Goal: Task Accomplishment & Management: Complete application form

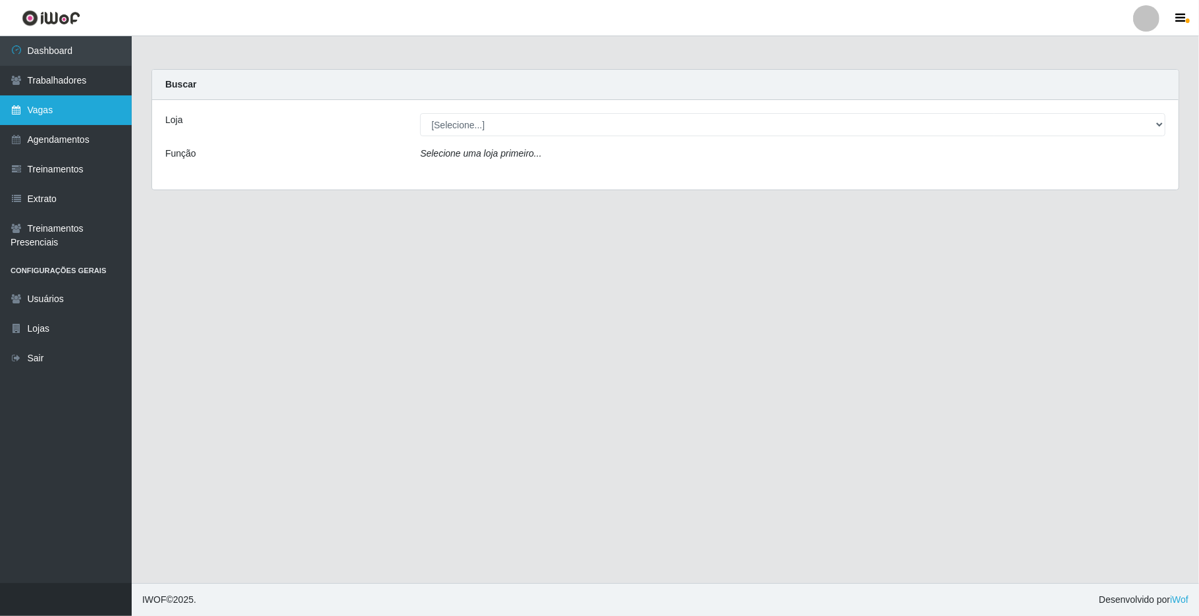
click at [82, 107] on link "Vagas" at bounding box center [66, 110] width 132 height 30
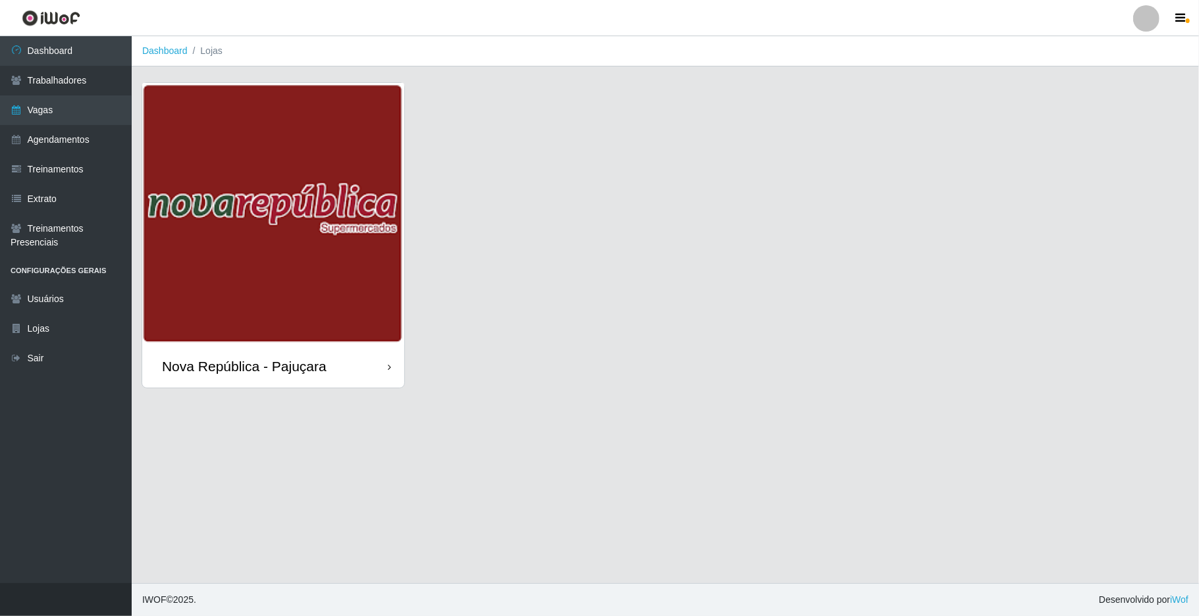
click at [332, 362] on div "Nova República - Pajuçara" at bounding box center [273, 366] width 262 height 43
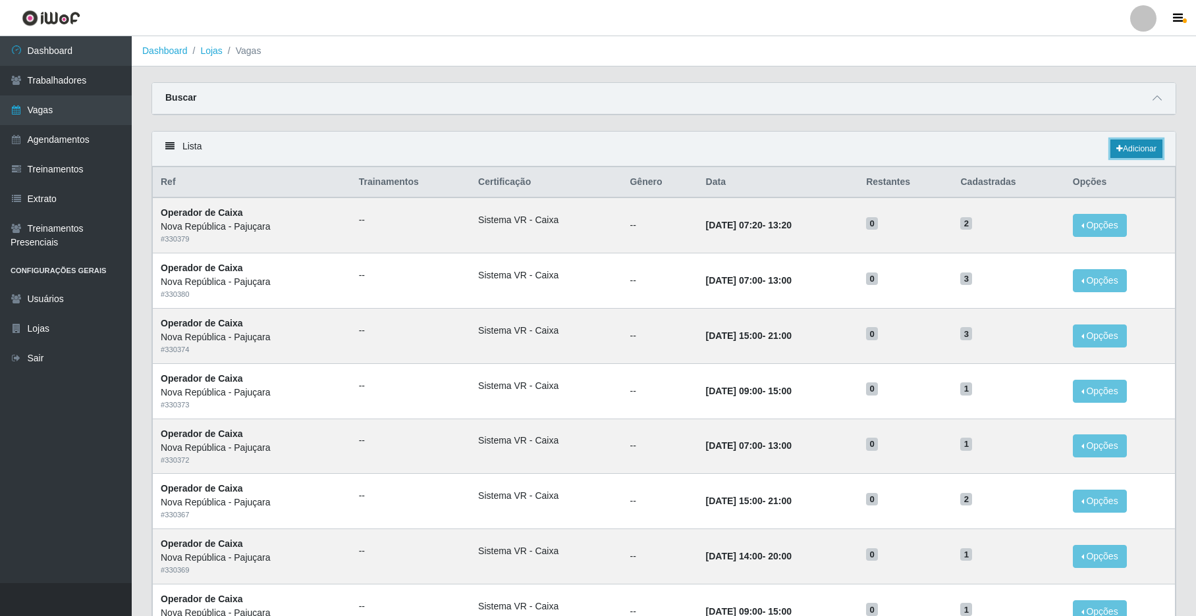
click at [907, 146] on link "Adicionar" at bounding box center [1136, 149] width 52 height 18
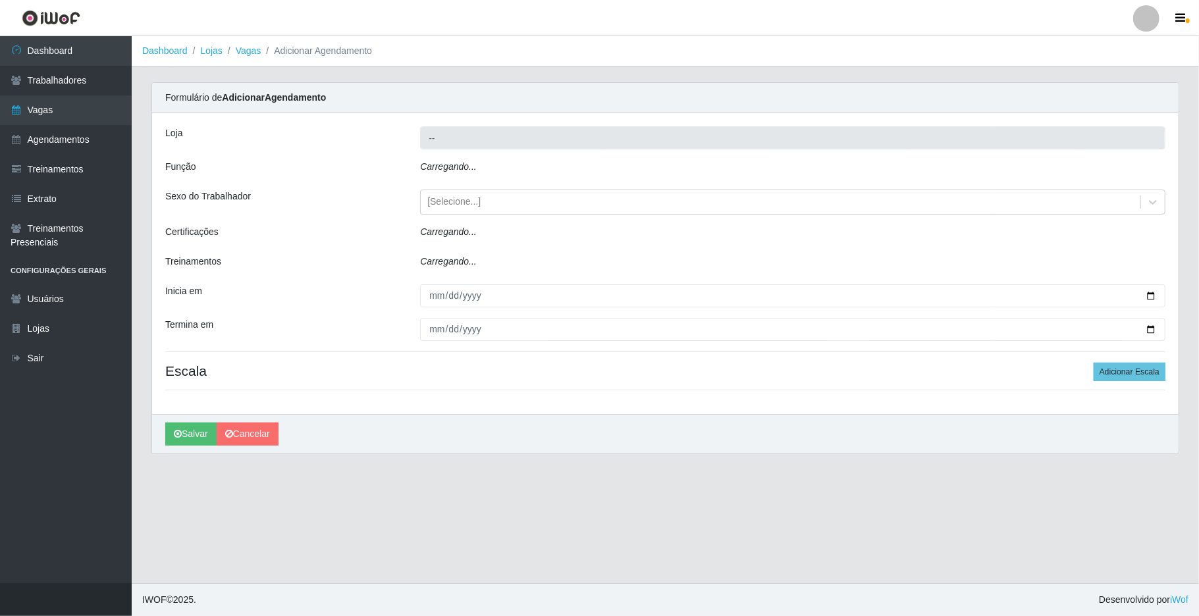
type input "Nova República - Pajuçara"
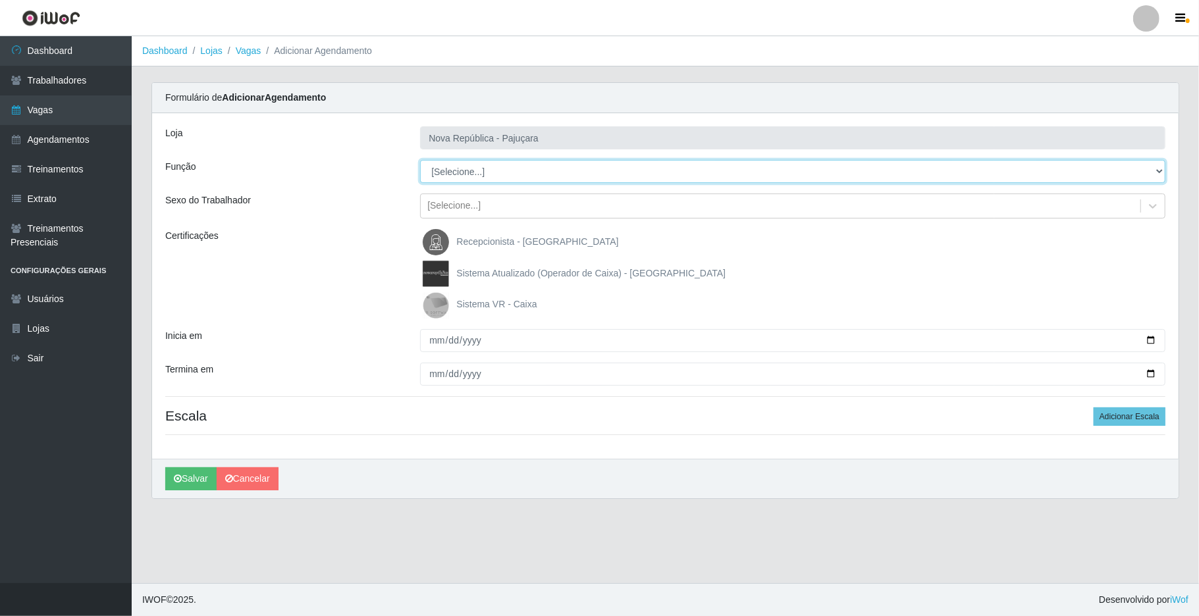
drag, startPoint x: 1153, startPoint y: 169, endPoint x: 1146, endPoint y: 167, distance: 6.7
click at [907, 167] on select "[Selecione...] Balconista Operador de Caixa Repositor" at bounding box center [793, 171] width 746 height 23
select select "22"
click at [420, 161] on select "[Selecione...] Balconista Operador de Caixa Repositor" at bounding box center [793, 171] width 746 height 23
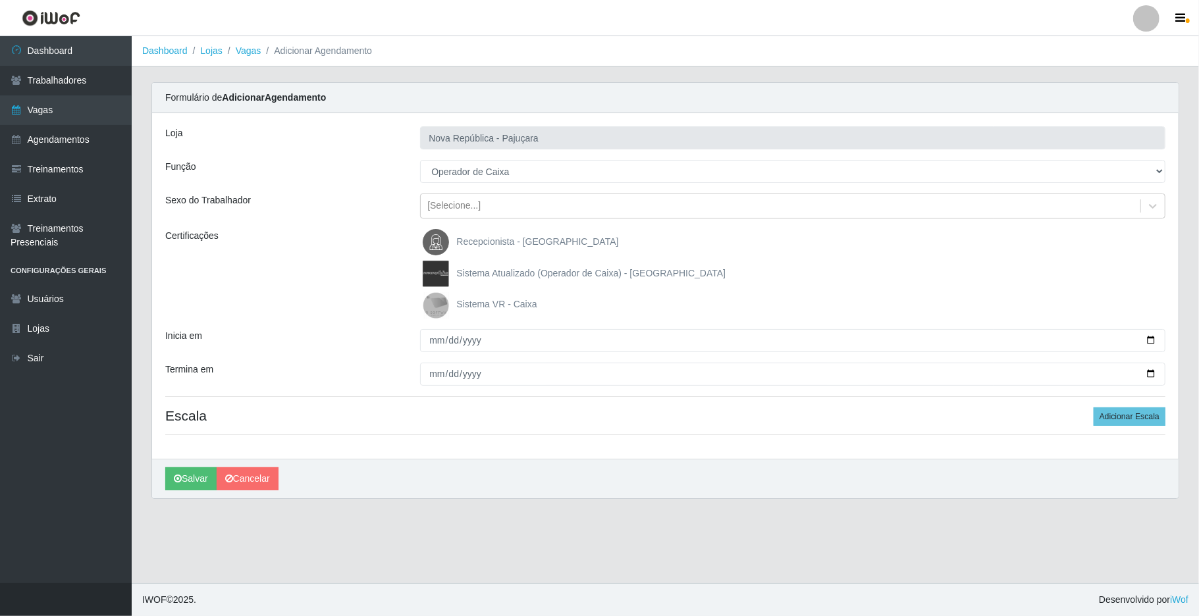
click at [440, 306] on img at bounding box center [439, 305] width 32 height 26
click at [0, 0] on input "Sistema VR - Caixa" at bounding box center [0, 0] width 0 height 0
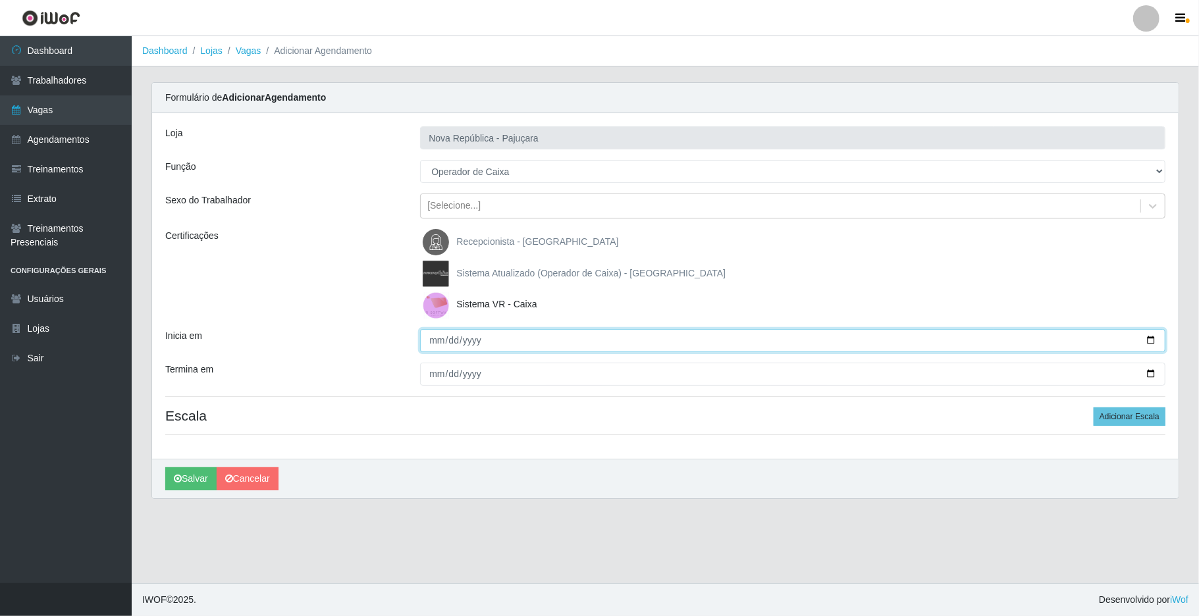
click at [430, 343] on input "Inicia em" at bounding box center [793, 340] width 746 height 23
type input "2025-08-18"
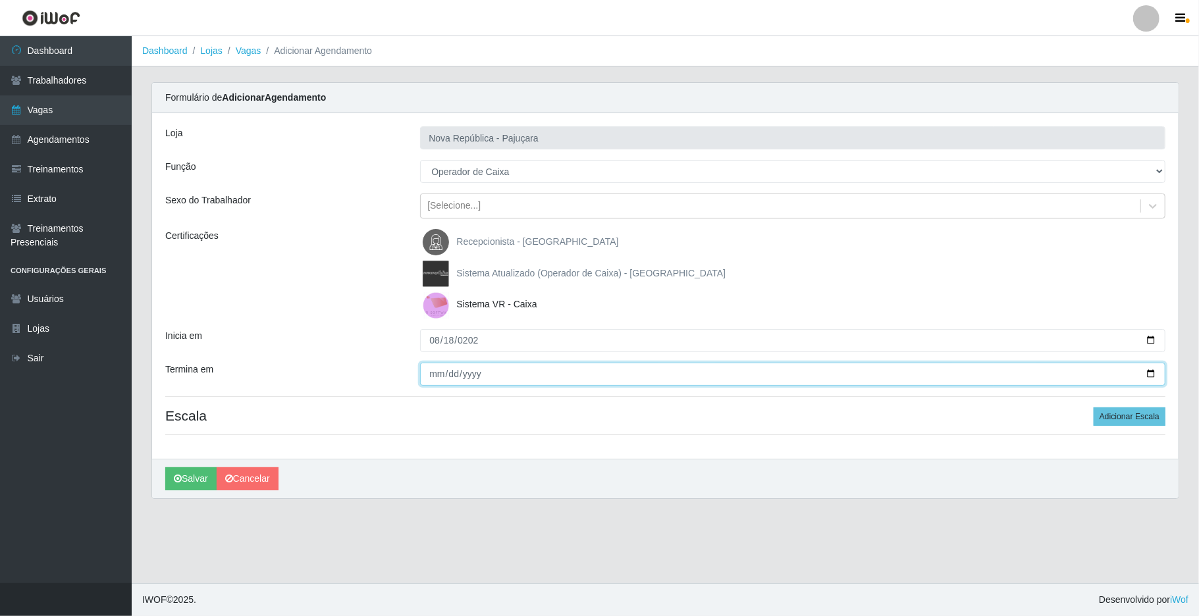
click at [430, 377] on input "Termina em" at bounding box center [793, 374] width 746 height 23
type input "2025-08-18"
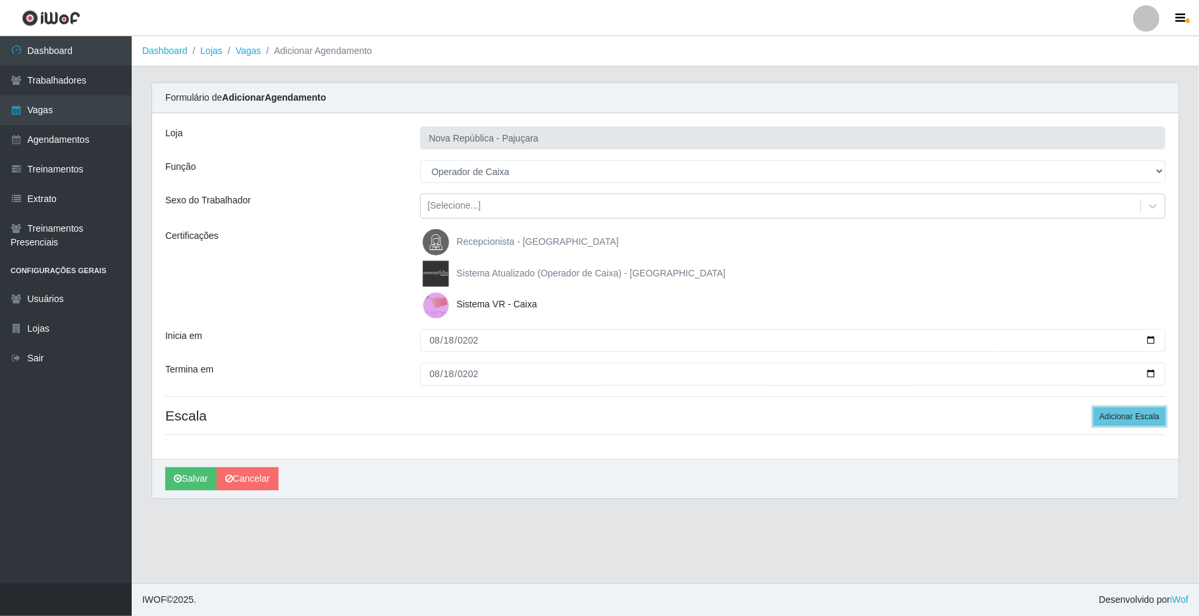
drag, startPoint x: 1135, startPoint y: 418, endPoint x: 926, endPoint y: 365, distance: 216.0
click at [907, 415] on button "Adicionar Escala" at bounding box center [1130, 417] width 72 height 18
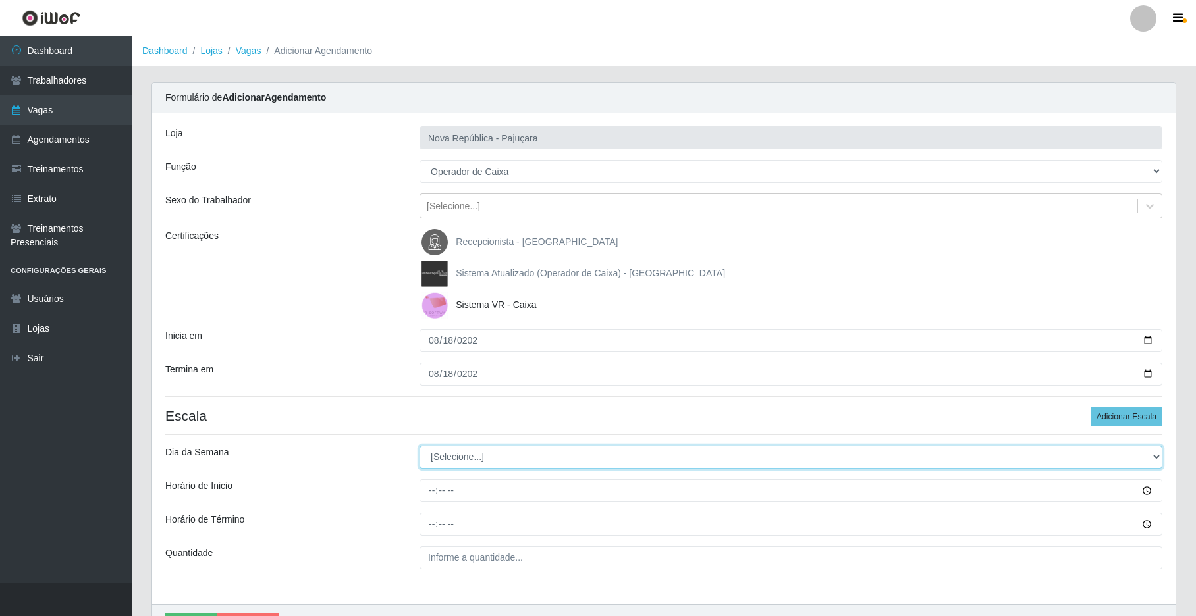
drag, startPoint x: 1151, startPoint y: 458, endPoint x: 1129, endPoint y: 447, distance: 25.3
click at [907, 456] on select "[Selecione...] Segunda Terça Quarta Quinta Sexta Sábado Domingo" at bounding box center [791, 457] width 743 height 23
select select "1"
click at [420, 447] on select "[Selecione...] Segunda Terça Quarta Quinta Sexta Sábado Domingo" at bounding box center [791, 457] width 743 height 23
click at [424, 493] on input "Horário de Inicio" at bounding box center [791, 490] width 743 height 23
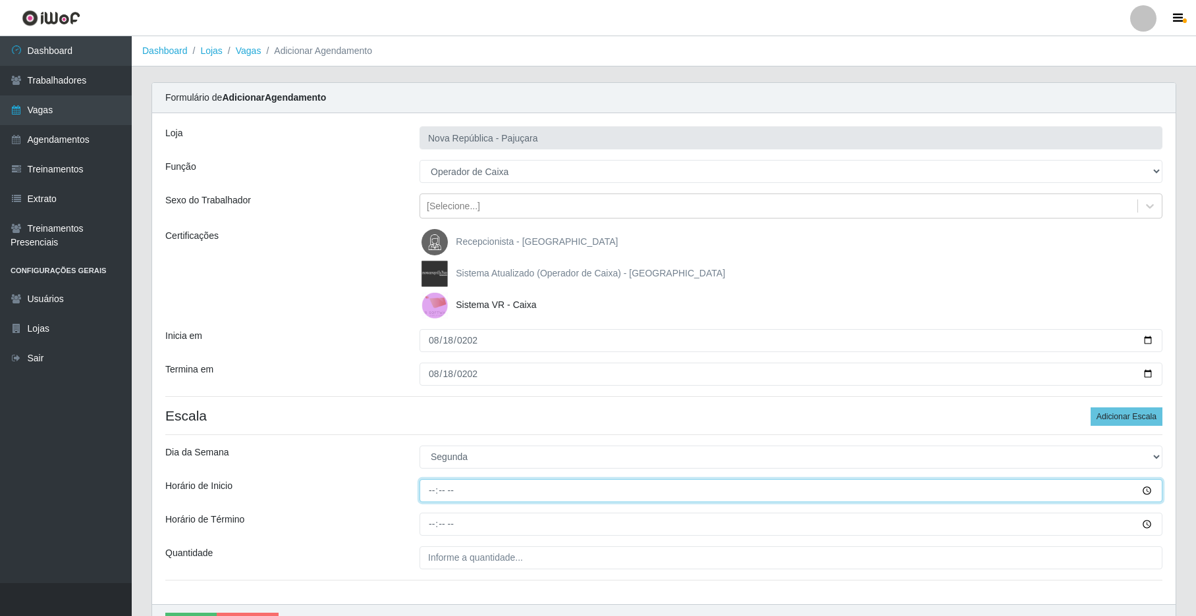
type input "07:00"
click at [423, 520] on input "Horário de Término" at bounding box center [791, 524] width 743 height 23
type input "13:00"
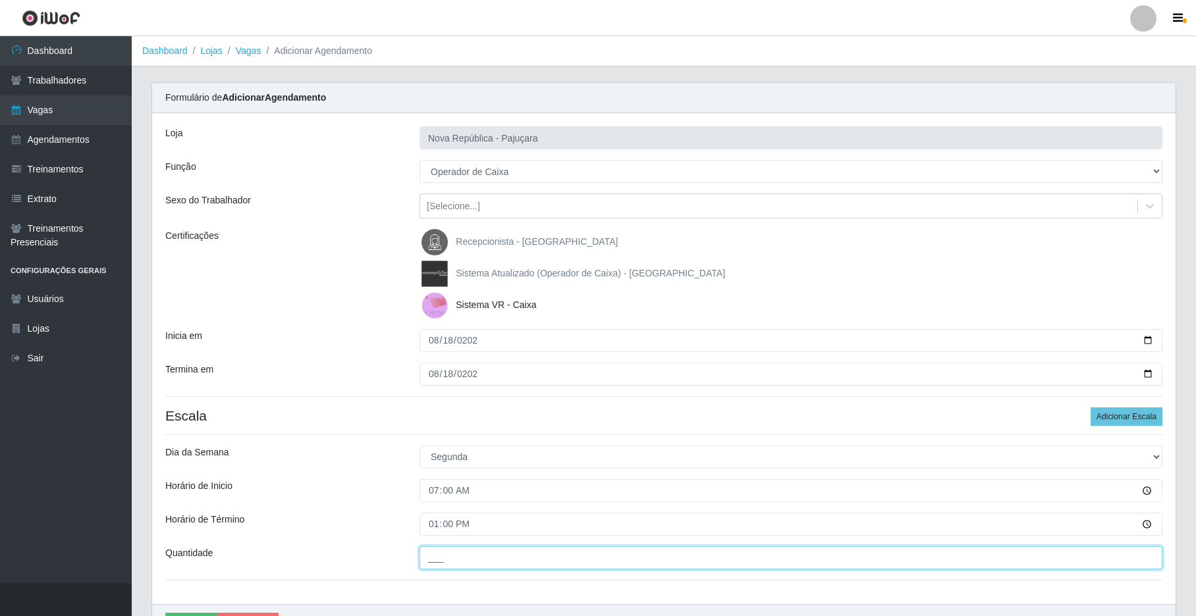
drag, startPoint x: 466, startPoint y: 559, endPoint x: 460, endPoint y: 552, distance: 9.8
click at [466, 559] on input "___" at bounding box center [791, 558] width 743 height 23
type input "1__"
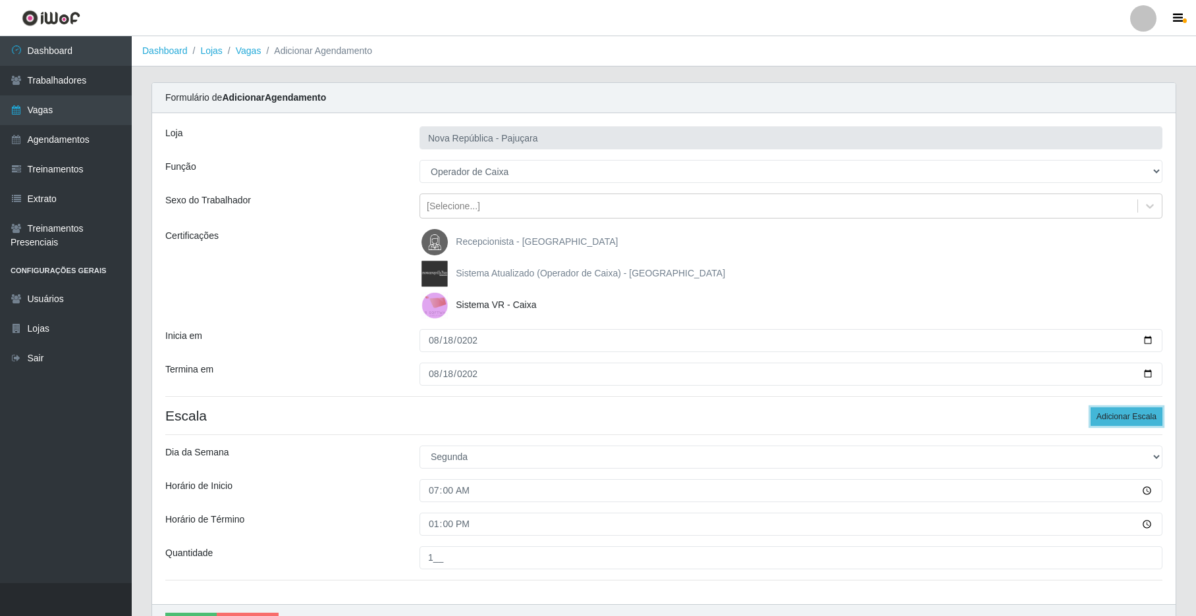
click at [907, 411] on button "Adicionar Escala" at bounding box center [1127, 417] width 72 height 18
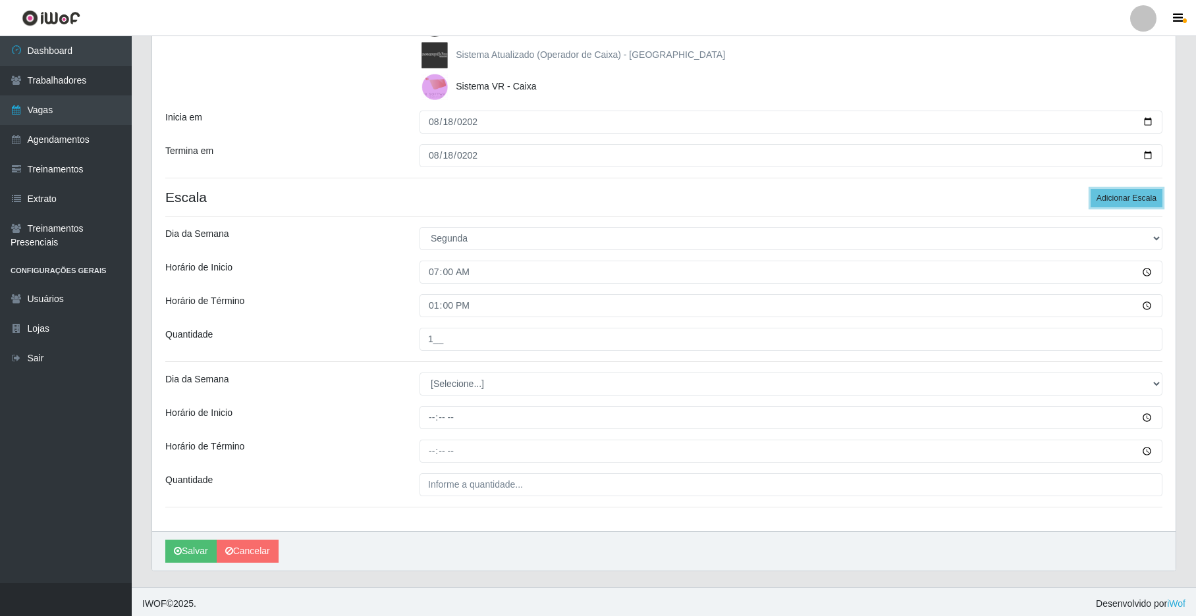
scroll to position [225, 0]
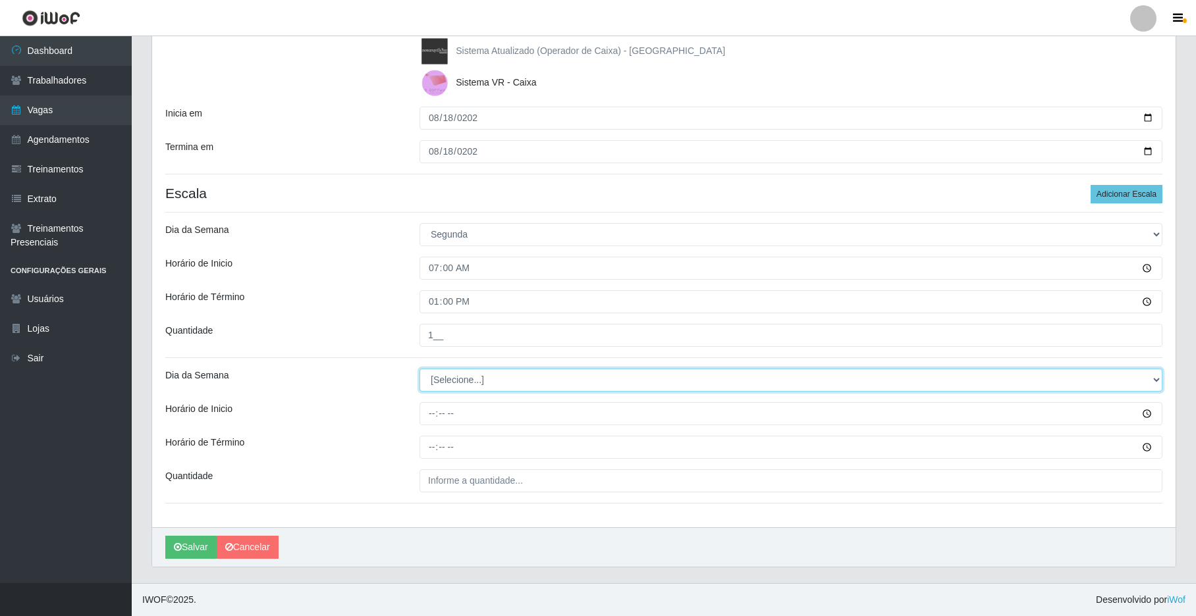
click at [907, 372] on select "[Selecione...] Segunda Terça Quarta Quinta Sexta Sábado Domingo" at bounding box center [791, 380] width 743 height 23
select select "1"
click at [420, 369] on select "[Selecione...] Segunda Terça Quarta Quinta Sexta Sábado Domingo" at bounding box center [791, 380] width 743 height 23
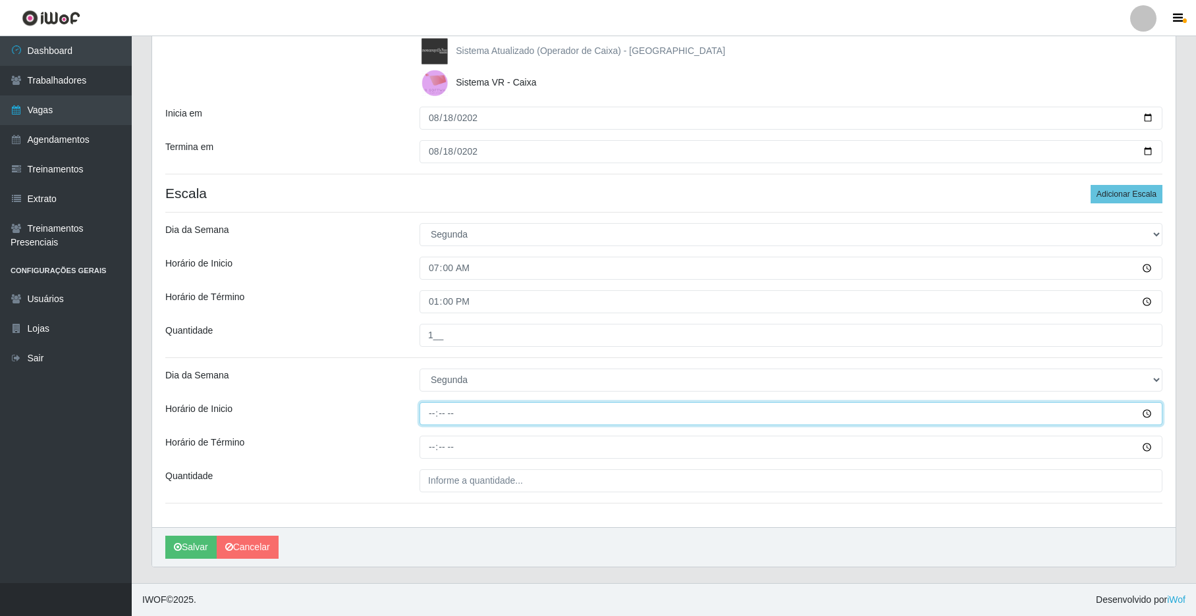
click at [433, 414] on input "Horário de Inicio" at bounding box center [791, 413] width 743 height 23
type input "08:00"
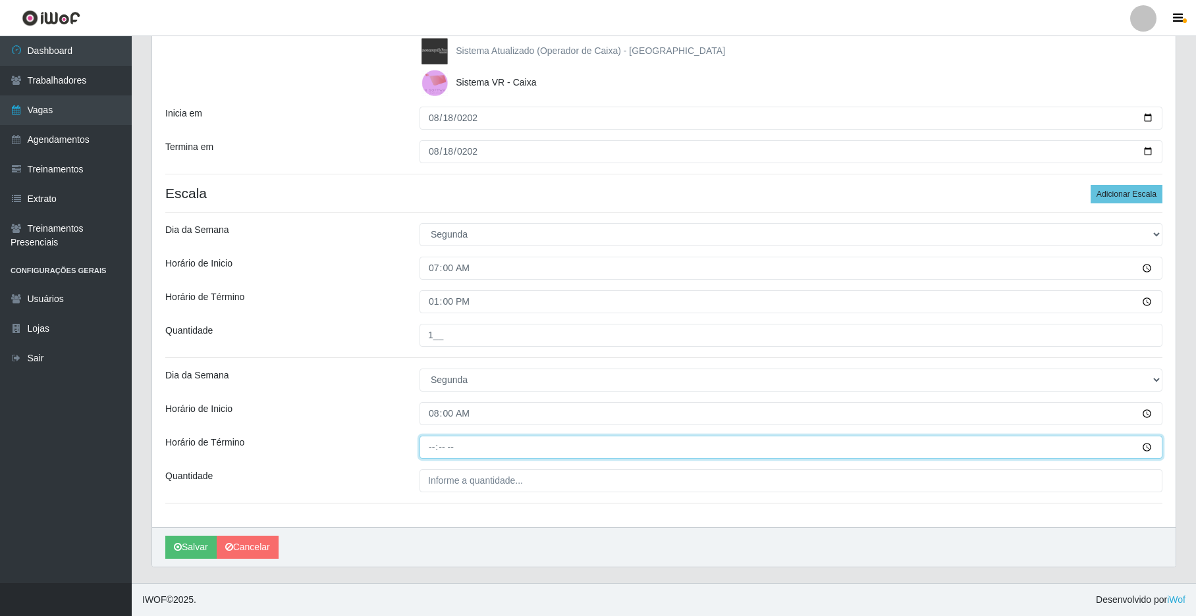
click at [431, 448] on input "Horário de Término" at bounding box center [791, 447] width 743 height 23
type input "14:00"
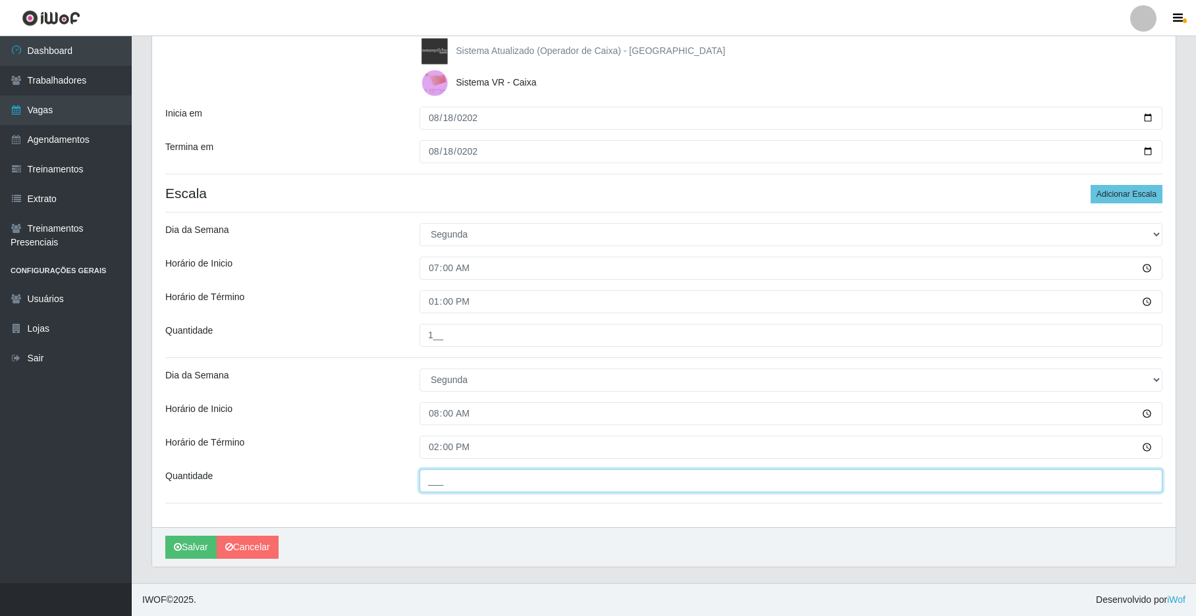
click at [458, 477] on input "___" at bounding box center [791, 481] width 743 height 23
type input "1__"
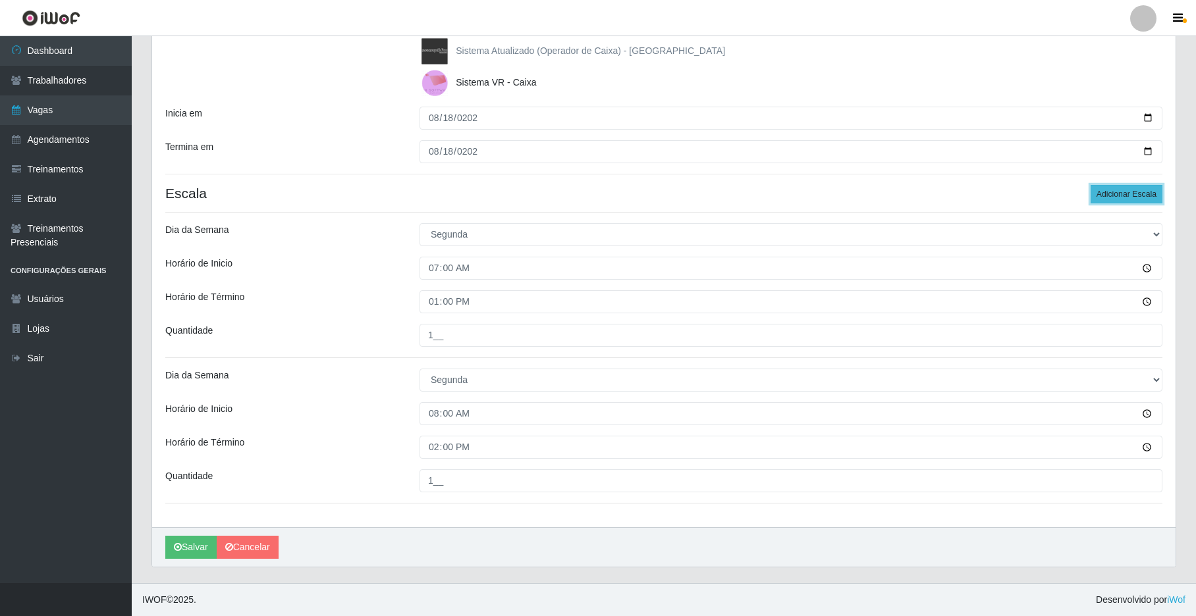
click at [907, 190] on button "Adicionar Escala" at bounding box center [1127, 194] width 72 height 18
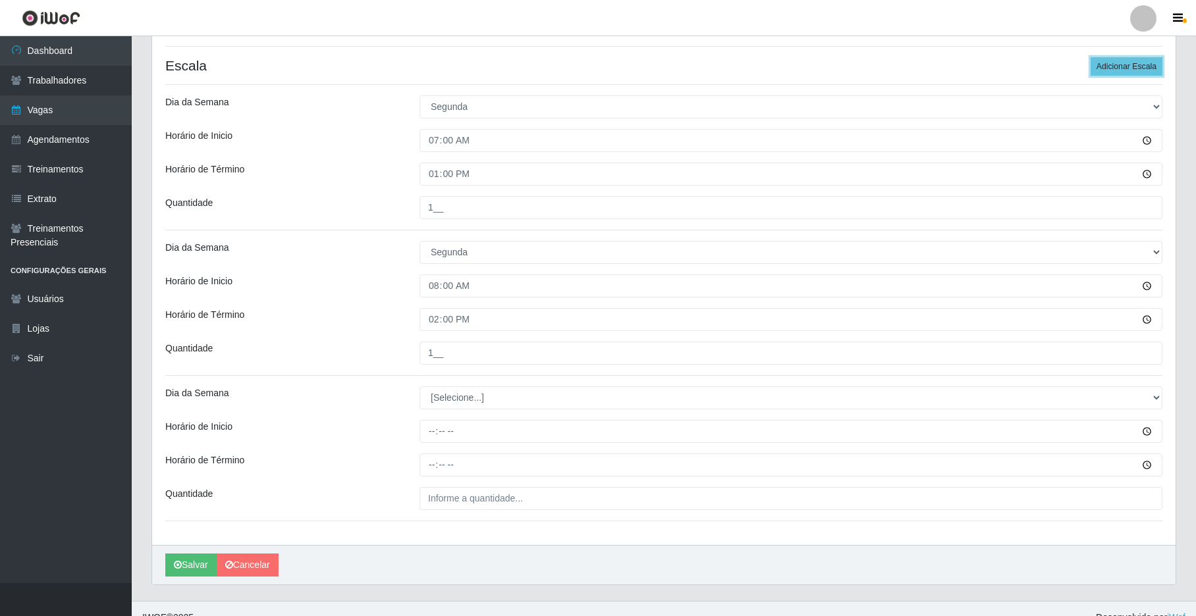
scroll to position [366, 0]
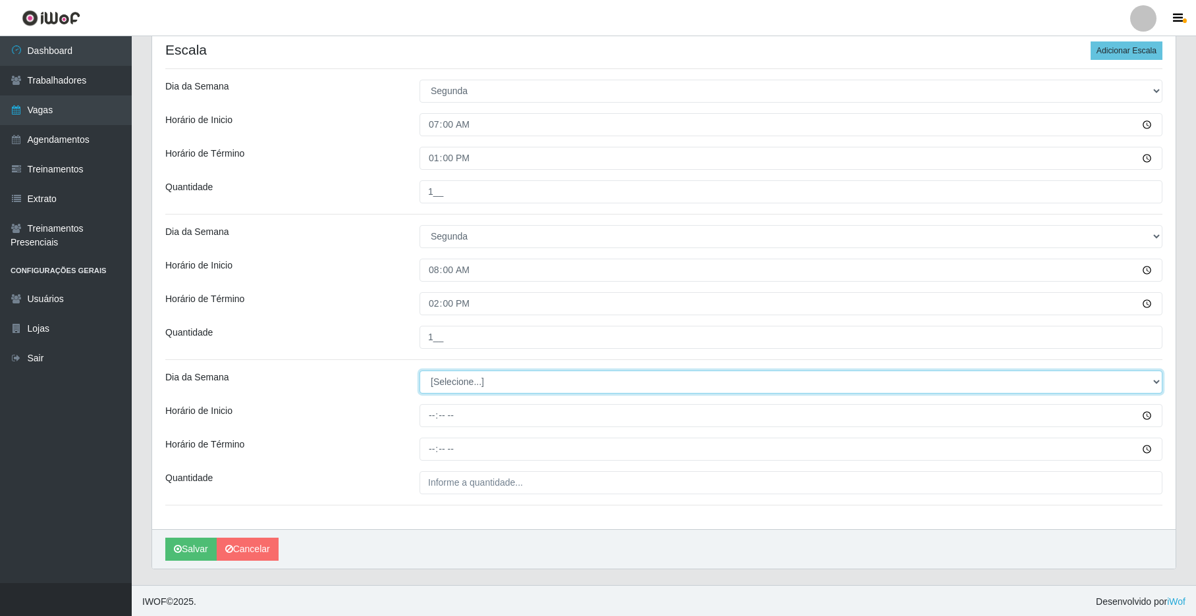
click at [907, 383] on select "[Selecione...] Segunda Terça Quarta Quinta Sexta Sábado Domingo" at bounding box center [791, 382] width 743 height 23
select select "1"
click at [420, 372] on select "[Selecione...] Segunda Terça Quarta Quinta Sexta Sábado Domingo" at bounding box center [791, 382] width 743 height 23
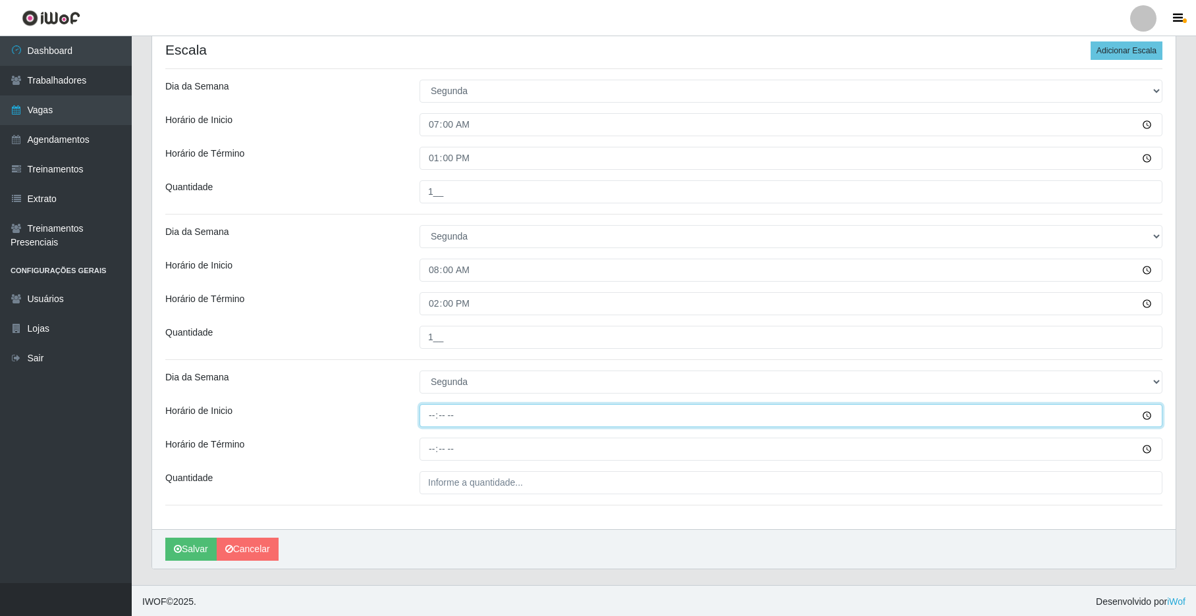
click at [432, 424] on input "Horário de Inicio" at bounding box center [791, 415] width 743 height 23
type input "15:00"
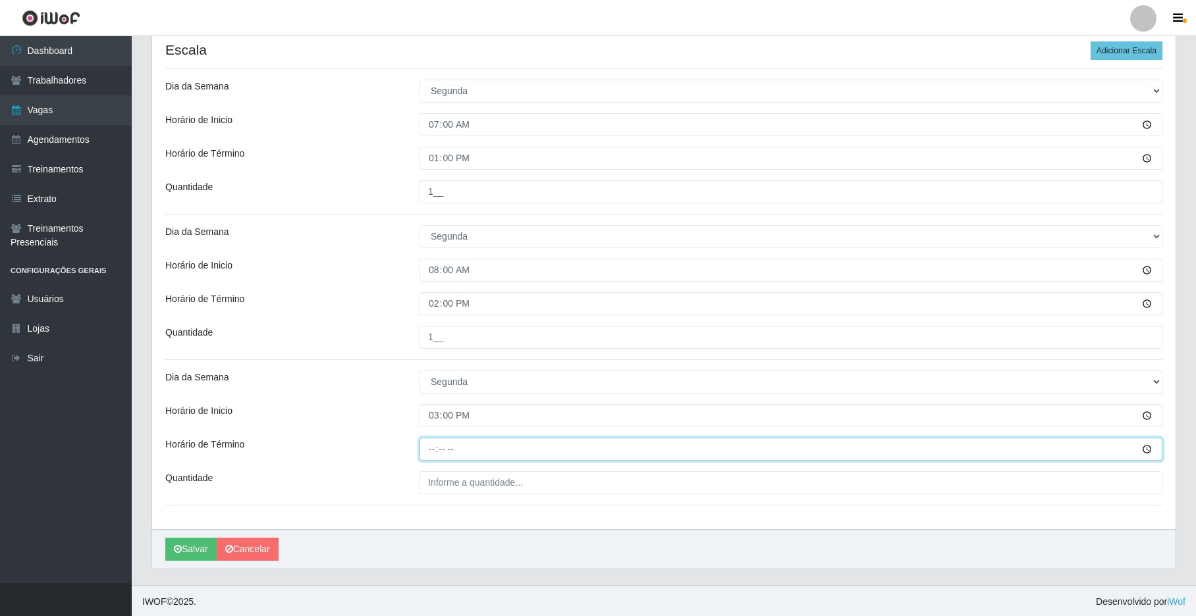
click at [429, 453] on input "Horário de Término" at bounding box center [791, 449] width 743 height 23
type input "21:00"
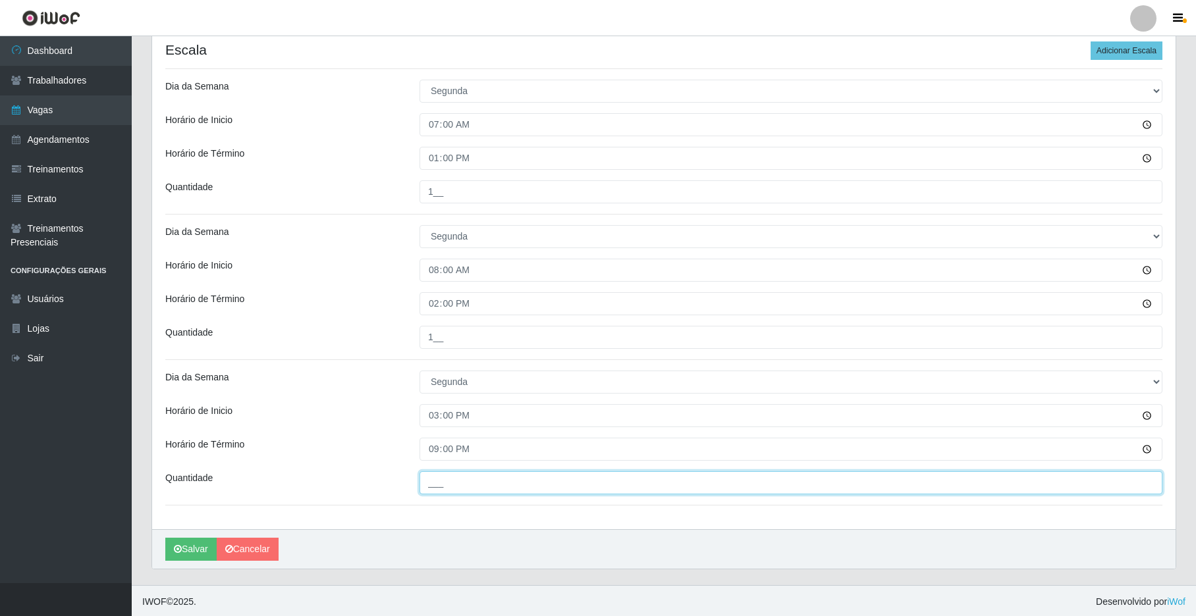
click at [441, 479] on input "___" at bounding box center [791, 483] width 743 height 23
type input "2__"
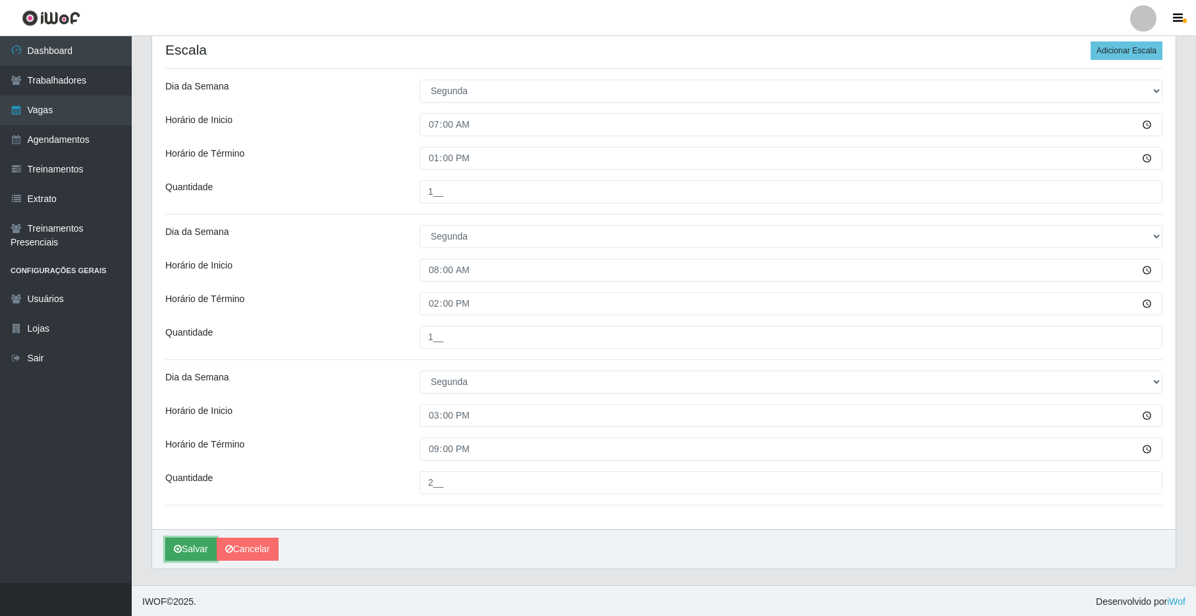
click at [180, 546] on button "Salvar" at bounding box center [190, 549] width 51 height 23
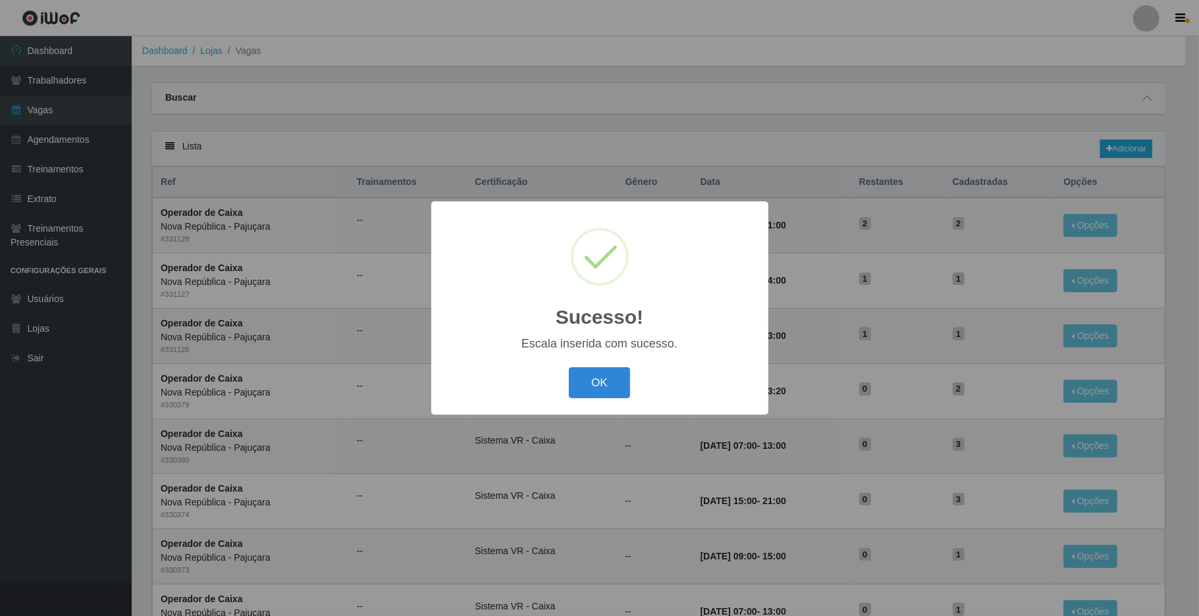
click at [613, 400] on div "OK Cancel" at bounding box center [600, 383] width 311 height 38
click at [609, 378] on button "OK" at bounding box center [599, 383] width 61 height 31
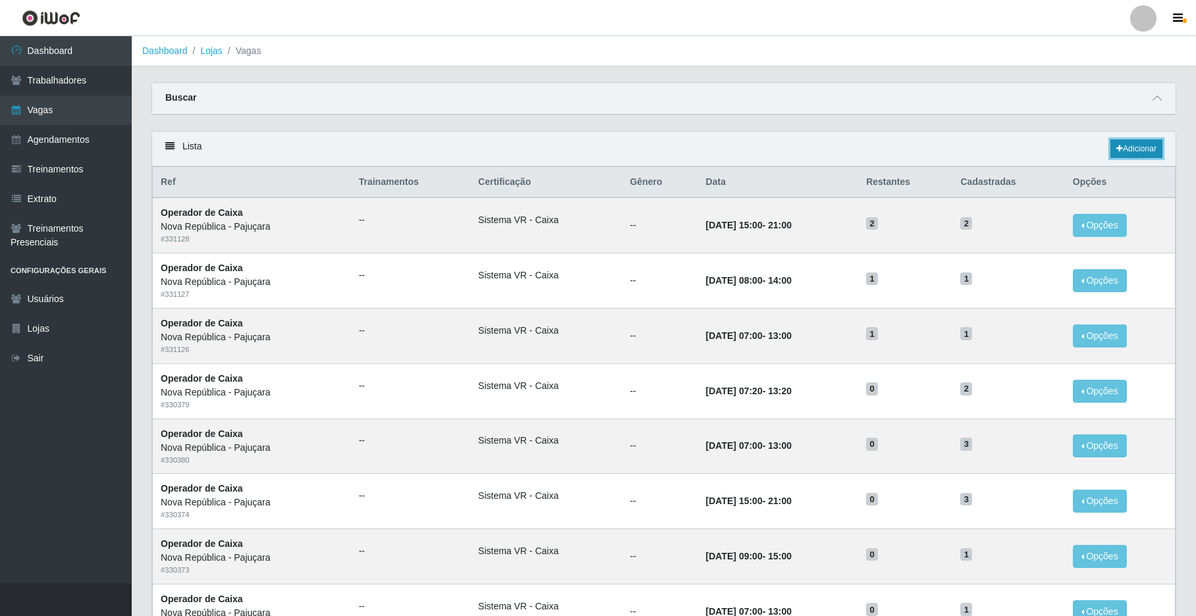
click at [907, 144] on link "Adicionar" at bounding box center [1136, 149] width 52 height 18
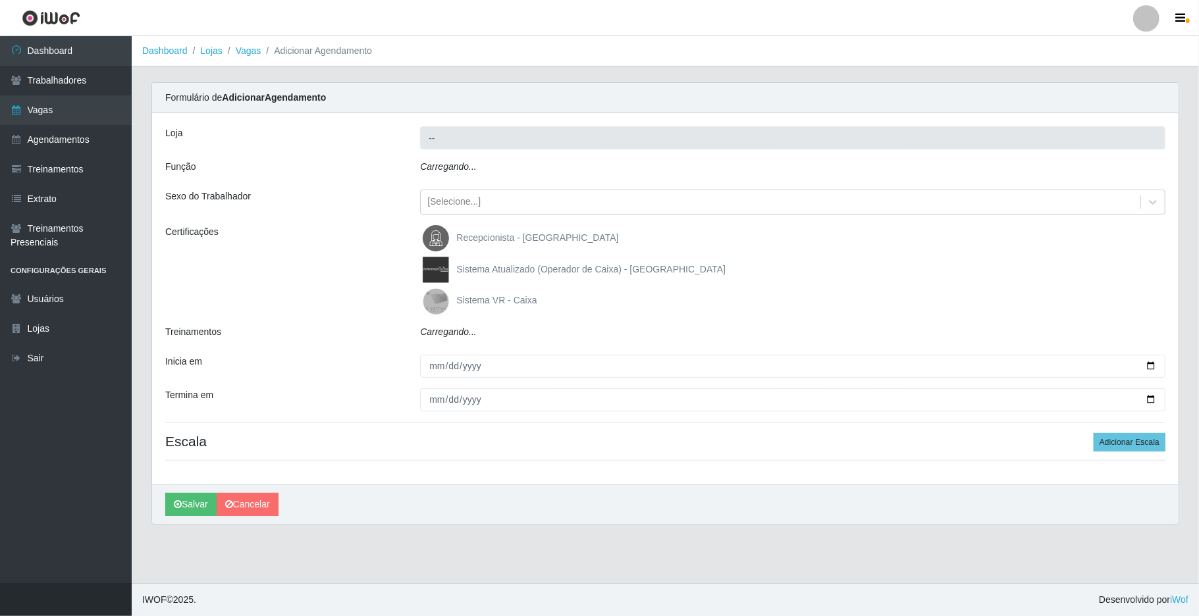
type input "Nova República - Pajuçara"
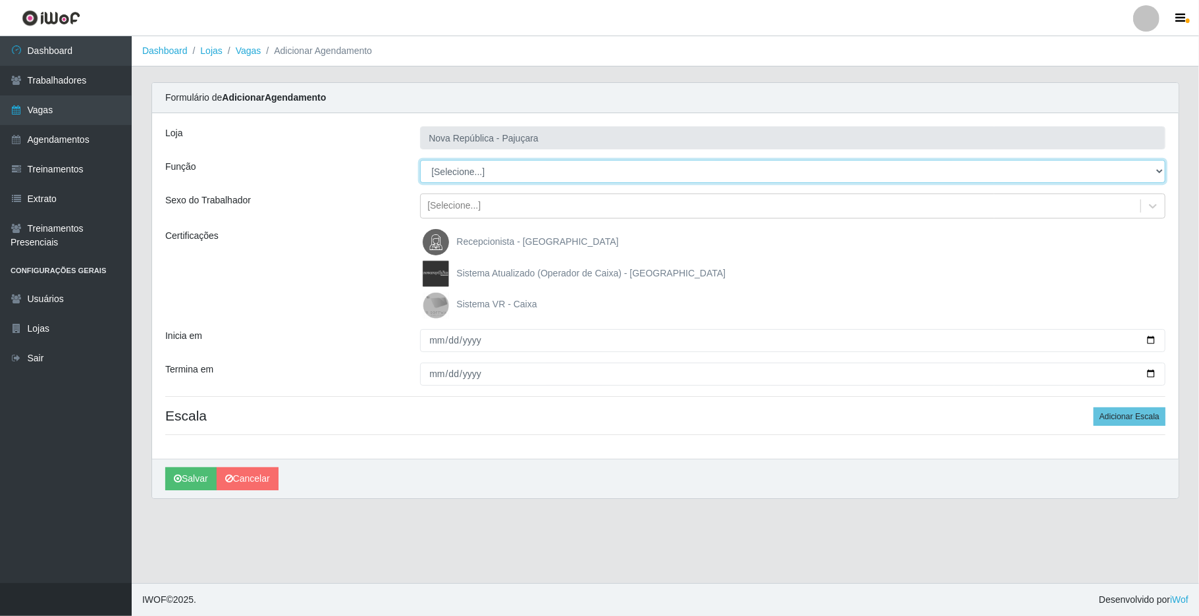
click at [907, 166] on select "[Selecione...] Balconista Operador de Caixa Repositor" at bounding box center [793, 171] width 746 height 23
select select "22"
click at [420, 161] on select "[Selecione...] Balconista Operador de Caixa Repositor" at bounding box center [793, 171] width 746 height 23
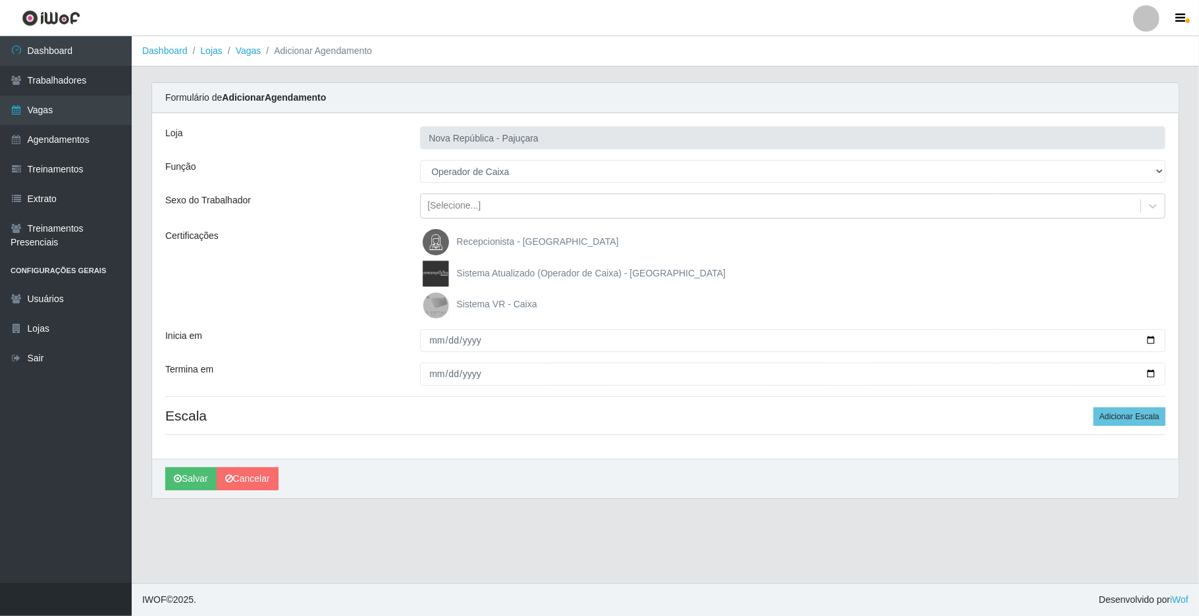
click at [440, 306] on img at bounding box center [439, 305] width 32 height 26
click at [0, 0] on input "Sistema VR - Caixa" at bounding box center [0, 0] width 0 height 0
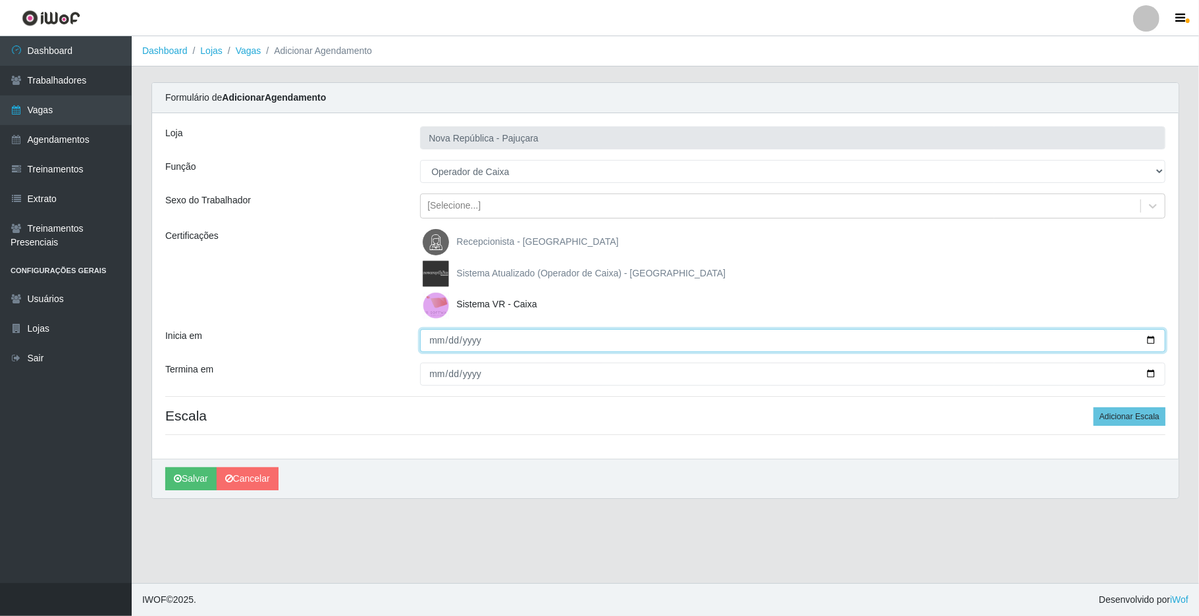
click at [433, 344] on input "Inicia em" at bounding box center [793, 340] width 746 height 23
type input "2025-08-19"
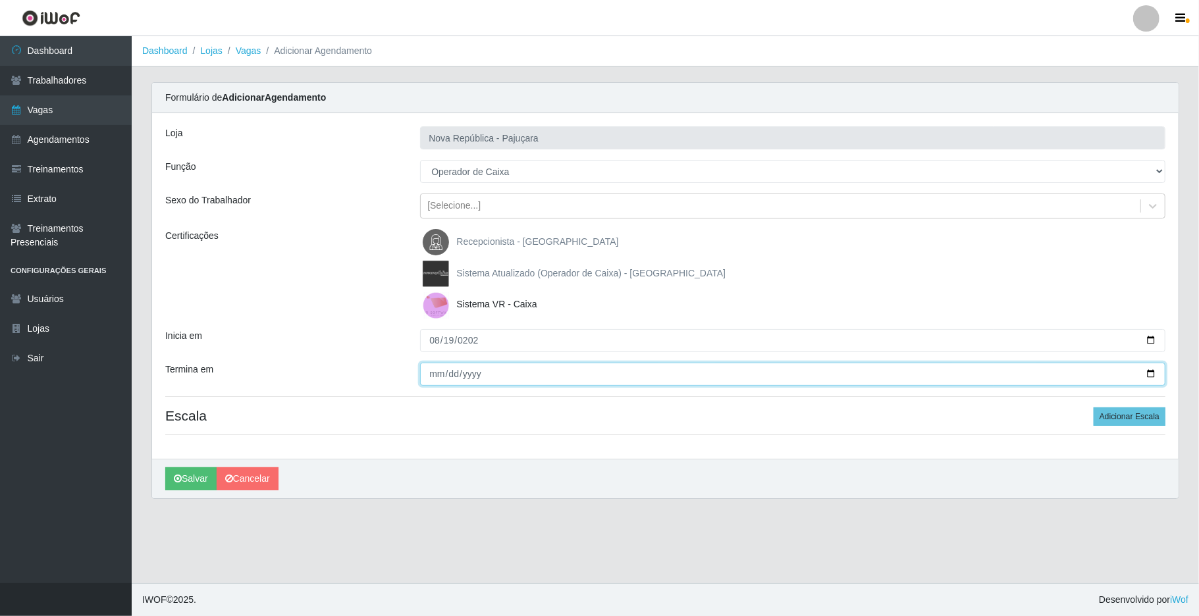
click at [429, 378] on input "Termina em" at bounding box center [793, 374] width 746 height 23
type input "52025-08-18"
type input "2025-08-18"
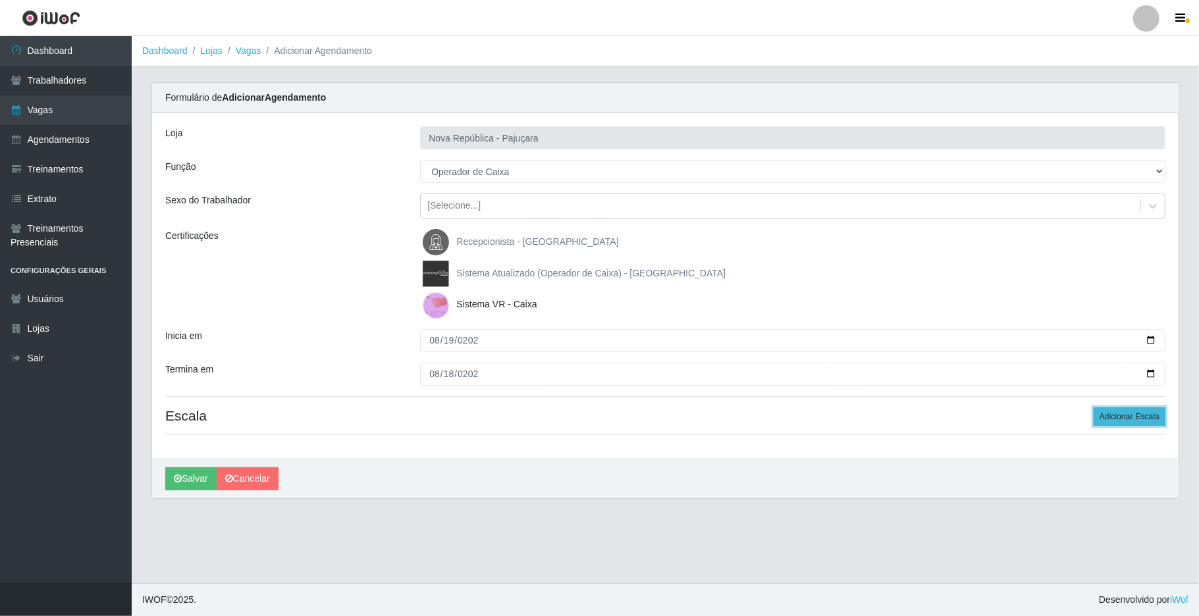
click at [907, 414] on button "Adicionar Escala" at bounding box center [1130, 417] width 72 height 18
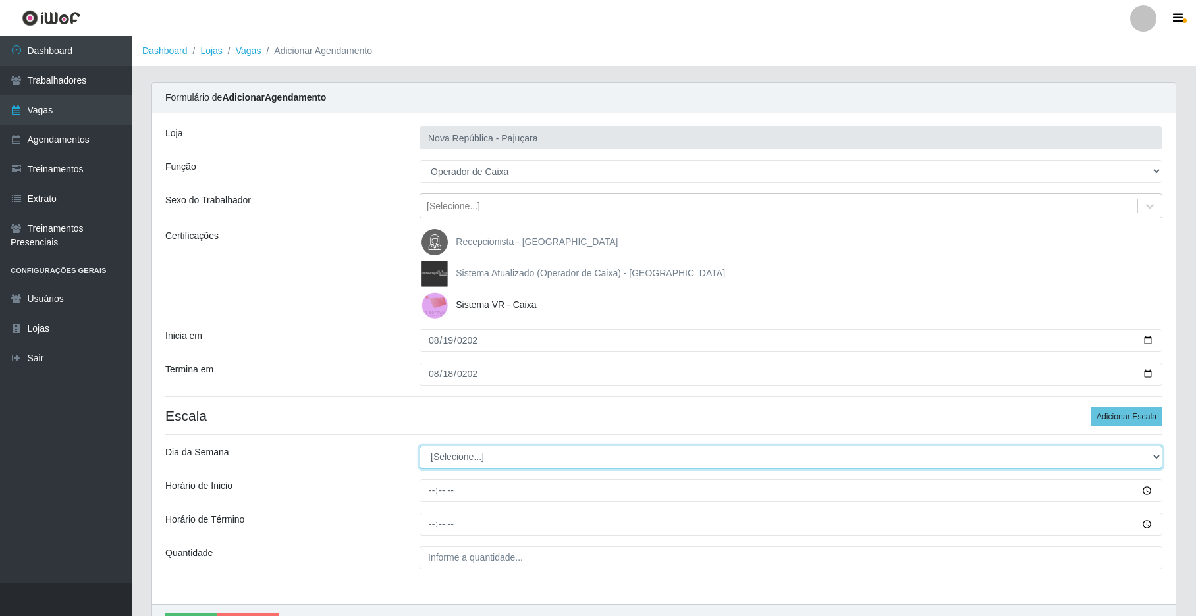
drag, startPoint x: 1157, startPoint y: 459, endPoint x: 1130, endPoint y: 448, distance: 28.6
click at [907, 456] on select "[Selecione...] Segunda Terça Quarta Quinta Sexta Sábado Domingo" at bounding box center [791, 457] width 743 height 23
select select "2"
click at [420, 447] on select "[Selecione...] Segunda Terça Quarta Quinta Sexta Sábado Domingo" at bounding box center [791, 457] width 743 height 23
click at [435, 501] on input "Horário de Inicio" at bounding box center [791, 490] width 743 height 23
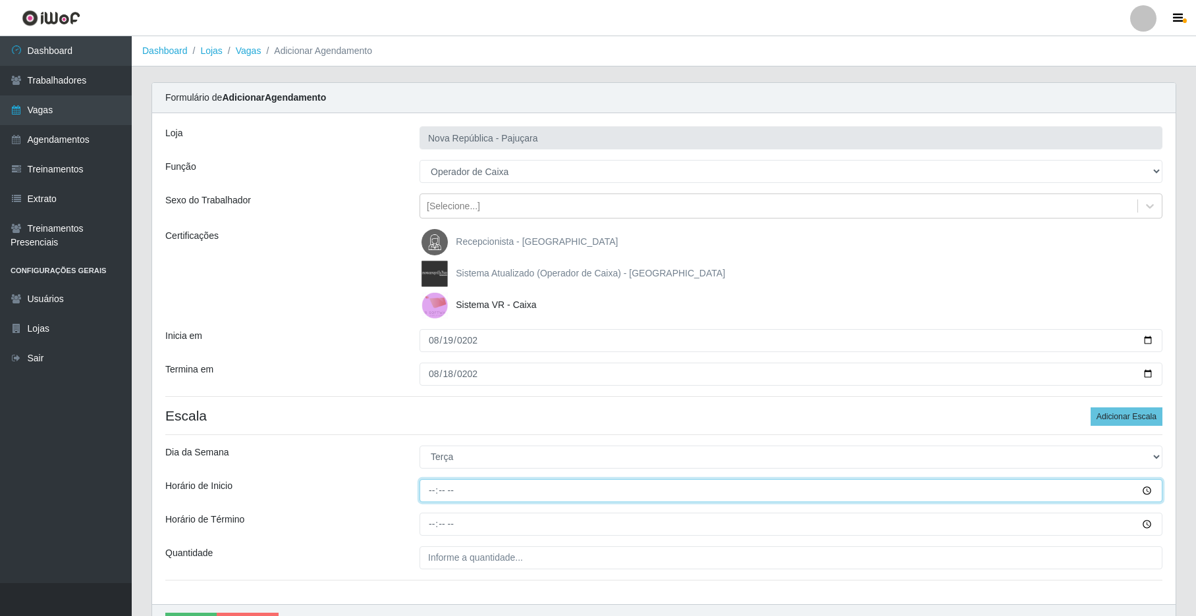
type input "07:00"
click at [429, 536] on input "Horário de Término" at bounding box center [791, 524] width 743 height 23
type input "13:00"
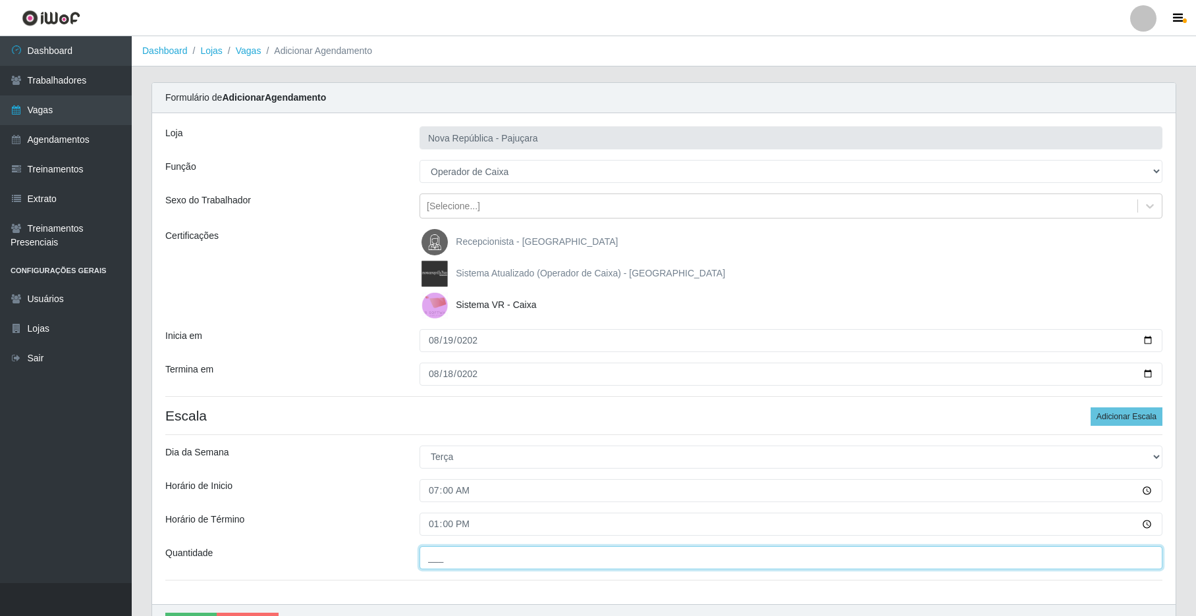
click at [436, 557] on input "___" at bounding box center [791, 558] width 743 height 23
type input "1__"
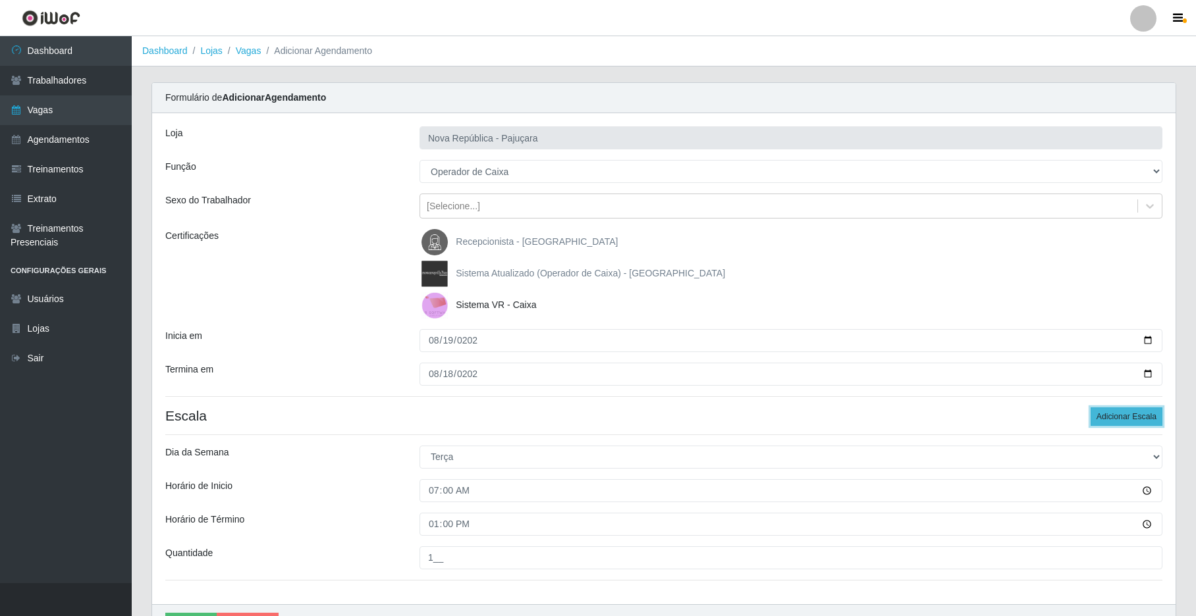
click at [907, 409] on button "Adicionar Escala" at bounding box center [1127, 417] width 72 height 18
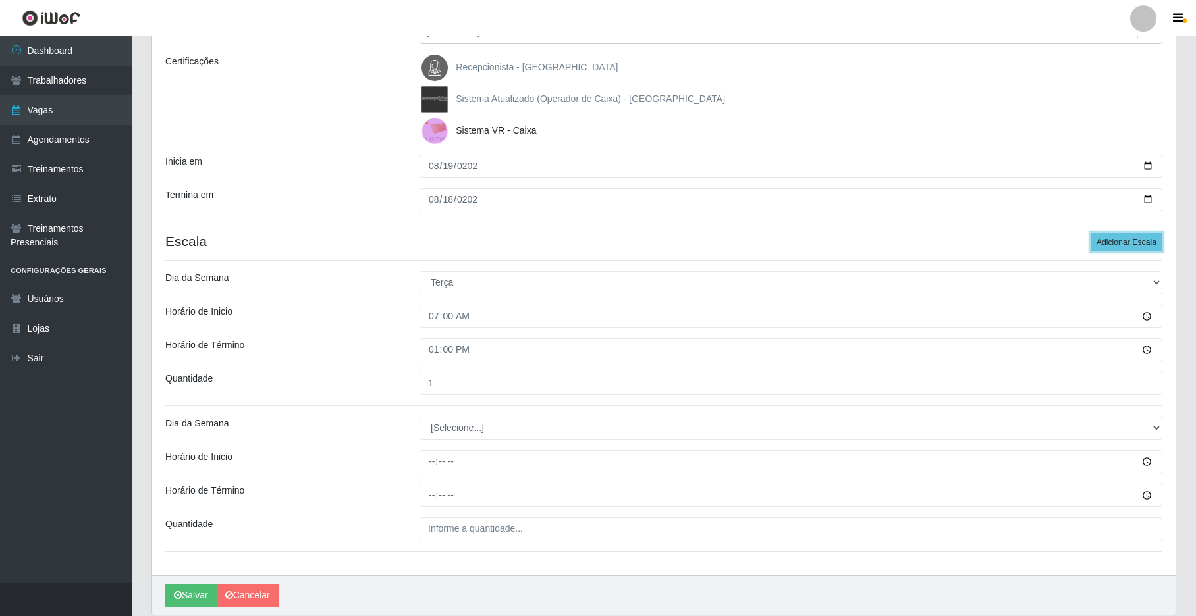
scroll to position [177, 0]
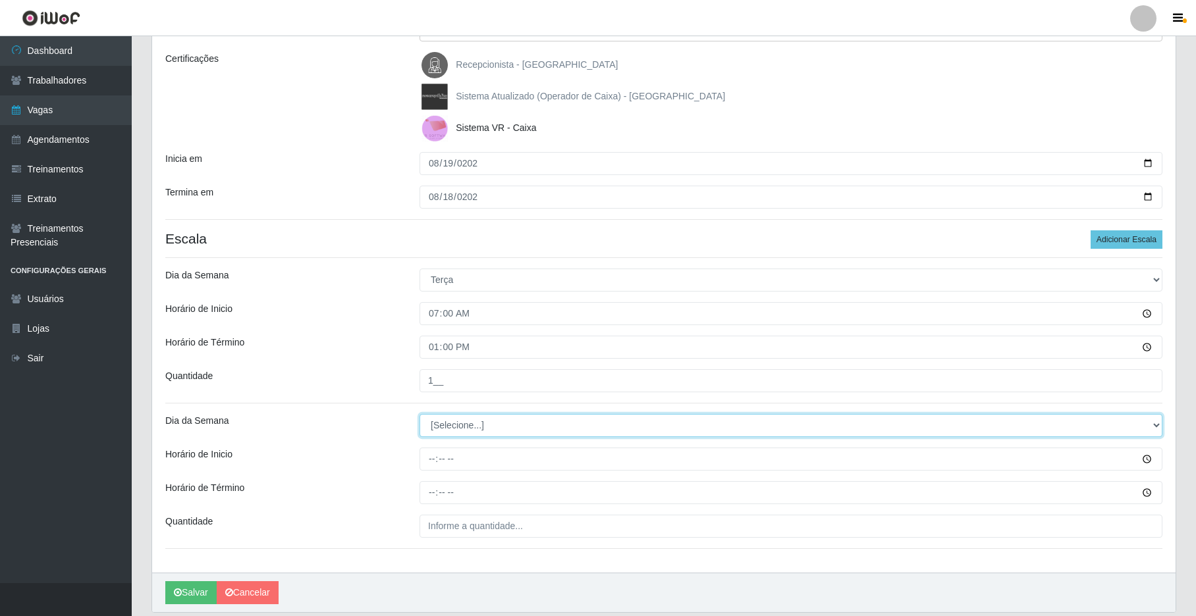
click at [907, 430] on select "[Selecione...] Segunda Terça Quarta Quinta Sexta Sábado Domingo" at bounding box center [791, 425] width 743 height 23
select select "2"
click at [420, 416] on select "[Selecione...] Segunda Terça Quarta Quinta Sexta Sábado Domingo" at bounding box center [791, 425] width 743 height 23
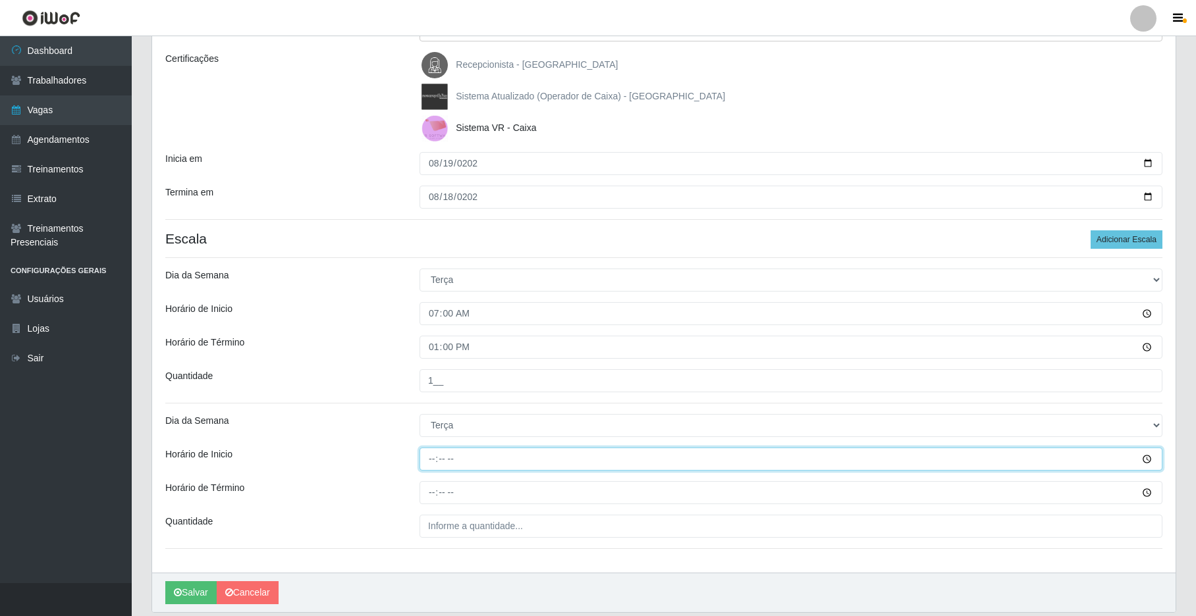
click at [429, 461] on input "Horário de Inicio" at bounding box center [791, 459] width 743 height 23
type input "08:00"
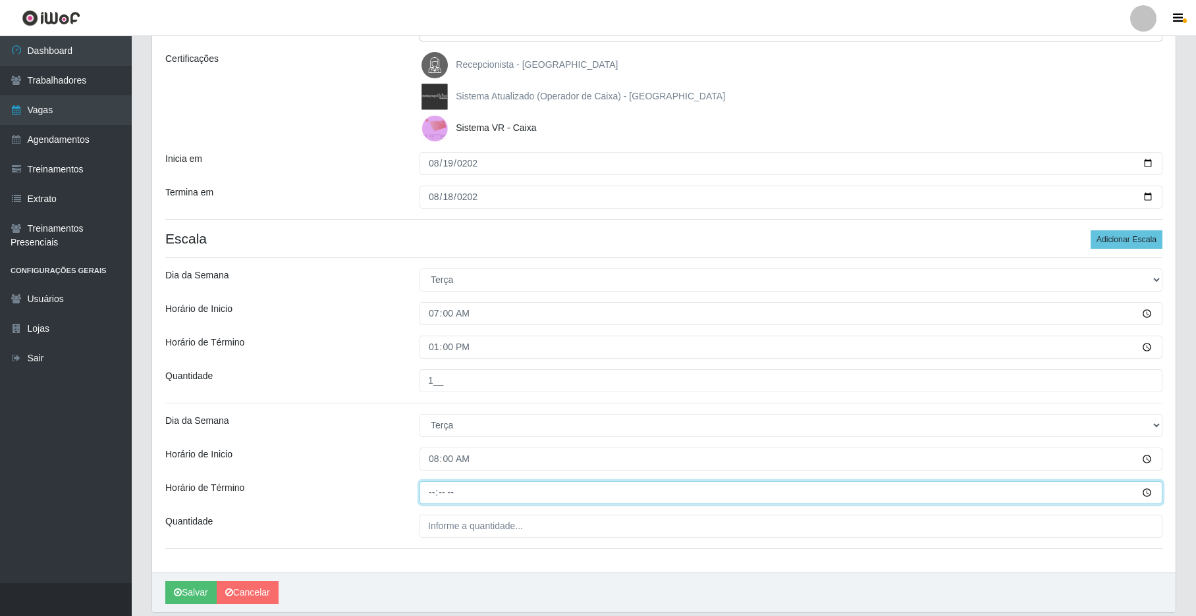
click at [429, 502] on input "Horário de Término" at bounding box center [791, 492] width 743 height 23
type input "14:00"
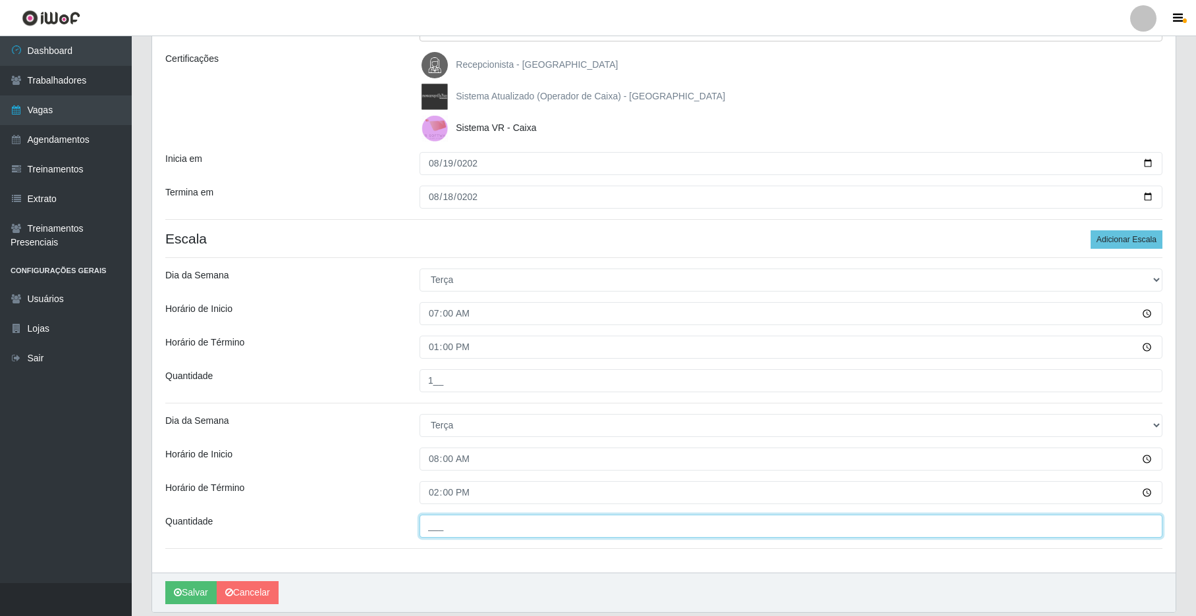
click at [433, 527] on input "___" at bounding box center [791, 526] width 743 height 23
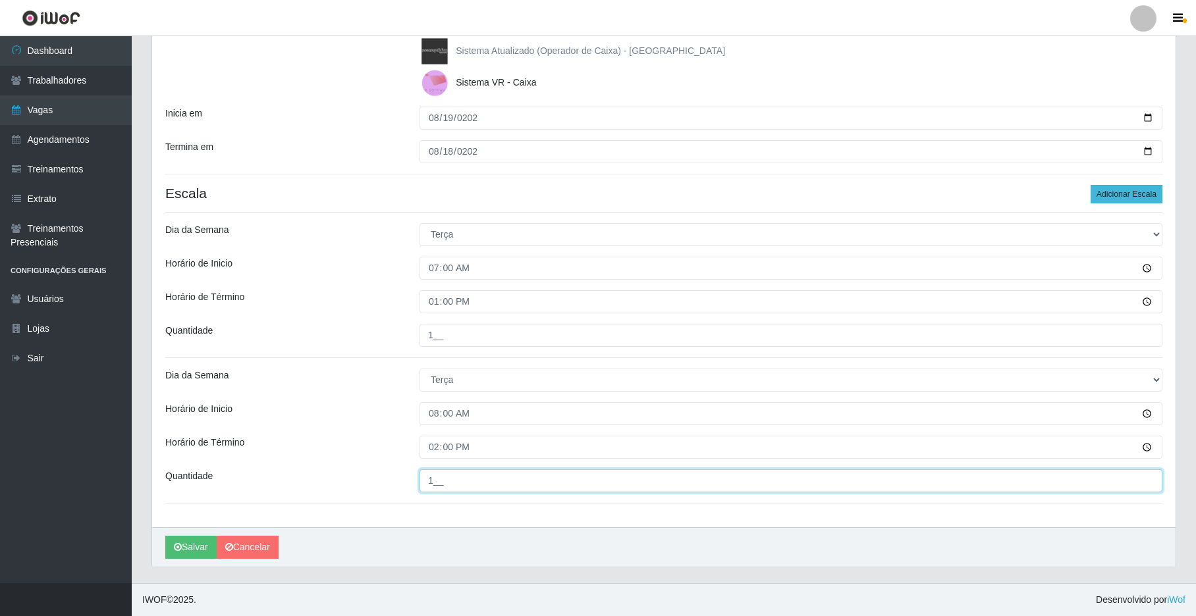
type input "1__"
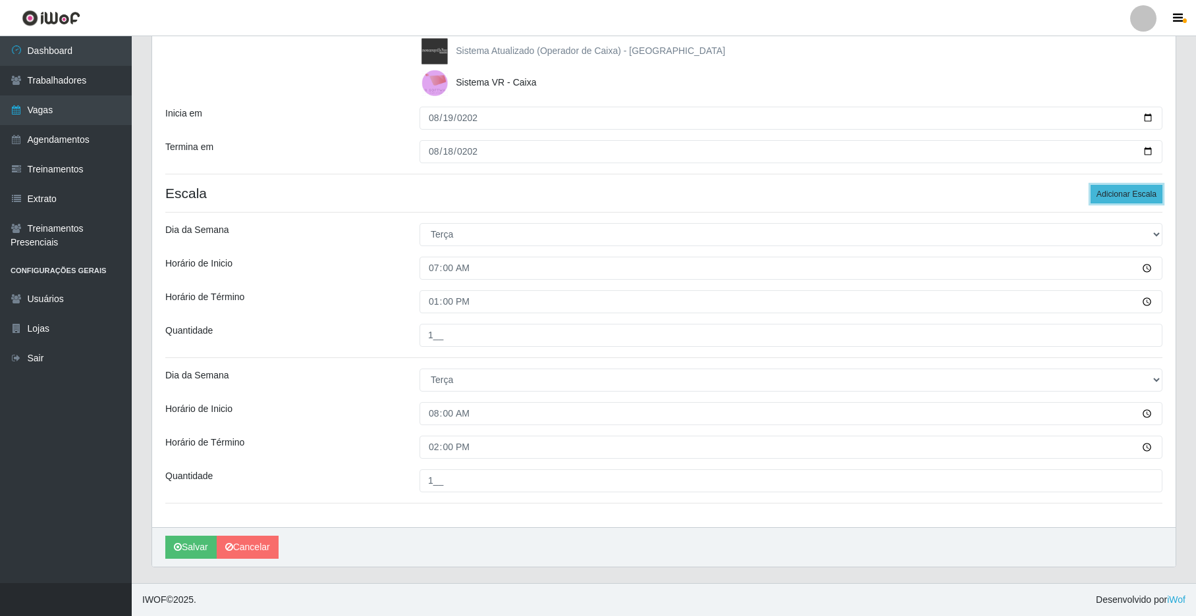
click at [907, 198] on button "Adicionar Escala" at bounding box center [1127, 194] width 72 height 18
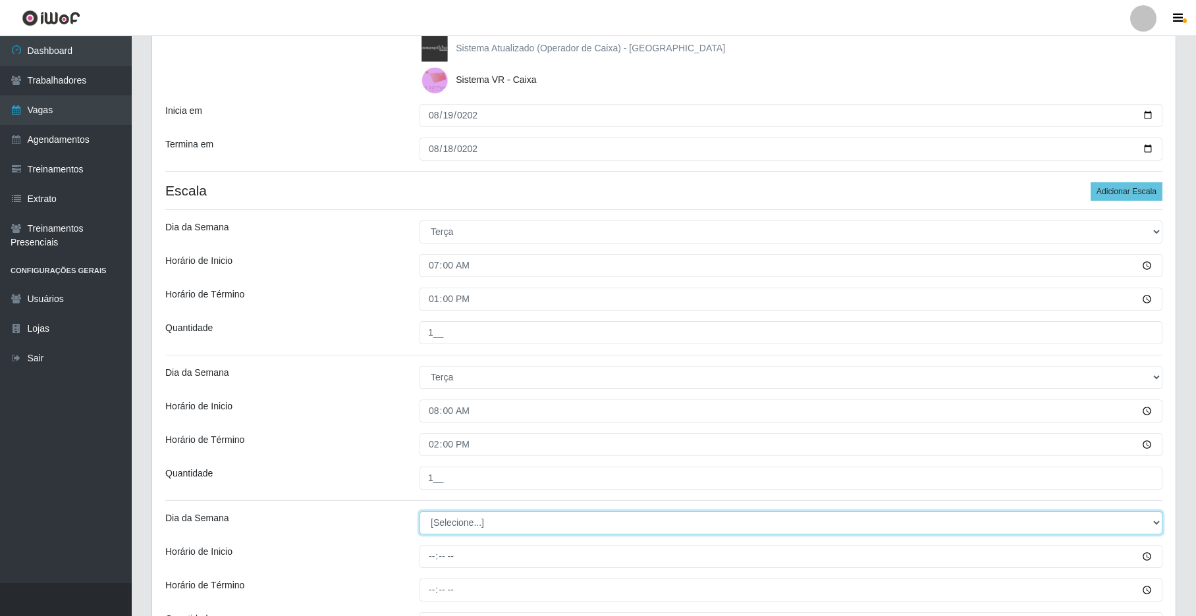
drag, startPoint x: 1153, startPoint y: 520, endPoint x: 1126, endPoint y: 519, distance: 27.0
click at [907, 520] on select "[Selecione...] Segunda Terça Quarta Quinta Sexta Sábado Domingo" at bounding box center [791, 523] width 743 height 23
select select "2"
click at [420, 513] on select "[Selecione...] Segunda Terça Quarta Quinta Sexta Sábado Domingo" at bounding box center [791, 523] width 743 height 23
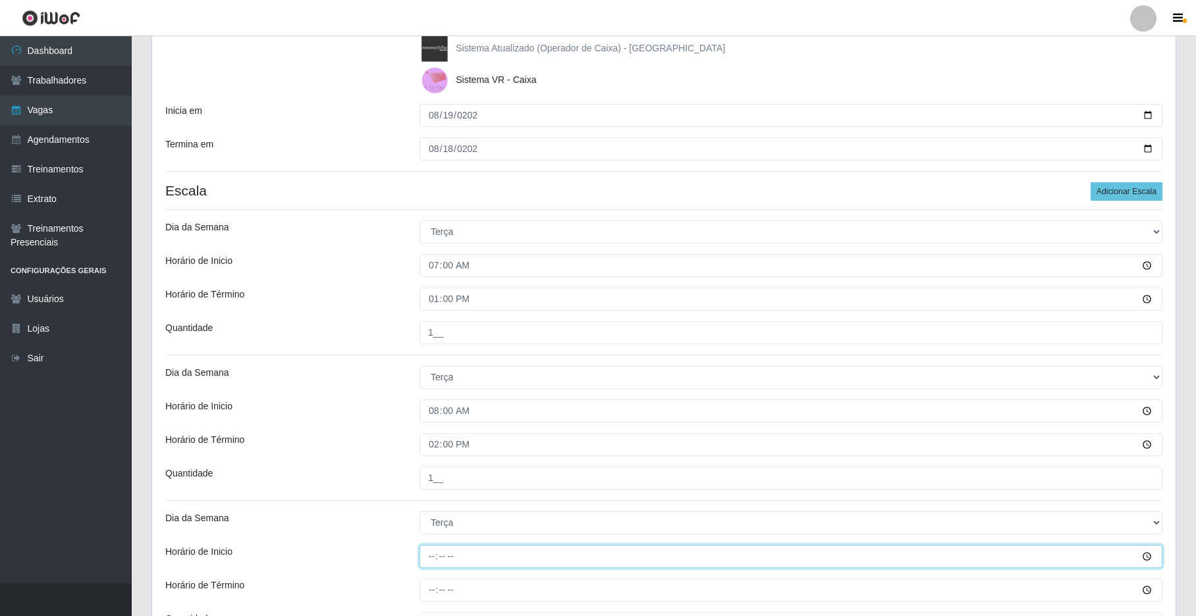
click at [435, 557] on input "Horário de Inicio" at bounding box center [791, 556] width 743 height 23
type input "15:00"
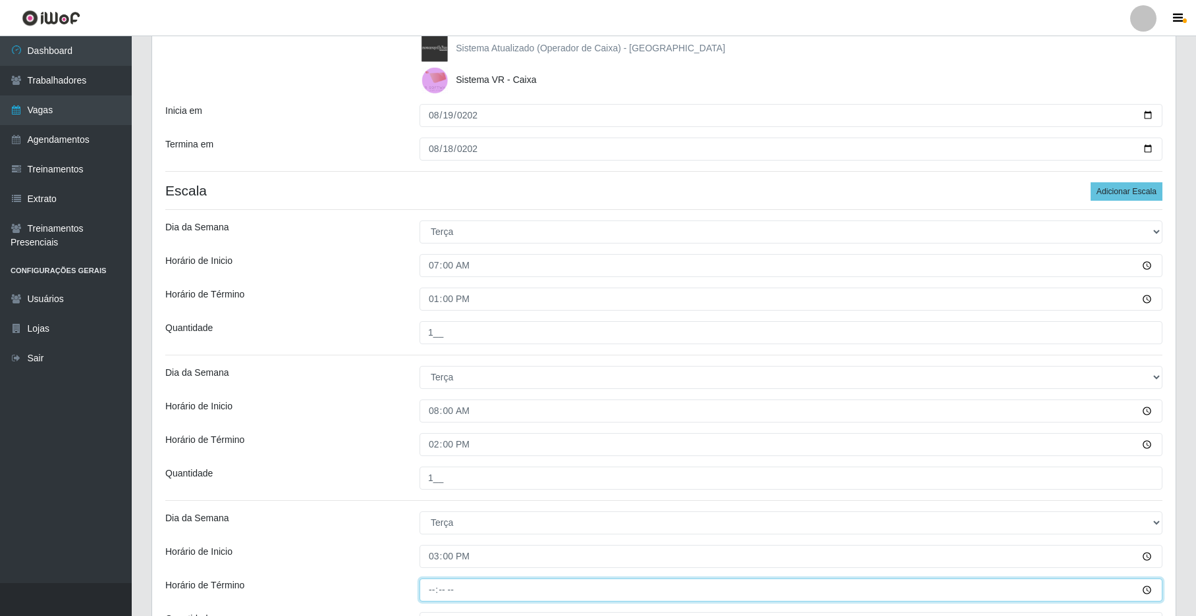
click at [427, 584] on input "Horário de Término" at bounding box center [791, 590] width 743 height 23
type input "21:00"
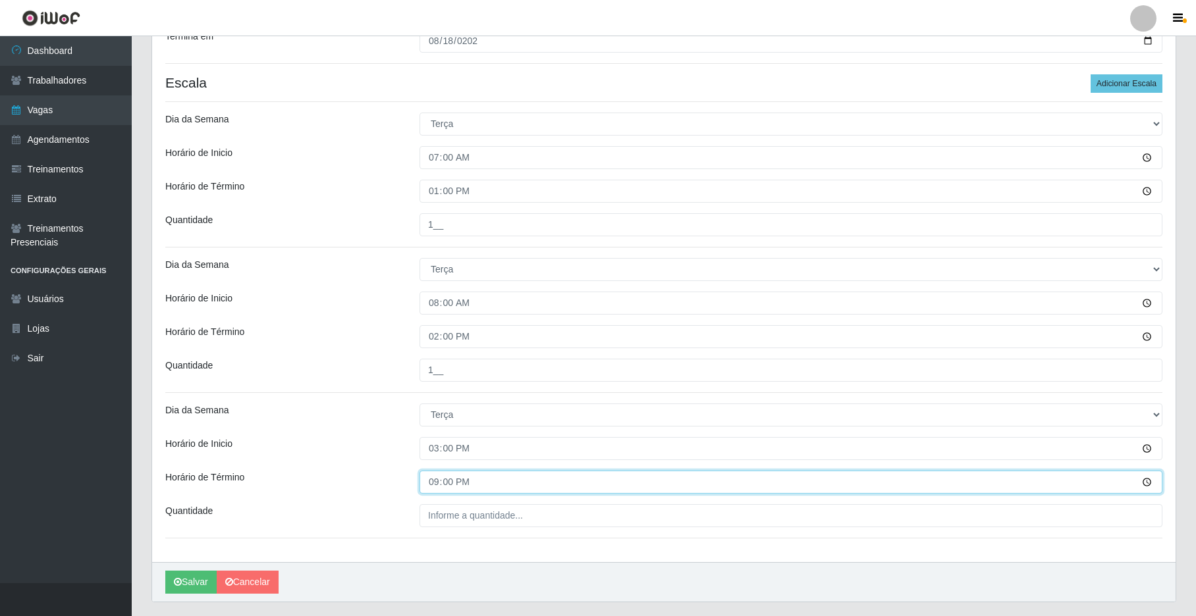
scroll to position [371, 0]
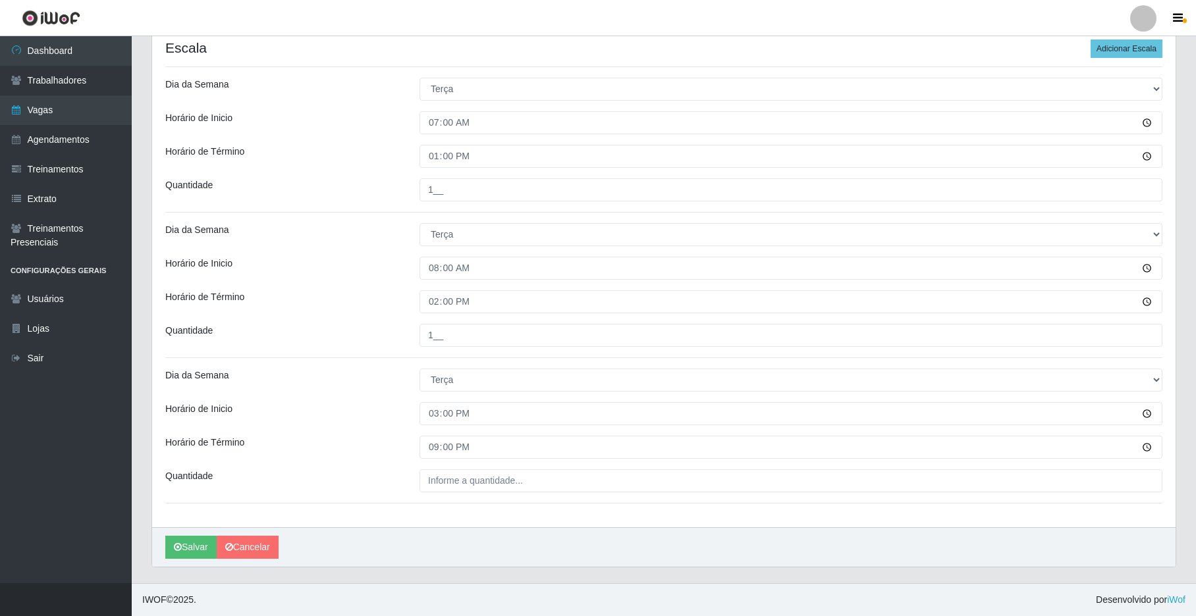
click at [462, 467] on div "Loja Nova República - Pajuçara Função [Selecione...] Balconista Operador de Cai…" at bounding box center [663, 136] width 1023 height 782
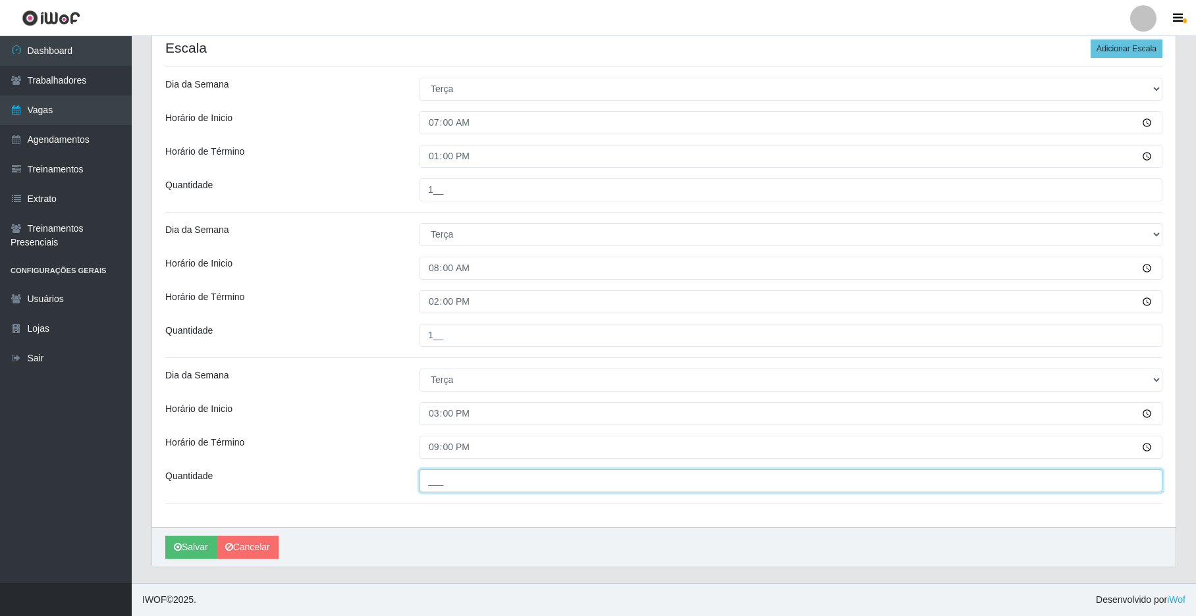
drag, startPoint x: 446, startPoint y: 477, endPoint x: 440, endPoint y: 486, distance: 10.4
click at [446, 478] on input "___" at bounding box center [791, 481] width 743 height 23
type input "1__"
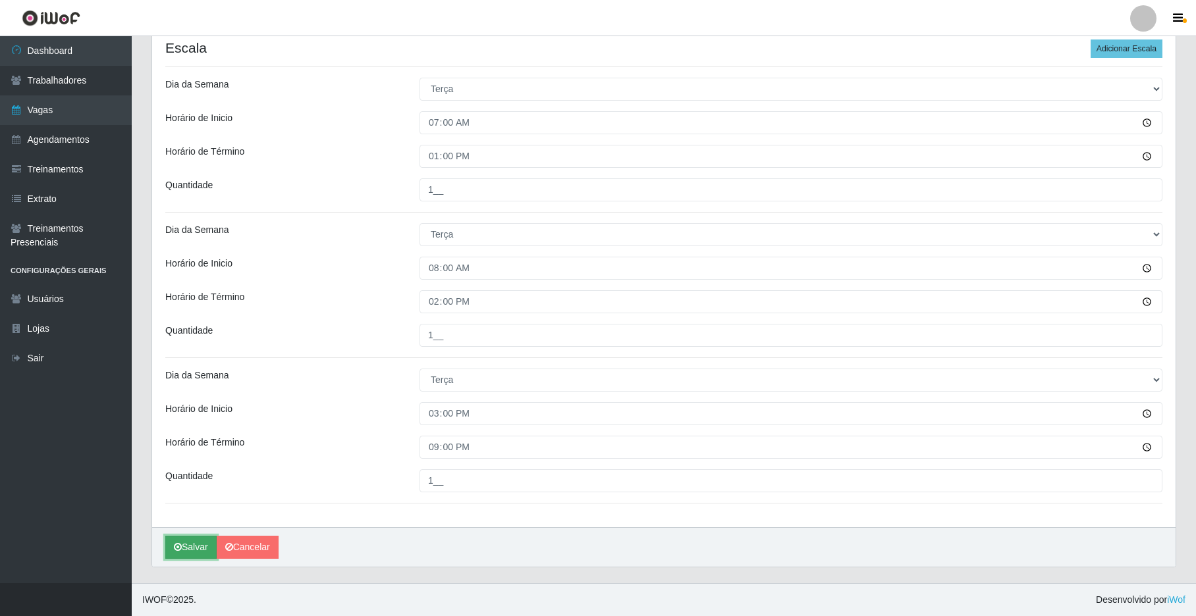
click at [193, 541] on button "Salvar" at bounding box center [190, 547] width 51 height 23
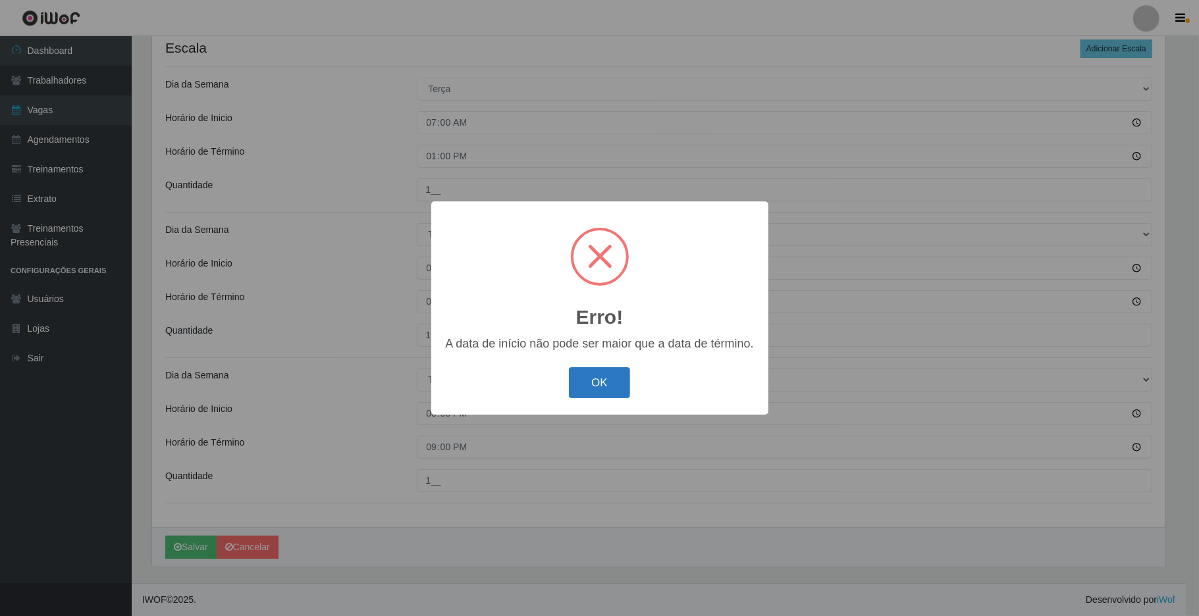
click at [594, 385] on button "OK" at bounding box center [599, 383] width 61 height 31
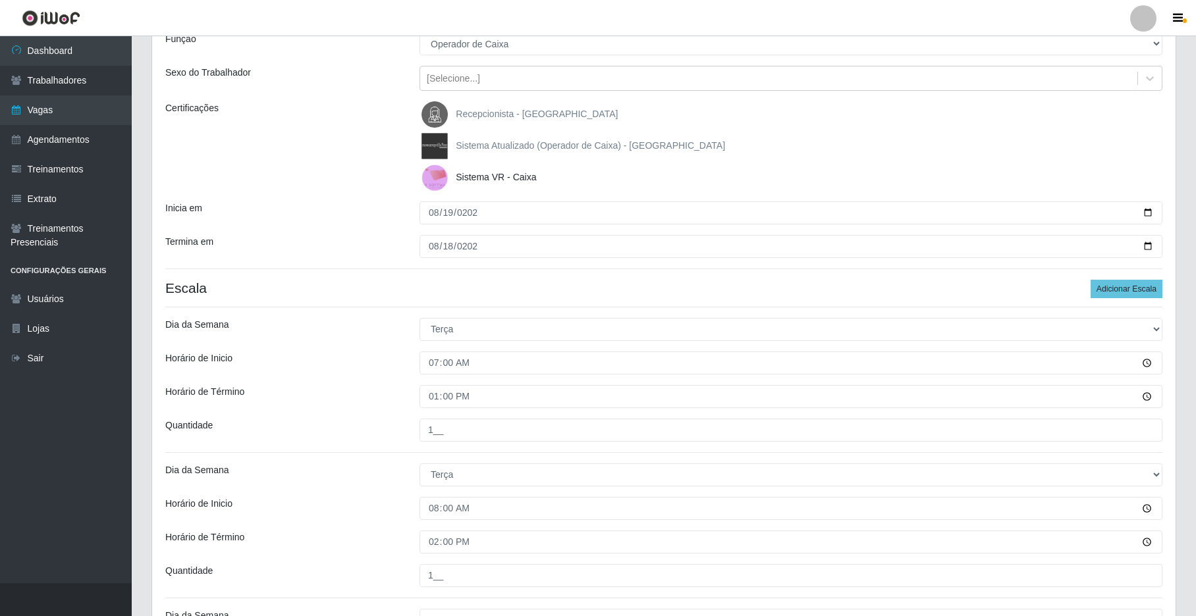
scroll to position [126, 0]
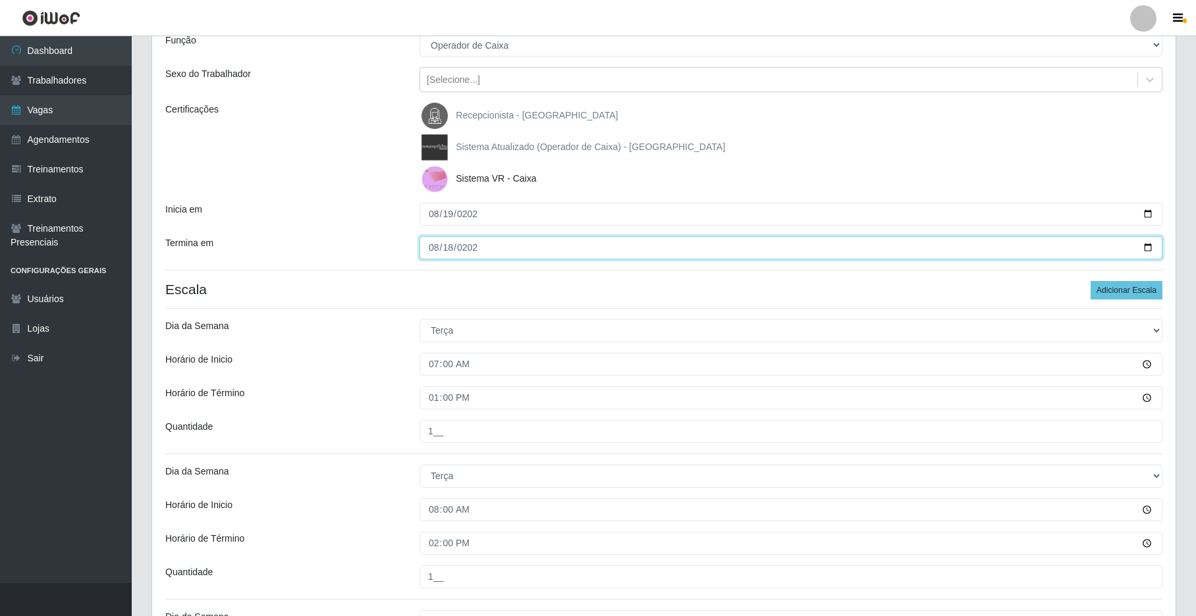
drag, startPoint x: 427, startPoint y: 246, endPoint x: 435, endPoint y: 301, distance: 55.2
click at [427, 246] on input "2025-08-18" at bounding box center [791, 247] width 743 height 23
type input "2025-08-19"
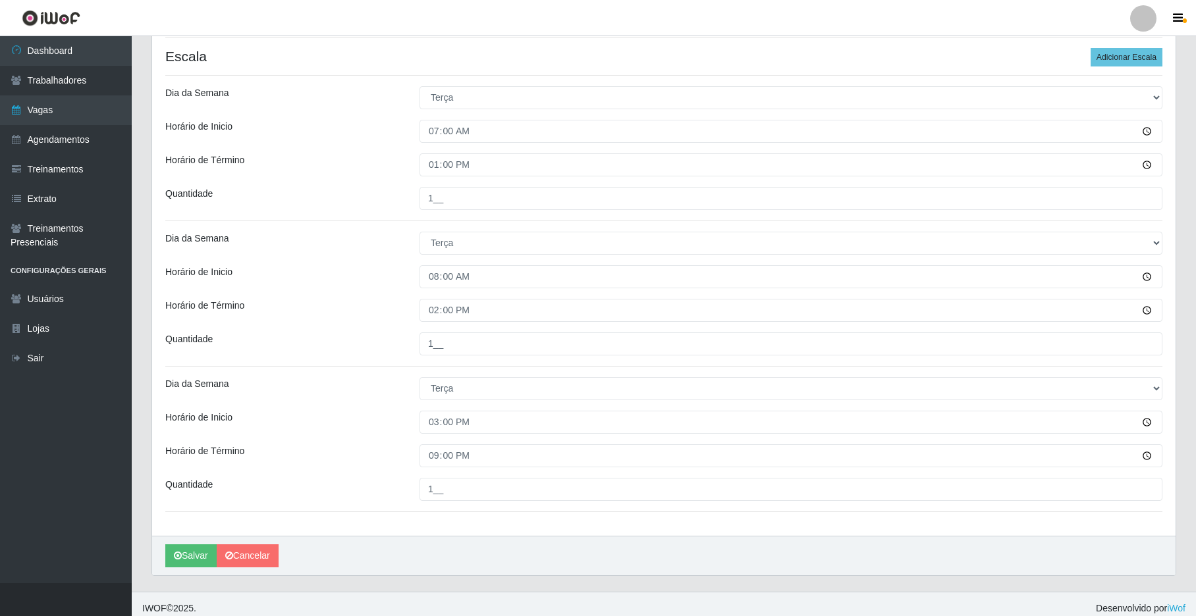
scroll to position [371, 0]
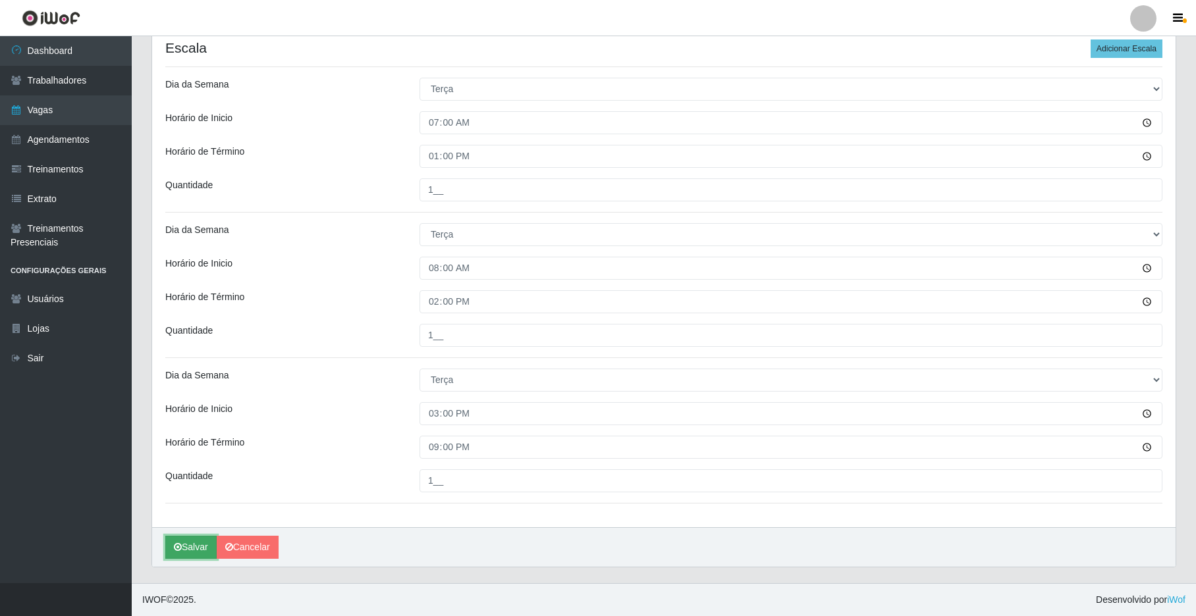
click at [187, 543] on button "Salvar" at bounding box center [190, 547] width 51 height 23
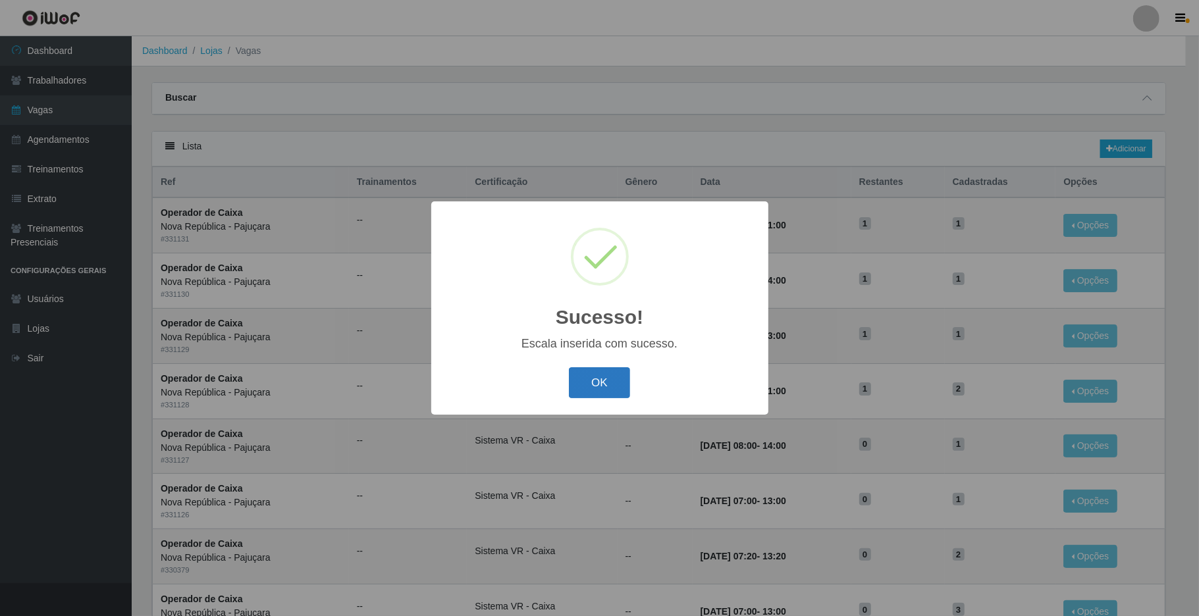
click at [620, 383] on button "OK" at bounding box center [599, 383] width 61 height 31
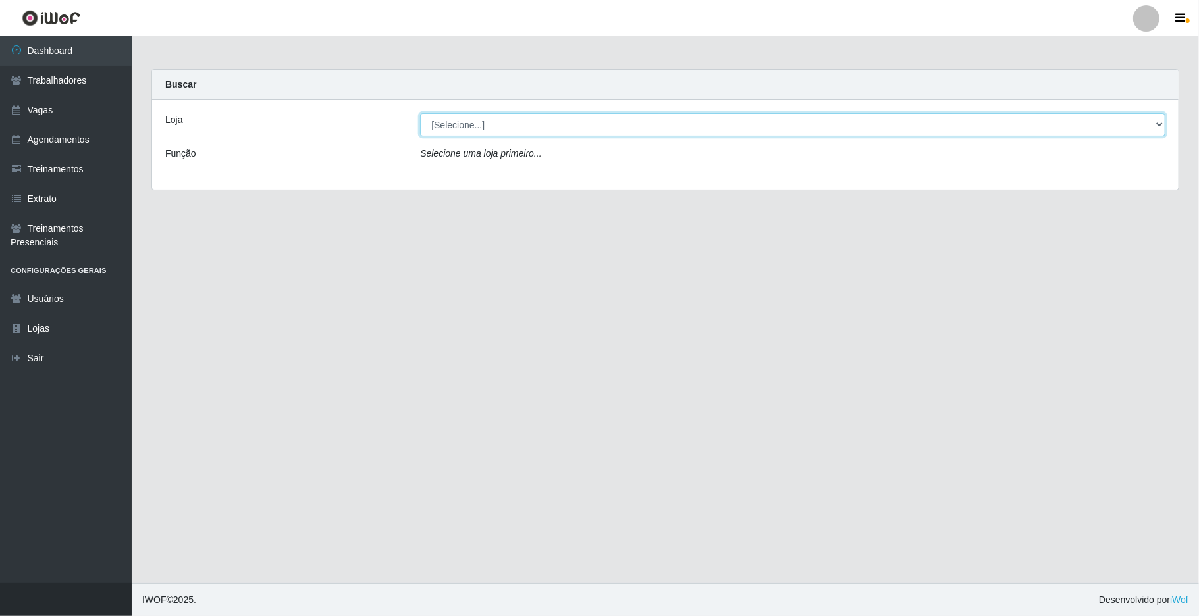
click at [907, 121] on select "[Selecione...] [GEOGRAPHIC_DATA]" at bounding box center [793, 124] width 746 height 23
select select "65"
click at [420, 113] on select "[Selecione...] [GEOGRAPHIC_DATA]" at bounding box center [793, 124] width 746 height 23
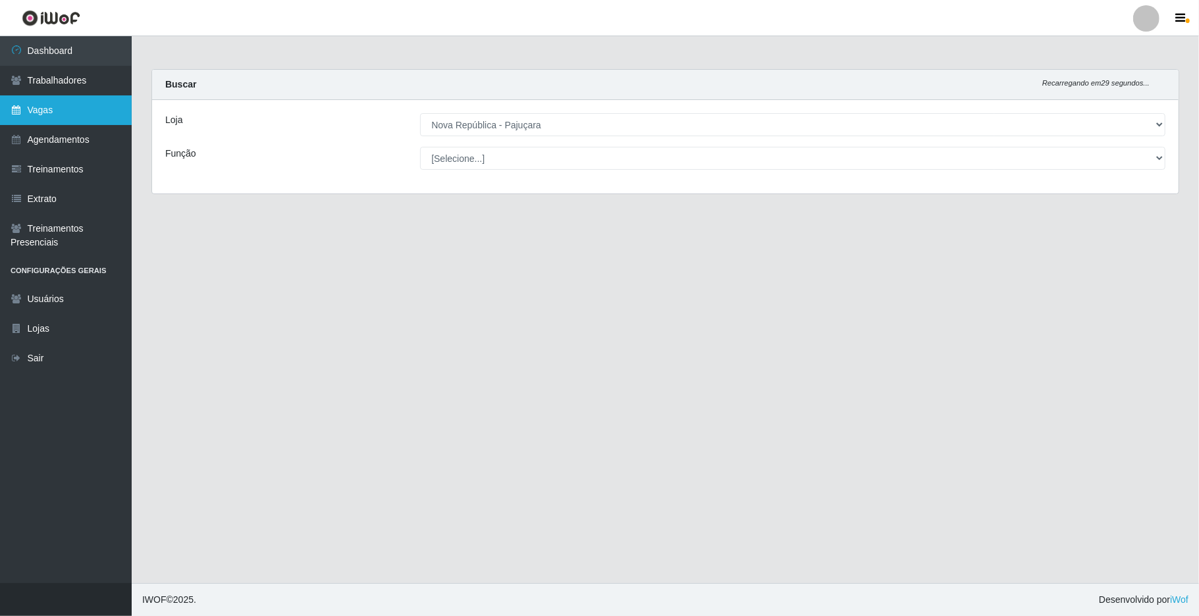
click at [96, 109] on link "Vagas" at bounding box center [66, 110] width 132 height 30
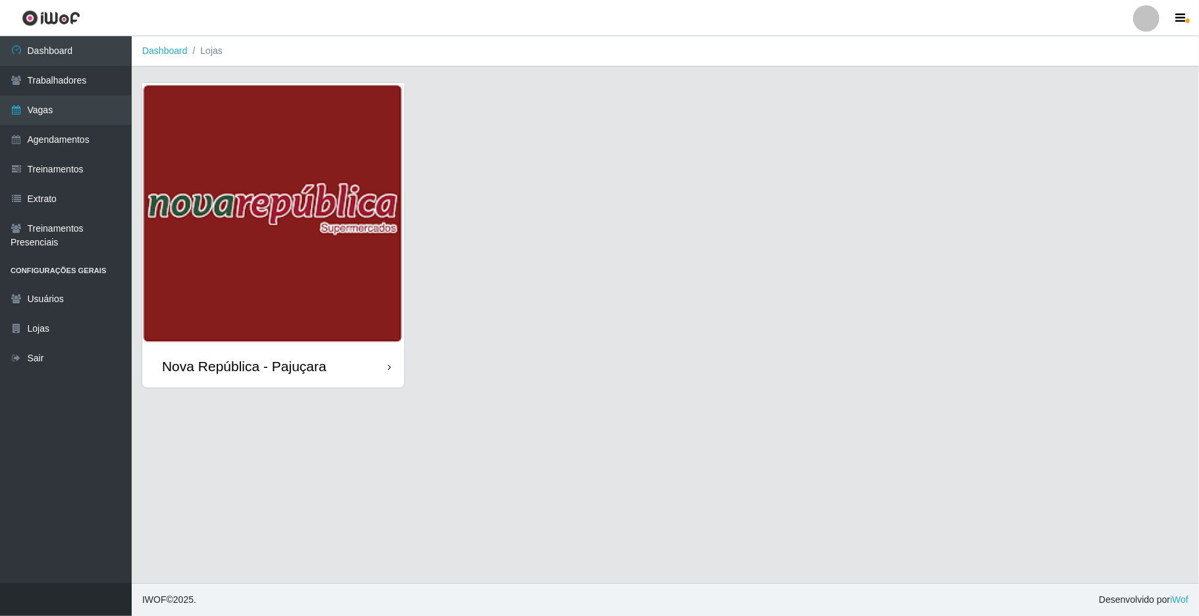
click at [267, 362] on div "Nova República - Pajuçara" at bounding box center [244, 366] width 165 height 16
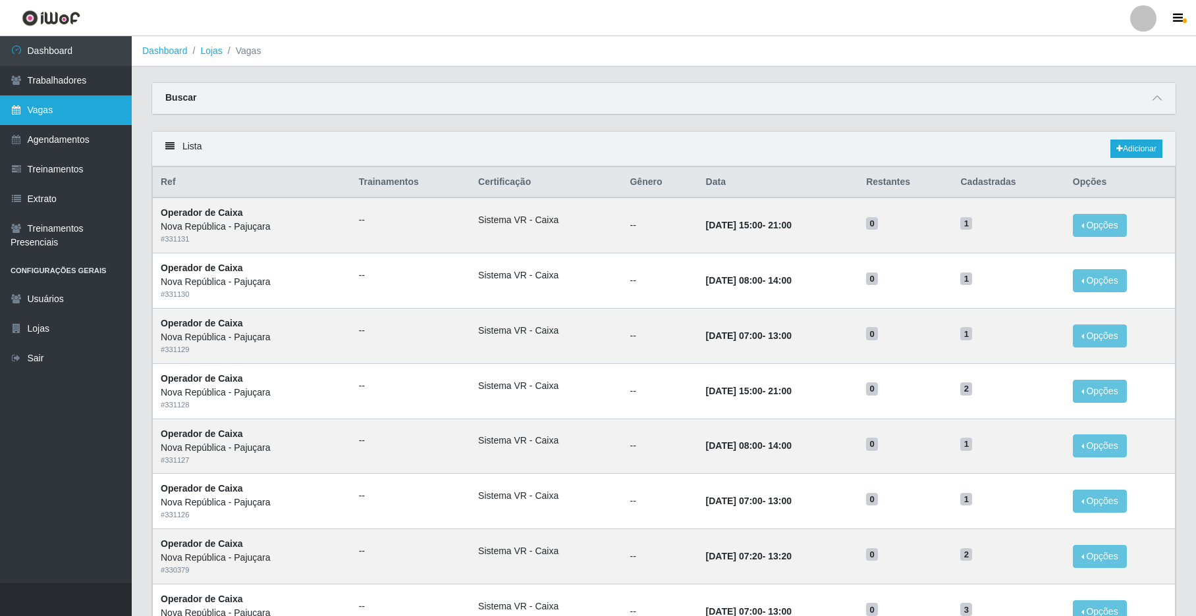
click at [86, 109] on link "Vagas" at bounding box center [66, 110] width 132 height 30
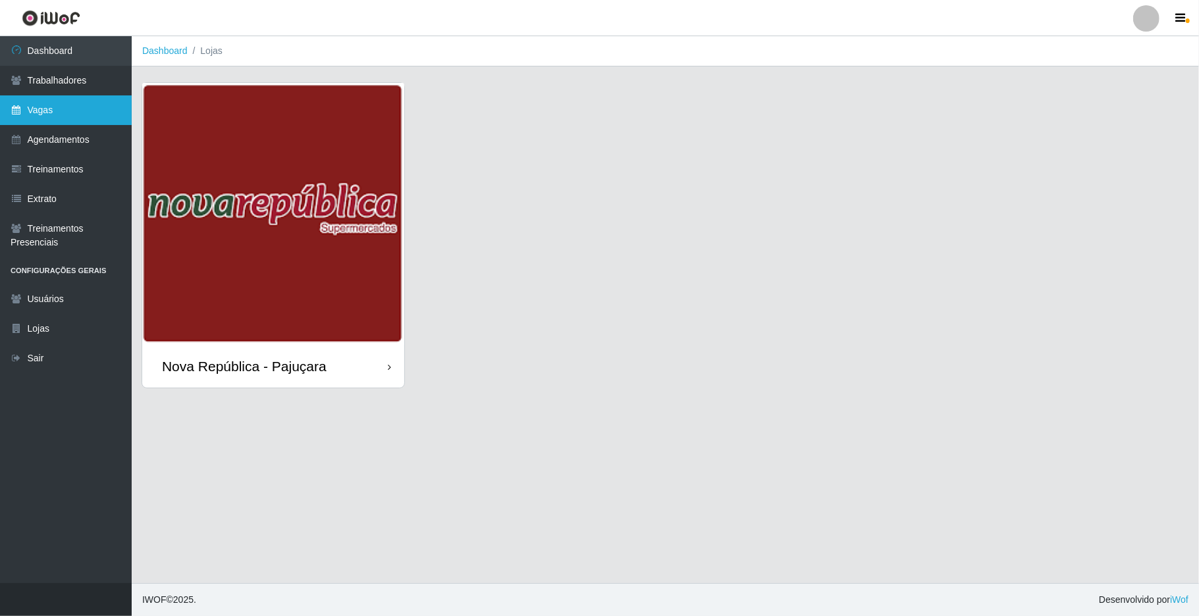
click at [93, 103] on link "Vagas" at bounding box center [66, 110] width 132 height 30
click at [94, 101] on link "Vagas" at bounding box center [66, 110] width 132 height 30
click at [248, 375] on div "Nova República - Pajuçara" at bounding box center [273, 366] width 262 height 43
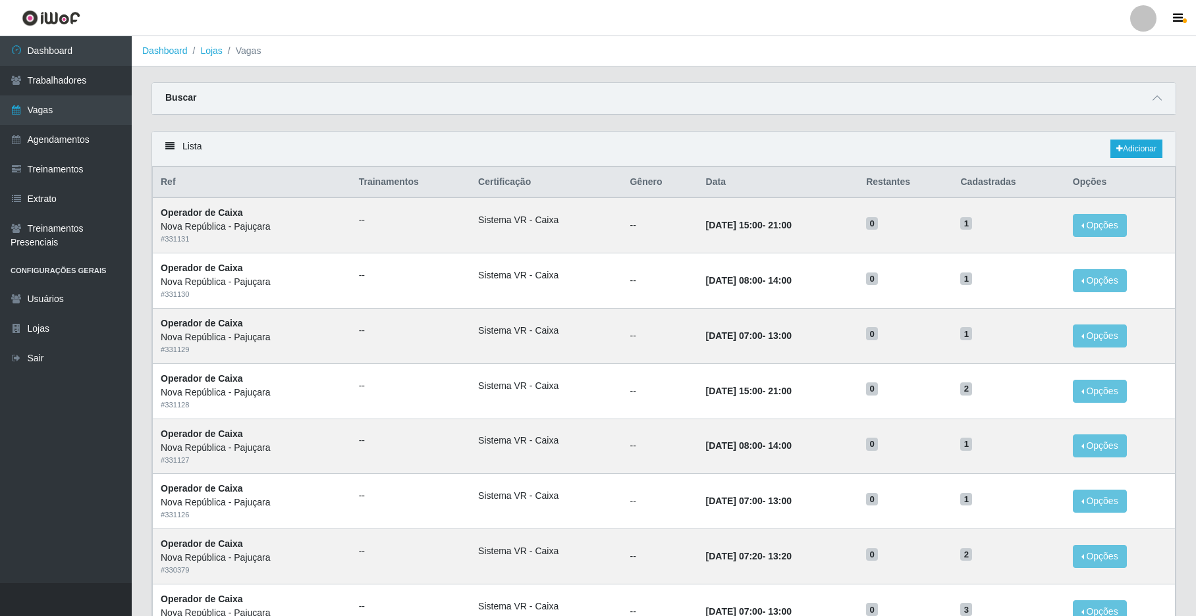
click at [907, 149] on div "Lista Adicionar" at bounding box center [663, 149] width 1023 height 35
click at [907, 149] on link "Adicionar" at bounding box center [1136, 149] width 52 height 18
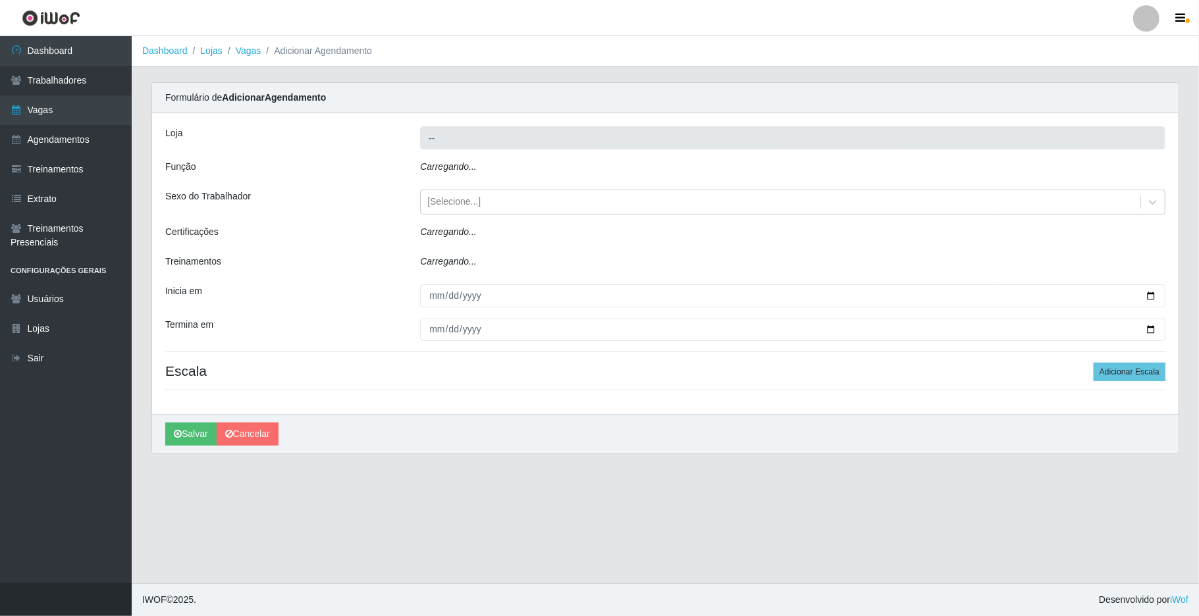
type input "Nova República - Pajuçara"
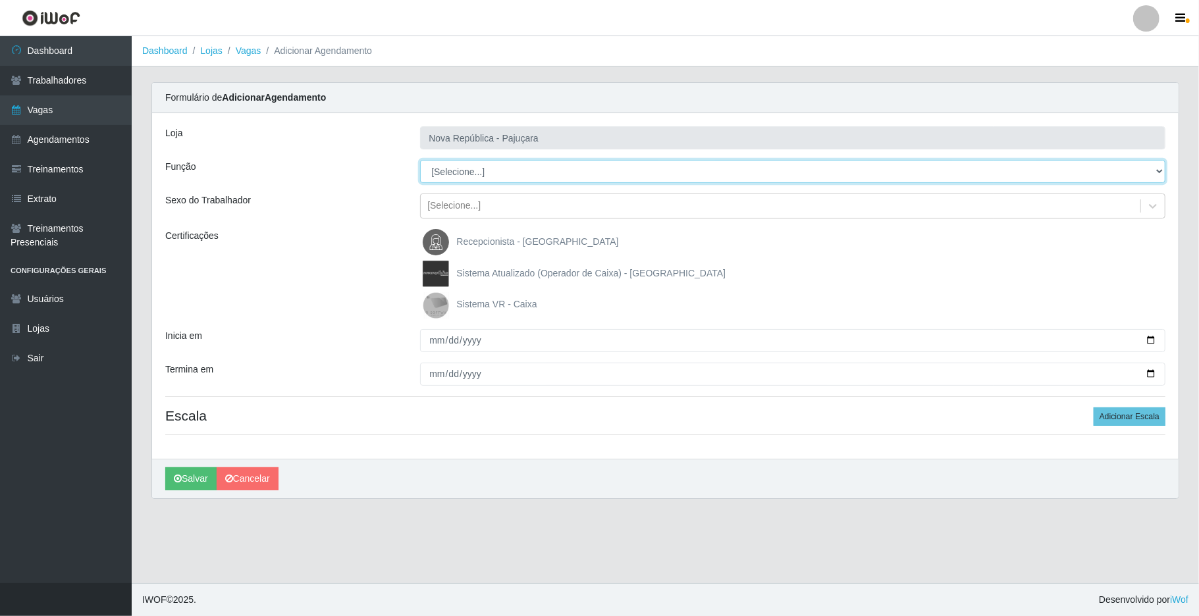
click at [907, 174] on select "[Selecione...] Balconista Operador de Caixa Repositor" at bounding box center [793, 171] width 746 height 23
select select "22"
click at [420, 161] on select "[Selecione...] Balconista Operador de Caixa Repositor" at bounding box center [793, 171] width 746 height 23
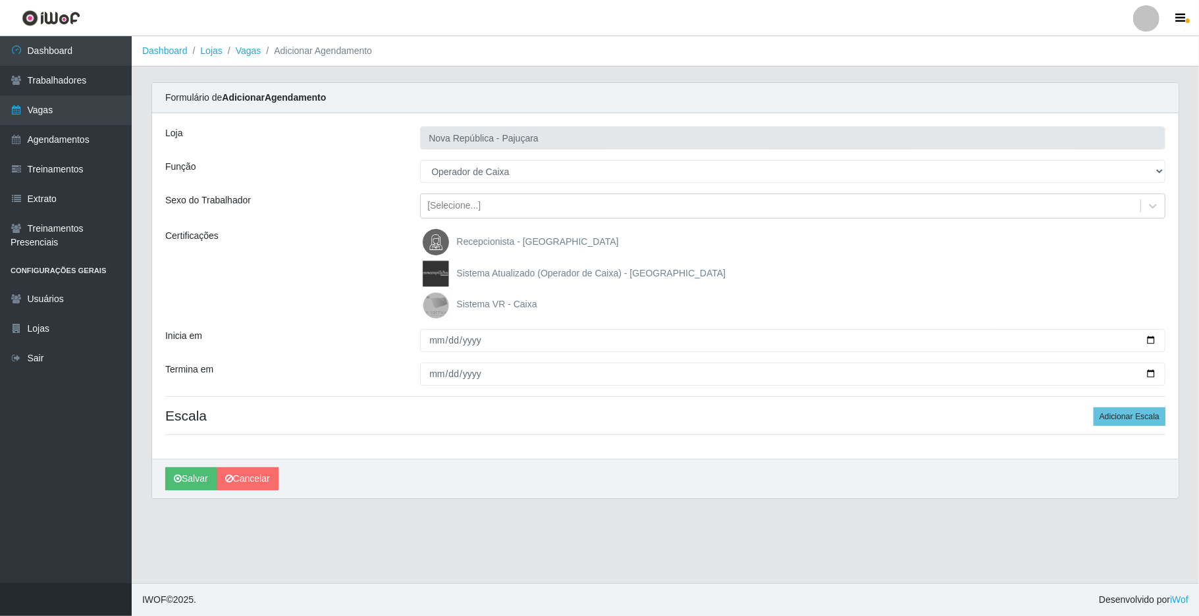
click at [437, 304] on img at bounding box center [439, 305] width 32 height 26
click at [0, 0] on input "Sistema VR - Caixa" at bounding box center [0, 0] width 0 height 0
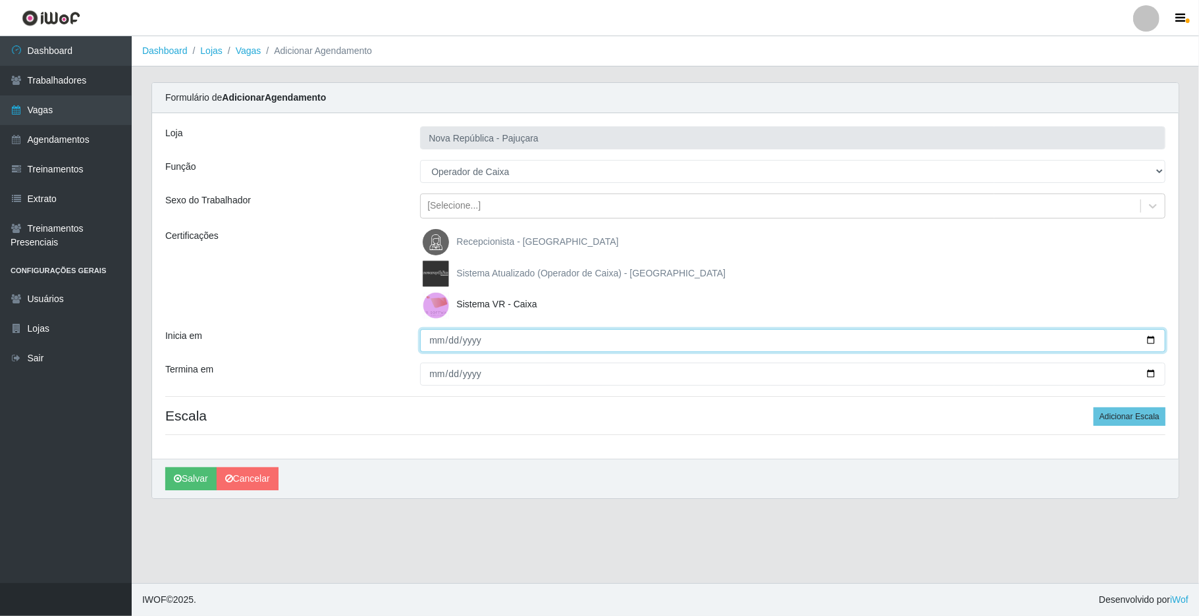
click at [423, 333] on input "Inicia em" at bounding box center [793, 340] width 746 height 23
type input "[DATE]"
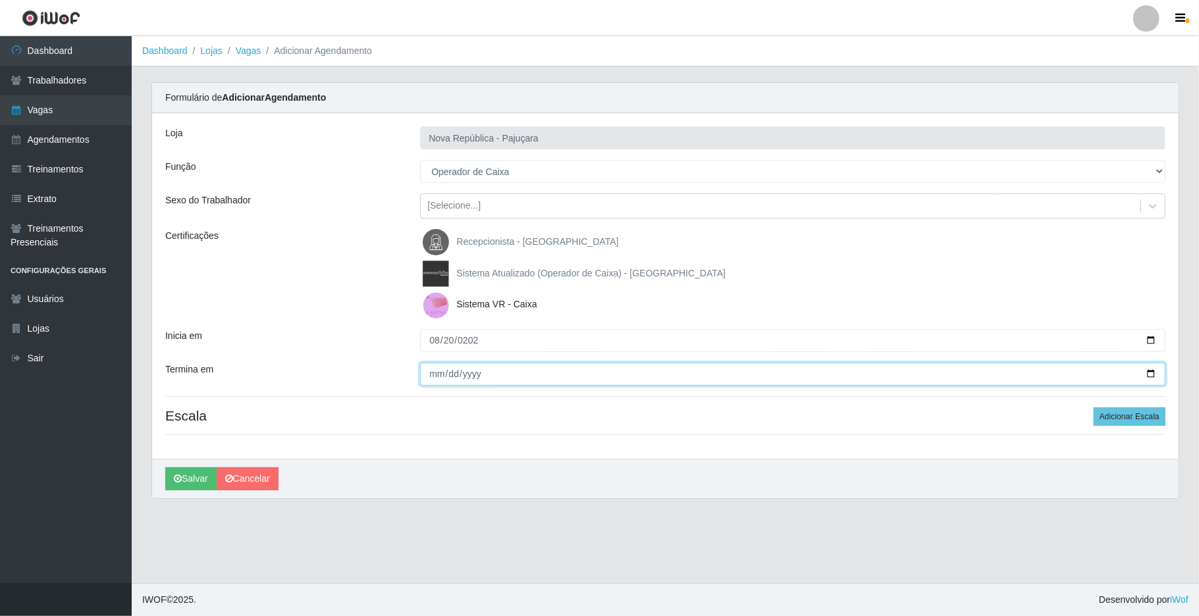
click at [430, 377] on input "Termina em" at bounding box center [793, 374] width 746 height 23
type input "[DATE]"
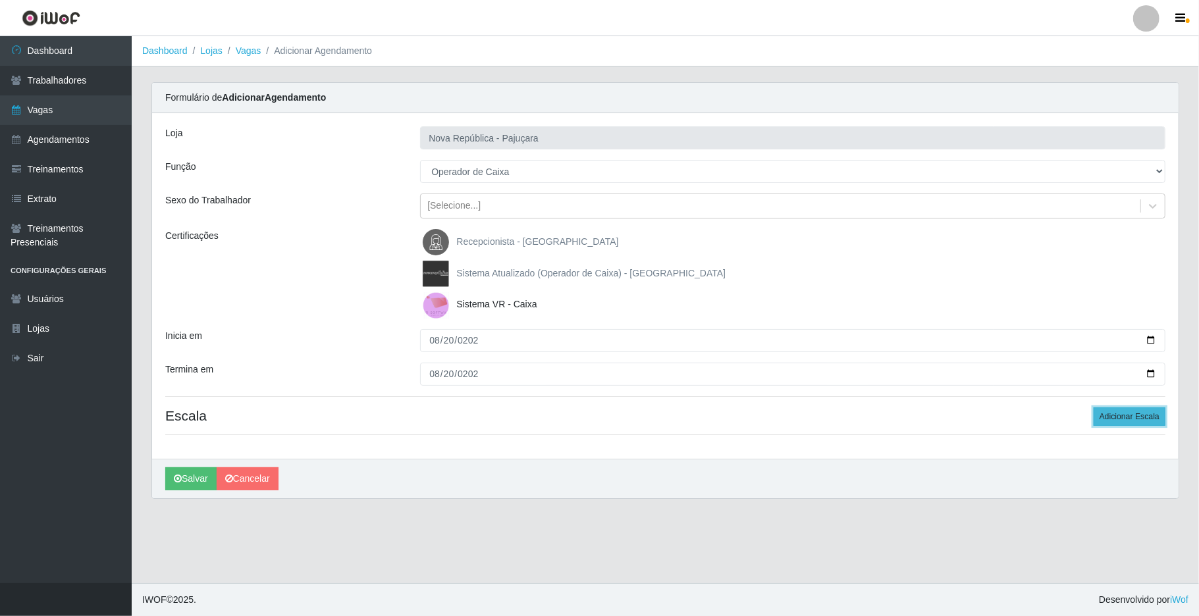
click at [907, 422] on button "Adicionar Escala" at bounding box center [1130, 417] width 72 height 18
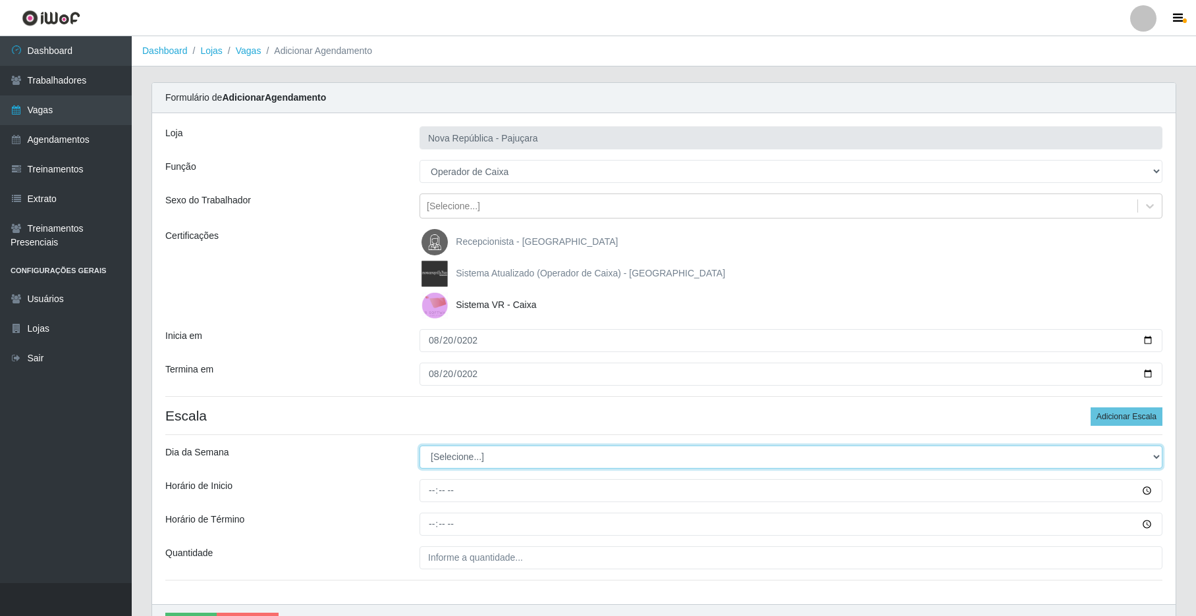
drag, startPoint x: 1153, startPoint y: 458, endPoint x: 1143, endPoint y: 449, distance: 13.5
click at [907, 451] on select "[Selecione...] Segunda Terça Quarta Quinta Sexta Sábado Domingo" at bounding box center [791, 457] width 743 height 23
select select "3"
click at [420, 447] on select "[Selecione...] Segunda Terça Quarta Quinta Sexta Sábado Domingo" at bounding box center [791, 457] width 743 height 23
click at [429, 497] on input "Horário de Inicio" at bounding box center [791, 490] width 743 height 23
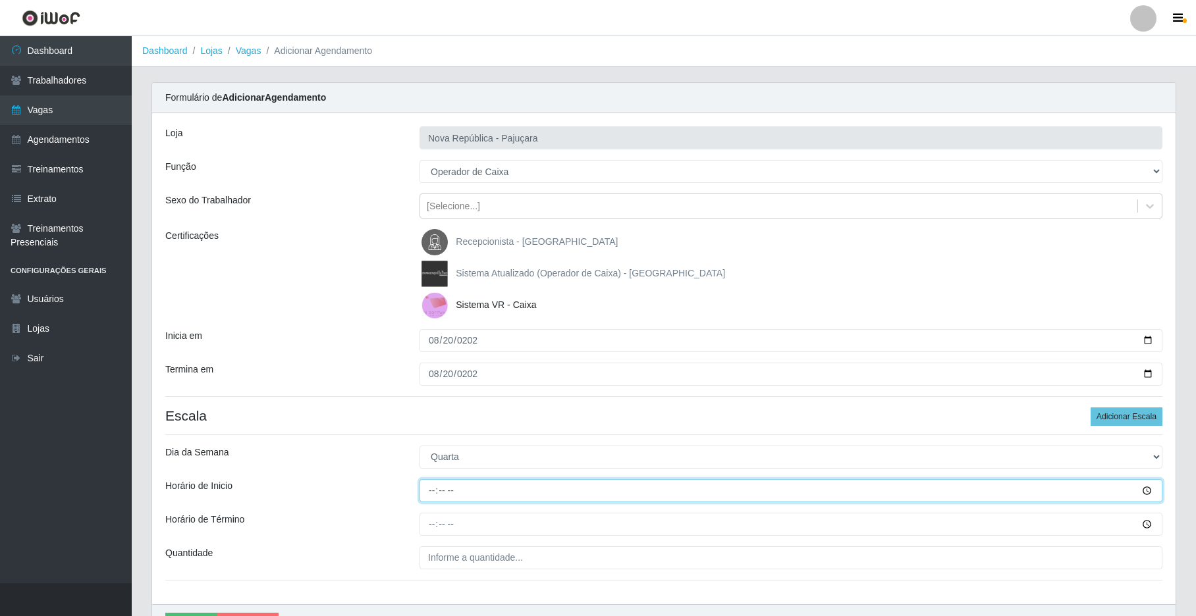
type input "07:00"
click at [428, 528] on input "Horário de Término" at bounding box center [791, 524] width 743 height 23
type input "13:00"
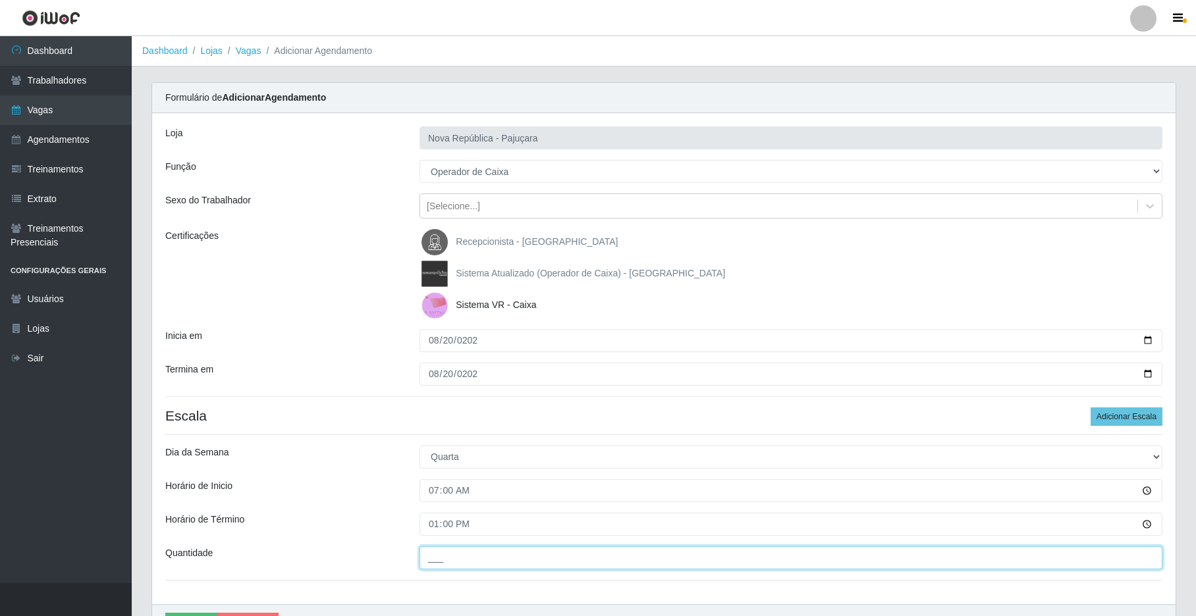
click at [448, 566] on input "___" at bounding box center [791, 558] width 743 height 23
type input "1__"
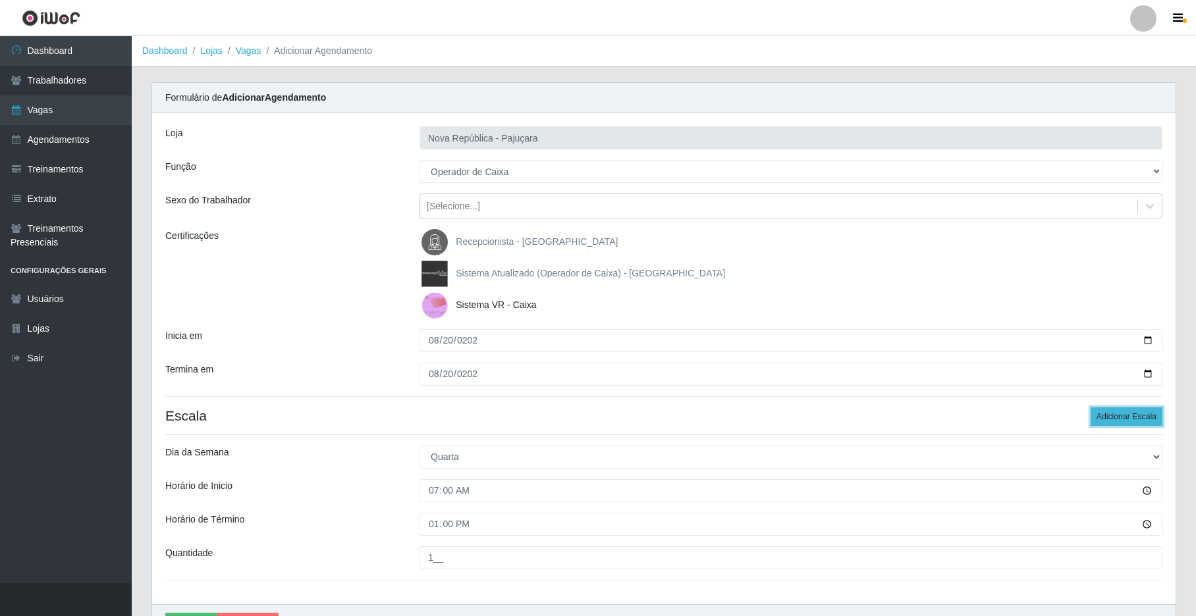
click at [907, 419] on button "Adicionar Escala" at bounding box center [1127, 417] width 72 height 18
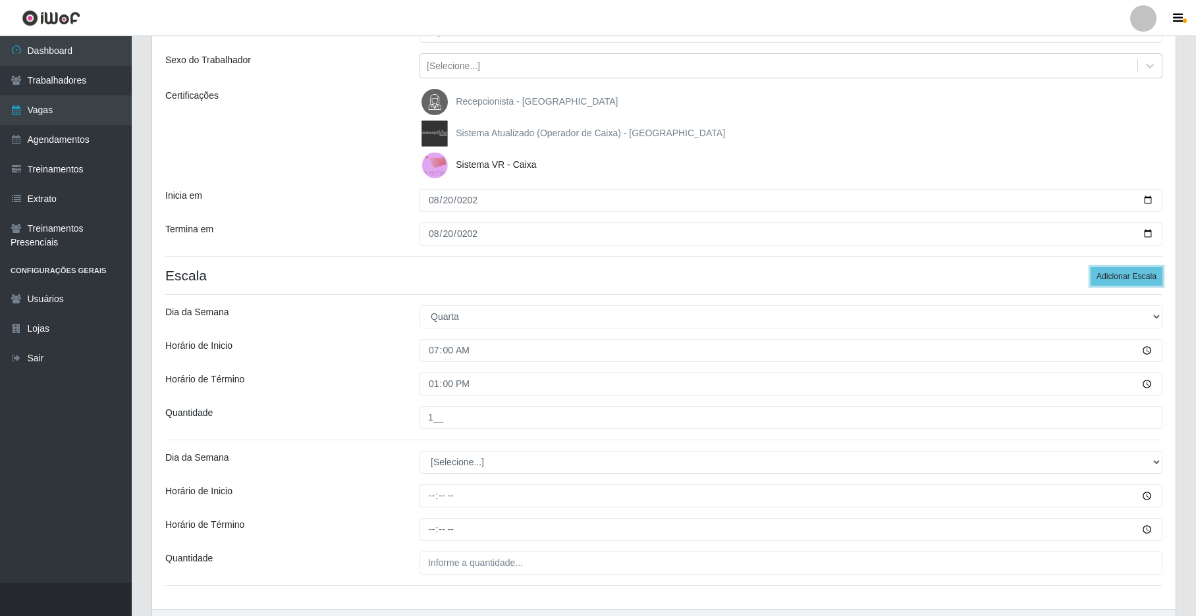
scroll to position [149, 0]
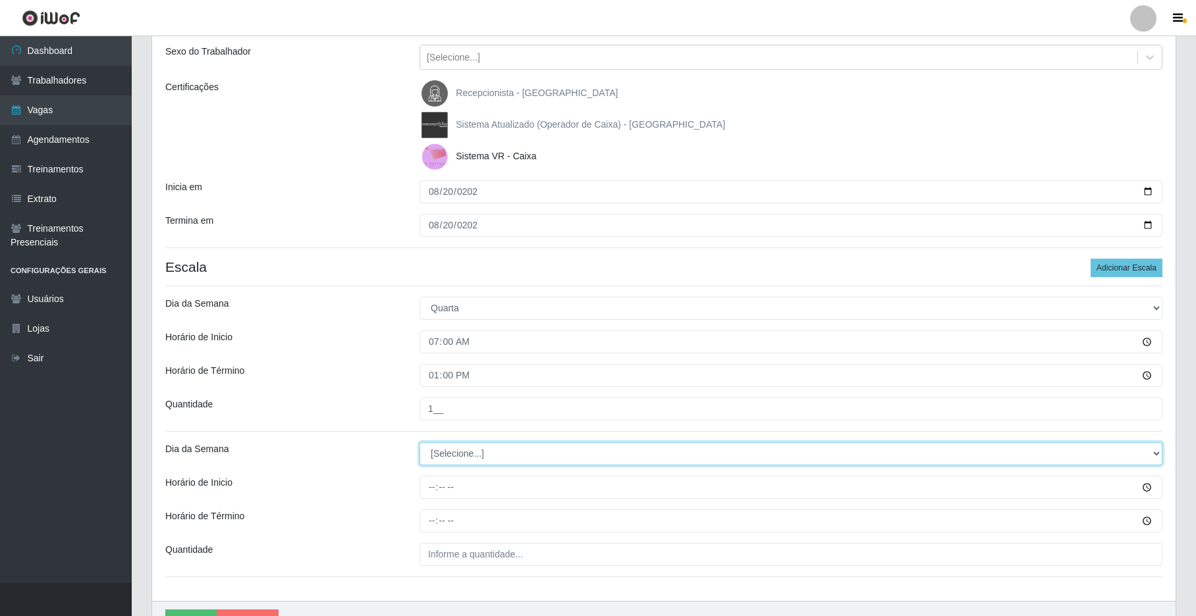
drag, startPoint x: 1150, startPoint y: 448, endPoint x: 1126, endPoint y: 449, distance: 23.7
click at [907, 448] on select "[Selecione...] Segunda Terça Quarta Quinta Sexta Sábado Domingo" at bounding box center [791, 454] width 743 height 23
select select "3"
click at [420, 443] on select "[Selecione...] Segunda Terça Quarta Quinta Sexta Sábado Domingo" at bounding box center [791, 454] width 743 height 23
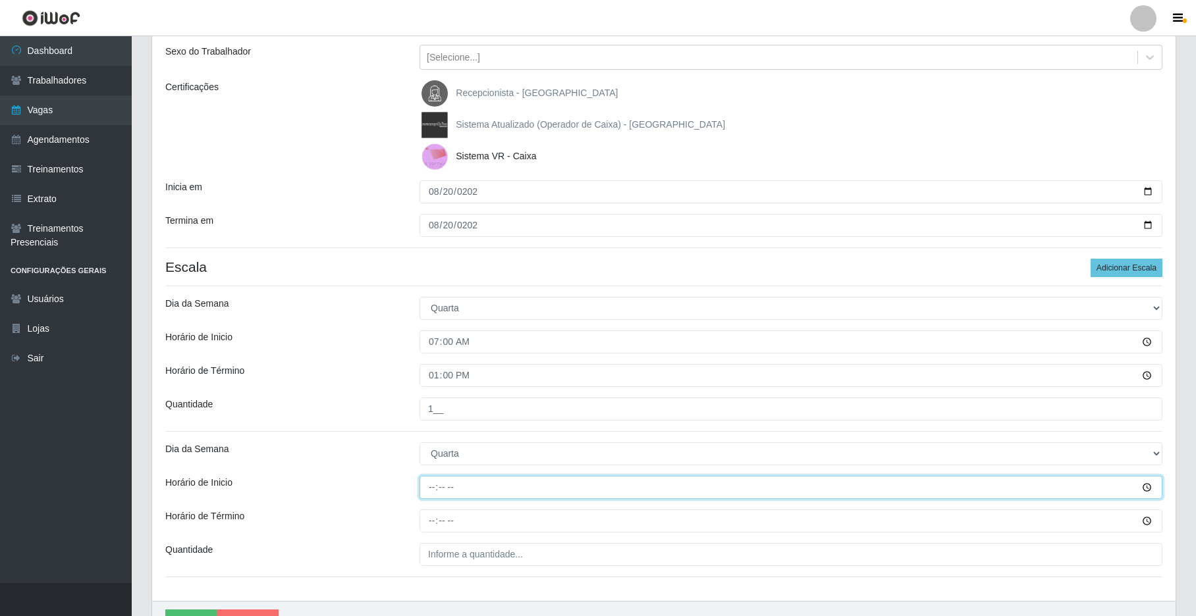
click at [425, 491] on input "Horário de Inicio" at bounding box center [791, 487] width 743 height 23
type input "08:00"
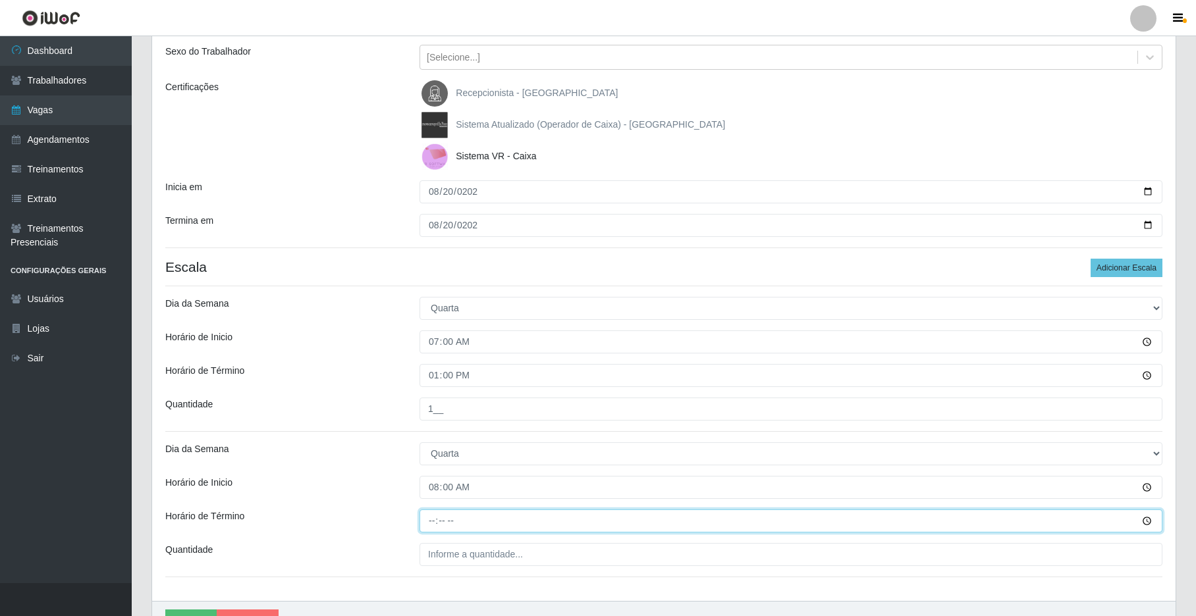
click at [432, 528] on input "Horário de Término" at bounding box center [791, 521] width 743 height 23
type input "14:00"
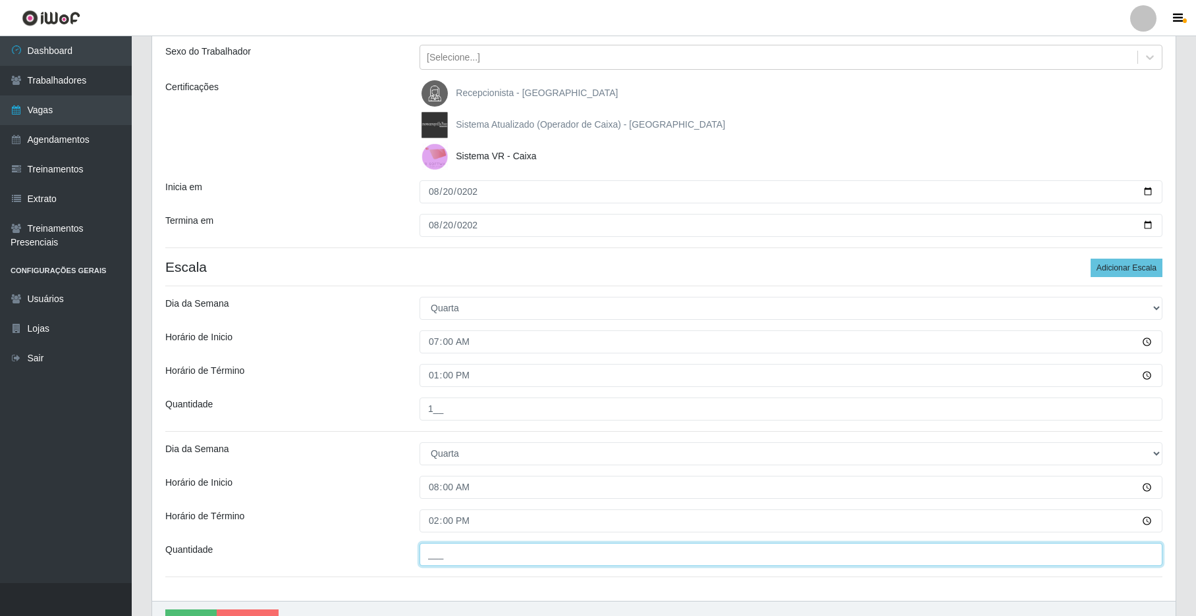
click at [424, 559] on input "___" at bounding box center [791, 554] width 743 height 23
type input "1__"
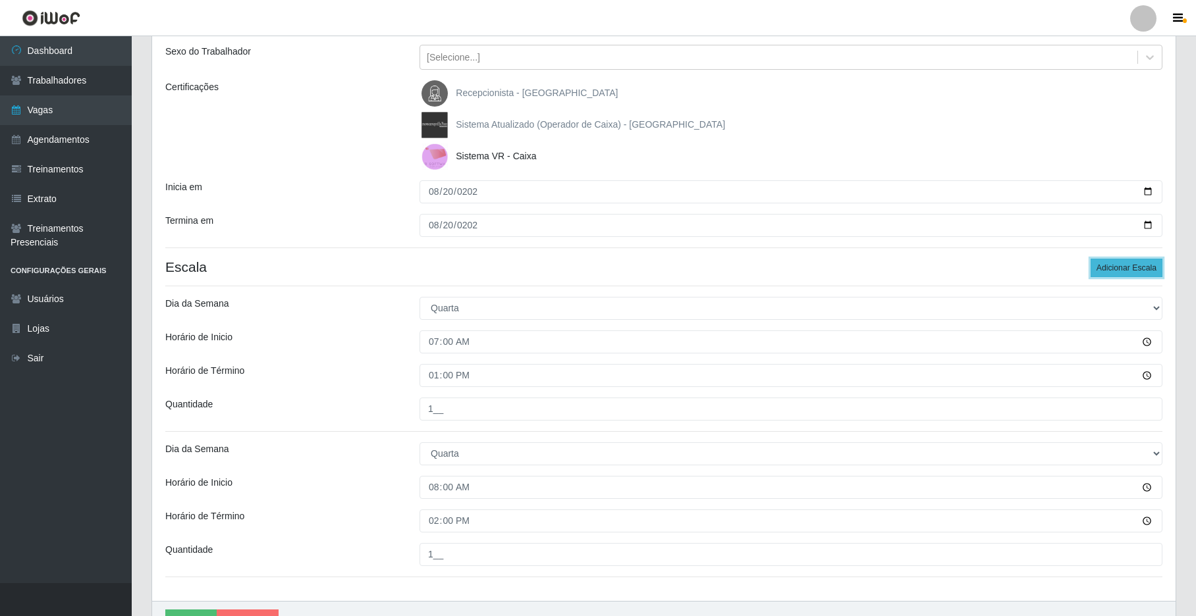
click at [907, 265] on button "Adicionar Escala" at bounding box center [1127, 268] width 72 height 18
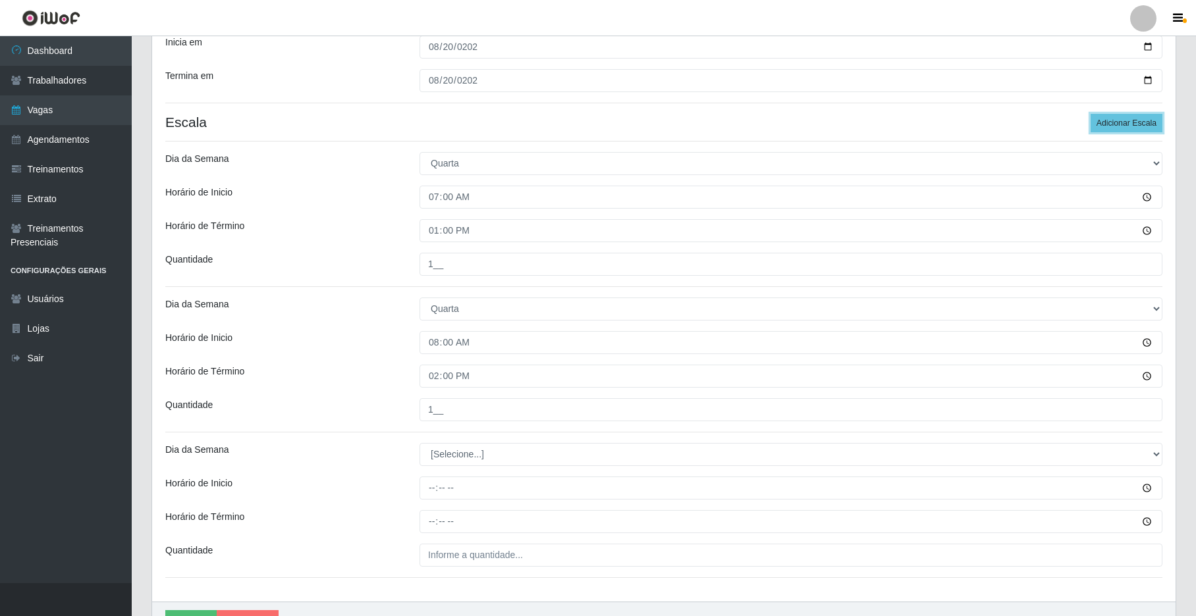
scroll to position [295, 0]
drag, startPoint x: 1153, startPoint y: 452, endPoint x: 1147, endPoint y: 447, distance: 7.9
click at [907, 451] on select "[Selecione...] Segunda Terça Quarta Quinta Sexta Sábado Domingo" at bounding box center [791, 453] width 743 height 23
select select "3"
click at [420, 443] on select "[Selecione...] Segunda Terça Quarta Quinta Sexta Sábado Domingo" at bounding box center [791, 453] width 743 height 23
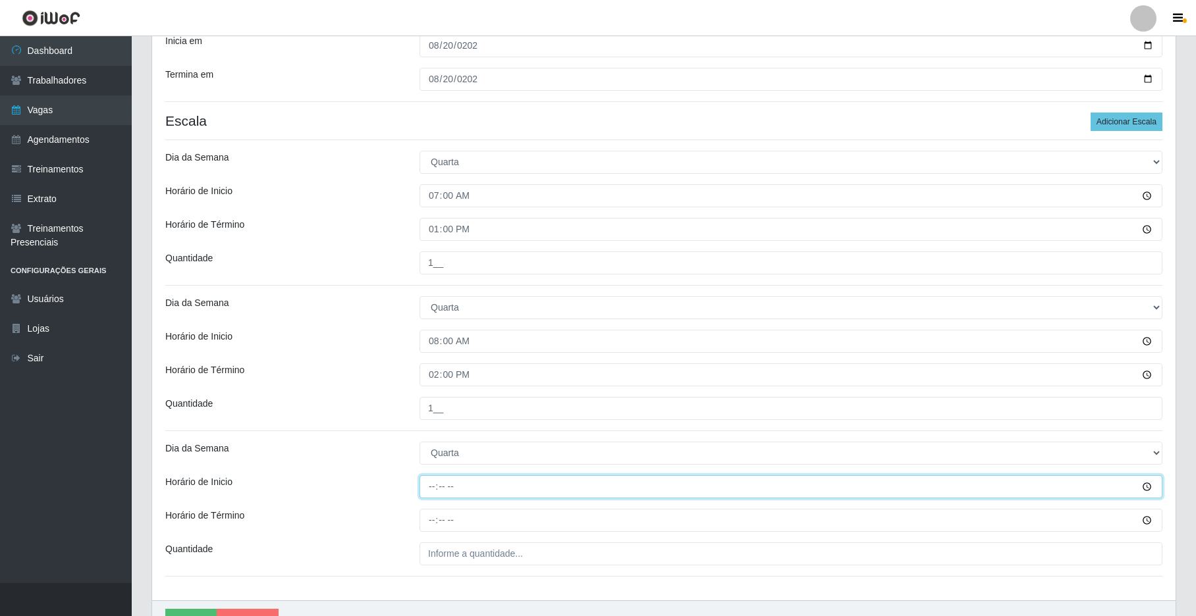
click at [427, 493] on input "Horário de Inicio" at bounding box center [791, 487] width 743 height 23
type input "15:00"
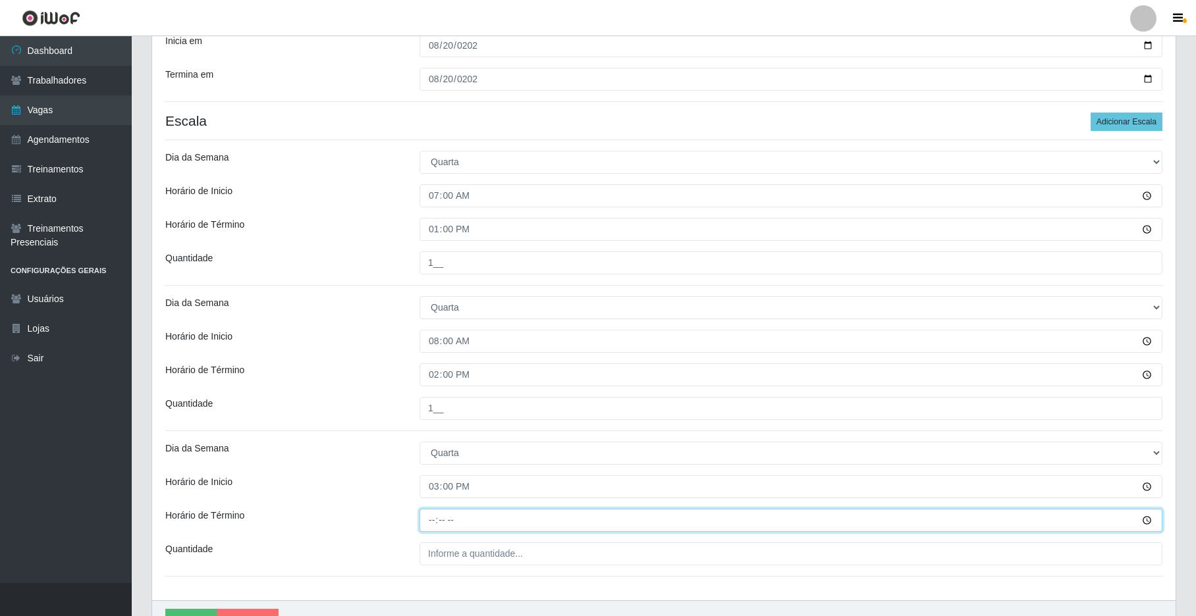
click at [432, 522] on input "Horário de Término" at bounding box center [791, 520] width 743 height 23
type input "21:00"
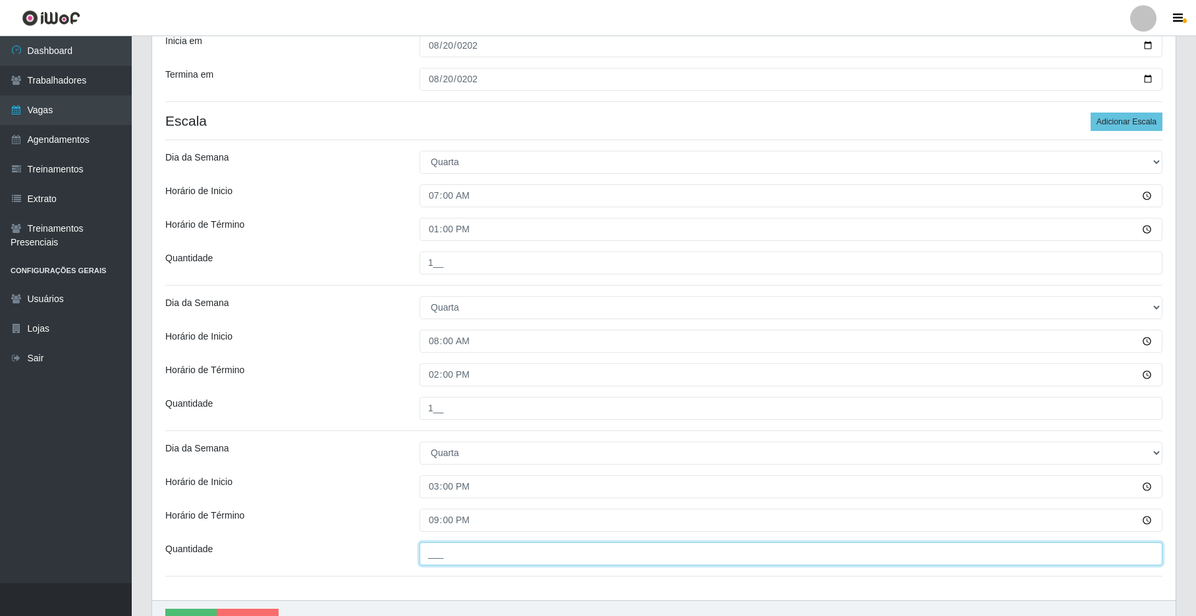
click at [427, 566] on input "___" at bounding box center [791, 554] width 743 height 23
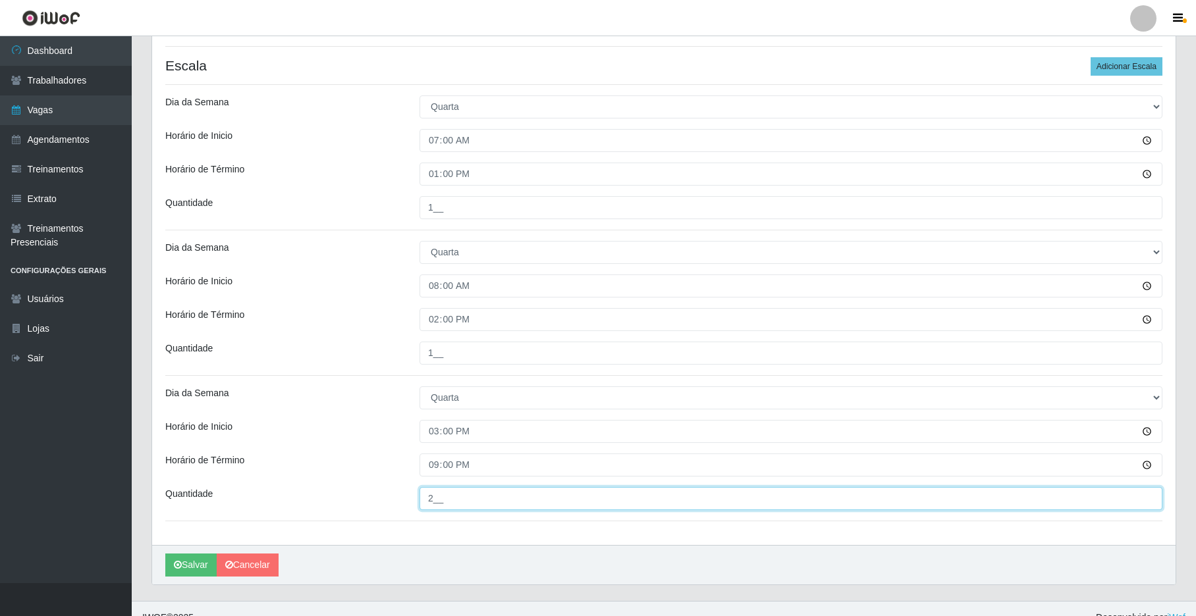
scroll to position [371, 0]
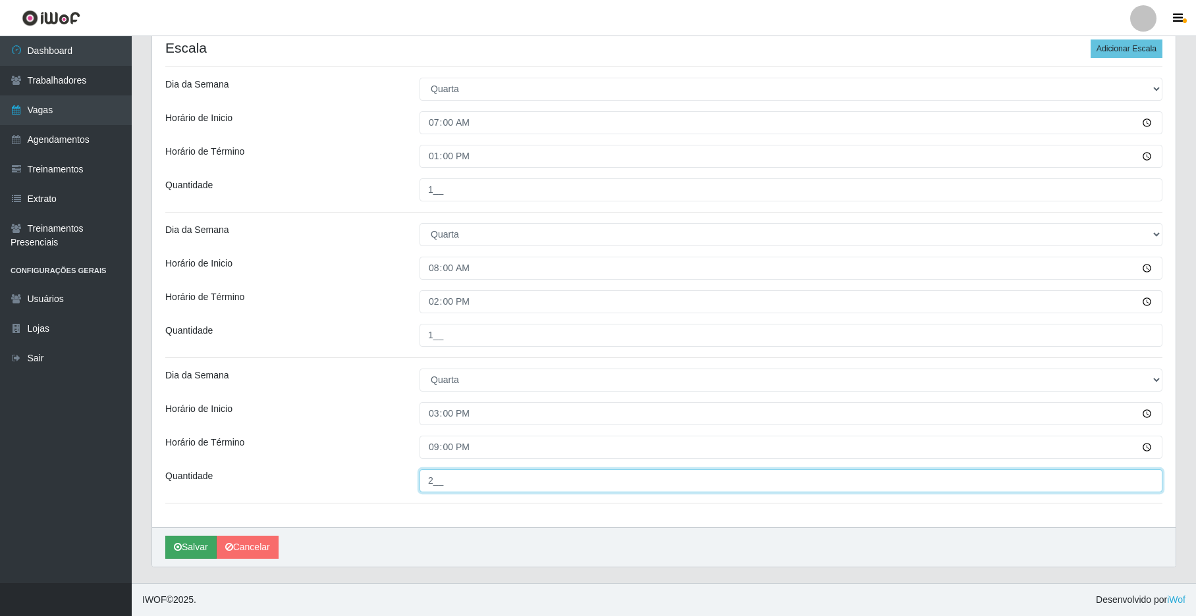
type input "2__"
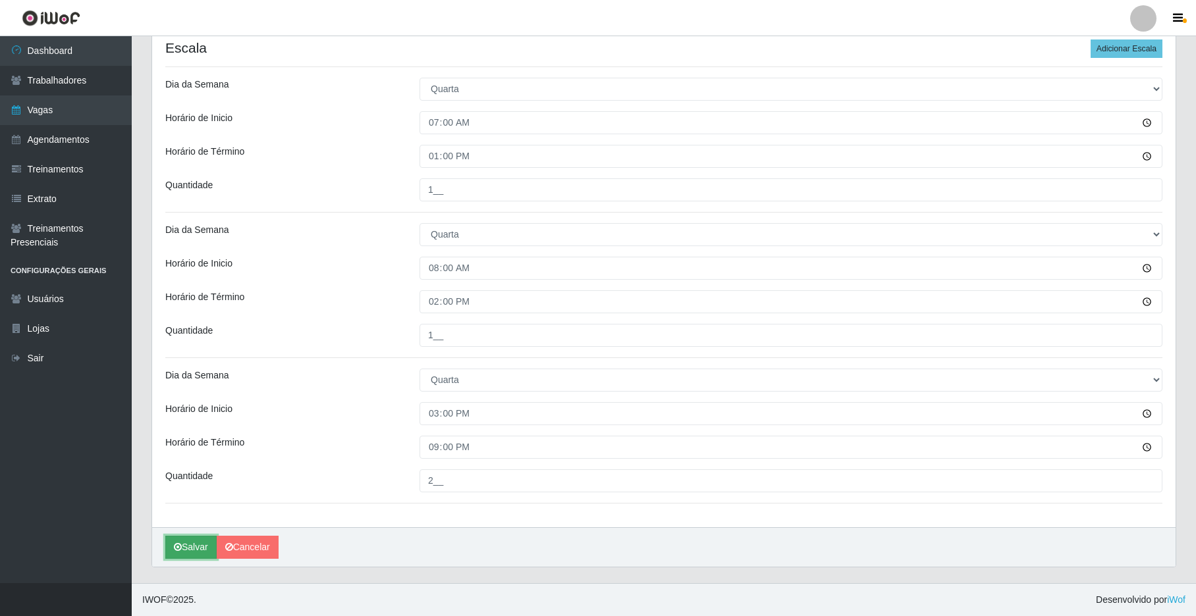
click at [198, 545] on button "Salvar" at bounding box center [190, 547] width 51 height 23
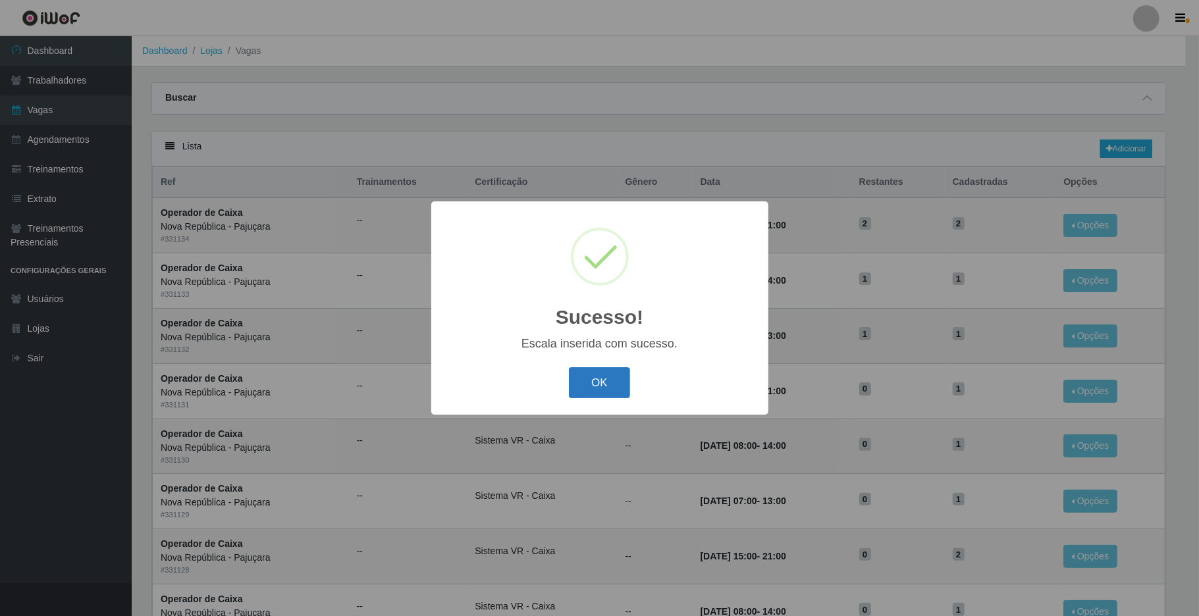
click at [619, 382] on button "OK" at bounding box center [599, 383] width 61 height 31
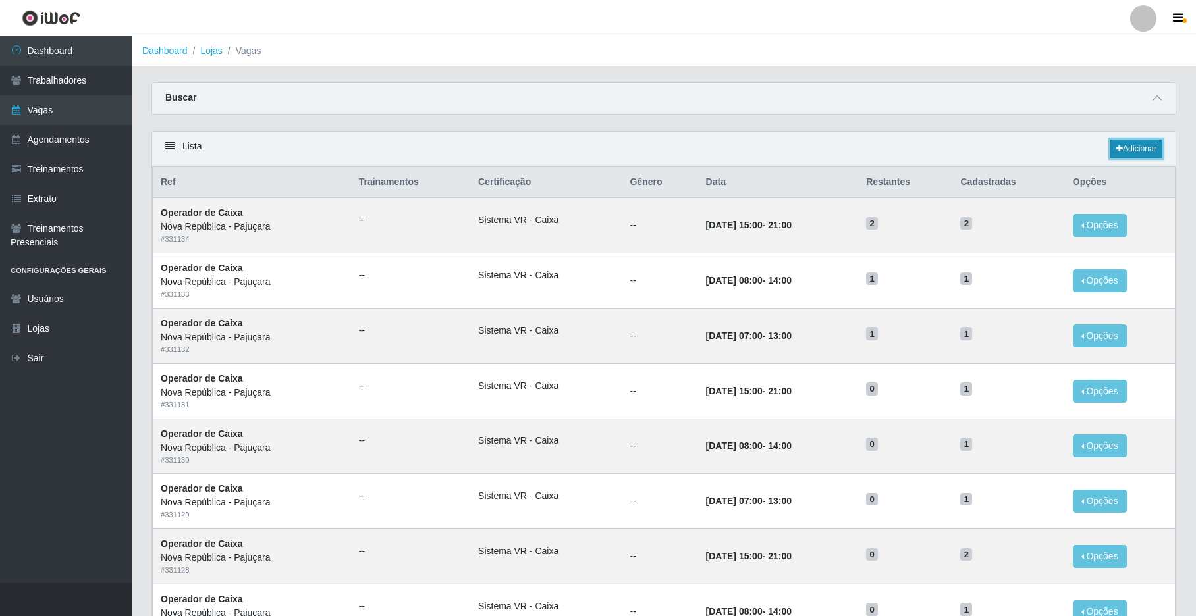
click at [907, 144] on link "Adicionar" at bounding box center [1136, 149] width 52 height 18
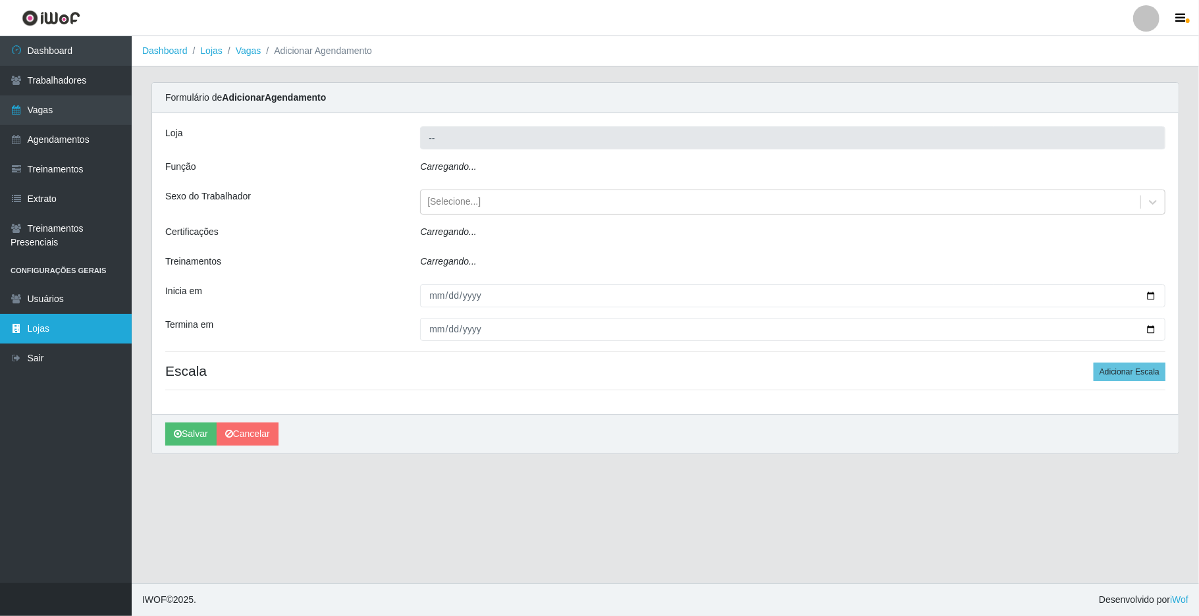
type input "Nova República - Pajuçara"
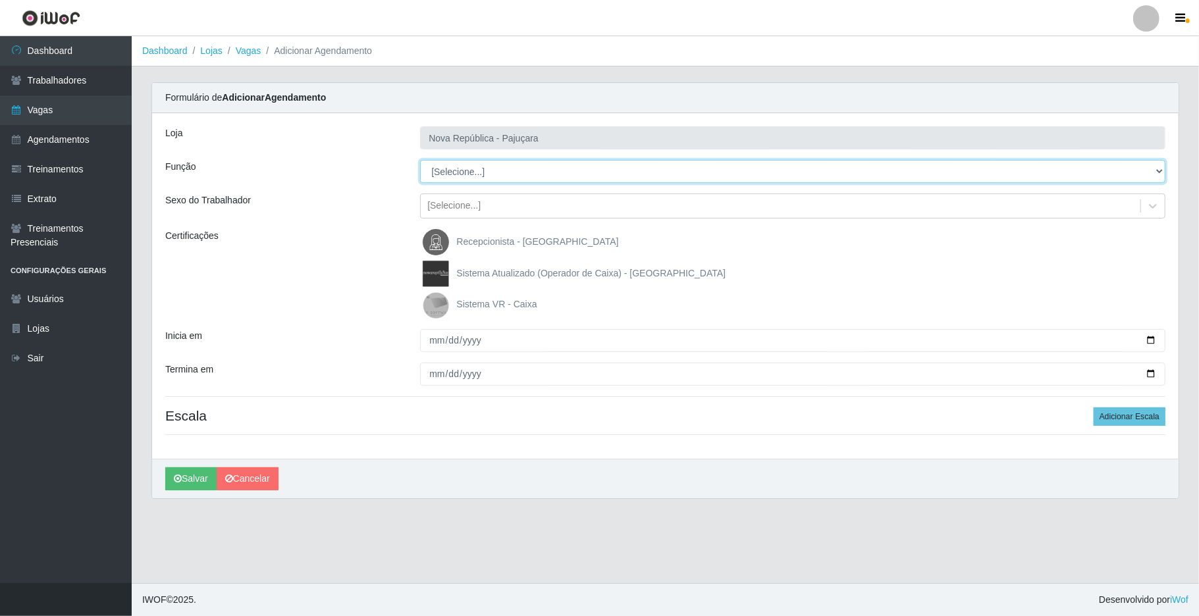
click at [907, 169] on select "[Selecione...] Balconista Operador de Caixa Repositor" at bounding box center [793, 171] width 746 height 23
select select "22"
click at [420, 161] on select "[Selecione...] Balconista Operador de Caixa Repositor" at bounding box center [793, 171] width 746 height 23
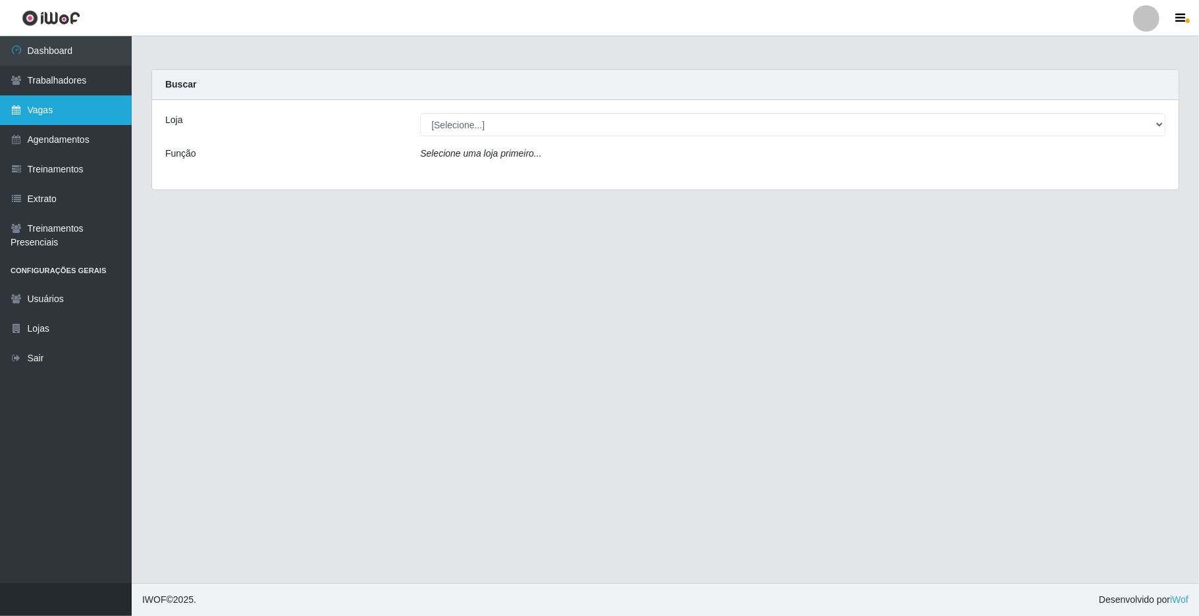
click at [94, 111] on link "Vagas" at bounding box center [66, 110] width 132 height 30
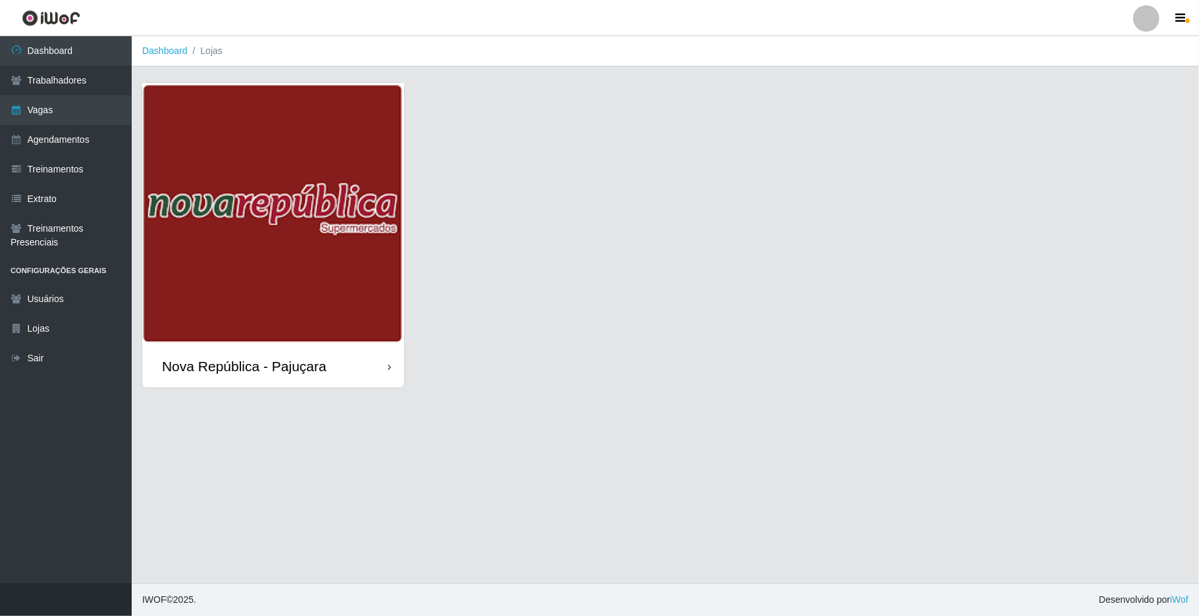
click at [341, 354] on div "Nova República - Pajuçara" at bounding box center [273, 366] width 262 height 43
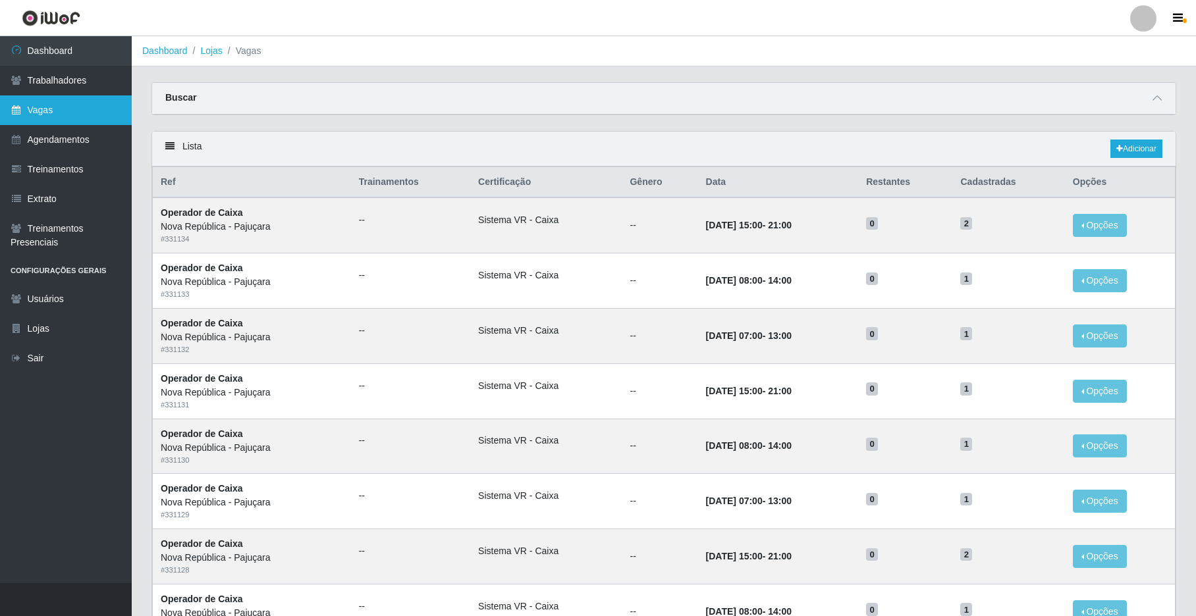
click at [29, 105] on link "Vagas" at bounding box center [66, 110] width 132 height 30
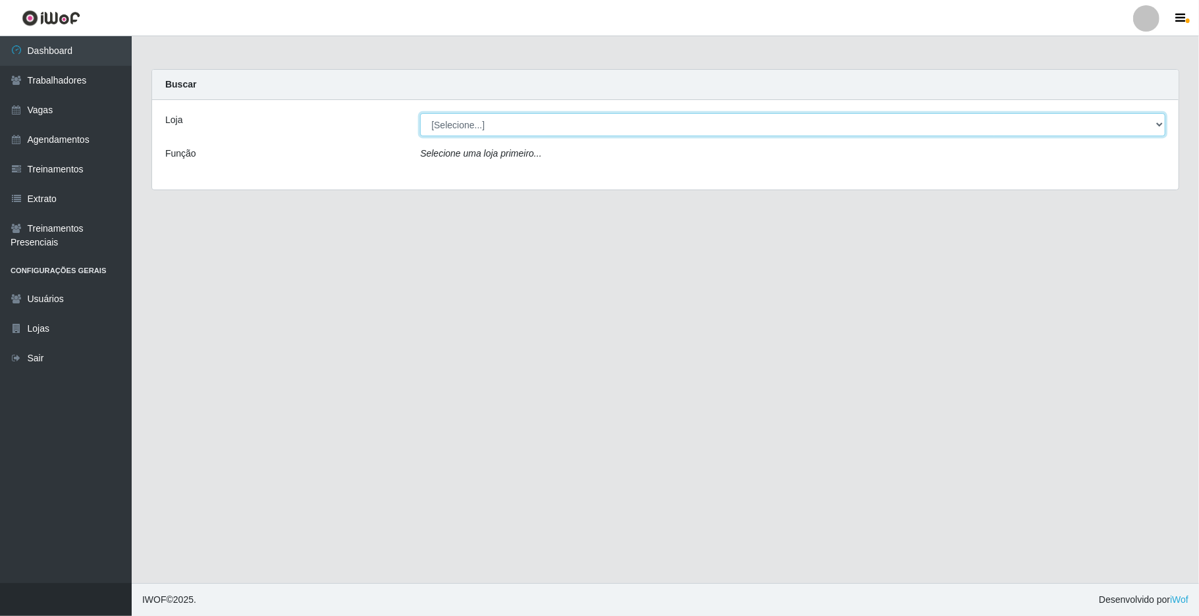
click at [907, 124] on select "[Selecione...] [GEOGRAPHIC_DATA]" at bounding box center [793, 124] width 746 height 23
select select "65"
click at [420, 113] on select "[Selecione...] [GEOGRAPHIC_DATA]" at bounding box center [793, 124] width 746 height 23
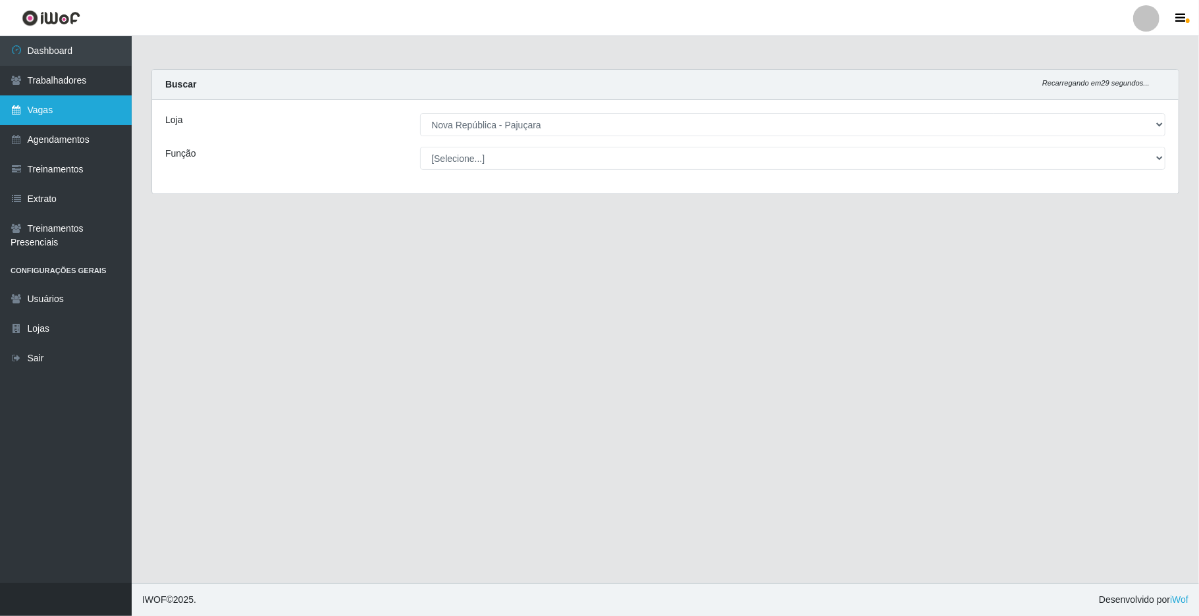
click at [83, 112] on link "Vagas" at bounding box center [66, 110] width 132 height 30
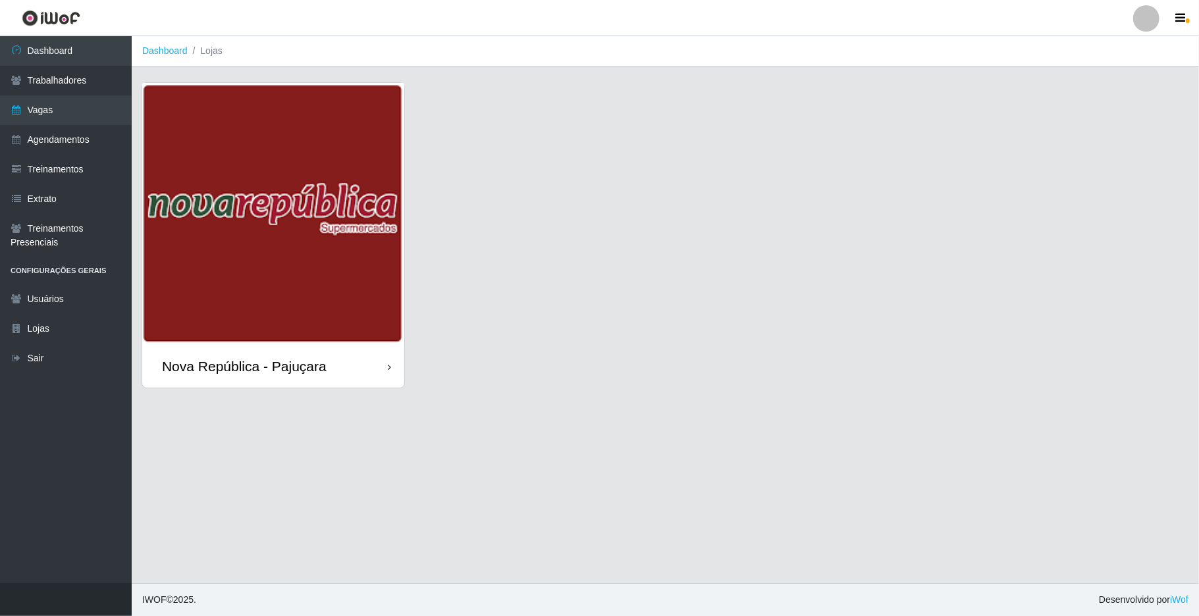
click at [311, 366] on div "Nova República - Pajuçara" at bounding box center [244, 366] width 165 height 16
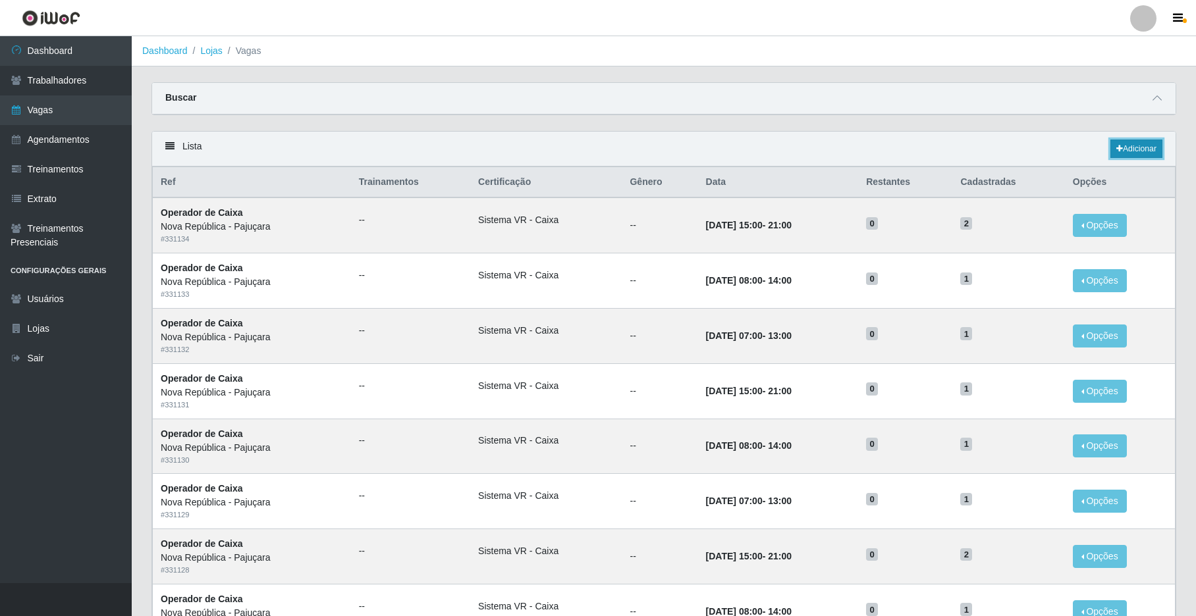
click at [907, 151] on link "Adicionar" at bounding box center [1136, 149] width 52 height 18
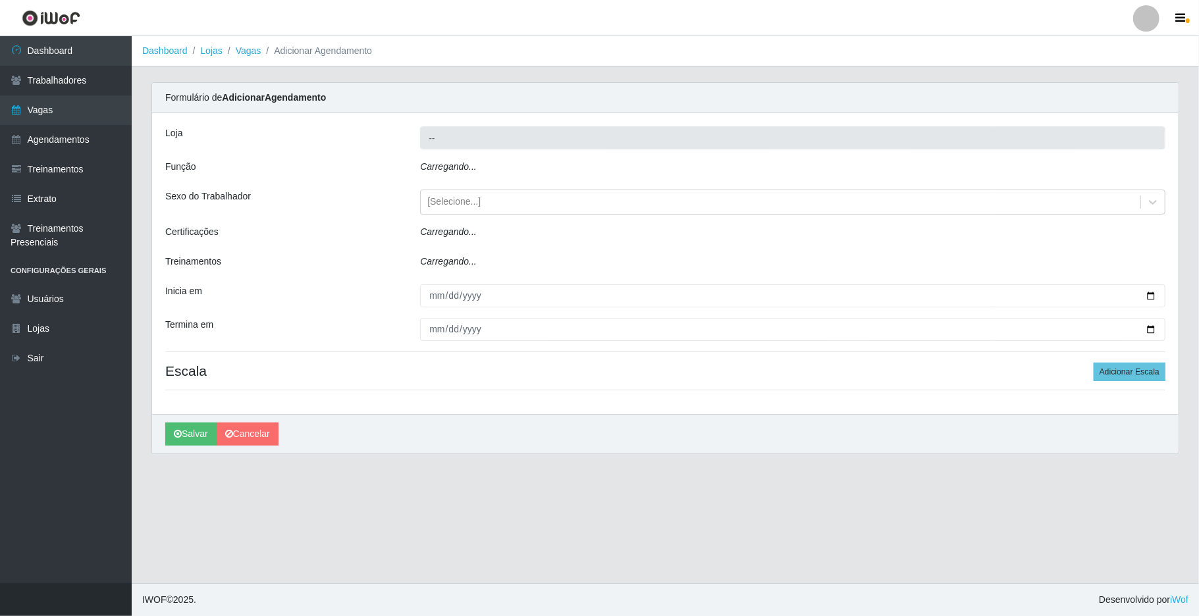
type input "Nova República - Pajuçara"
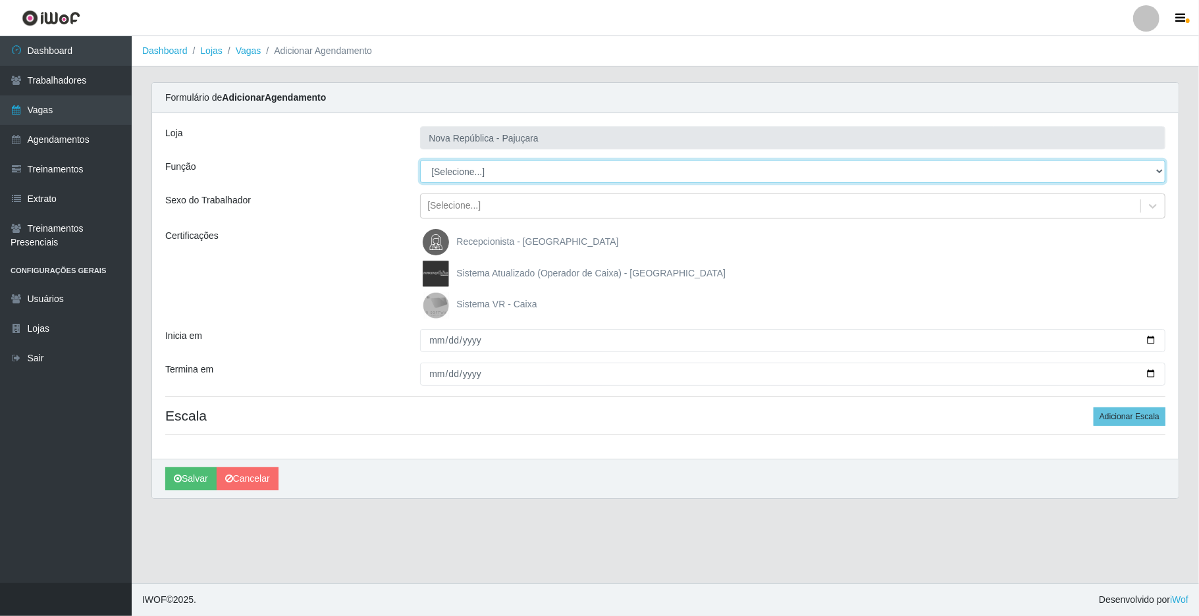
click at [907, 166] on select "[Selecione...] Balconista Operador de Caixa Repositor" at bounding box center [793, 171] width 746 height 23
select select "22"
click at [420, 161] on select "[Selecione...] Balconista Operador de Caixa Repositor" at bounding box center [793, 171] width 746 height 23
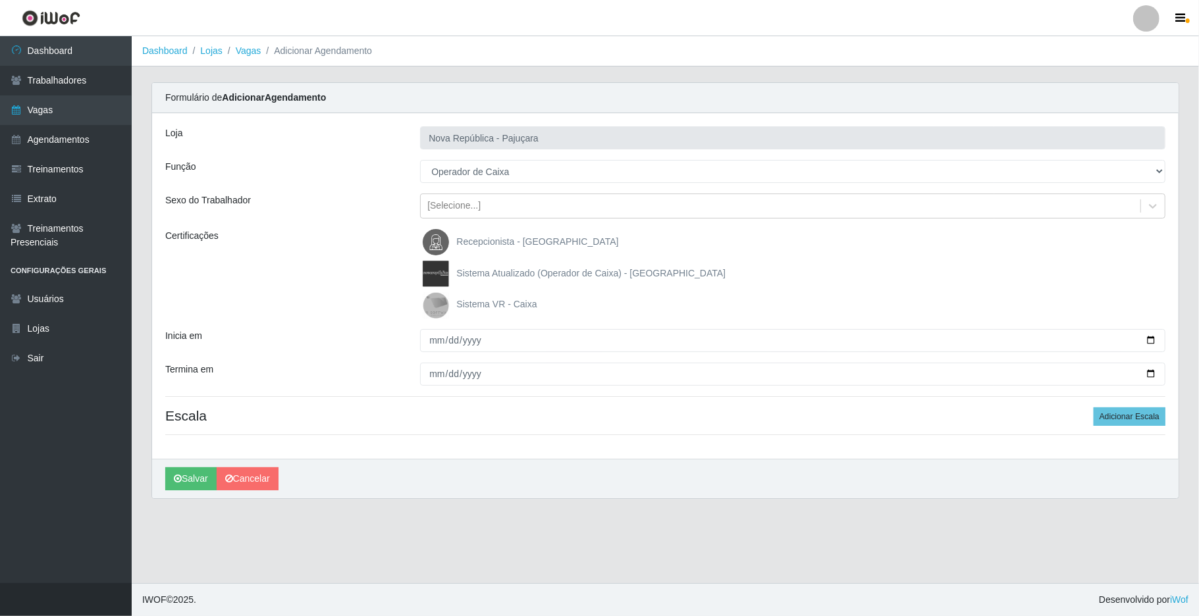
click at [444, 298] on img at bounding box center [439, 305] width 32 height 26
click at [0, 0] on input "Sistema VR - Caixa" at bounding box center [0, 0] width 0 height 0
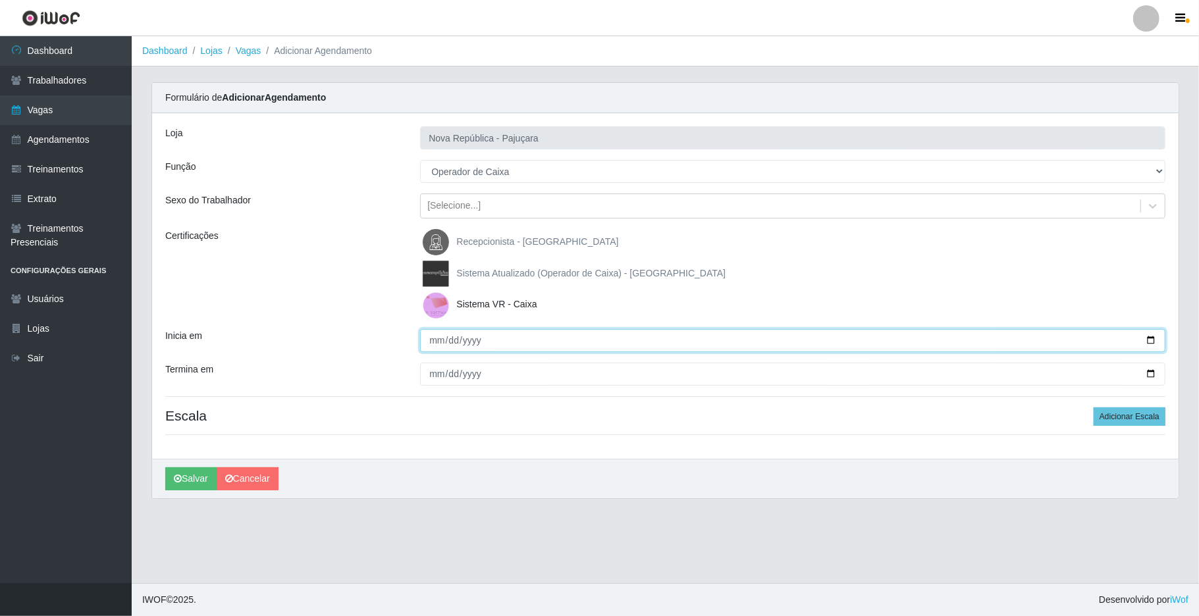
click at [427, 342] on input "Inicia em" at bounding box center [793, 340] width 746 height 23
type input "2028-08-21"
type input "0205-08-21"
type input "2025-08-21"
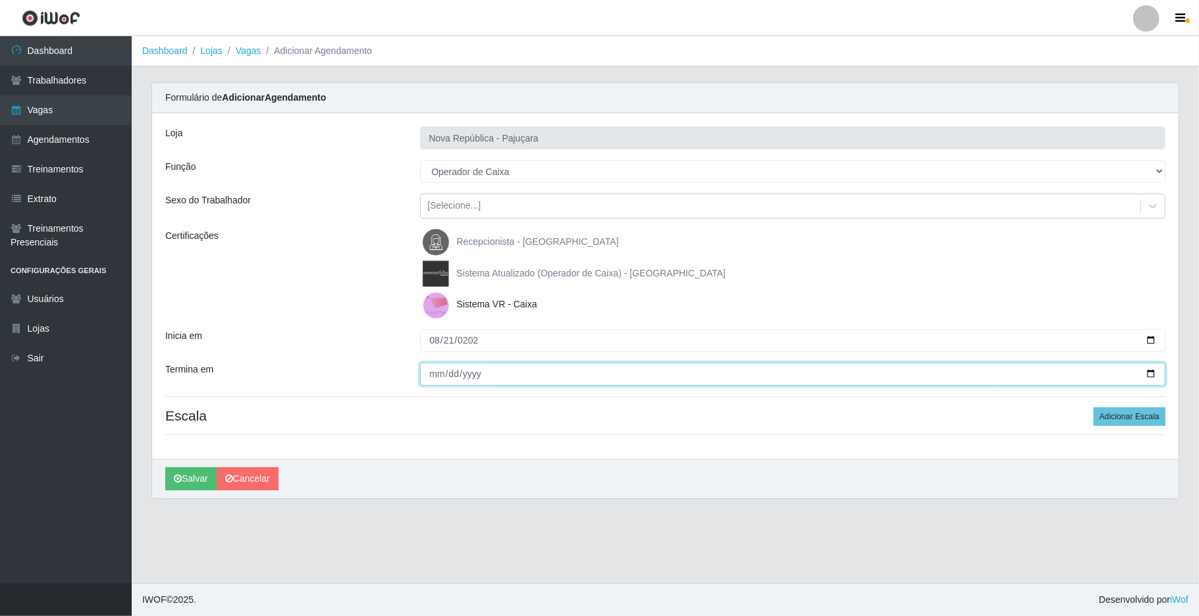
click at [433, 369] on input "Termina em" at bounding box center [793, 374] width 746 height 23
type input "2025-08-21"
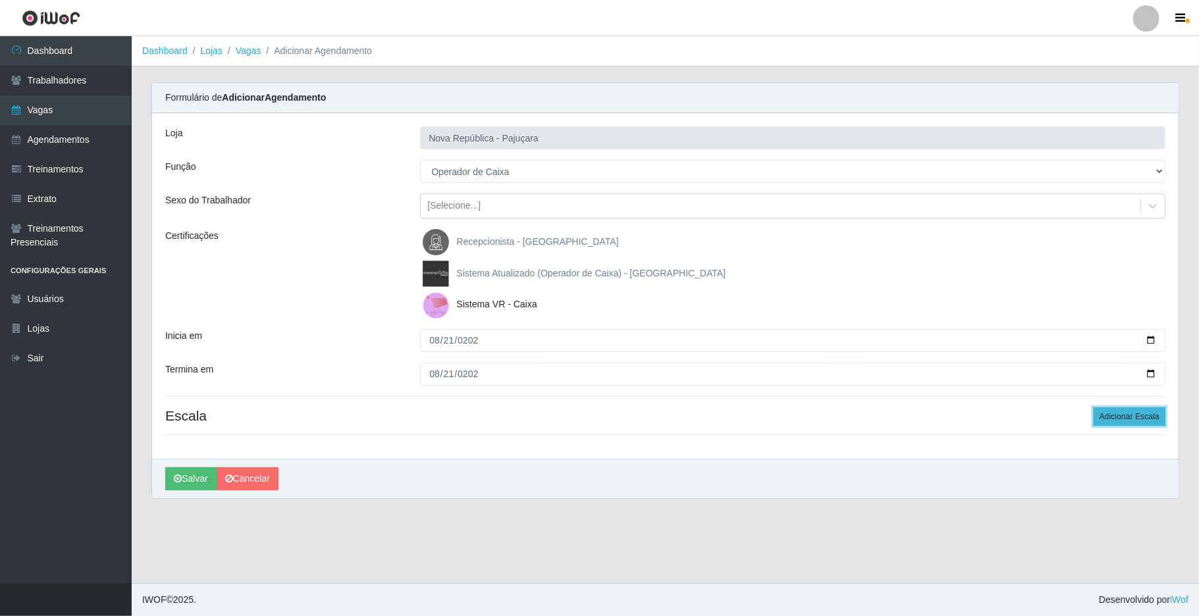
click at [907, 415] on button "Adicionar Escala" at bounding box center [1130, 417] width 72 height 18
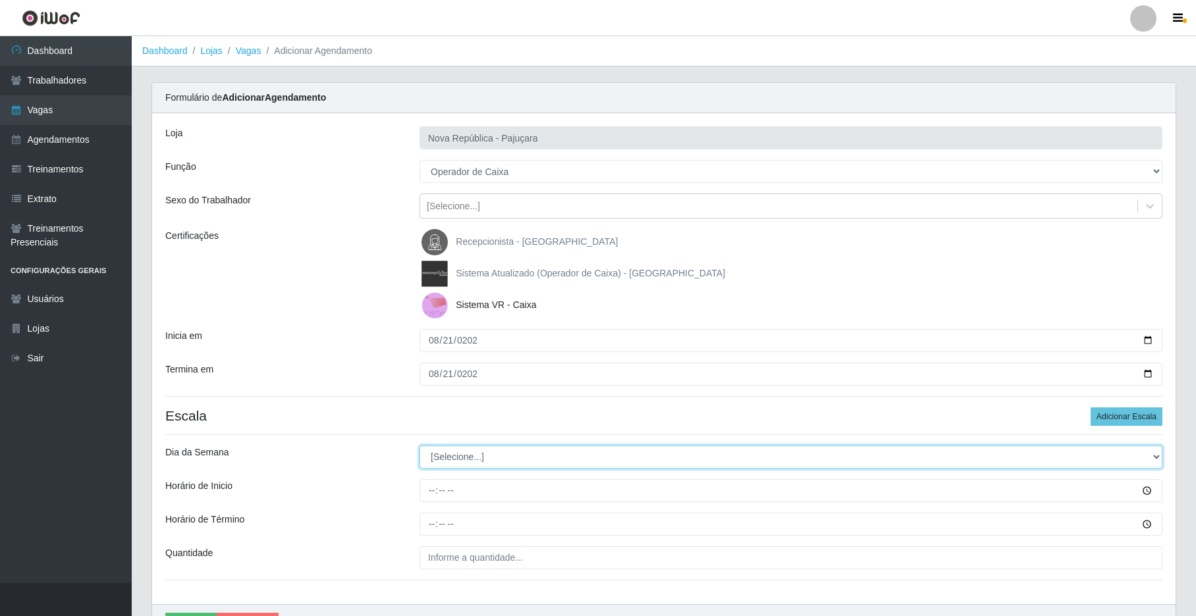
click at [907, 457] on select "[Selecione...] Segunda Terça Quarta Quinta Sexta Sábado Domingo" at bounding box center [791, 457] width 743 height 23
select select "4"
click at [420, 447] on select "[Selecione...] Segunda Terça Quarta Quinta Sexta Sábado Domingo" at bounding box center [791, 457] width 743 height 23
click at [432, 498] on input "Horário de Inicio" at bounding box center [791, 490] width 743 height 23
type input "07:00"
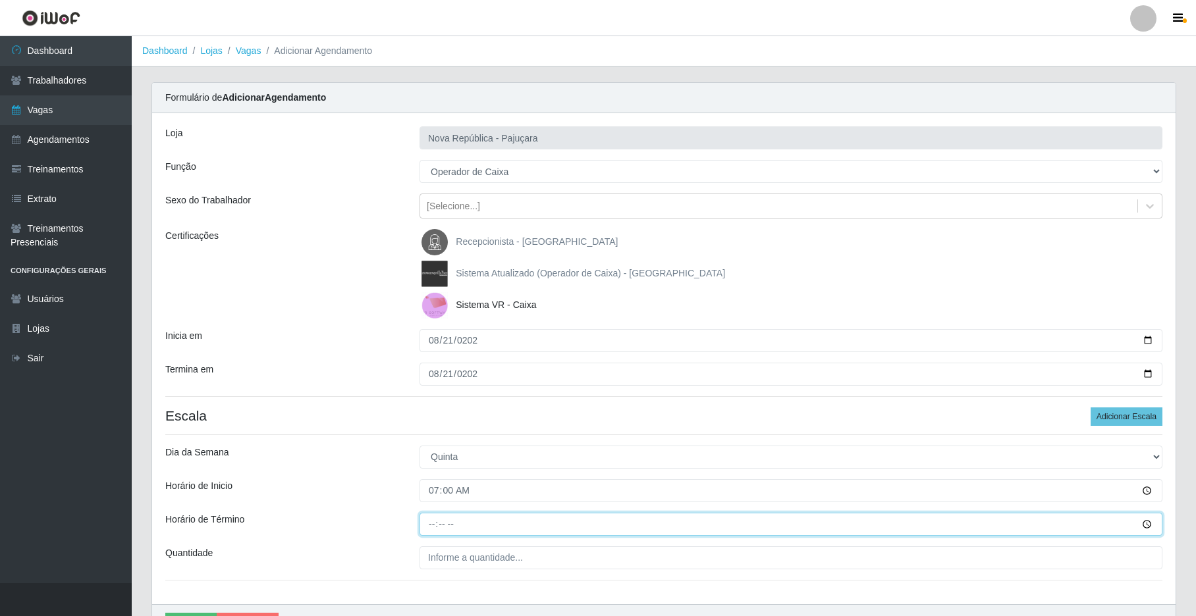
click at [438, 533] on input "Horário de Término" at bounding box center [791, 524] width 743 height 23
type input "13:00"
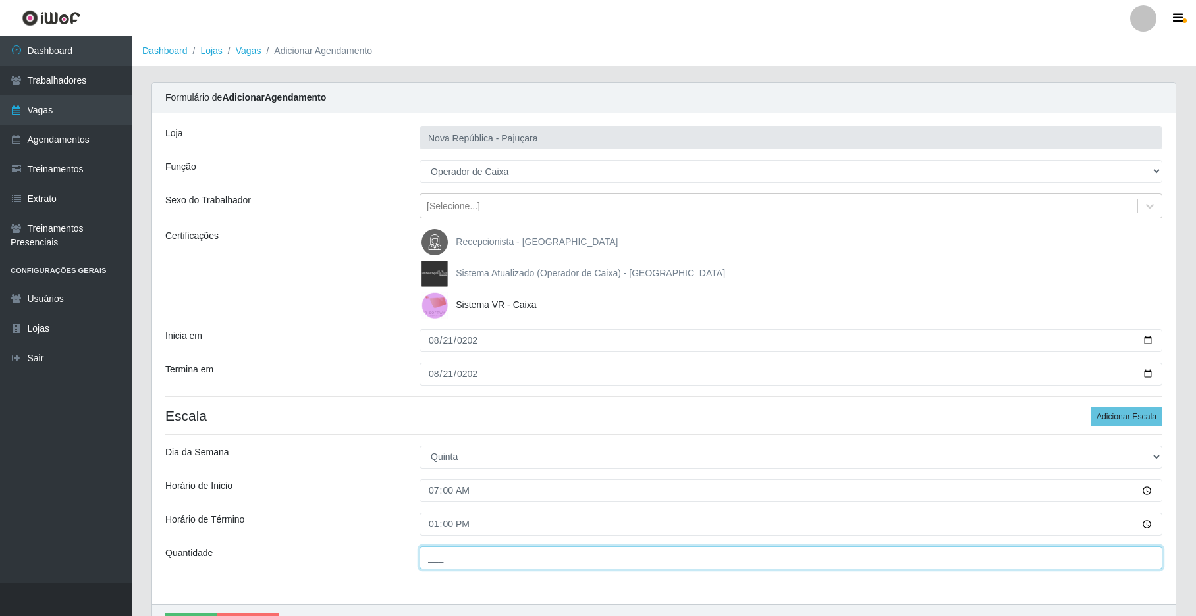
click at [435, 561] on input "___" at bounding box center [791, 558] width 743 height 23
type input "2__"
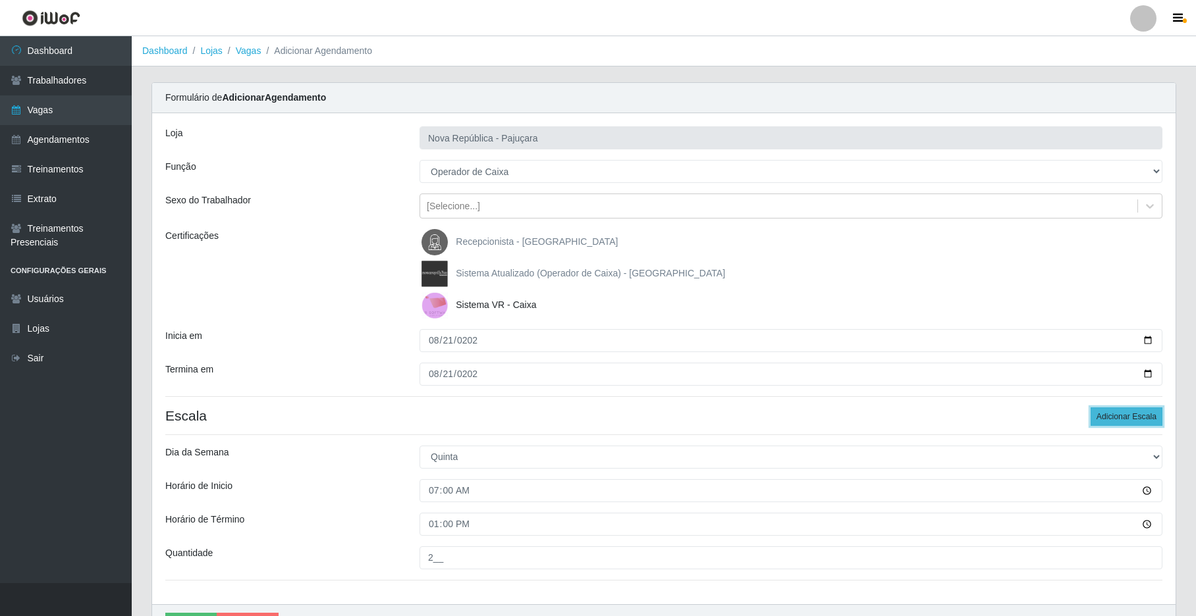
click at [907, 420] on button "Adicionar Escala" at bounding box center [1127, 417] width 72 height 18
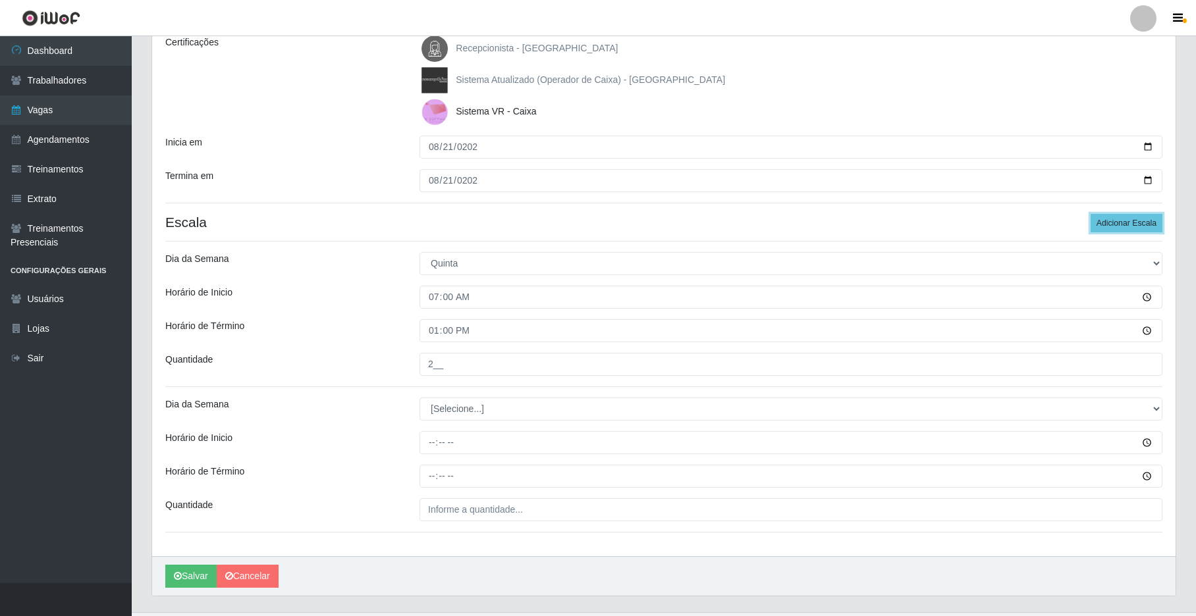
scroll to position [196, 0]
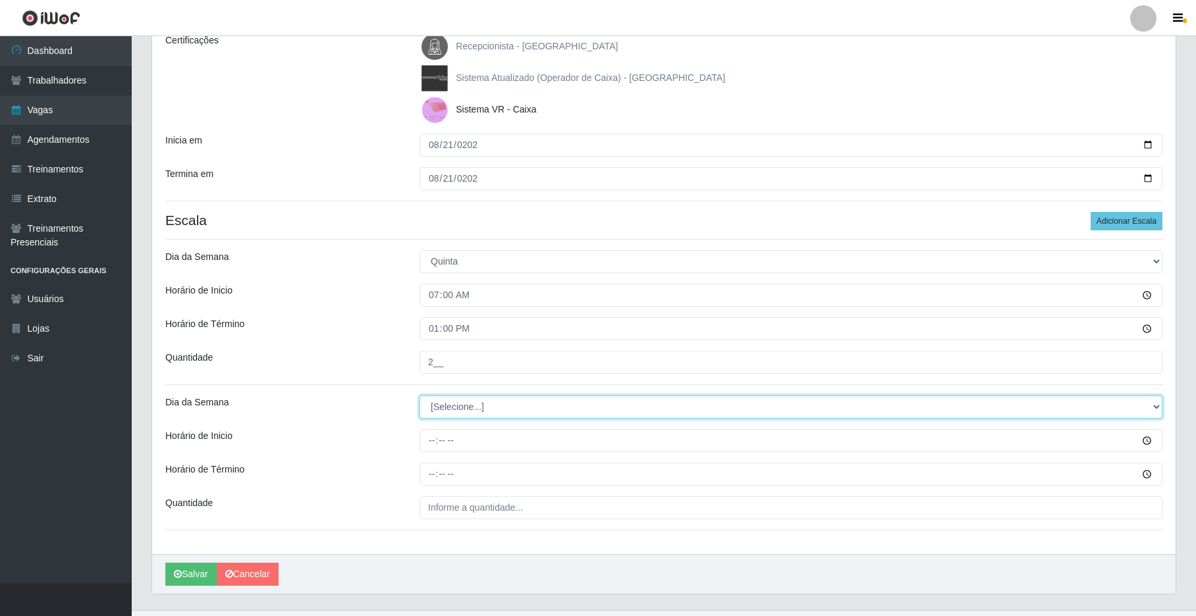
drag, startPoint x: 1157, startPoint y: 410, endPoint x: 1131, endPoint y: 398, distance: 27.7
click at [907, 408] on select "[Selecione...] Segunda Terça Quarta Quinta Sexta Sábado Domingo" at bounding box center [791, 407] width 743 height 23
select select "4"
click at [420, 397] on select "[Selecione...] Segunda Terça Quarta Quinta Sexta Sábado Domingo" at bounding box center [791, 407] width 743 height 23
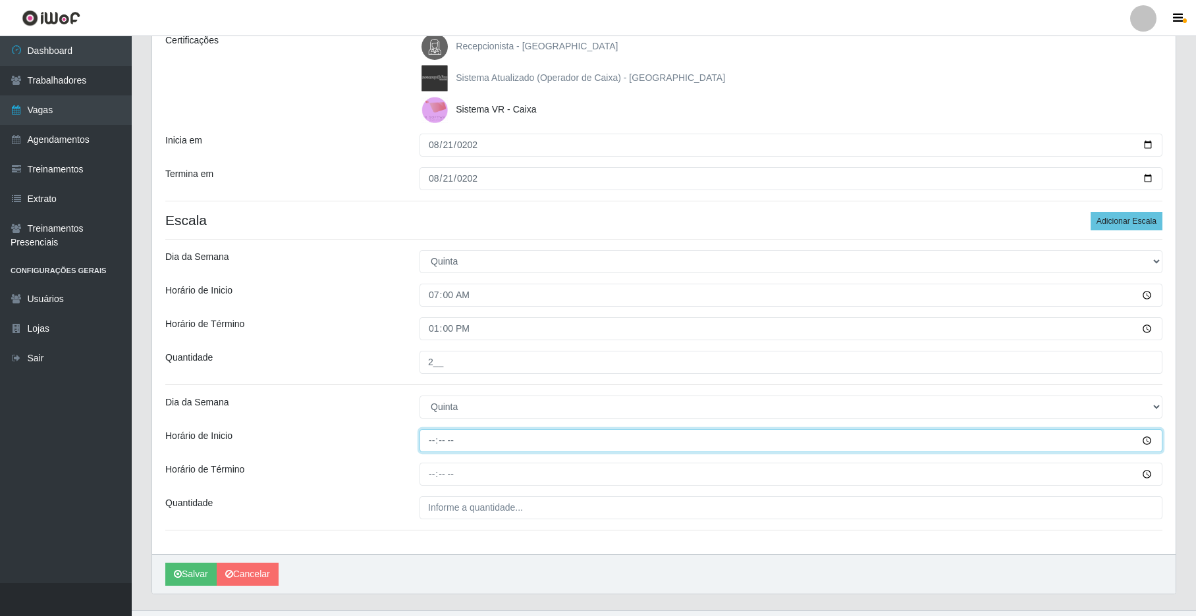
click at [429, 445] on input "Horário de Inicio" at bounding box center [791, 440] width 743 height 23
type input "09:00"
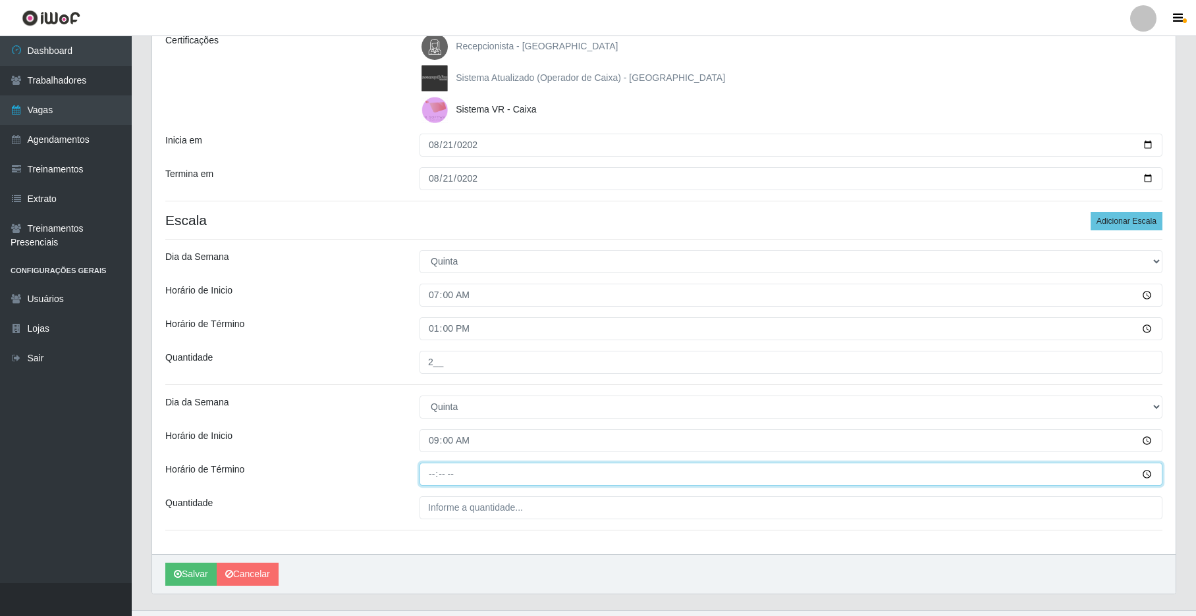
click at [425, 481] on input "Horário de Término" at bounding box center [791, 474] width 743 height 23
type input "15:00"
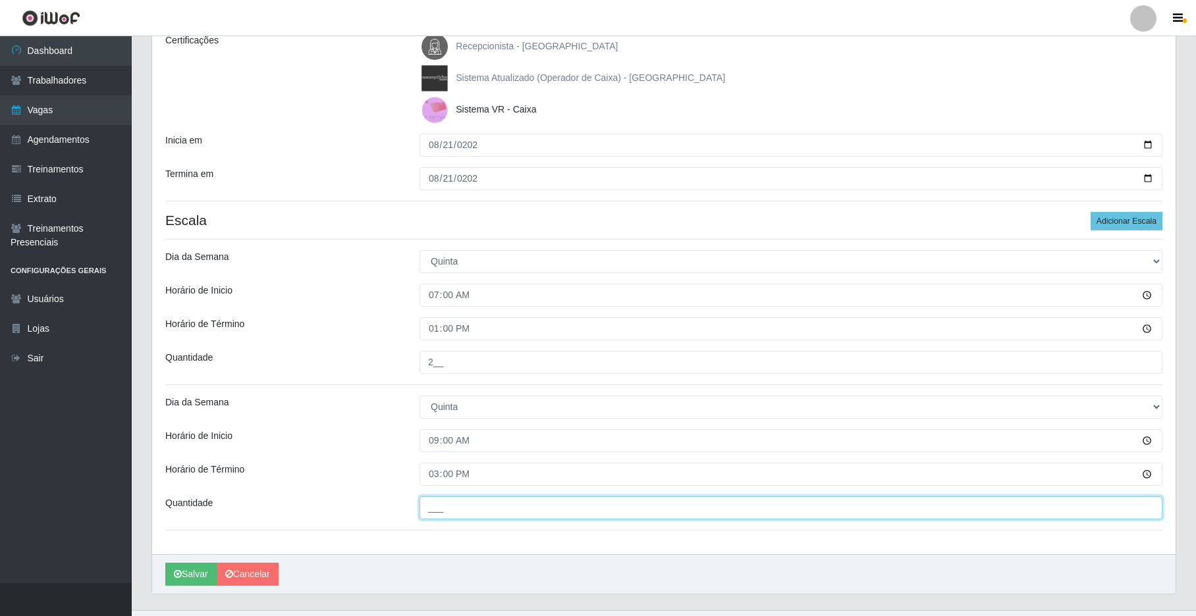
click at [433, 518] on input "___" at bounding box center [791, 508] width 743 height 23
type input "1__"
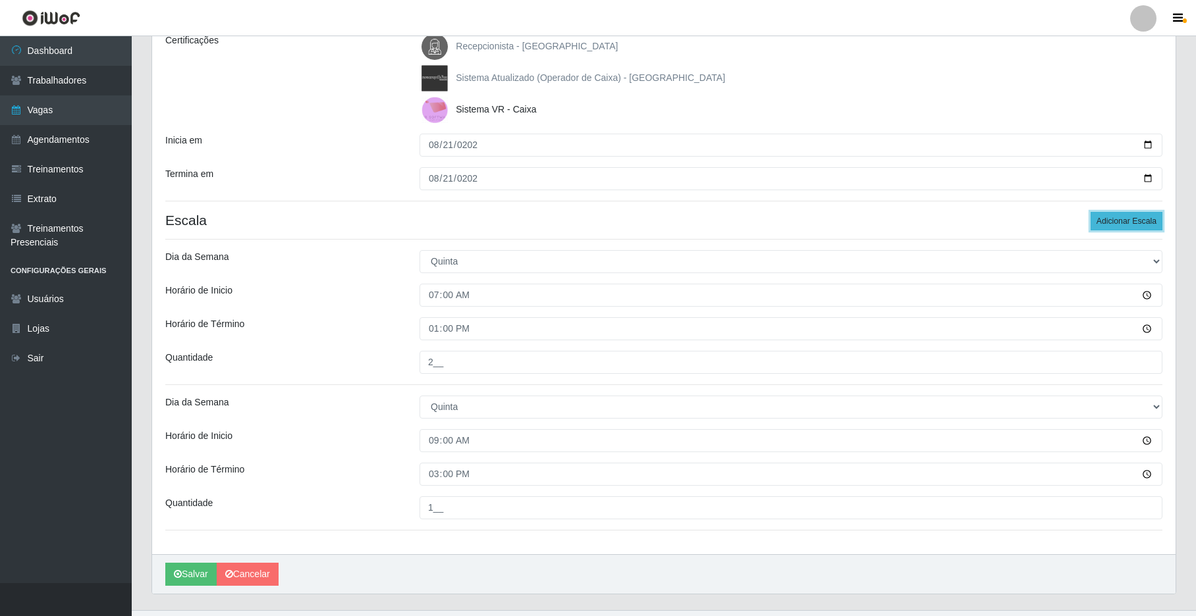
click at [907, 217] on button "Adicionar Escala" at bounding box center [1127, 221] width 72 height 18
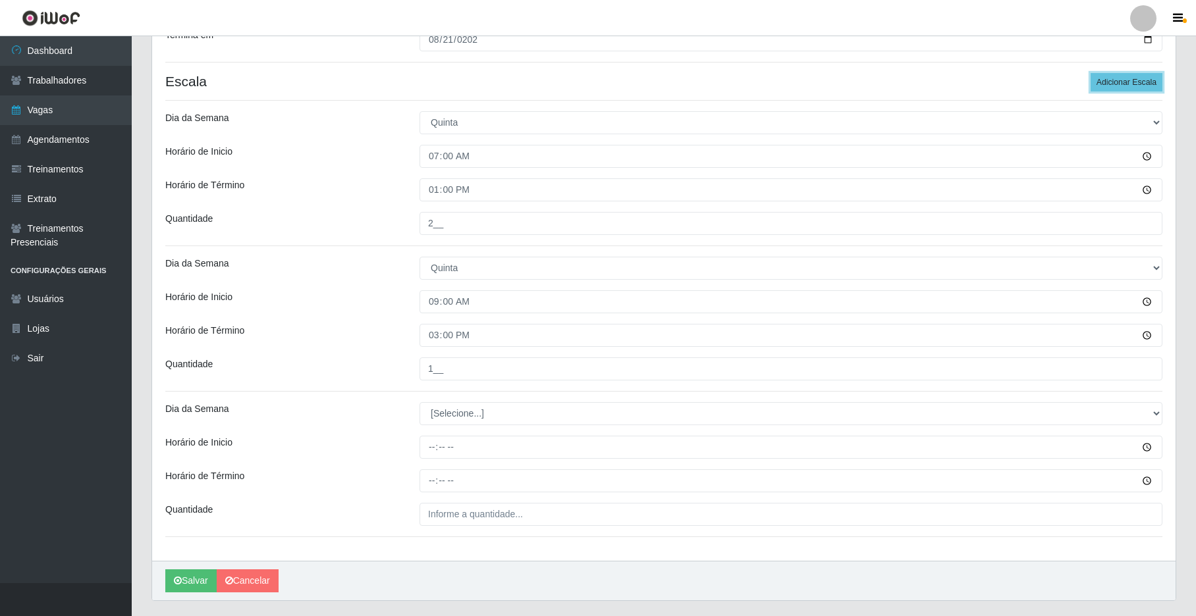
scroll to position [335, 0]
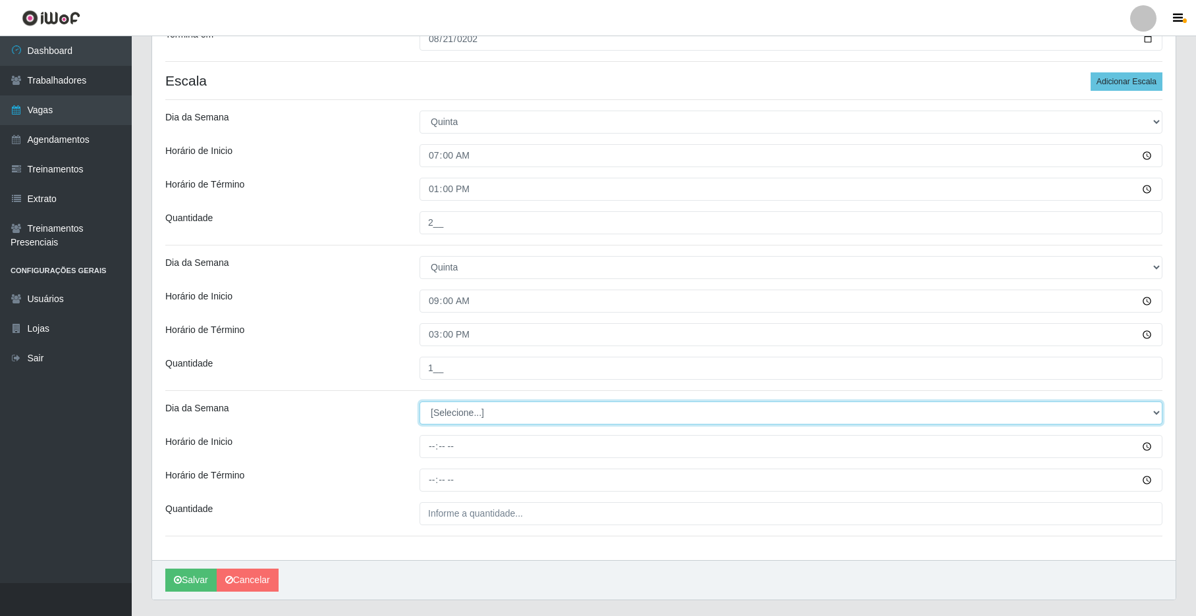
drag, startPoint x: 1154, startPoint y: 416, endPoint x: 1128, endPoint y: 410, distance: 27.2
click at [907, 416] on select "[Selecione...] Segunda Terça Quarta Quinta Sexta Sábado Domingo" at bounding box center [791, 413] width 743 height 23
select select "4"
click at [420, 403] on select "[Selecione...] Segunda Terça Quarta Quinta Sexta Sábado Domingo" at bounding box center [791, 413] width 743 height 23
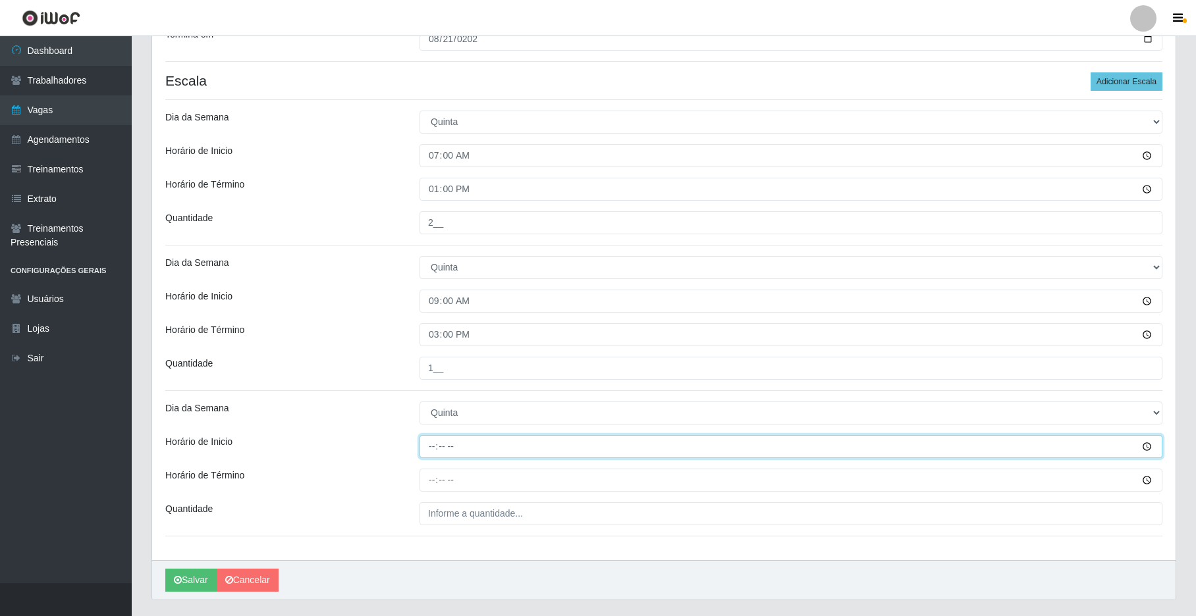
click at [420, 451] on input "Horário de Inicio" at bounding box center [791, 446] width 743 height 23
type input "15:00"
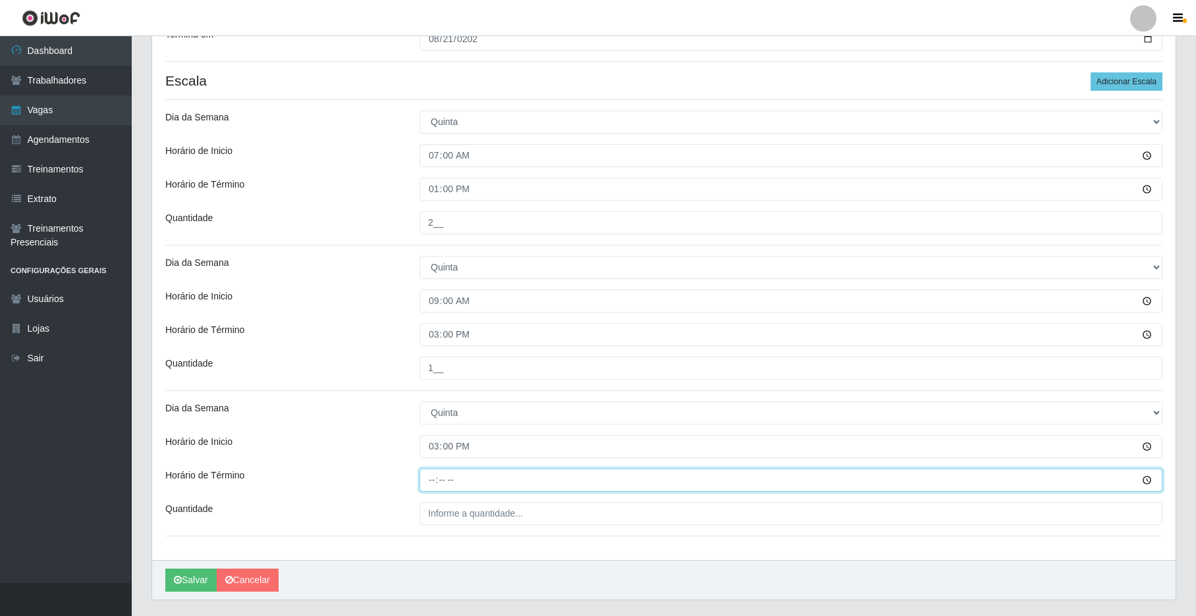
click at [430, 481] on input "Horário de Término" at bounding box center [791, 480] width 743 height 23
type input "21:00"
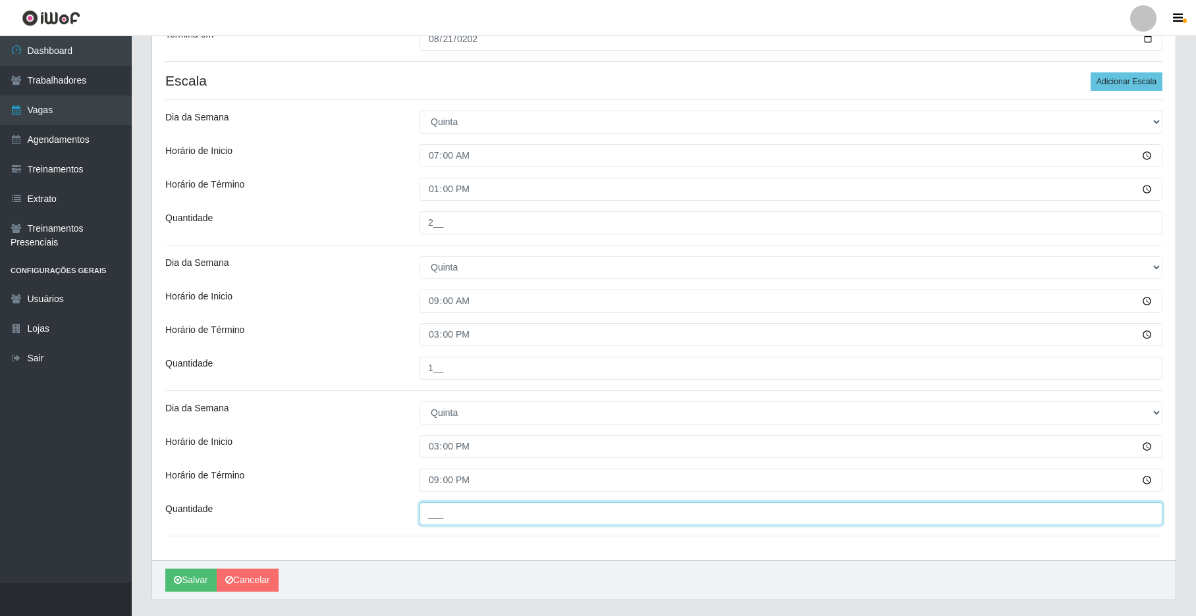
click at [440, 516] on input "___" at bounding box center [791, 514] width 743 height 23
type input "2__"
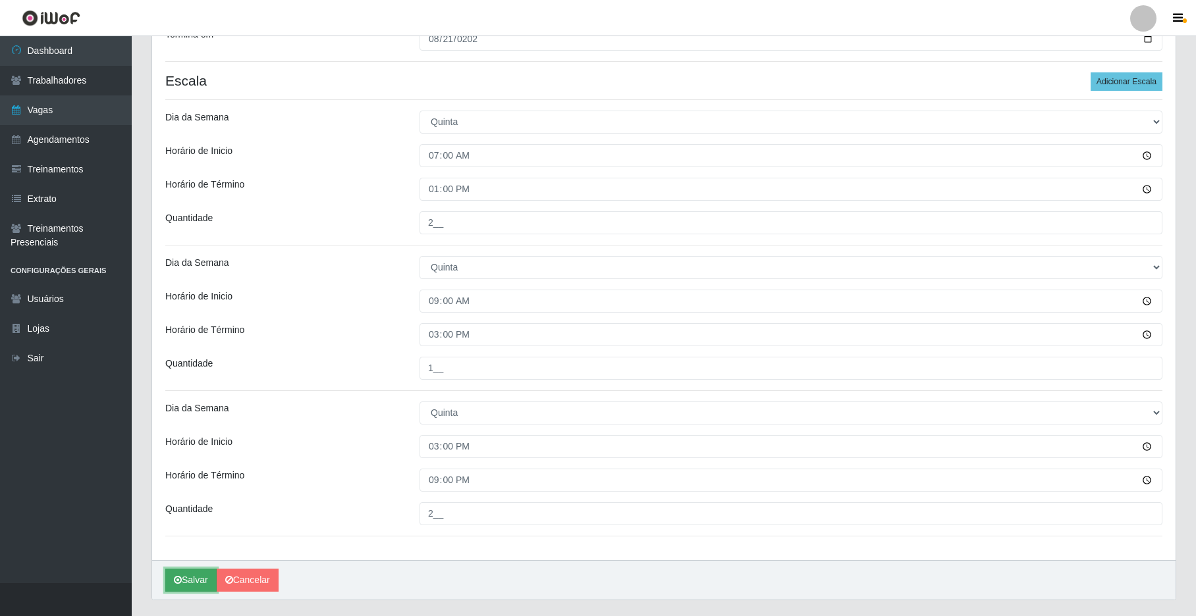
click at [178, 576] on button "Salvar" at bounding box center [190, 580] width 51 height 23
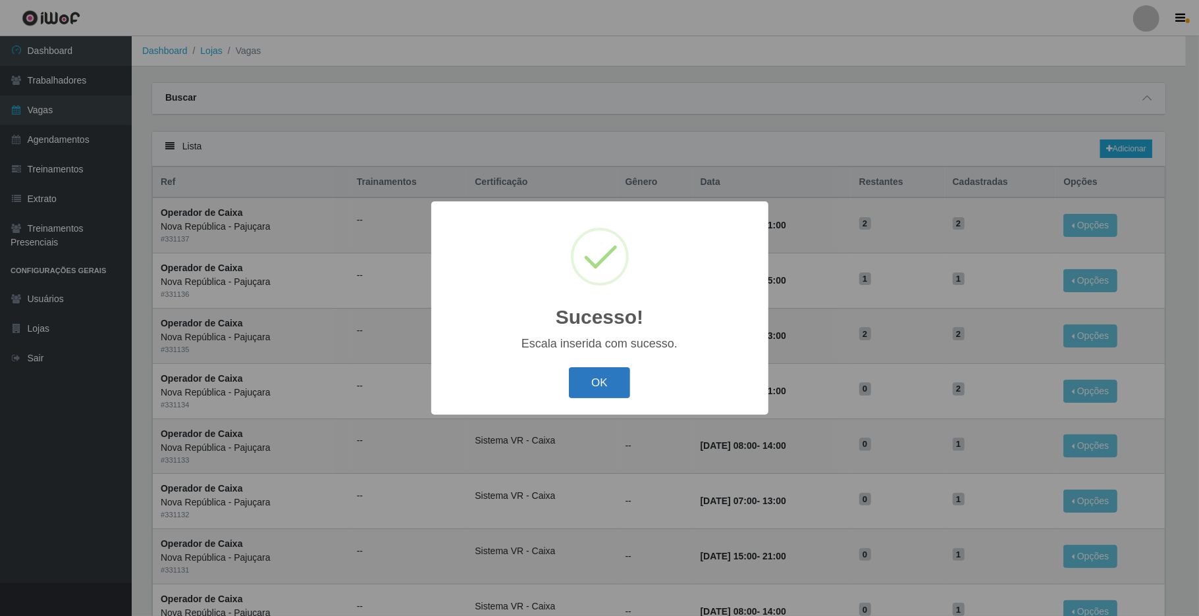
click at [605, 371] on button "OK" at bounding box center [599, 383] width 61 height 31
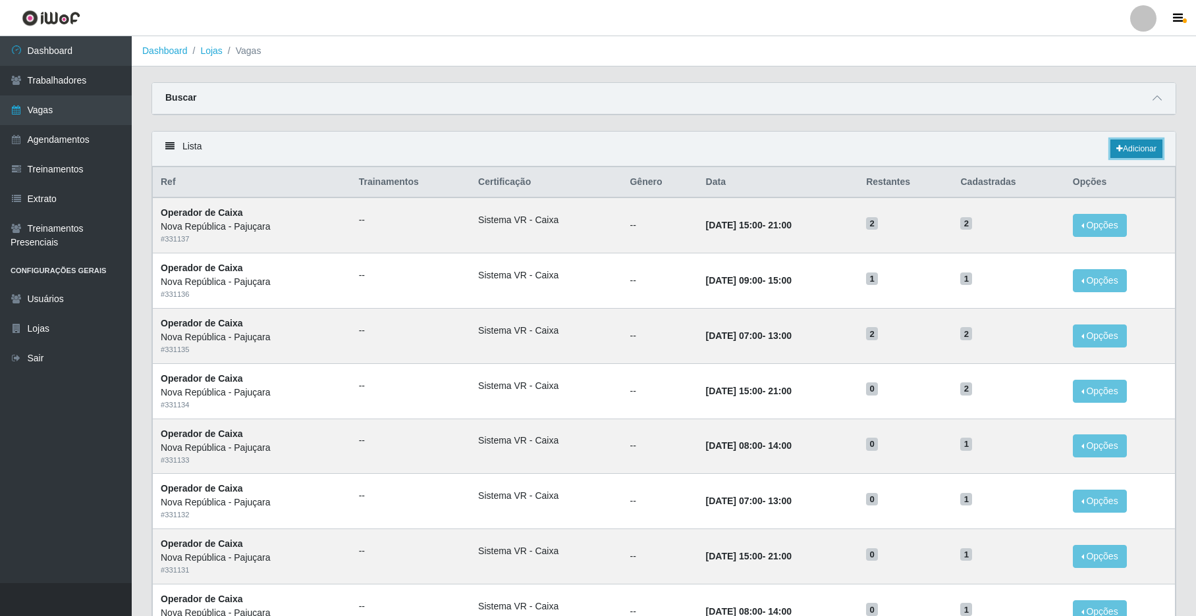
click at [907, 146] on link "Adicionar" at bounding box center [1136, 149] width 52 height 18
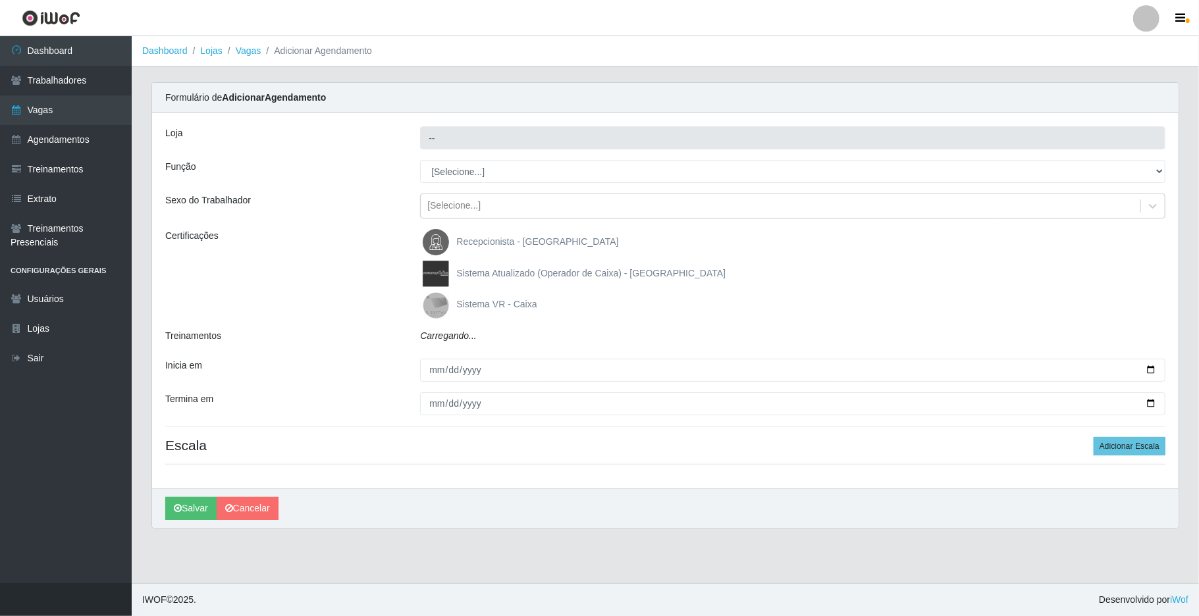
type input "Nova República - Pajuçara"
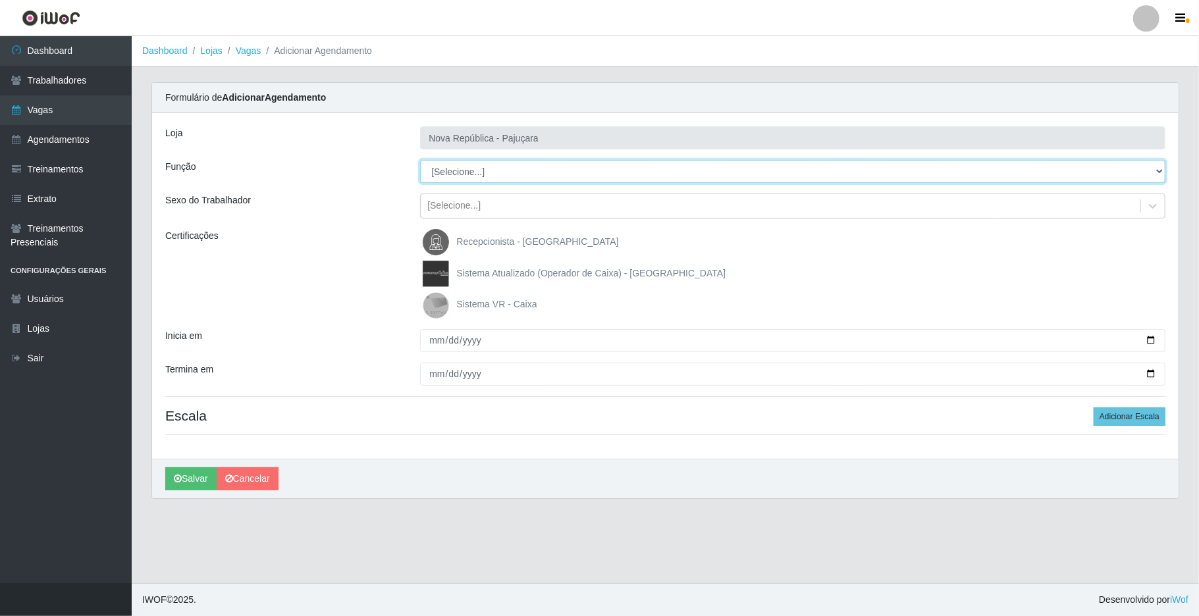
click at [907, 163] on select "[Selecione...] Balconista Operador de Caixa Repositor" at bounding box center [793, 171] width 746 height 23
select select "22"
click at [420, 161] on select "[Selecione...] Balconista Operador de Caixa Repositor" at bounding box center [793, 171] width 746 height 23
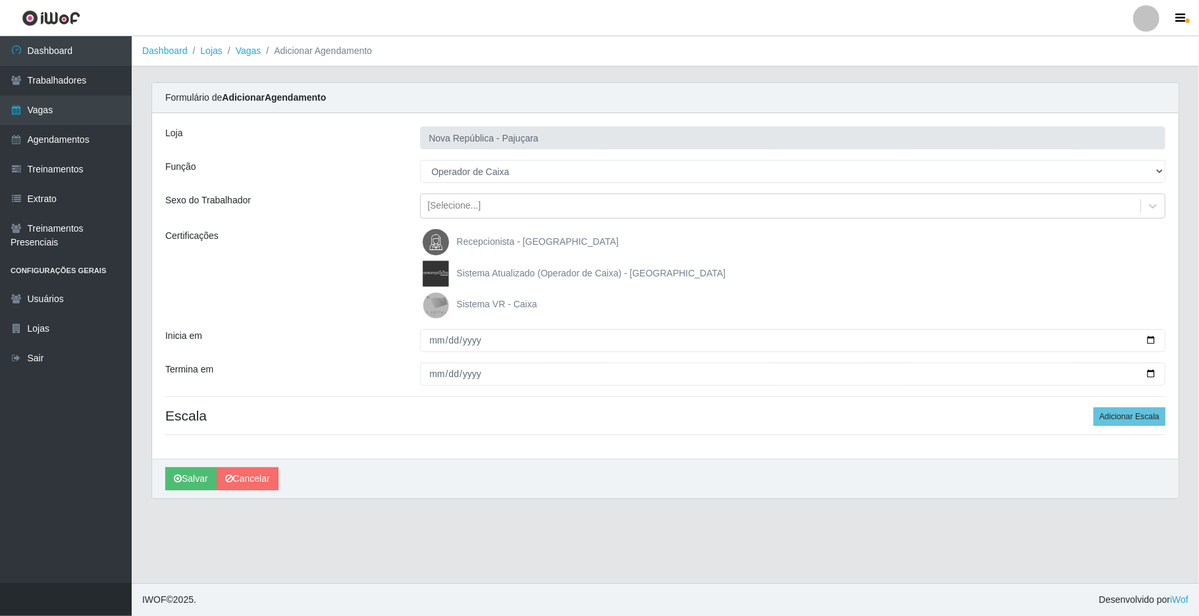
click at [433, 306] on img at bounding box center [439, 305] width 32 height 26
click at [0, 0] on input "Sistema VR - Caixa" at bounding box center [0, 0] width 0 height 0
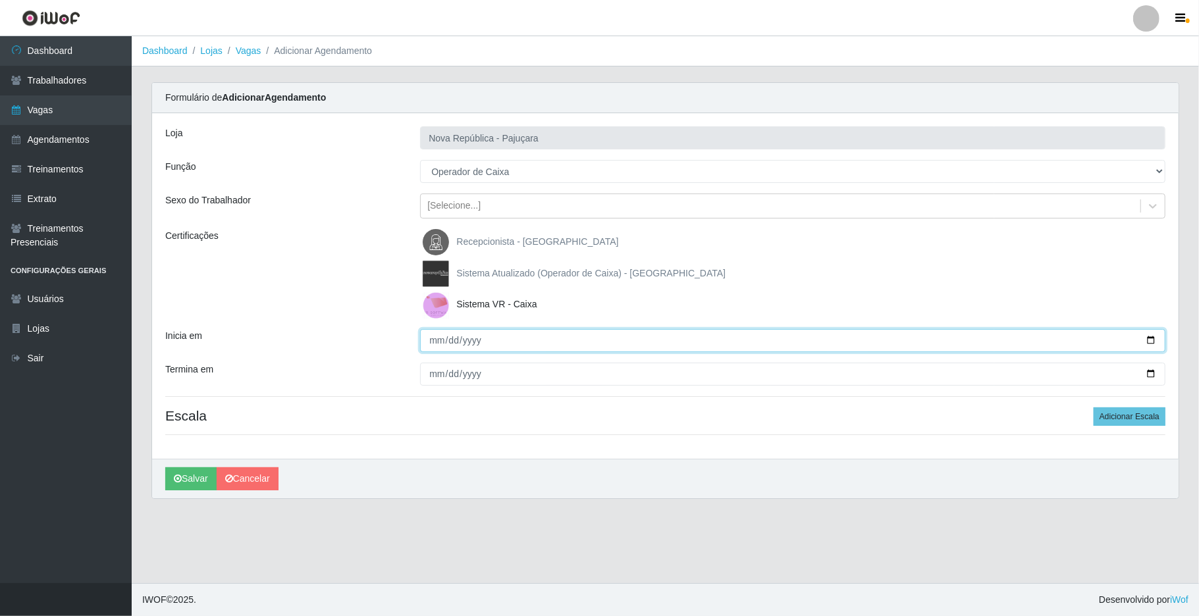
click at [425, 341] on input "Inicia em" at bounding box center [793, 340] width 746 height 23
type input "2025-08-22"
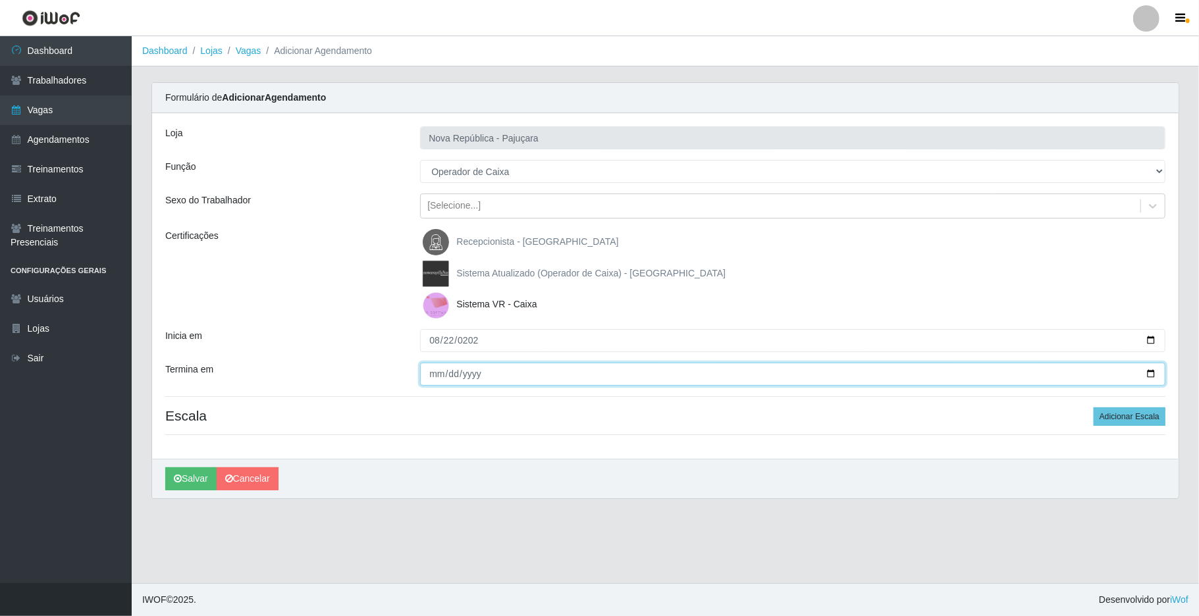
click at [436, 368] on input "Termina em" at bounding box center [793, 374] width 746 height 23
type input "2025-08-22"
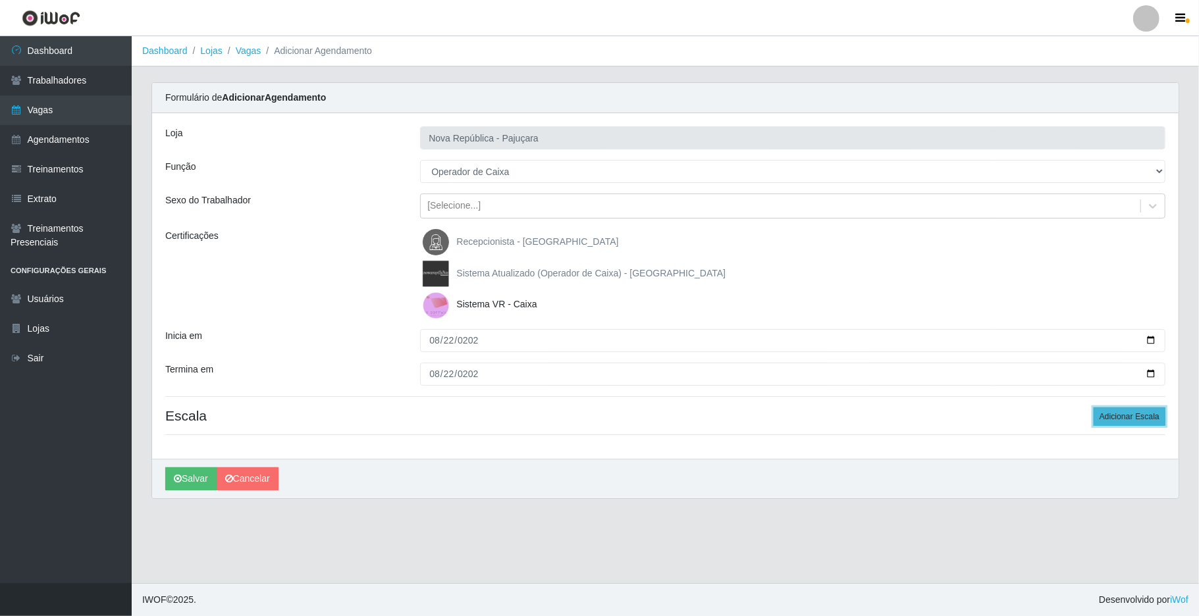
click at [907, 416] on button "Adicionar Escala" at bounding box center [1130, 417] width 72 height 18
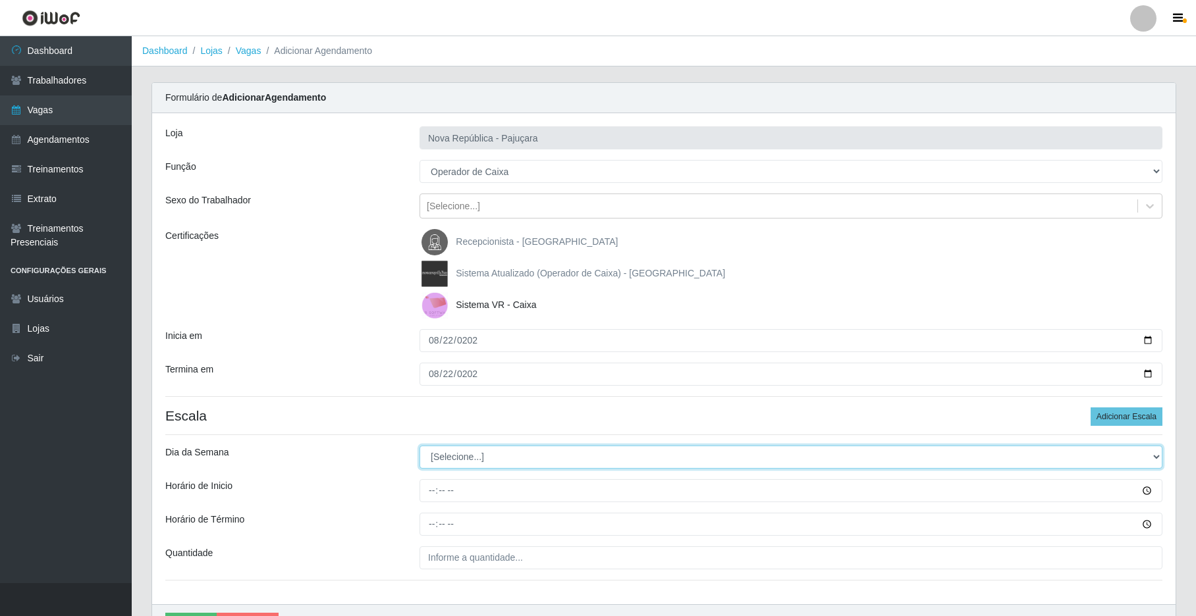
drag, startPoint x: 1152, startPoint y: 456, endPoint x: 1124, endPoint y: 447, distance: 29.8
click at [907, 456] on select "[Selecione...] Segunda Terça Quarta Quinta Sexta Sábado Domingo" at bounding box center [791, 457] width 743 height 23
select select "5"
click at [420, 447] on select "[Selecione...] Segunda Terça Quarta Quinta Sexta Sábado Domingo" at bounding box center [791, 457] width 743 height 23
click at [424, 497] on input "Horário de Inicio" at bounding box center [791, 490] width 743 height 23
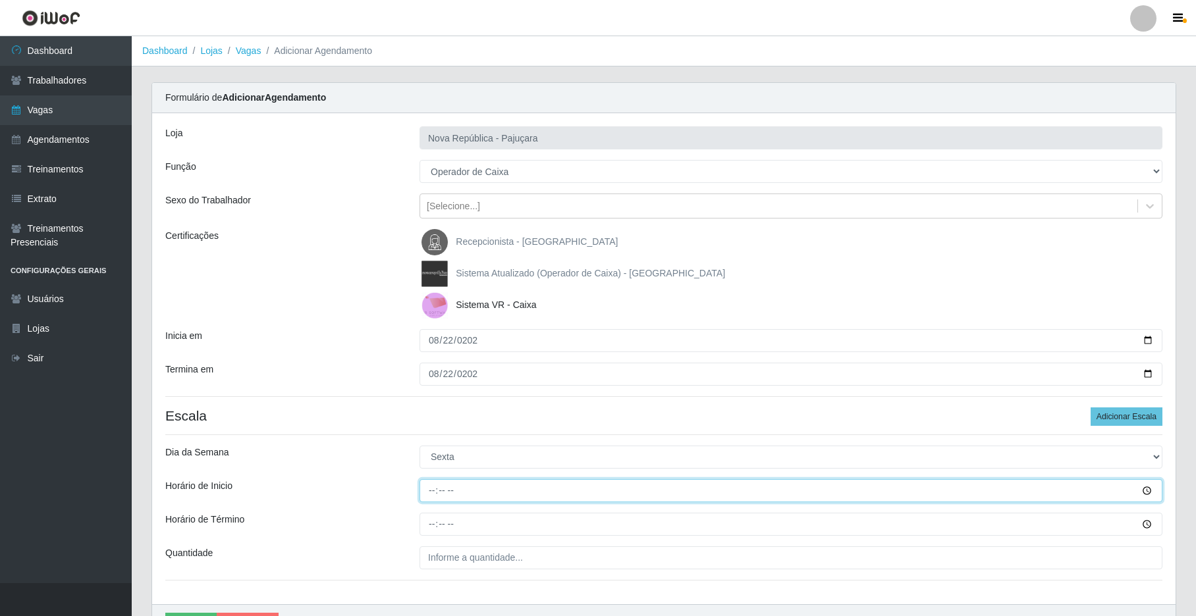
type input "07:00"
click at [424, 533] on input "Horário de Término" at bounding box center [791, 524] width 743 height 23
type input "13:00"
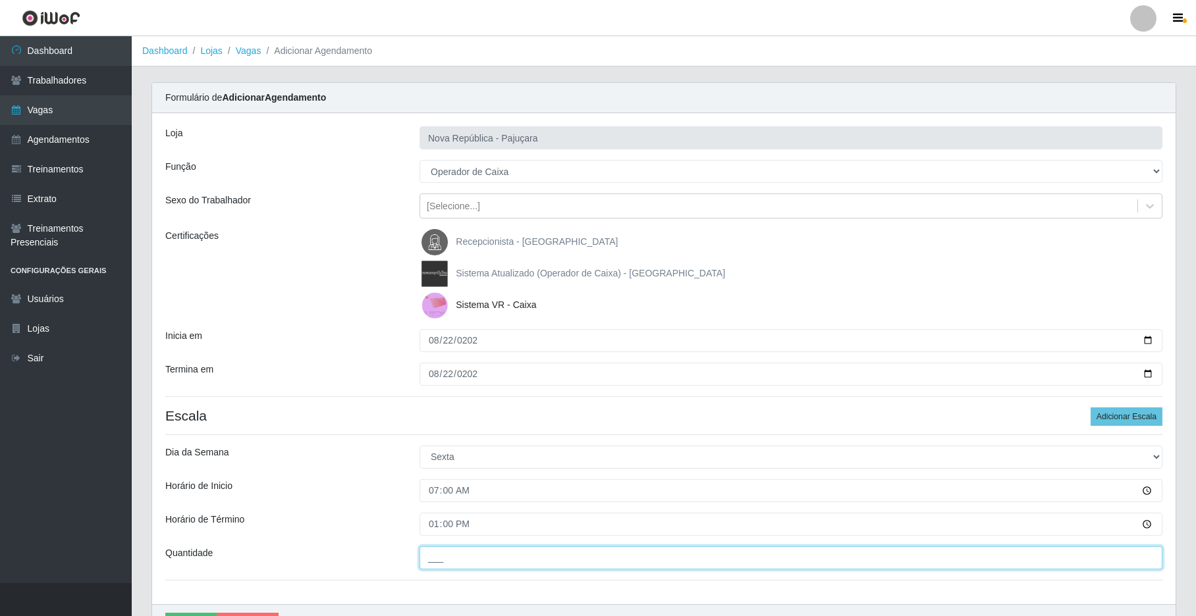
click at [459, 559] on input "___" at bounding box center [791, 558] width 743 height 23
type input "2__"
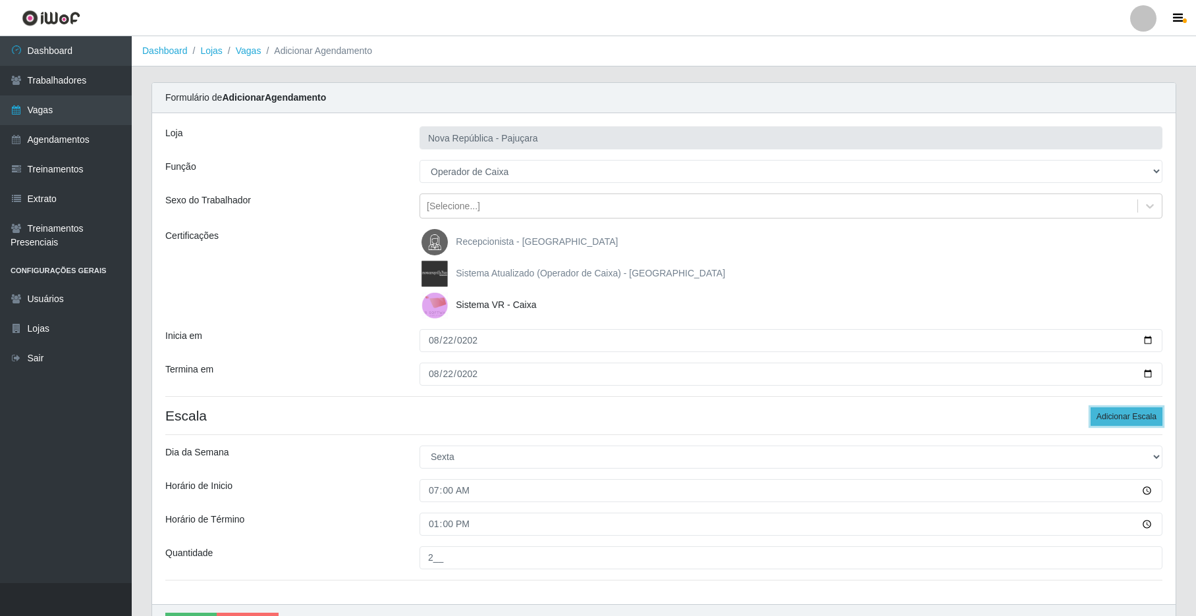
click at [907, 414] on button "Adicionar Escala" at bounding box center [1127, 417] width 72 height 18
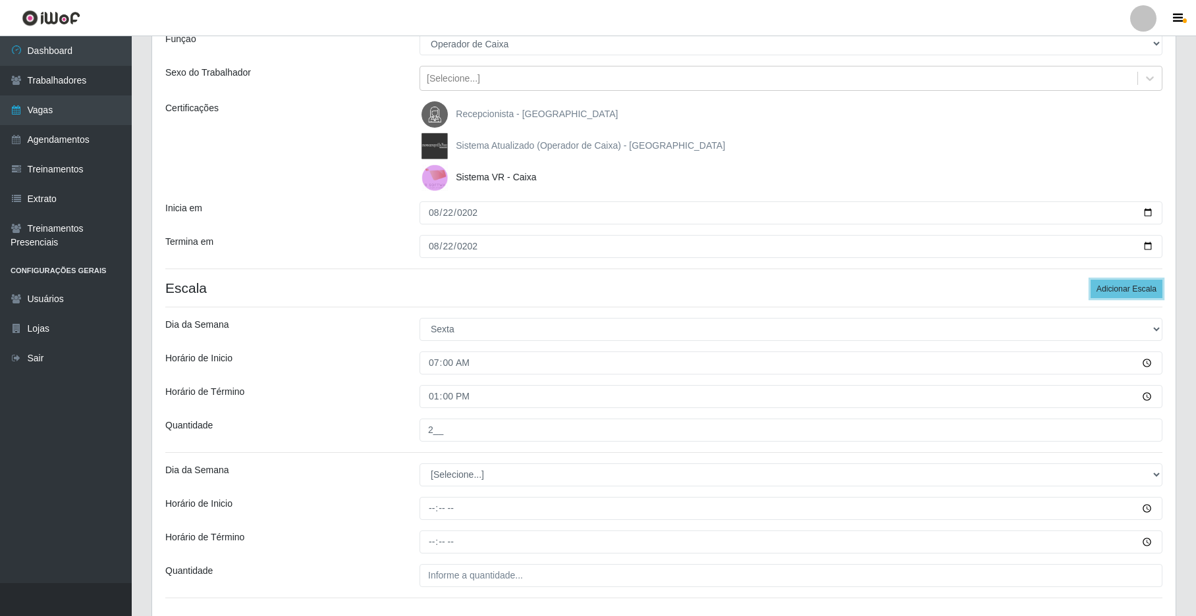
scroll to position [133, 0]
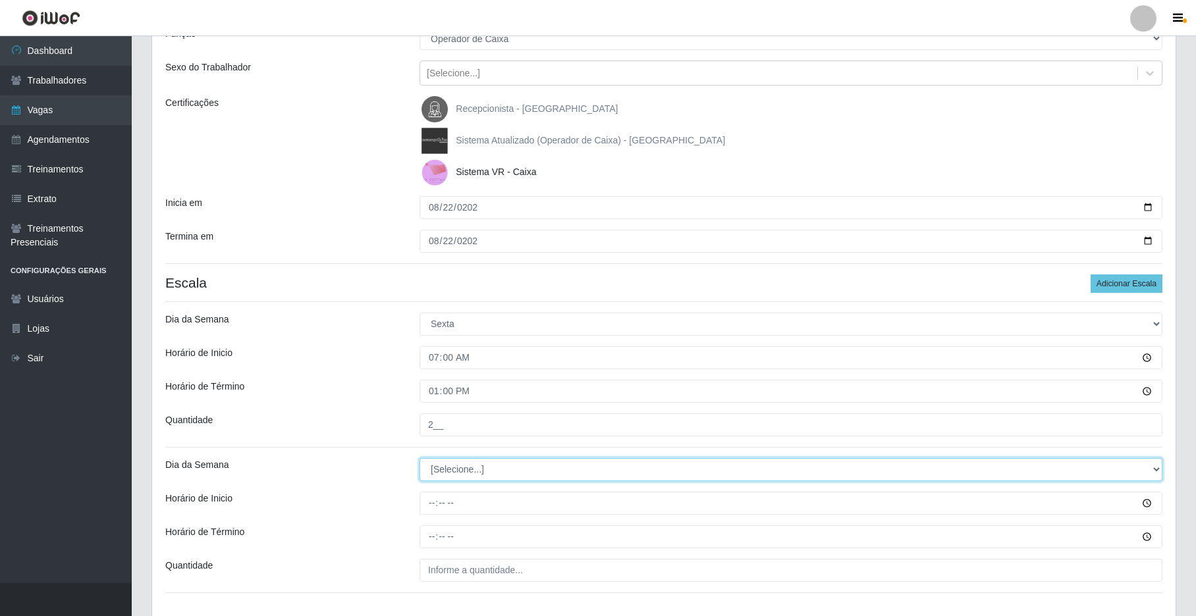
click at [907, 469] on select "[Selecione...] Segunda Terça Quarta Quinta Sexta Sábado Domingo" at bounding box center [791, 469] width 743 height 23
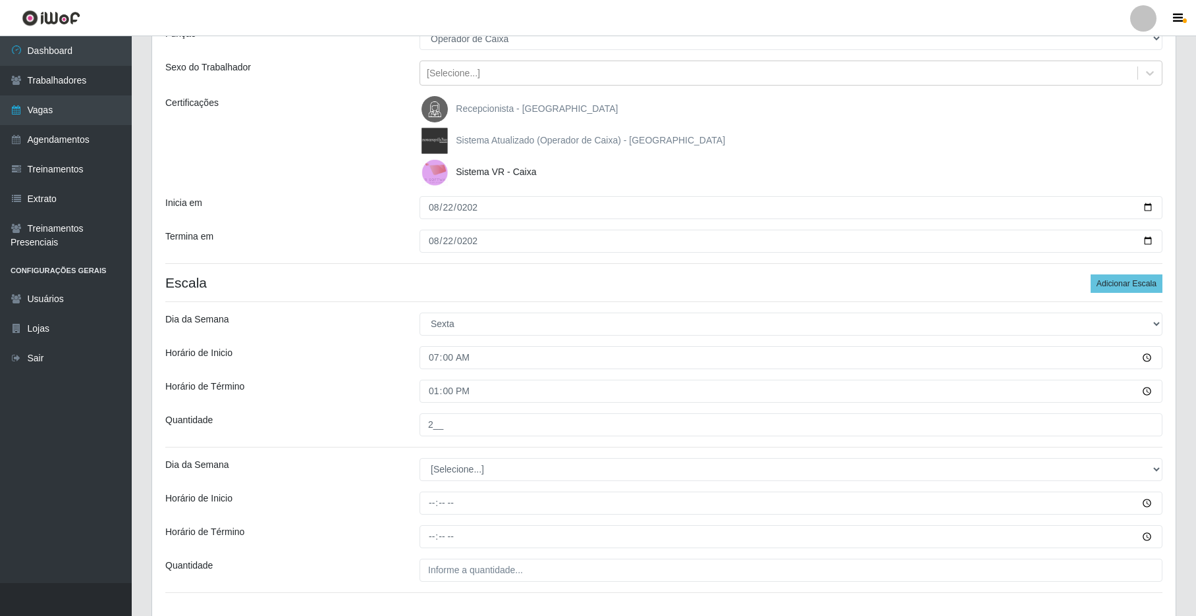
click at [351, 385] on div "Horário de Término" at bounding box center [282, 391] width 254 height 23
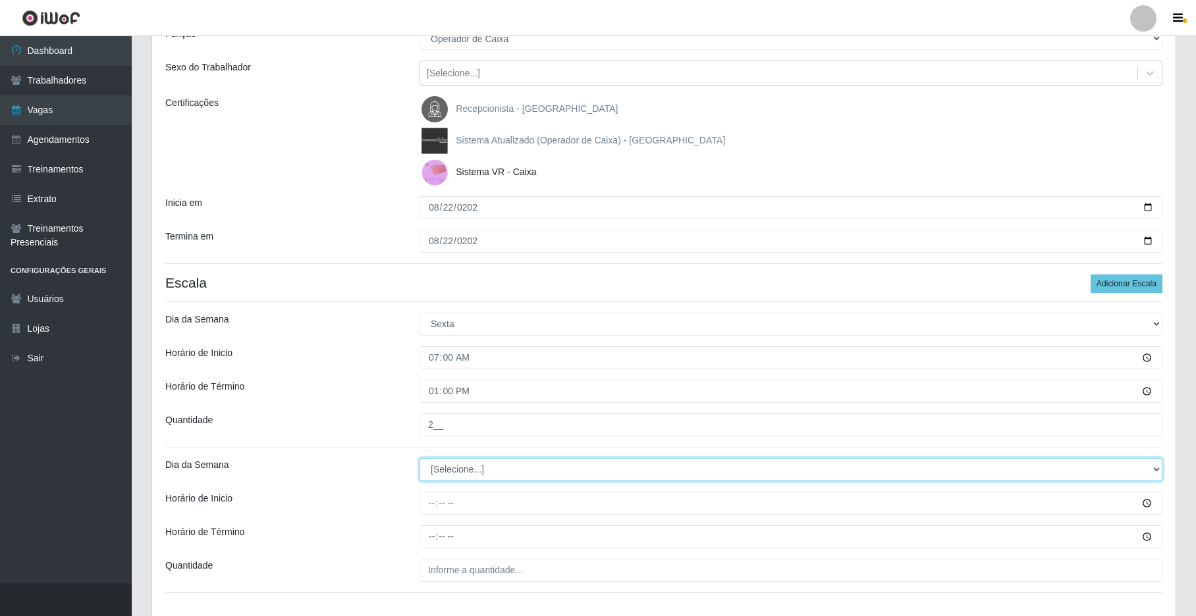
click at [907, 468] on select "[Selecione...] Segunda Terça Quarta Quinta Sexta Sábado Domingo" at bounding box center [791, 469] width 743 height 23
select select "5"
click at [420, 459] on select "[Selecione...] Segunda Terça Quarta Quinta Sexta Sábado Domingo" at bounding box center [791, 469] width 743 height 23
click at [435, 509] on input "Horário de Inicio" at bounding box center [791, 503] width 743 height 23
type input "08:00"
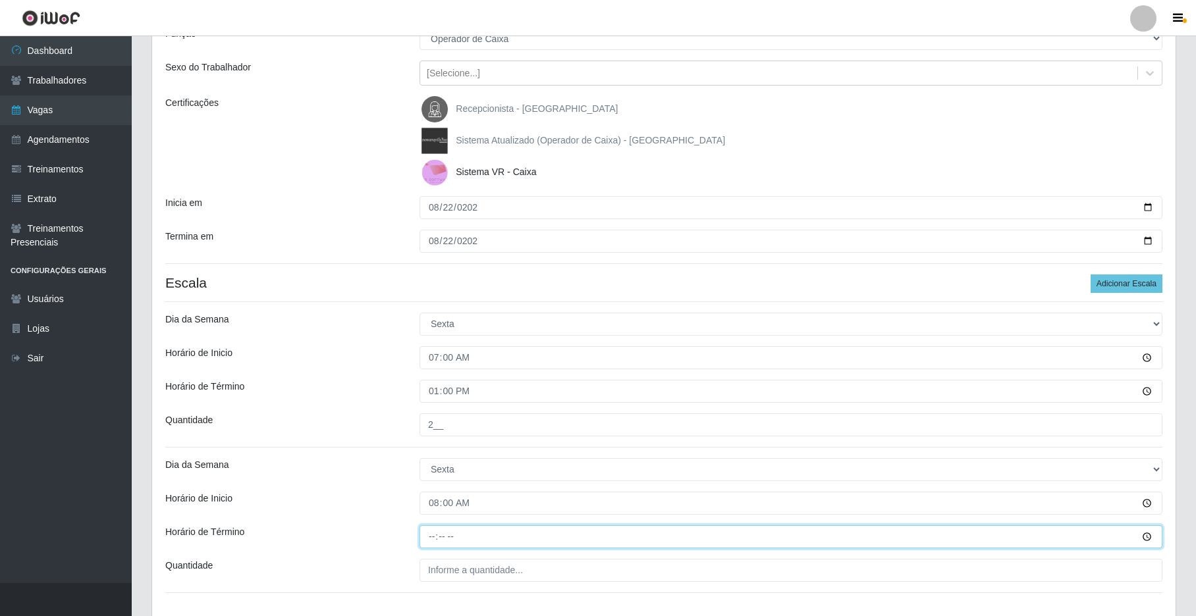
click at [432, 536] on input "Horário de Término" at bounding box center [791, 537] width 743 height 23
type input "14:00"
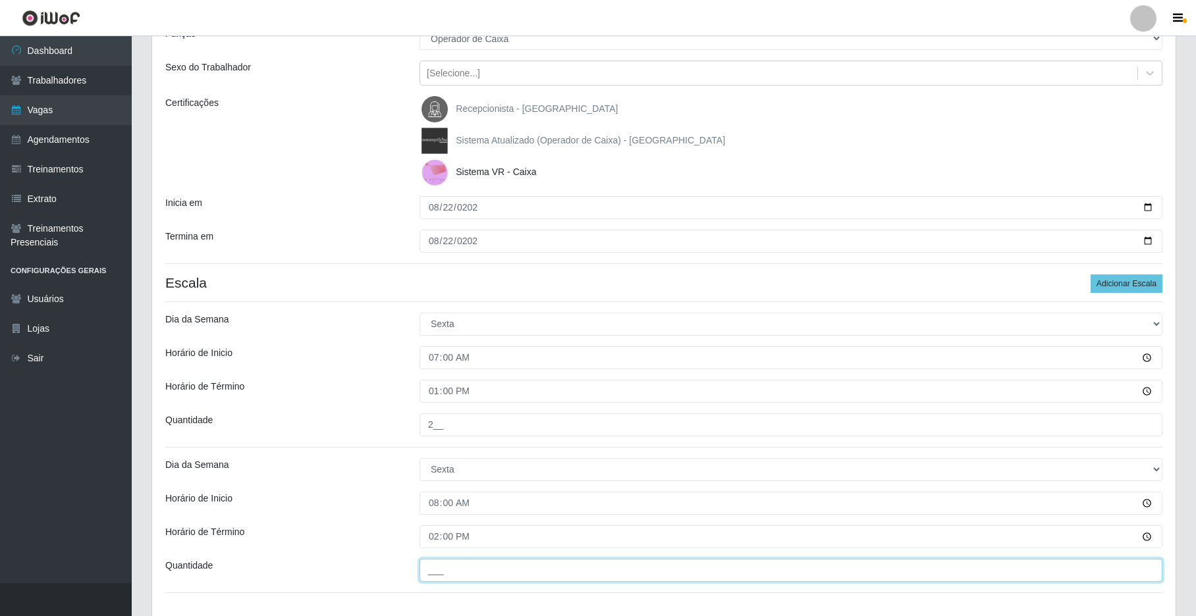
click at [440, 580] on input "___" at bounding box center [791, 570] width 743 height 23
type input "1__"
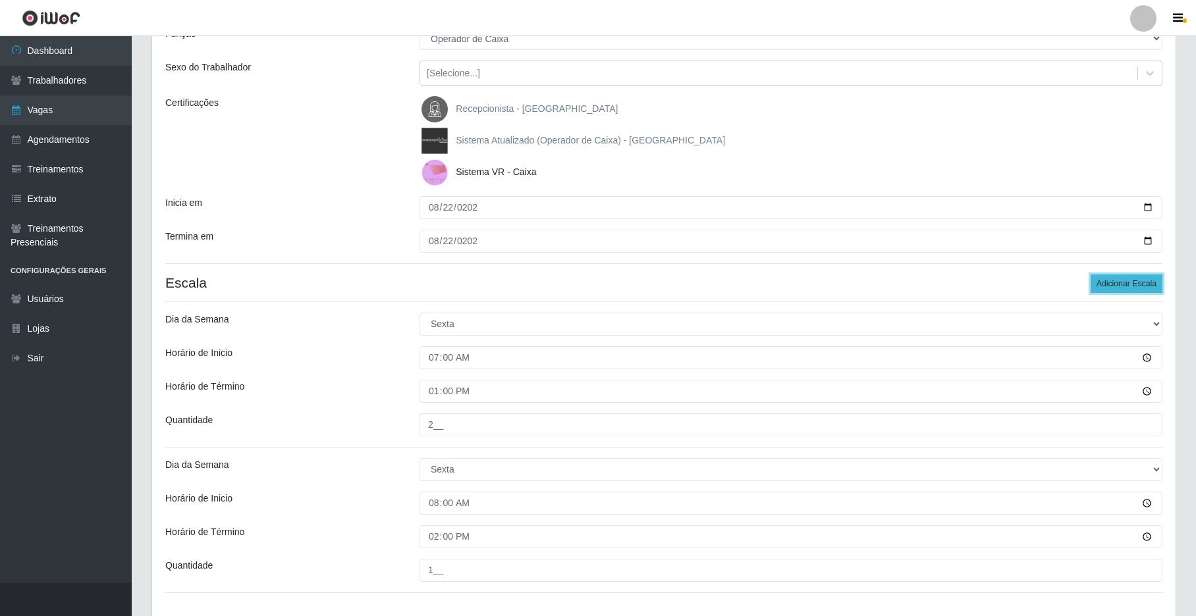
click at [907, 282] on button "Adicionar Escala" at bounding box center [1127, 284] width 72 height 18
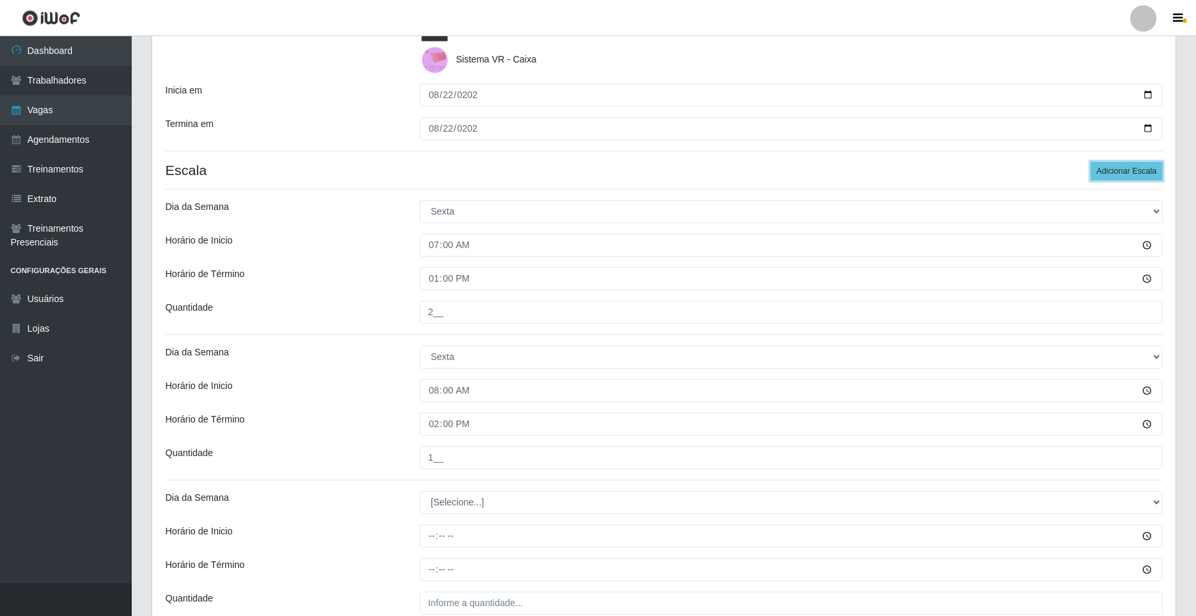
scroll to position [246, 0]
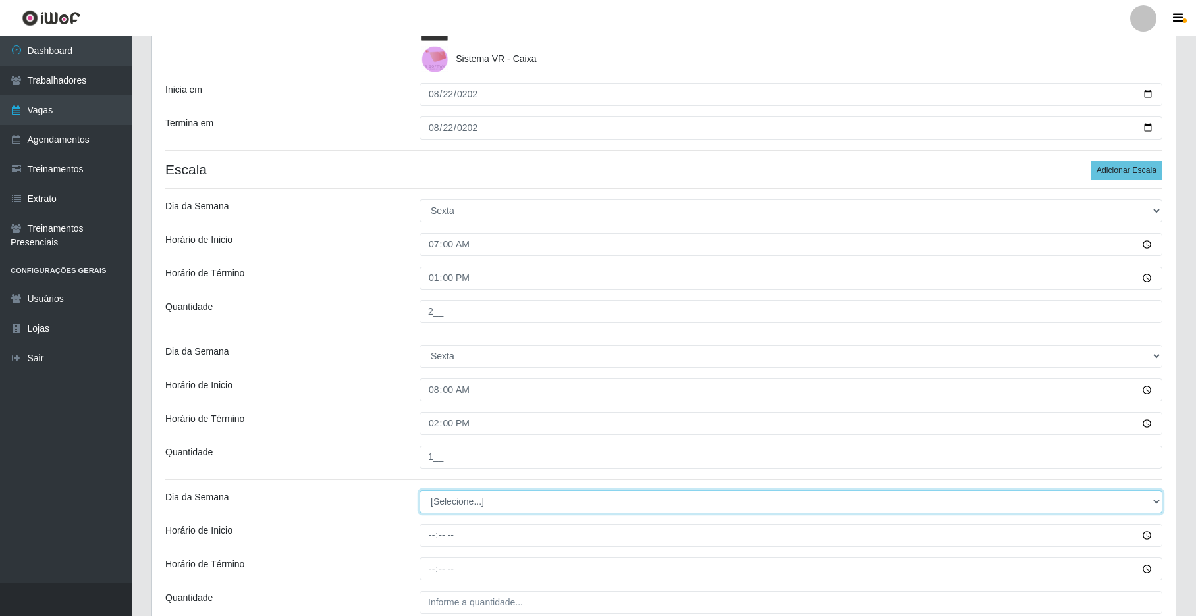
click at [907, 496] on select "[Selecione...] Segunda Terça Quarta Quinta Sexta Sábado Domingo" at bounding box center [791, 502] width 743 height 23
select select "5"
click at [420, 492] on select "[Selecione...] Segunda Terça Quarta Quinta Sexta Sábado Domingo" at bounding box center [791, 502] width 743 height 23
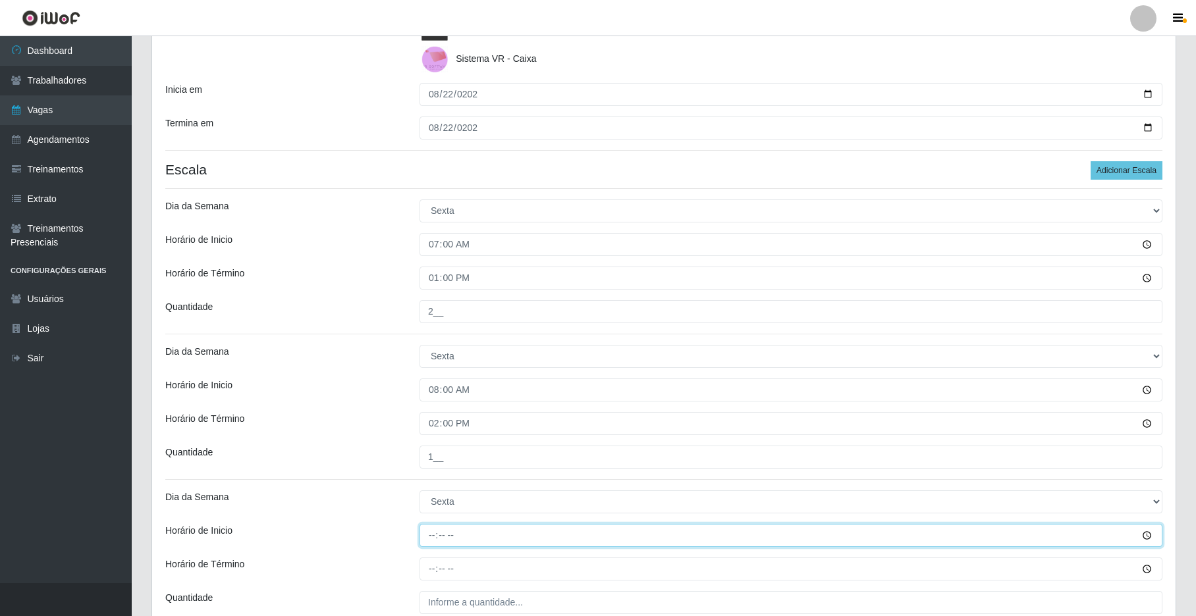
click at [438, 540] on input "Horário de Inicio" at bounding box center [791, 535] width 743 height 23
type input "09:00"
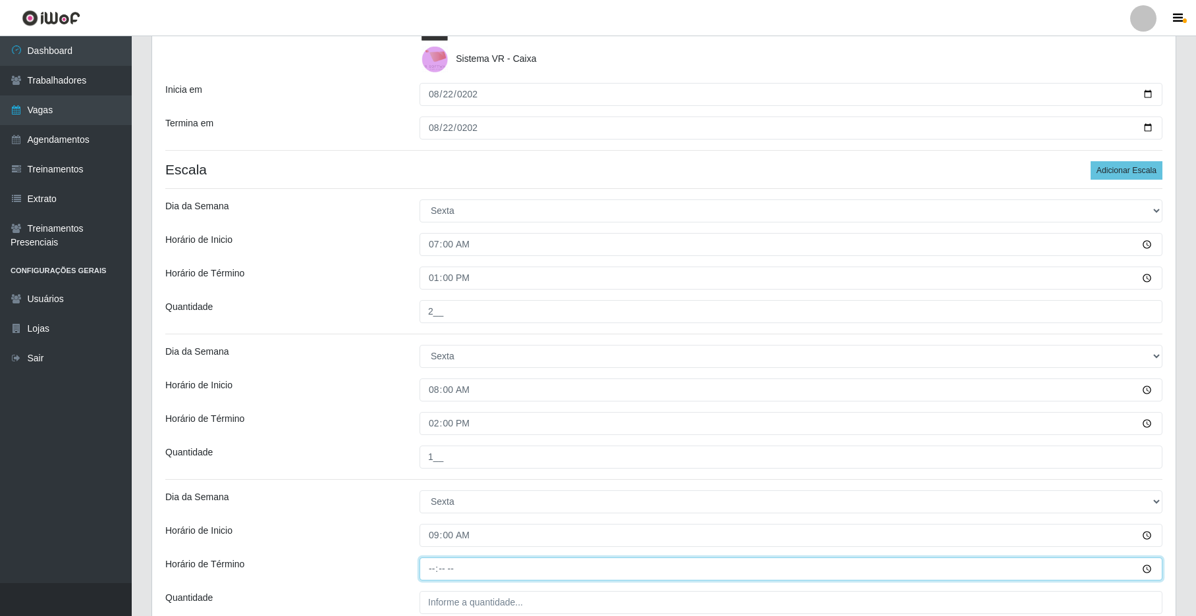
click at [432, 575] on input "Horário de Término" at bounding box center [791, 569] width 743 height 23
type input "15:00"
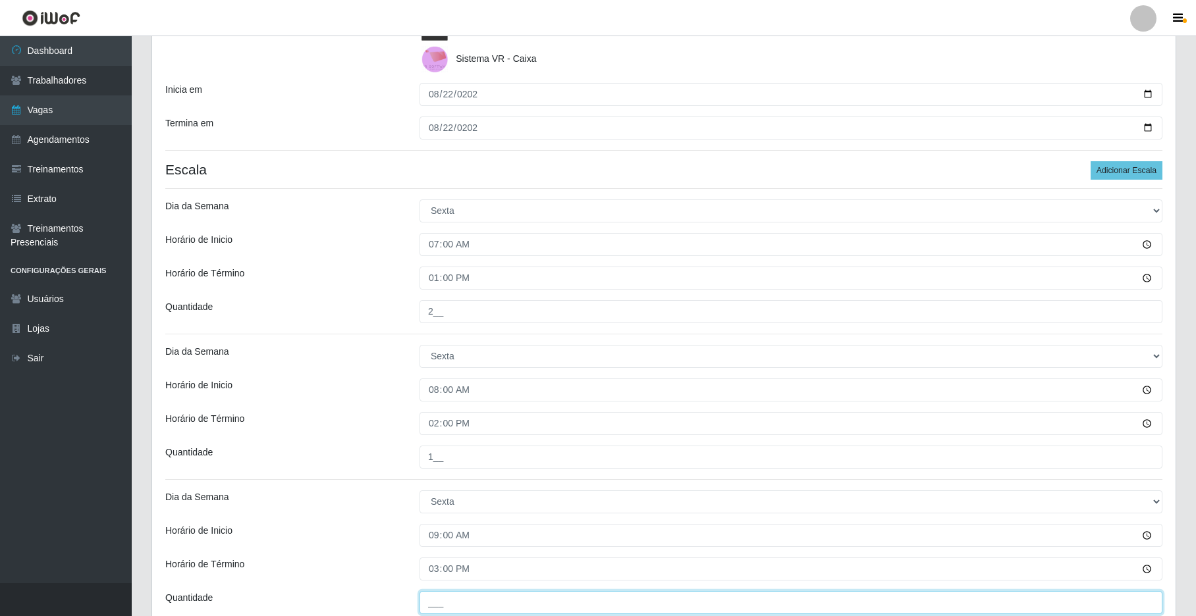
click at [476, 584] on input "___" at bounding box center [791, 602] width 743 height 23
type input "1__"
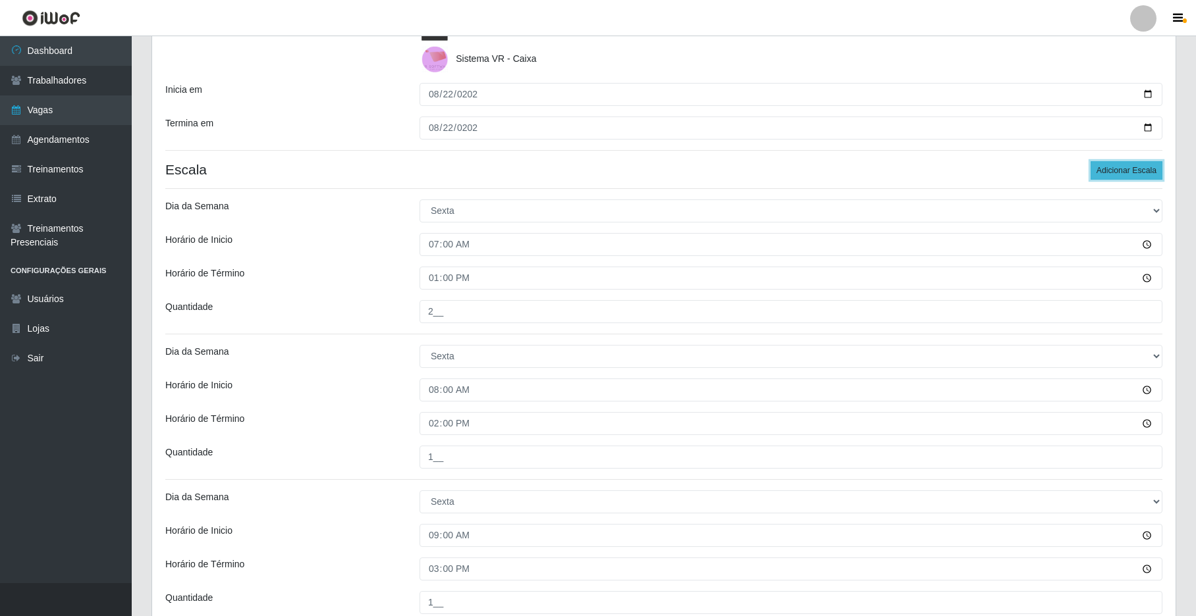
click at [907, 170] on button "Adicionar Escala" at bounding box center [1127, 170] width 72 height 18
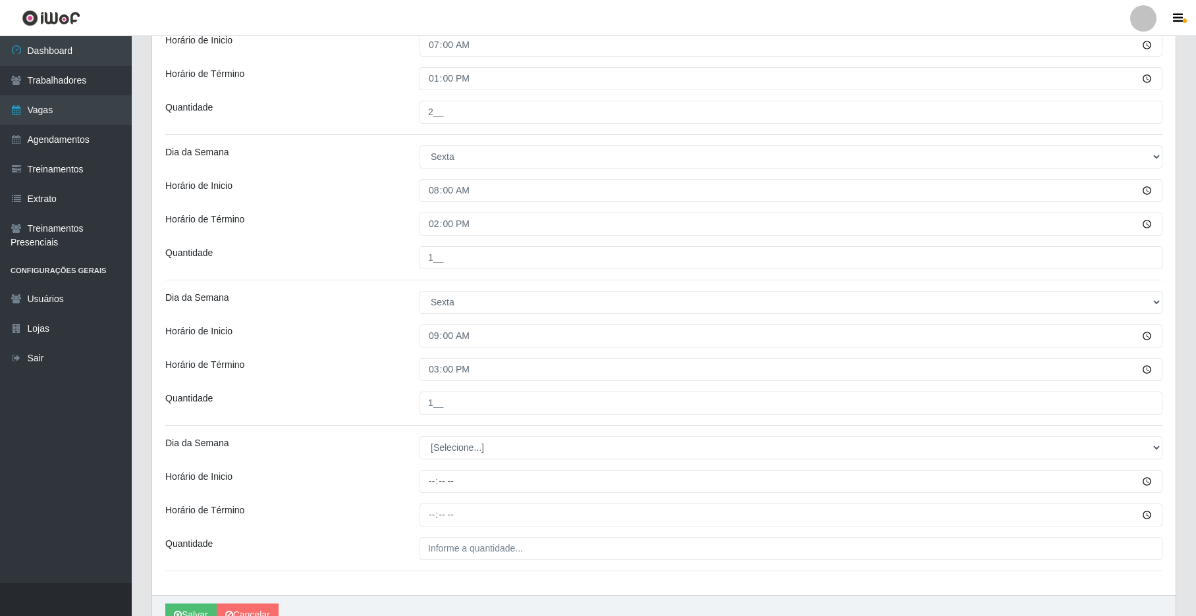
scroll to position [517, 0]
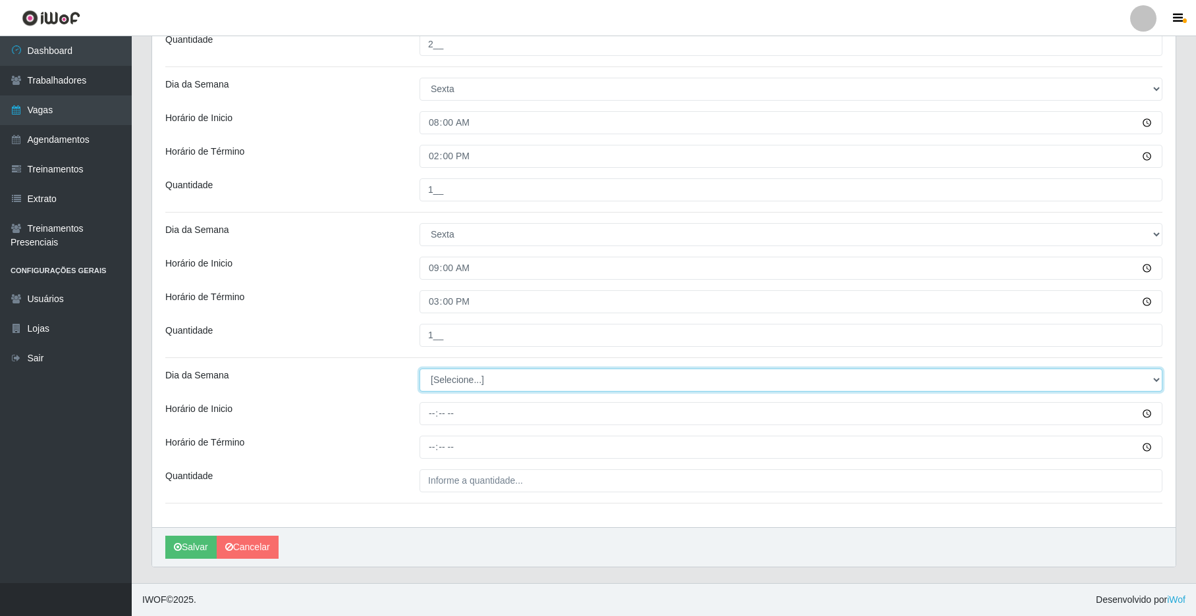
drag, startPoint x: 1157, startPoint y: 375, endPoint x: 1100, endPoint y: 364, distance: 57.7
click at [907, 374] on select "[Selecione...] Segunda Terça Quarta Quinta Sexta Sábado Domingo" at bounding box center [791, 380] width 743 height 23
select select "5"
click at [420, 369] on select "[Selecione...] Segunda Terça Quarta Quinta Sexta Sábado Domingo" at bounding box center [791, 380] width 743 height 23
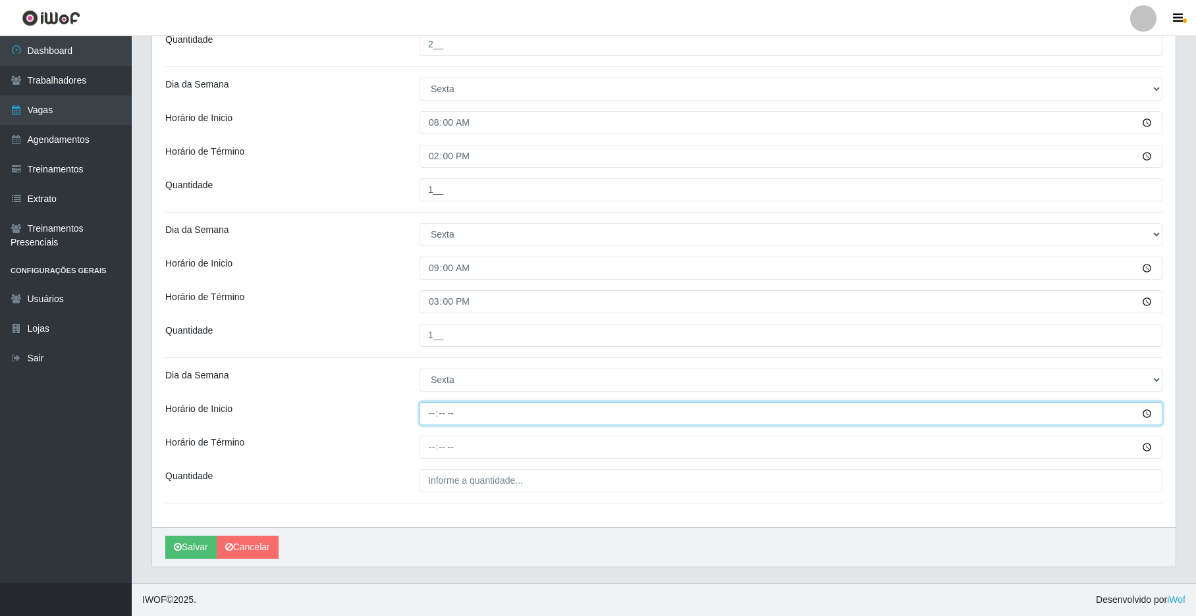
click at [430, 415] on input "Horário de Inicio" at bounding box center [791, 413] width 743 height 23
type input "15:00"
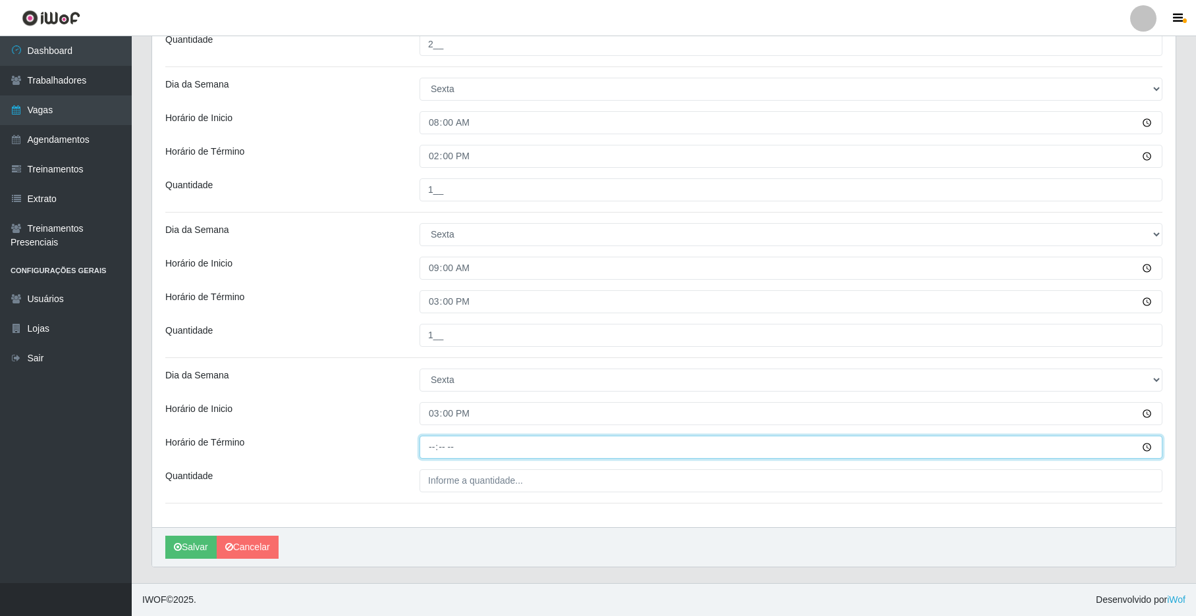
click at [424, 449] on input "Horário de Término" at bounding box center [791, 447] width 743 height 23
type input "21:00"
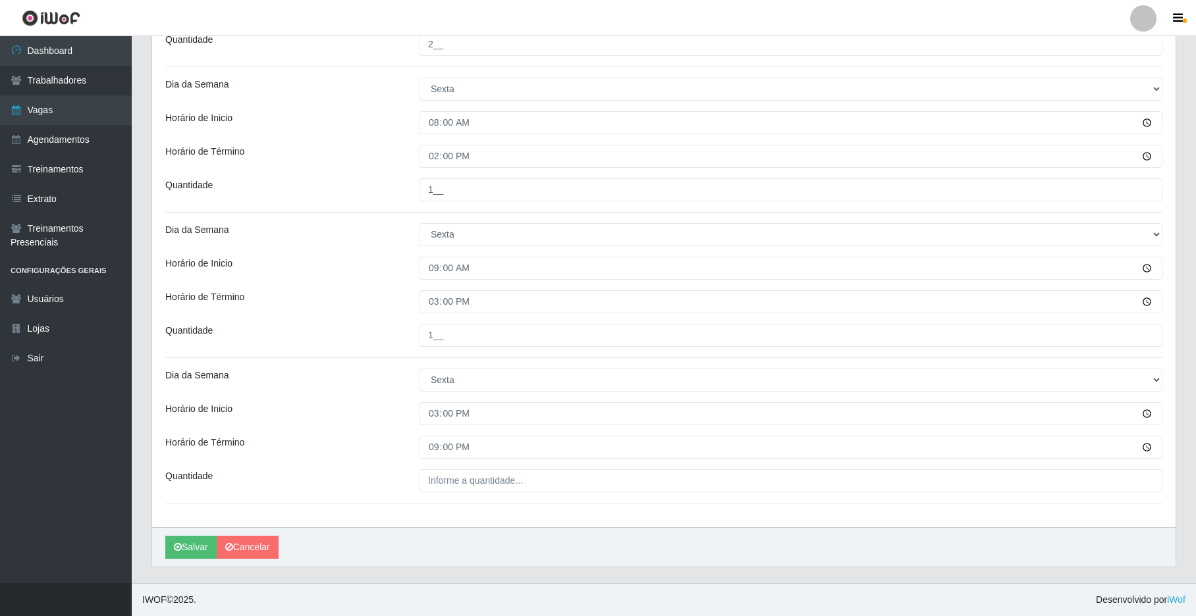
drag, startPoint x: 445, startPoint y: 458, endPoint x: 424, endPoint y: 507, distance: 53.1
click at [446, 464] on div "Loja Nova República - Pajuçara Função [Selecione...] Balconista Operador de Cai…" at bounding box center [663, 64] width 1023 height 928
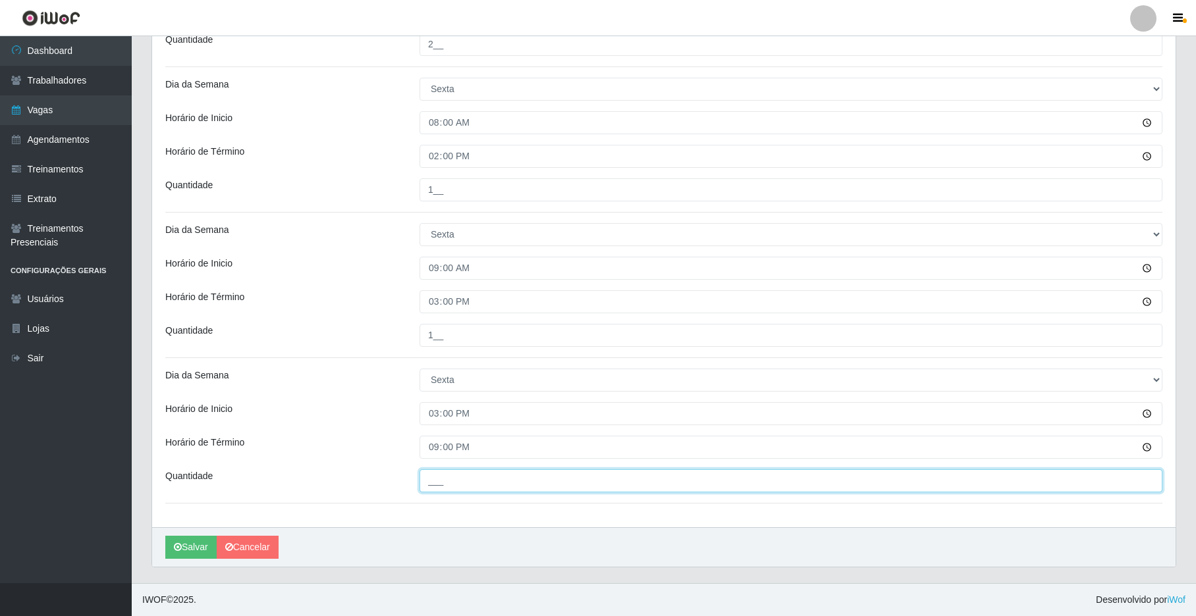
click at [425, 477] on input "___" at bounding box center [791, 481] width 743 height 23
type input "3__"
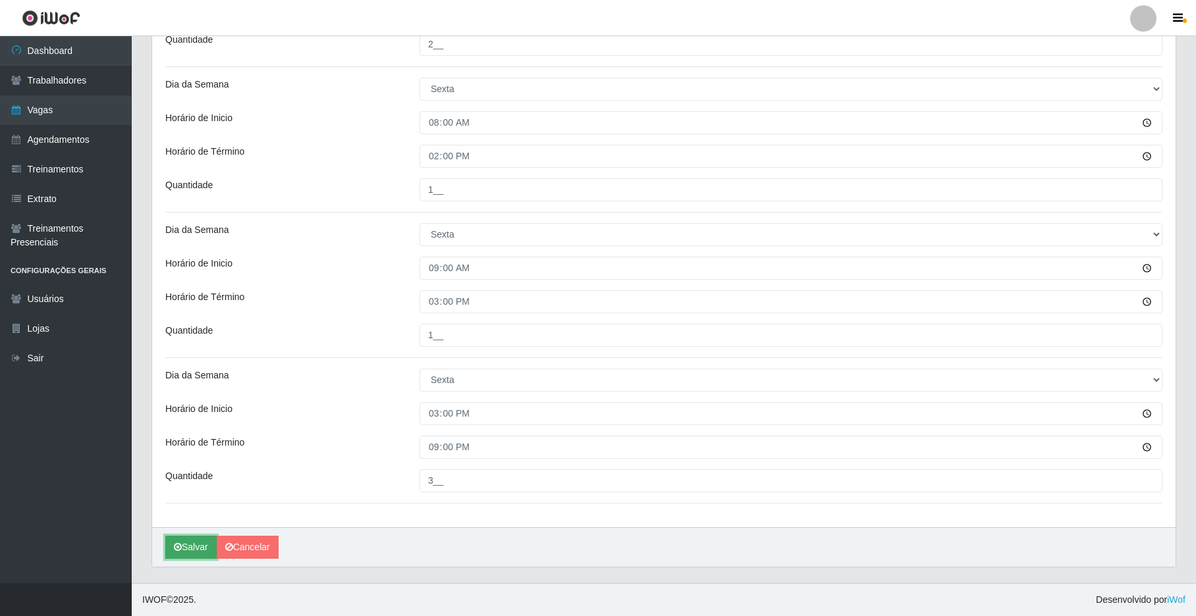
click at [187, 540] on button "Salvar" at bounding box center [190, 547] width 51 height 23
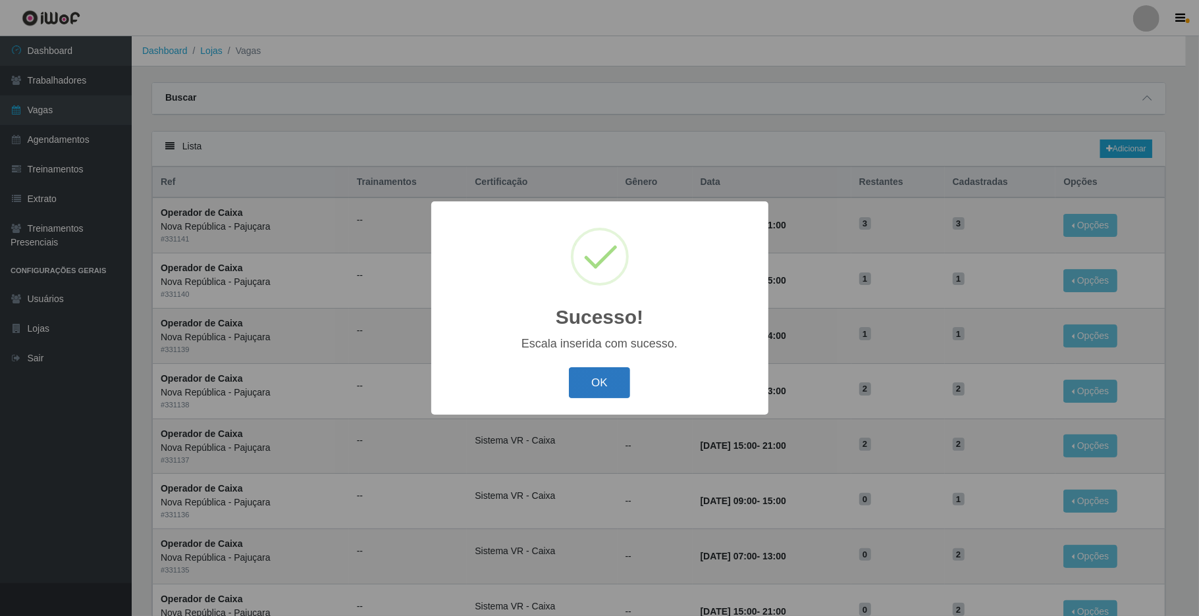
drag, startPoint x: 591, startPoint y: 371, endPoint x: 602, endPoint y: 359, distance: 16.4
click at [591, 372] on button "OK" at bounding box center [599, 383] width 61 height 31
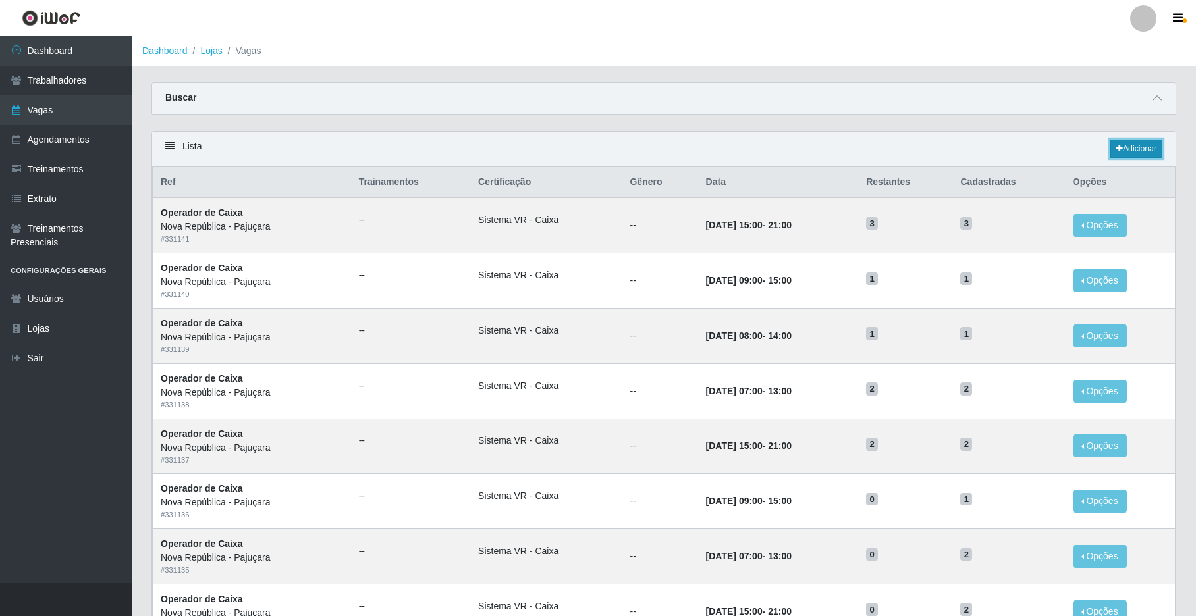
click at [907, 145] on link "Adicionar" at bounding box center [1136, 149] width 52 height 18
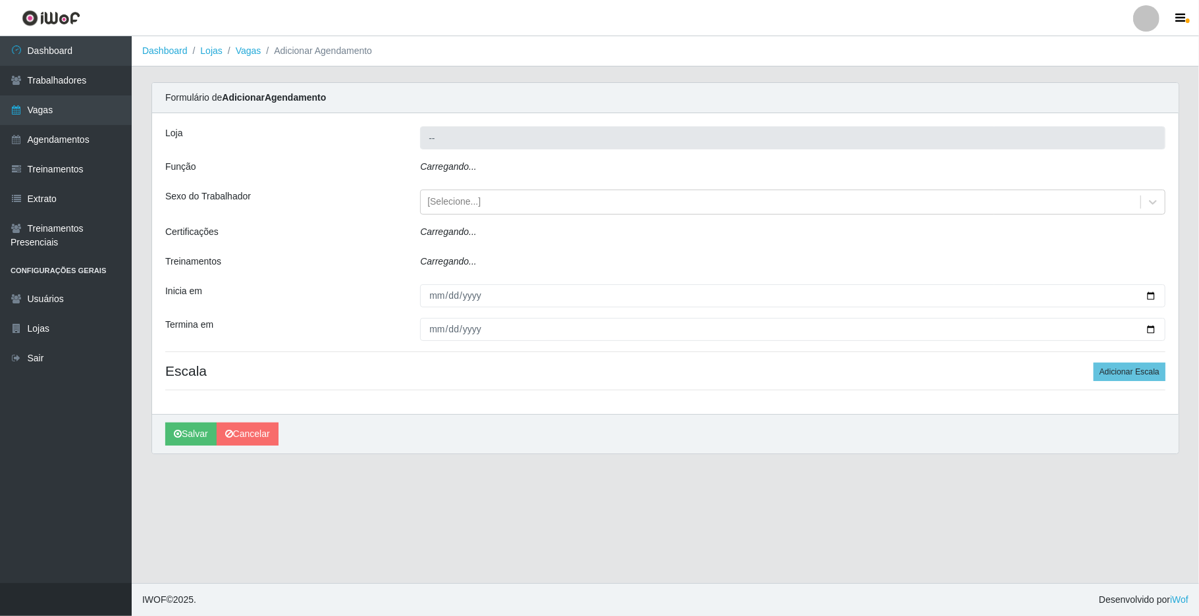
type input "Nova República - Pajuçara"
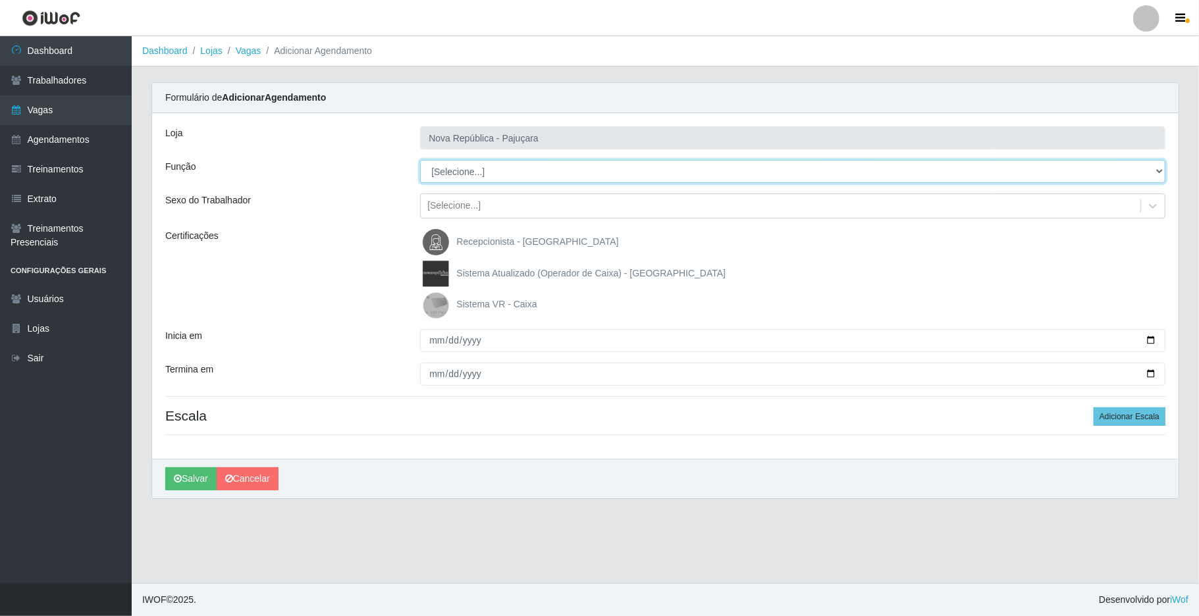
click at [907, 167] on select "[Selecione...] Balconista Operador de Caixa Repositor" at bounding box center [793, 171] width 746 height 23
select select "22"
click at [420, 161] on select "[Selecione...] Balconista Operador de Caixa Repositor" at bounding box center [793, 171] width 746 height 23
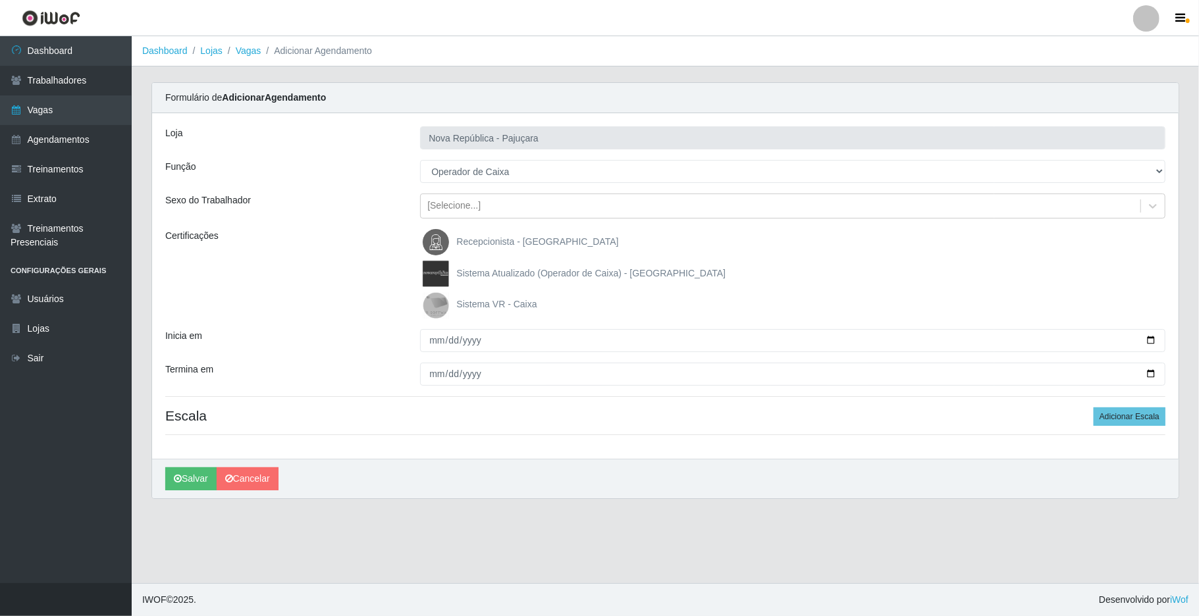
click at [429, 304] on img at bounding box center [439, 305] width 32 height 26
click at [0, 0] on input "Sistema VR - Caixa" at bounding box center [0, 0] width 0 height 0
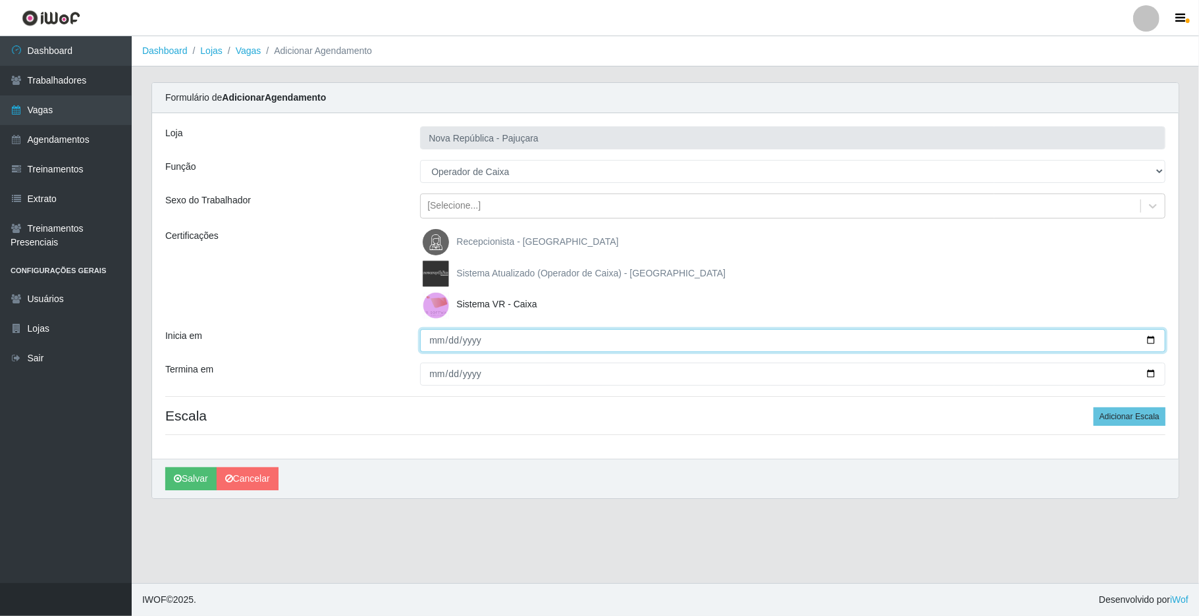
click at [425, 333] on input "Inicia em" at bounding box center [793, 340] width 746 height 23
type input "2025-08-23"
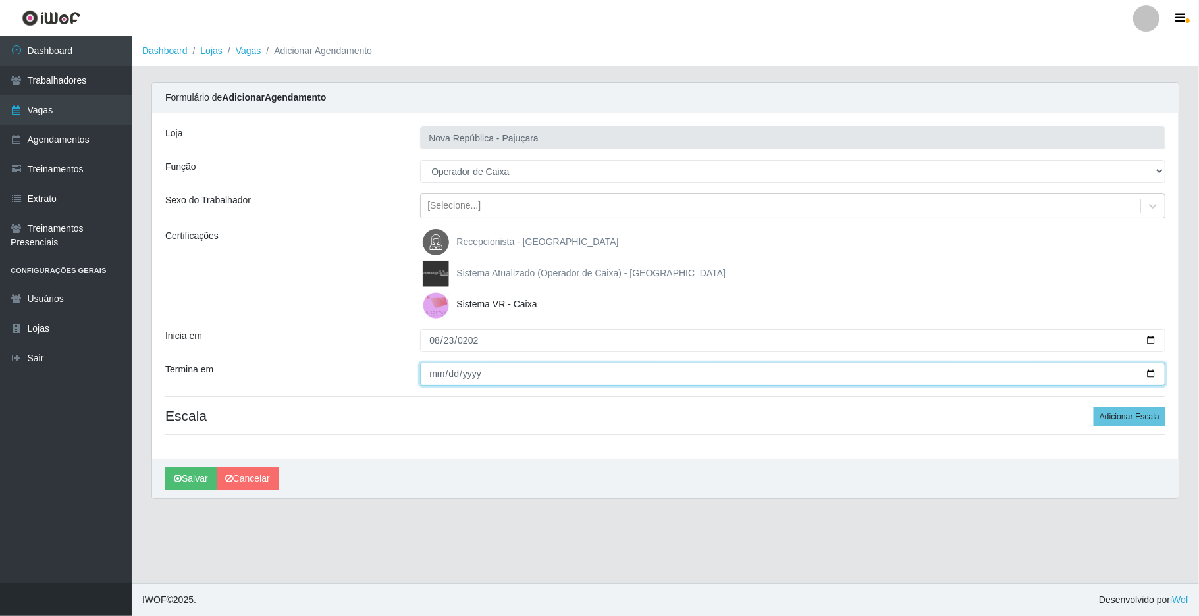
click at [435, 370] on input "Termina em" at bounding box center [793, 374] width 746 height 23
type input "2025-08-23"
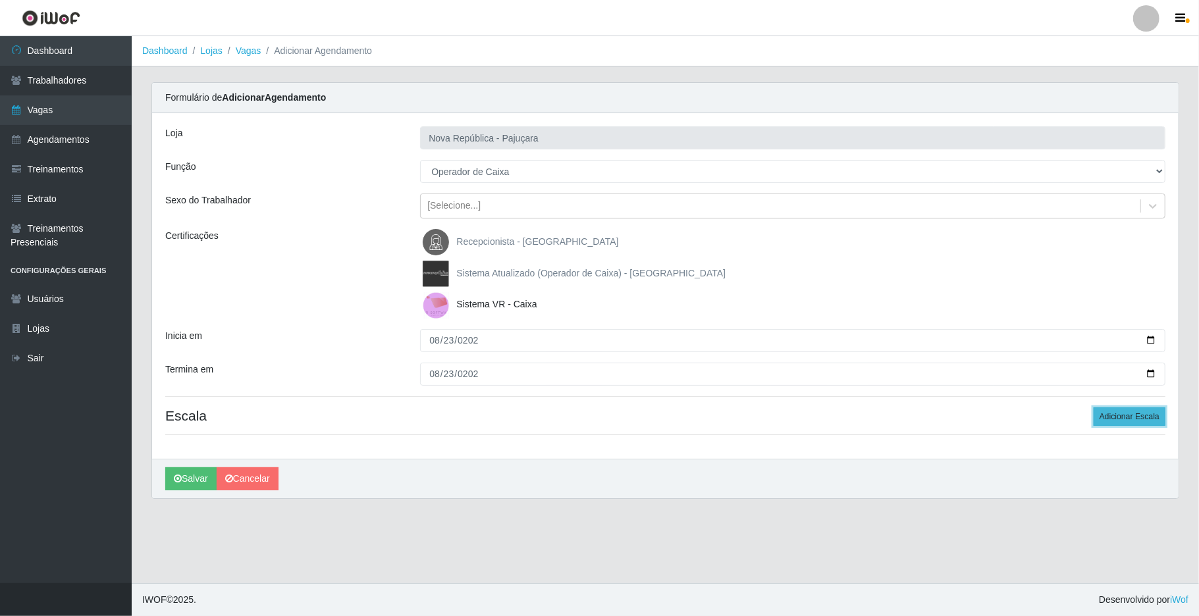
click at [907, 416] on button "Adicionar Escala" at bounding box center [1130, 417] width 72 height 18
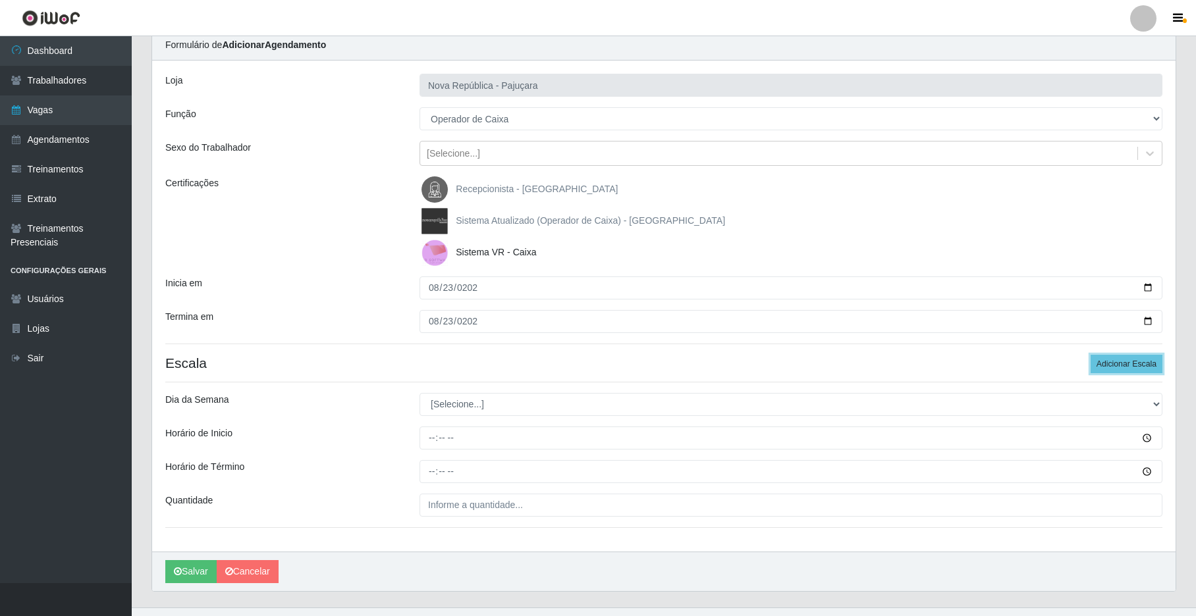
scroll to position [80, 0]
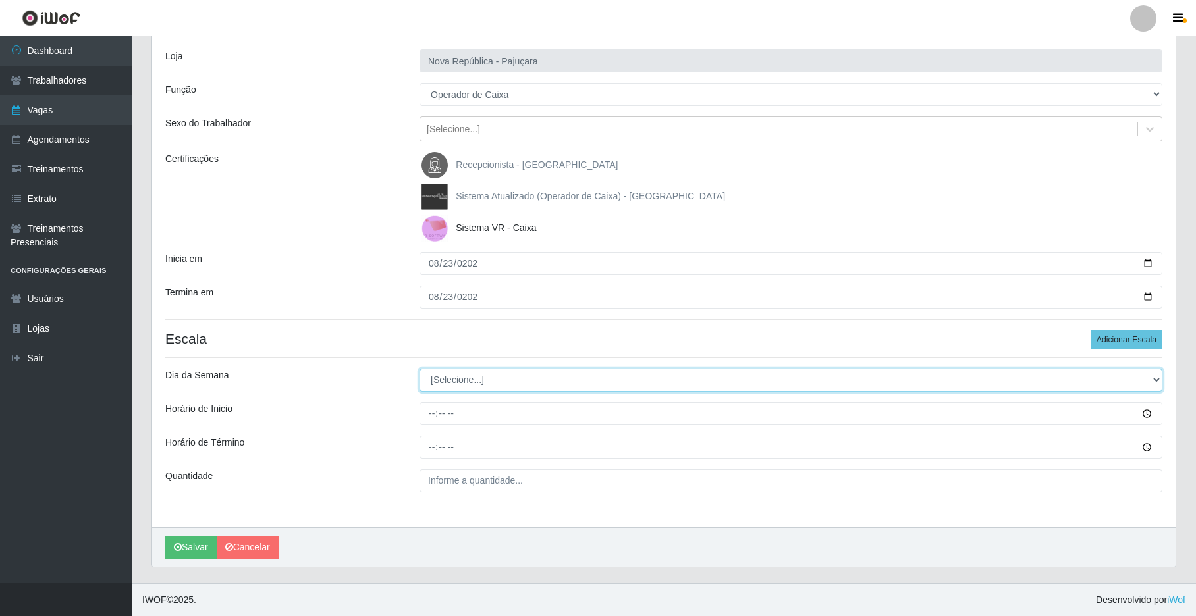
click at [907, 369] on select "[Selecione...] Segunda Terça Quarta Quinta Sexta Sábado Domingo" at bounding box center [791, 380] width 743 height 23
select select "6"
click at [420, 369] on select "[Selecione...] Segunda Terça Quarta Quinta Sexta Sábado Domingo" at bounding box center [791, 380] width 743 height 23
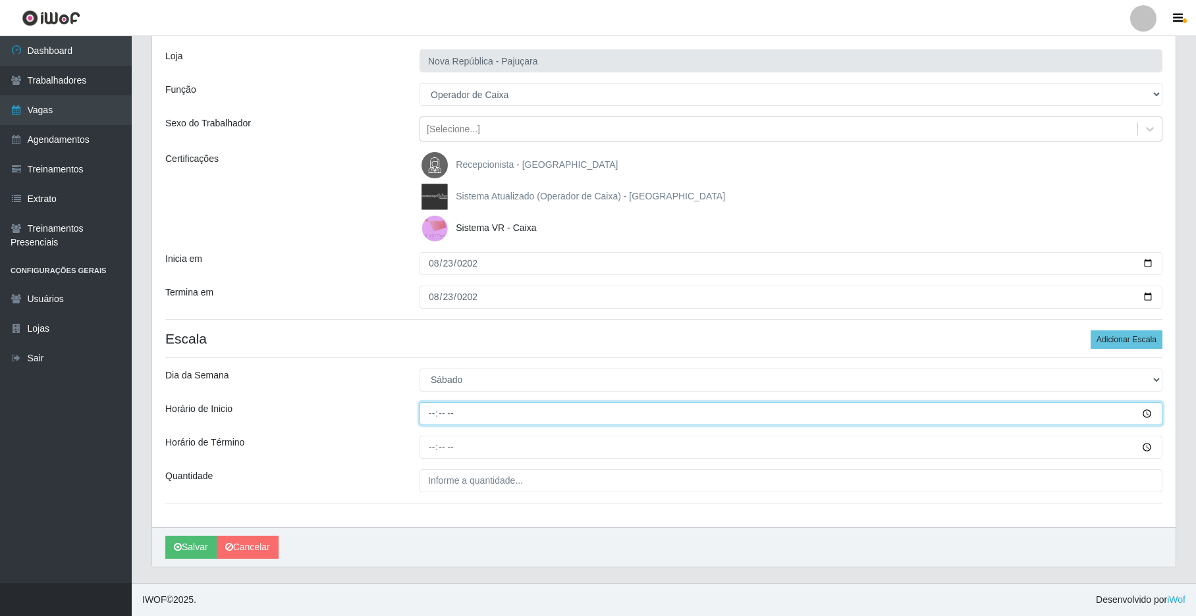
click at [428, 412] on input "Horário de Inicio" at bounding box center [791, 413] width 743 height 23
type input "07:00"
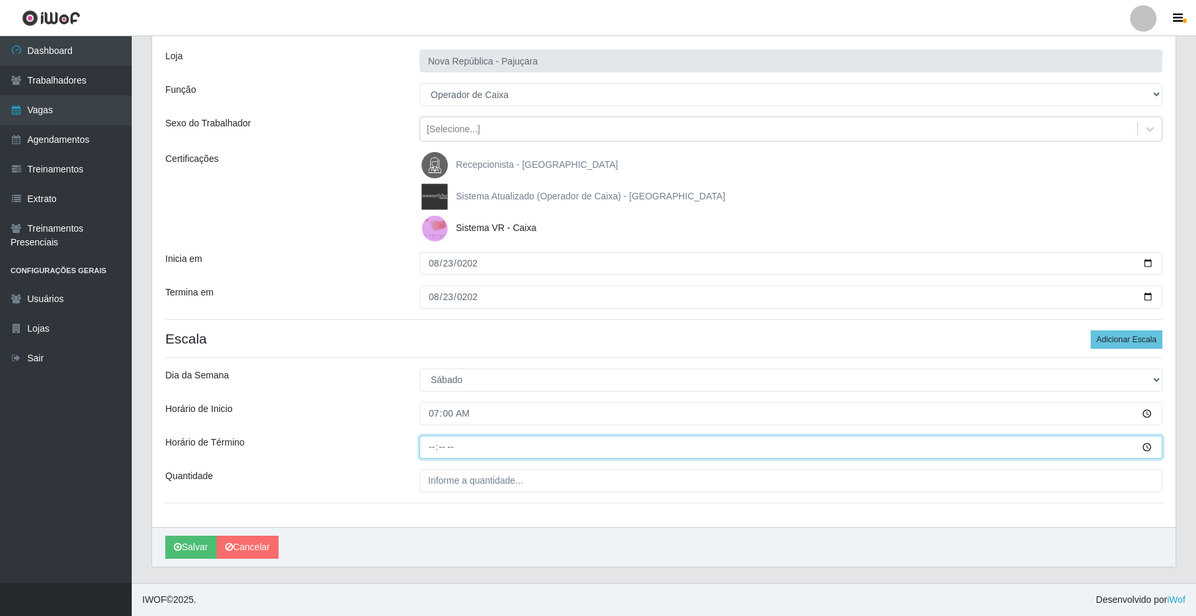
click at [435, 448] on input "Horário de Término" at bounding box center [791, 447] width 743 height 23
type input "13:00"
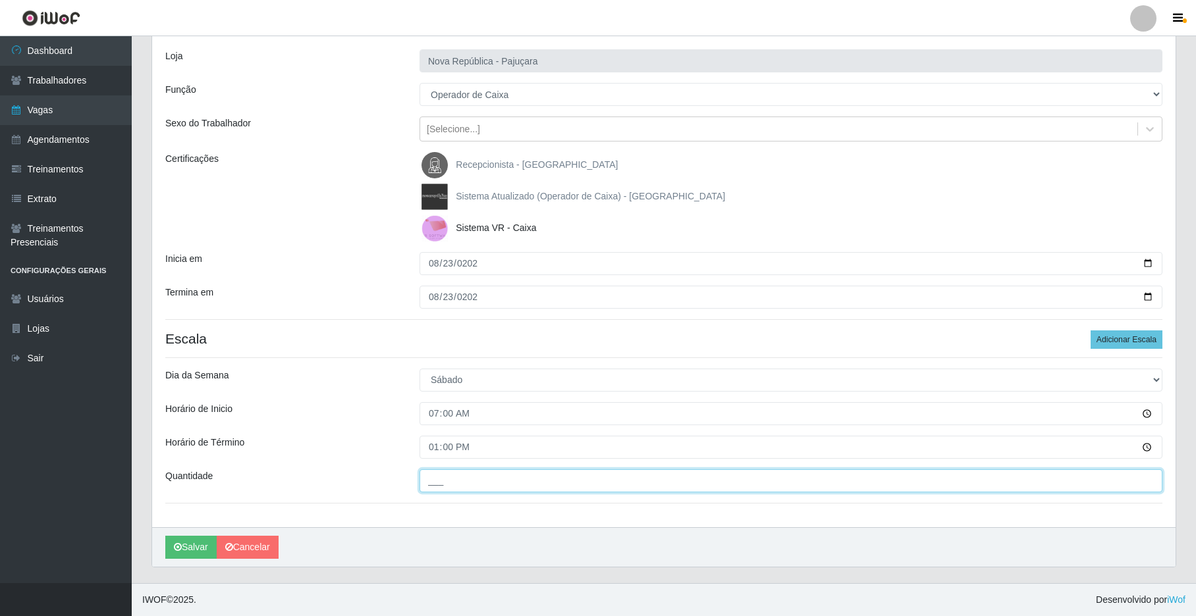
click at [449, 481] on input "___" at bounding box center [791, 481] width 743 height 23
type input "1__"
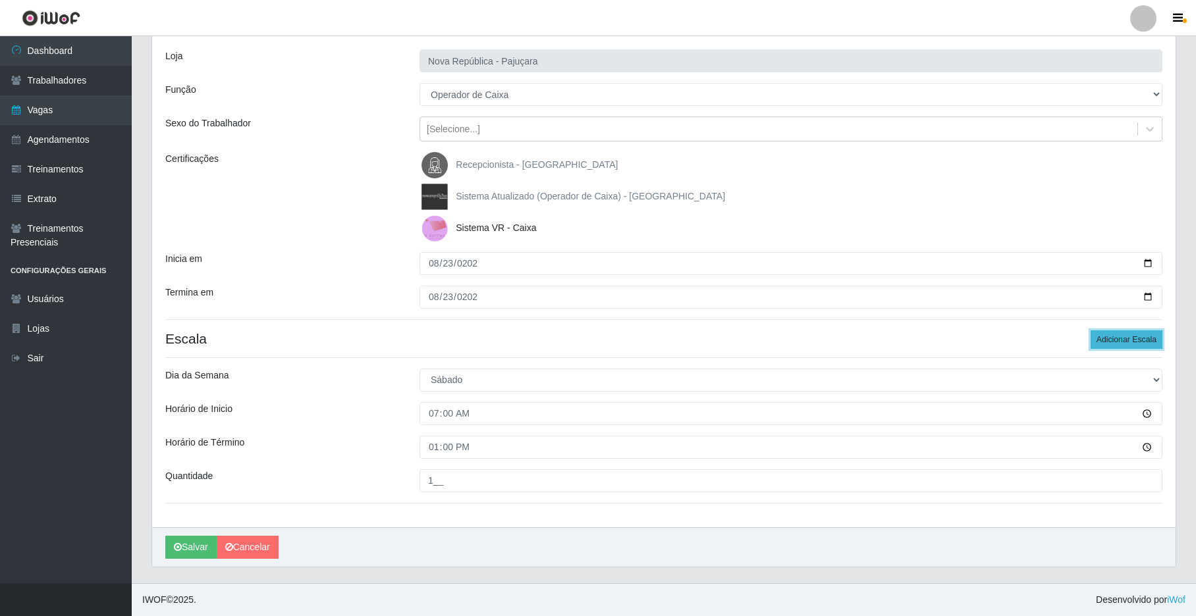
click at [907, 333] on button "Adicionar Escala" at bounding box center [1127, 340] width 72 height 18
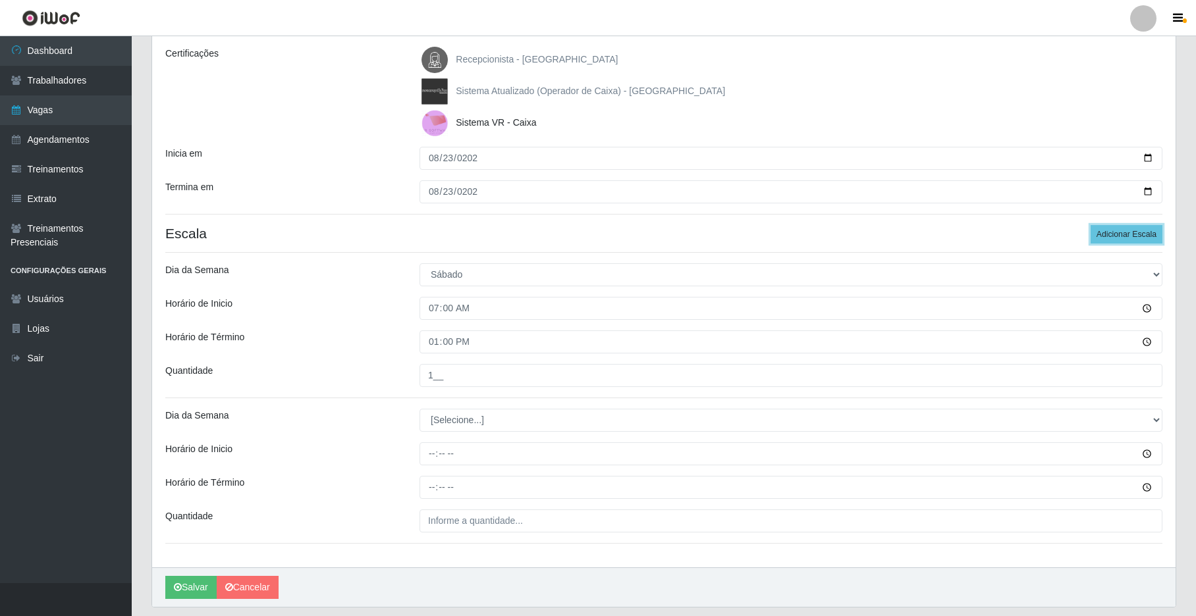
scroll to position [186, 0]
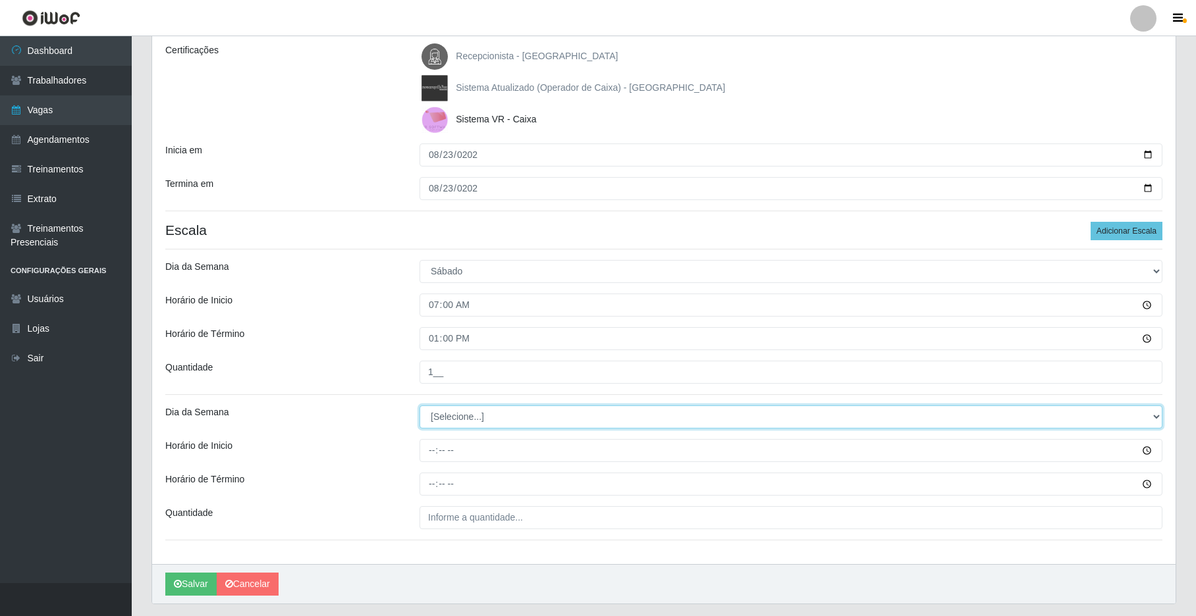
click at [907, 411] on select "[Selecione...] Segunda Terça Quarta Quinta Sexta Sábado Domingo" at bounding box center [791, 417] width 743 height 23
select select "6"
click at [420, 406] on select "[Selecione...] Segunda Terça Quarta Quinta Sexta Sábado Domingo" at bounding box center [791, 417] width 743 height 23
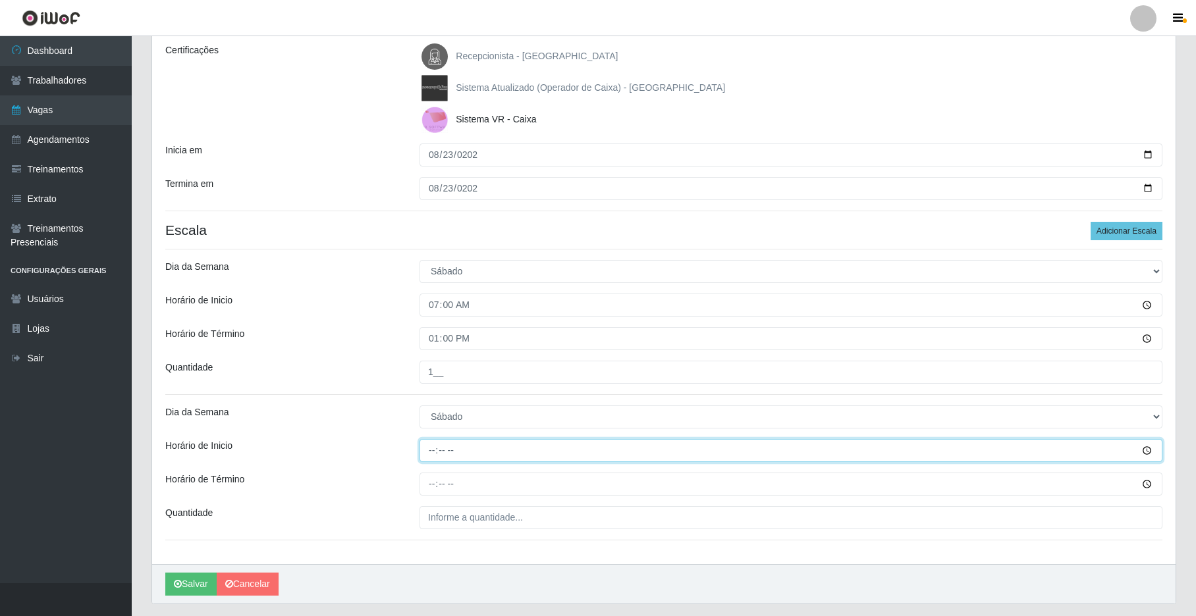
click at [433, 456] on input "Horário de Inicio" at bounding box center [791, 450] width 743 height 23
type input "09:00"
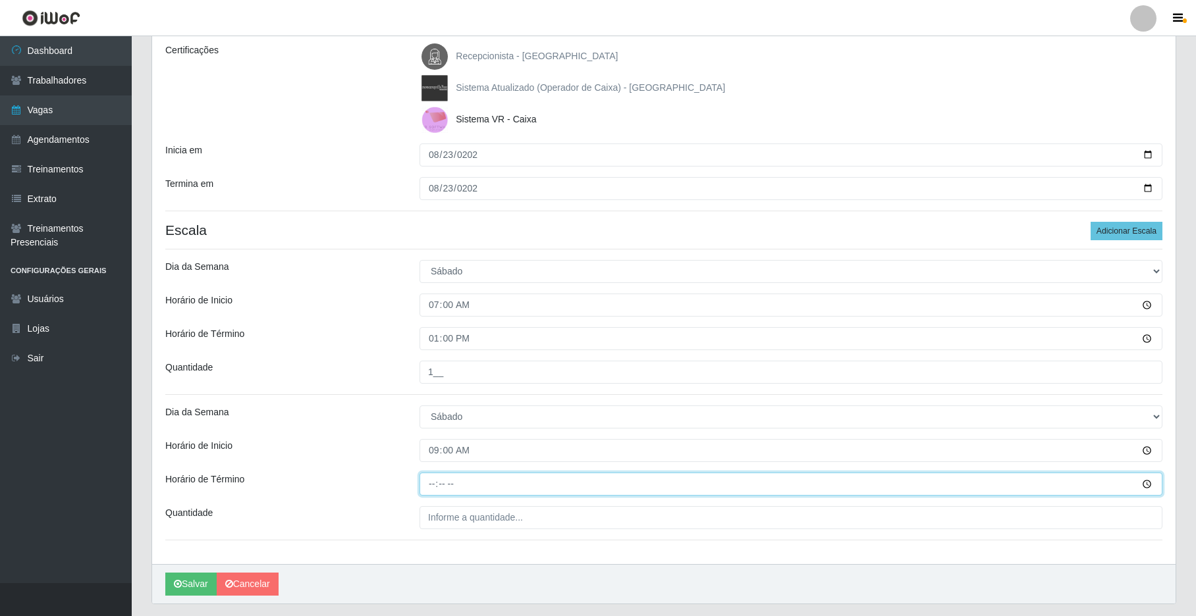
click at [428, 485] on input "Horário de Término" at bounding box center [791, 484] width 743 height 23
type input "15:00"
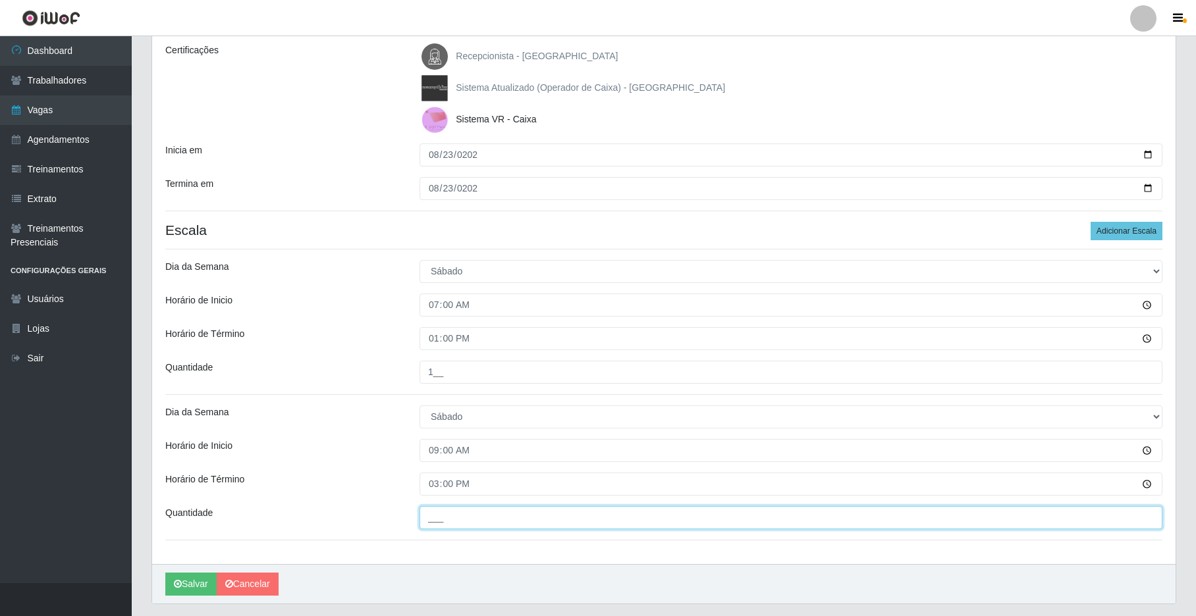
click at [446, 522] on input "___" at bounding box center [791, 517] width 743 height 23
type input "1__"
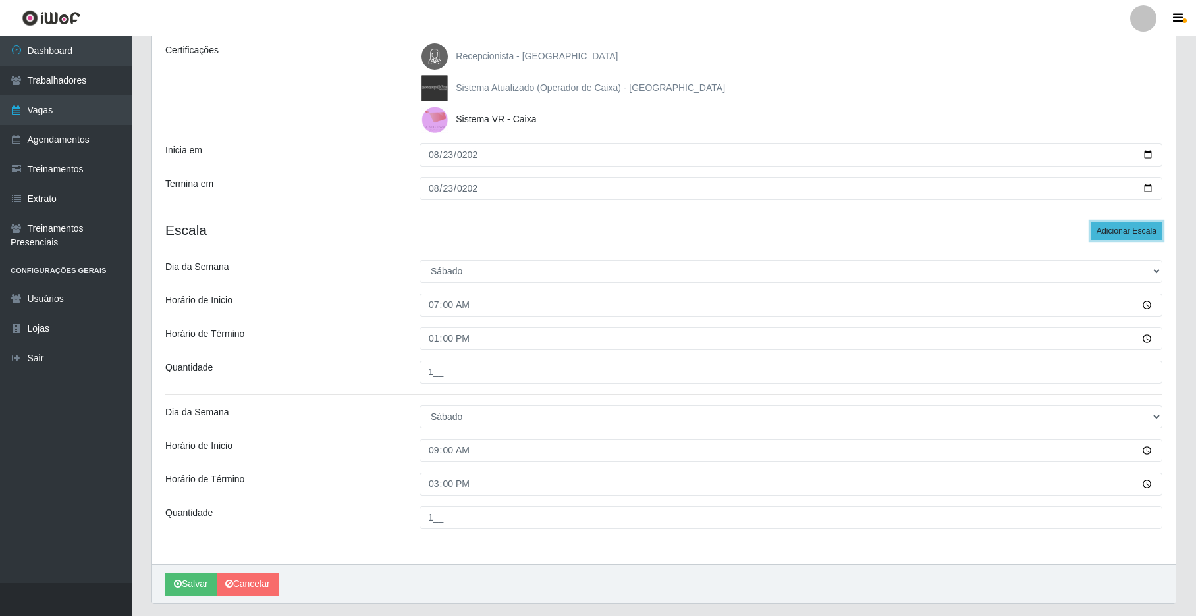
click at [907, 223] on button "Adicionar Escala" at bounding box center [1127, 231] width 72 height 18
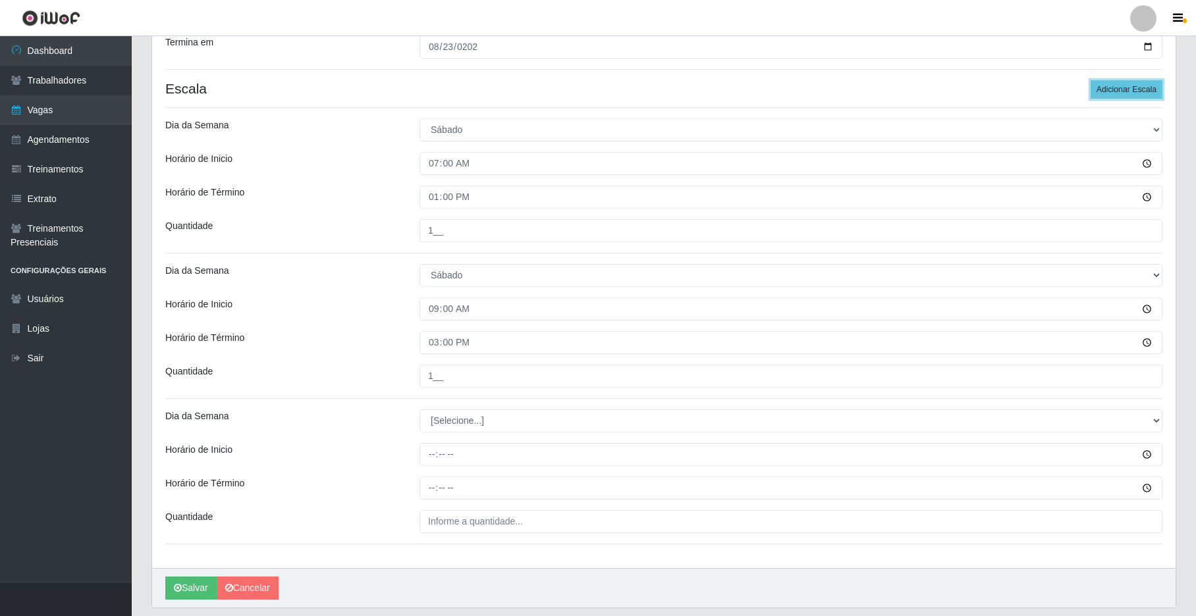
scroll to position [336, 0]
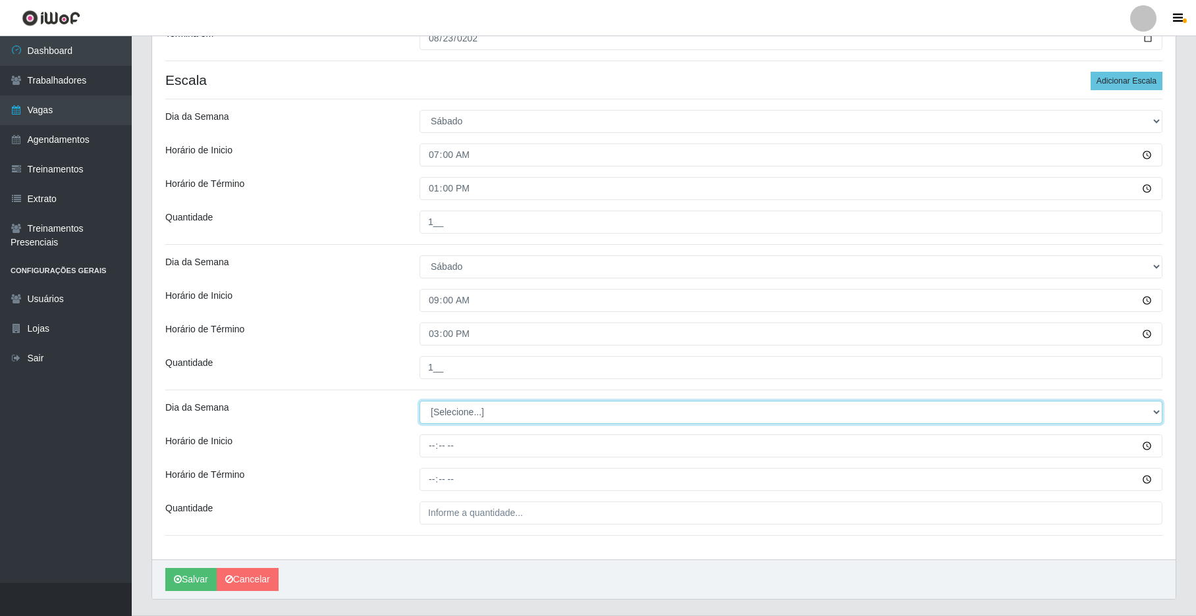
click at [907, 419] on select "[Selecione...] Segunda Terça Quarta Quinta Sexta Sábado Domingo" at bounding box center [791, 412] width 743 height 23
select select "6"
click at [420, 402] on select "[Selecione...] Segunda Terça Quarta Quinta Sexta Sábado Domingo" at bounding box center [791, 412] width 743 height 23
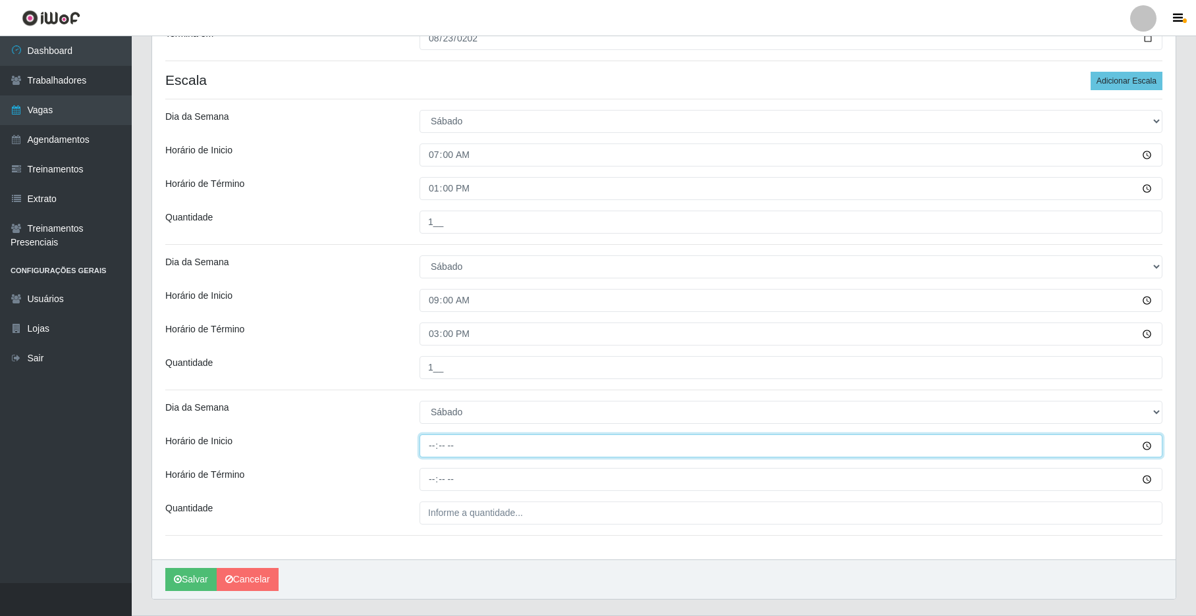
click at [423, 449] on input "Horário de Inicio" at bounding box center [791, 446] width 743 height 23
type input "15:00"
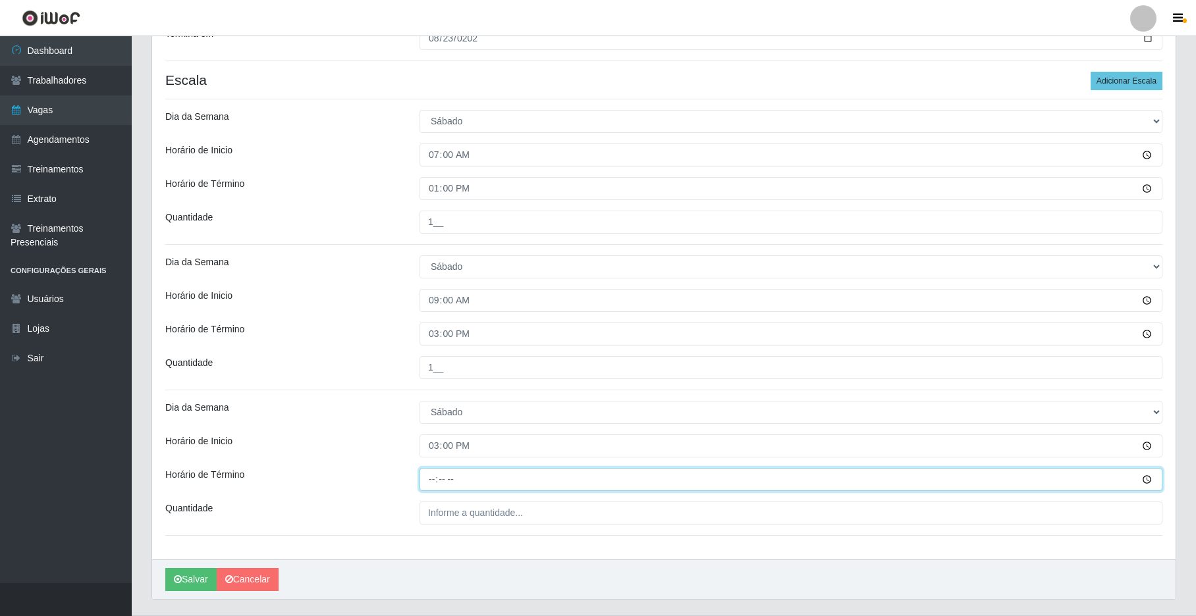
click at [429, 483] on input "Horário de Término" at bounding box center [791, 479] width 743 height 23
type input "21:00"
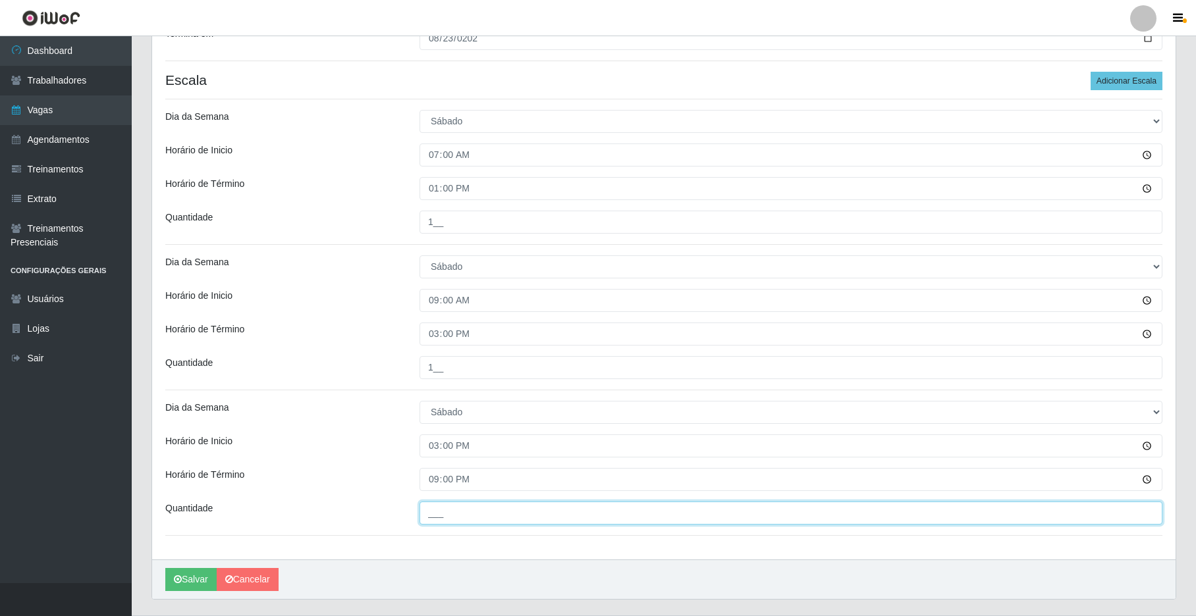
click at [437, 516] on input "___" at bounding box center [791, 513] width 743 height 23
type input "3__"
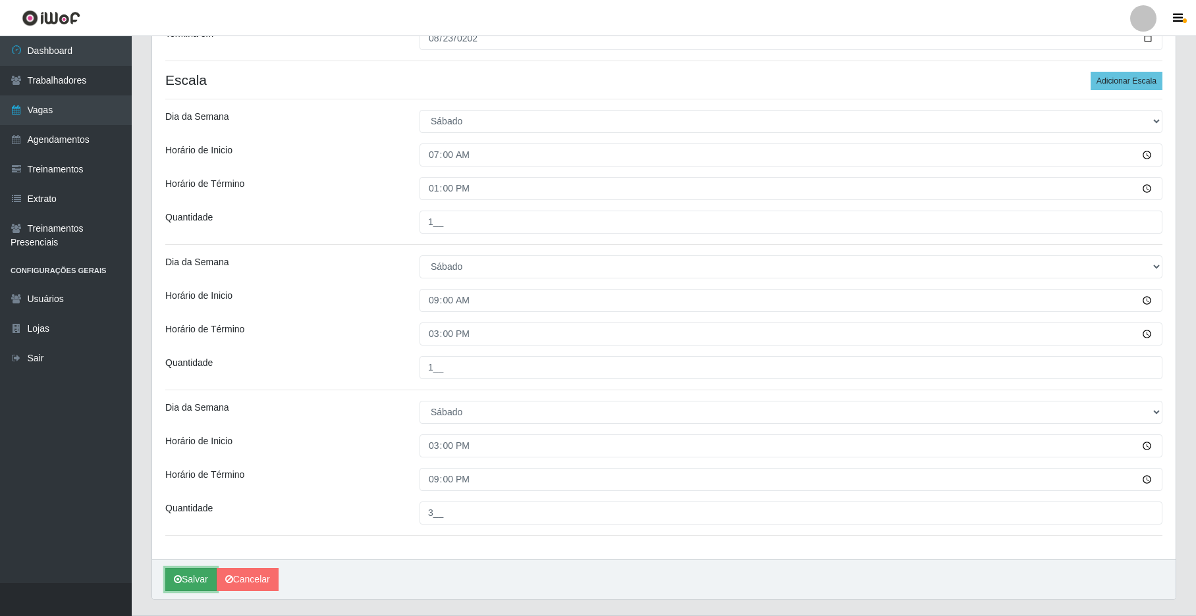
click at [178, 578] on icon "submit" at bounding box center [178, 579] width 8 height 9
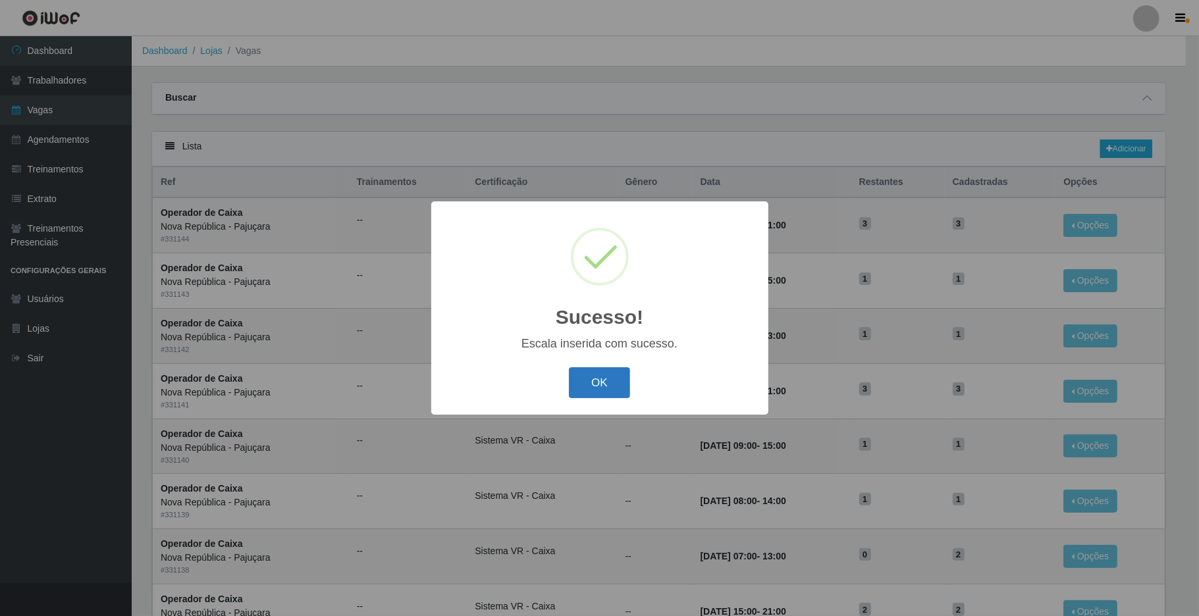
click at [614, 387] on button "OK" at bounding box center [599, 383] width 61 height 31
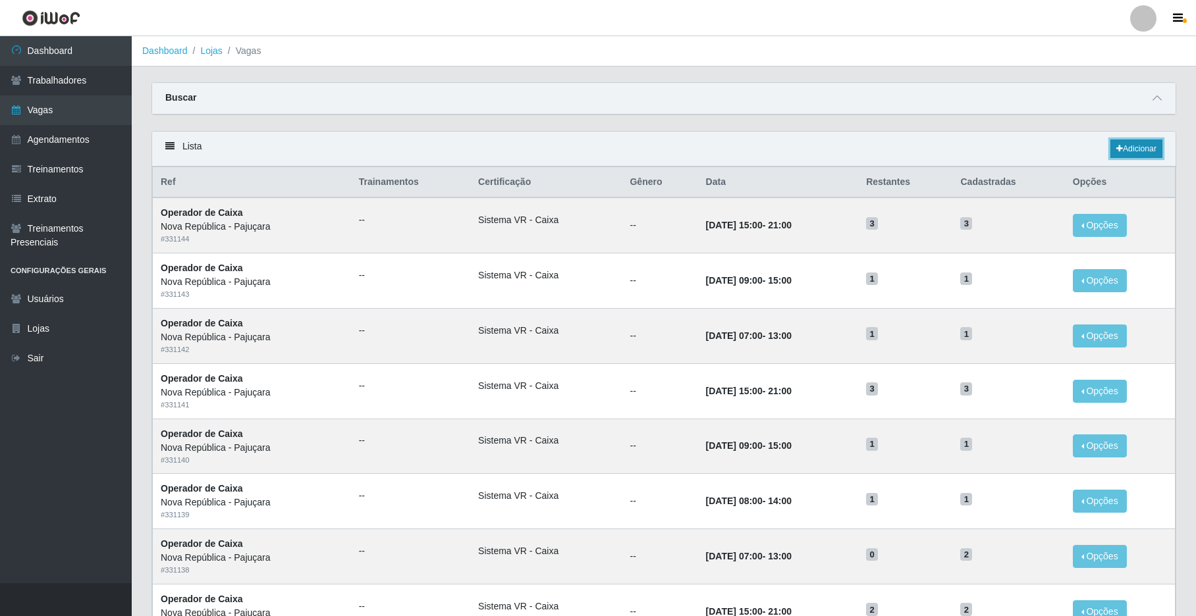
click at [907, 146] on link "Adicionar" at bounding box center [1136, 149] width 52 height 18
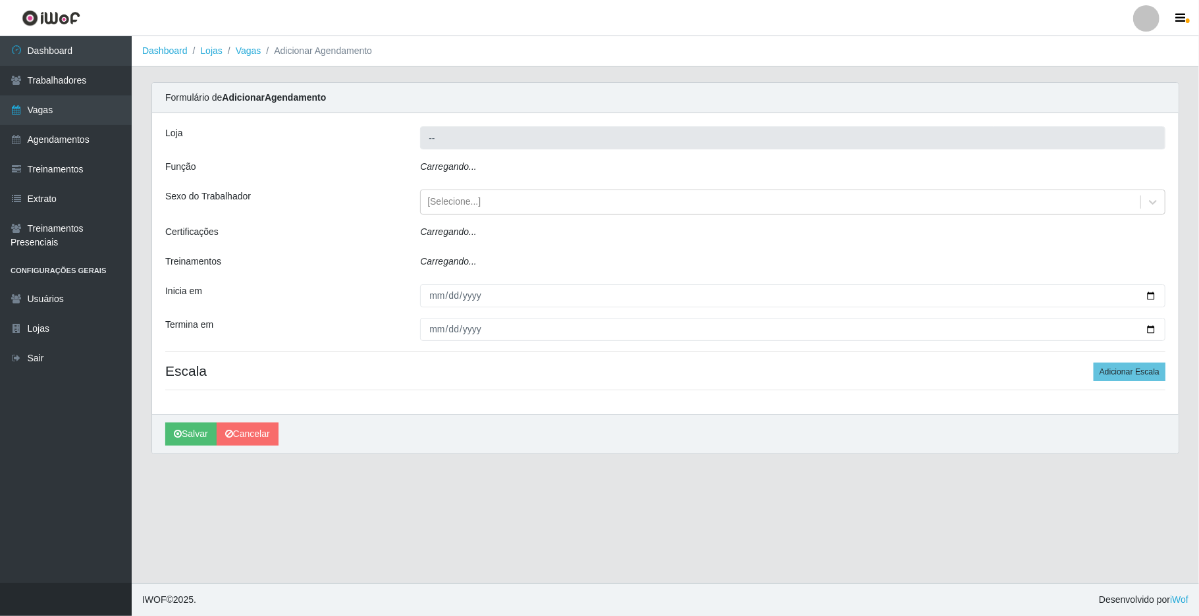
type input "Nova República - Pajuçara"
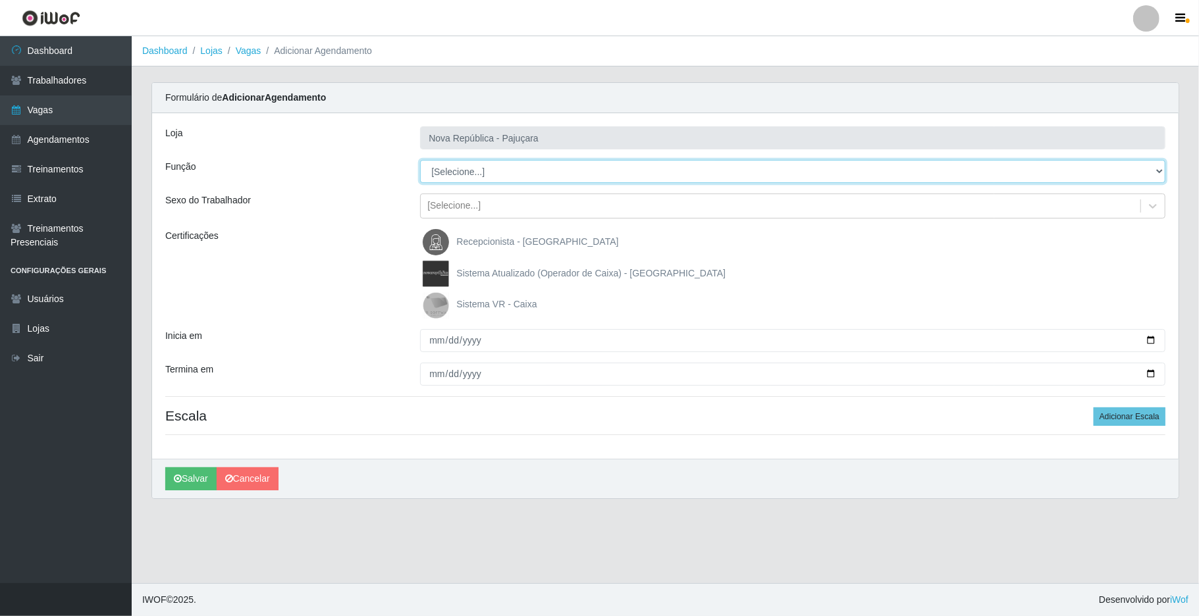
click at [907, 171] on select "[Selecione...] Balconista Operador de Caixa Repositor" at bounding box center [793, 171] width 746 height 23
select select "22"
click at [420, 161] on select "[Selecione...] Balconista Operador de Caixa Repositor" at bounding box center [793, 171] width 746 height 23
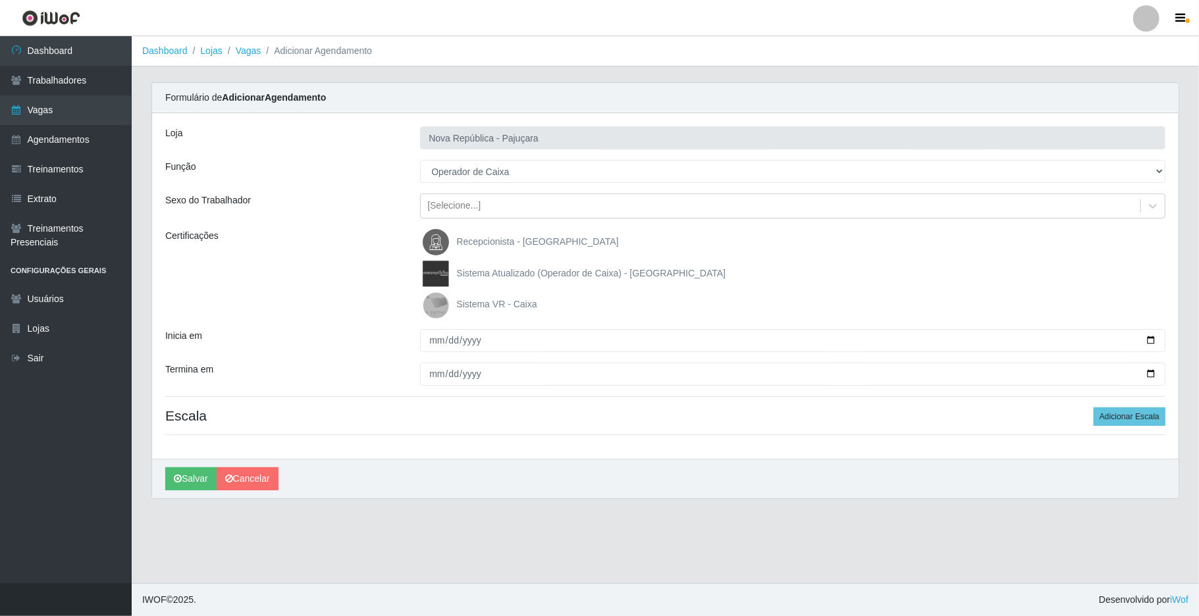
click at [433, 299] on img at bounding box center [439, 305] width 32 height 26
click at [0, 0] on input "Sistema VR - Caixa" at bounding box center [0, 0] width 0 height 0
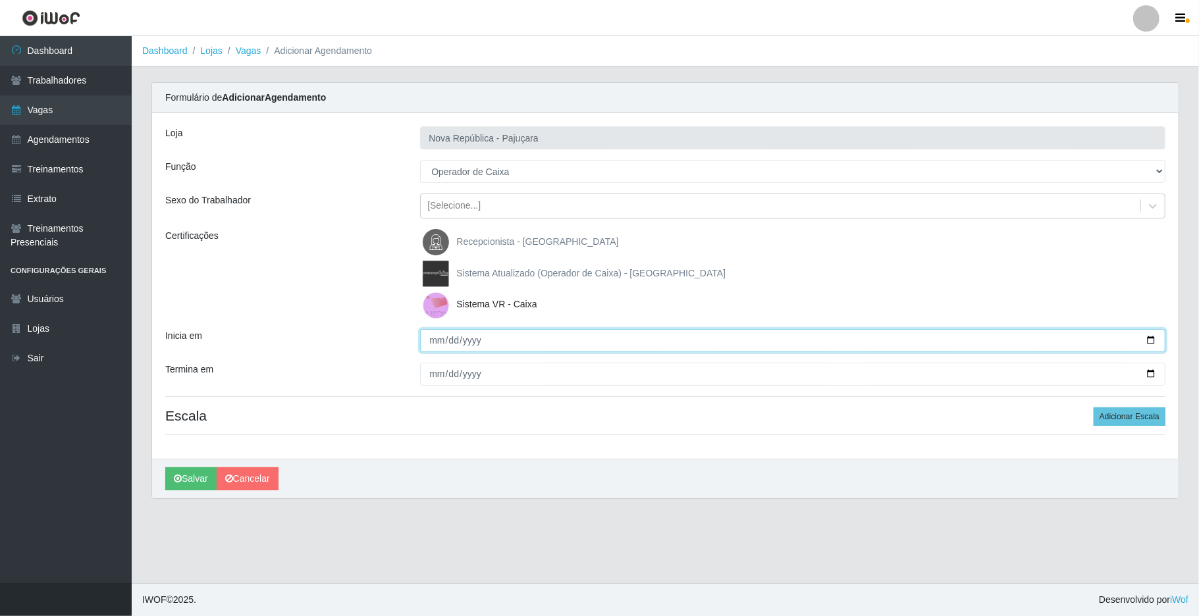
click at [420, 336] on input "Inicia em" at bounding box center [793, 340] width 746 height 23
type input "2025-08-24"
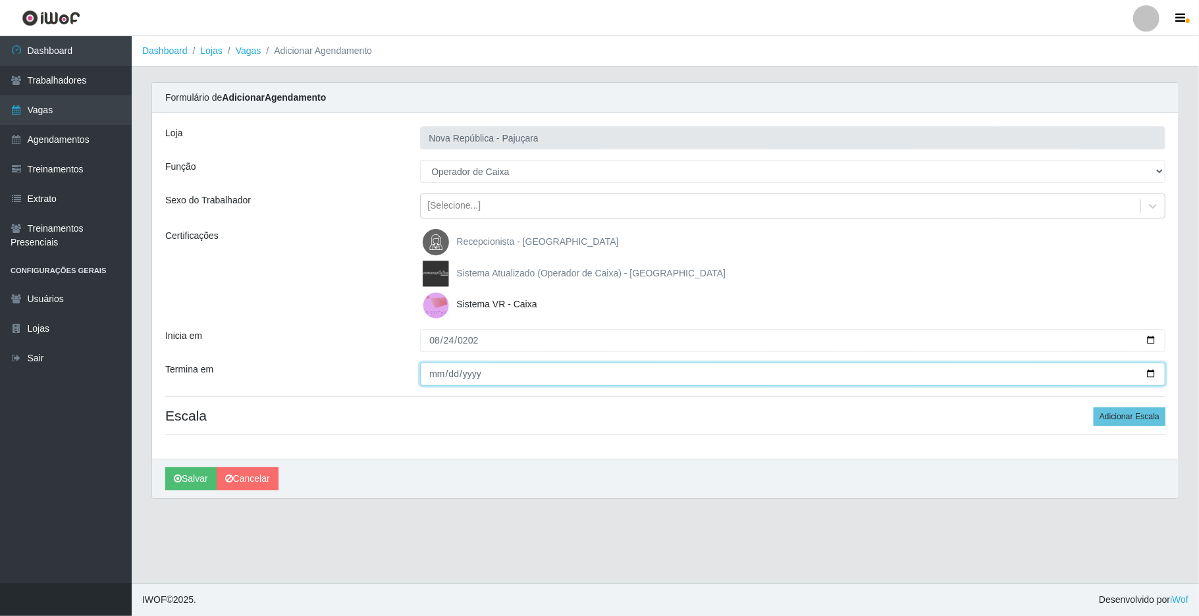
click at [433, 369] on input "Termina em" at bounding box center [793, 374] width 746 height 23
type input "2025-08-24"
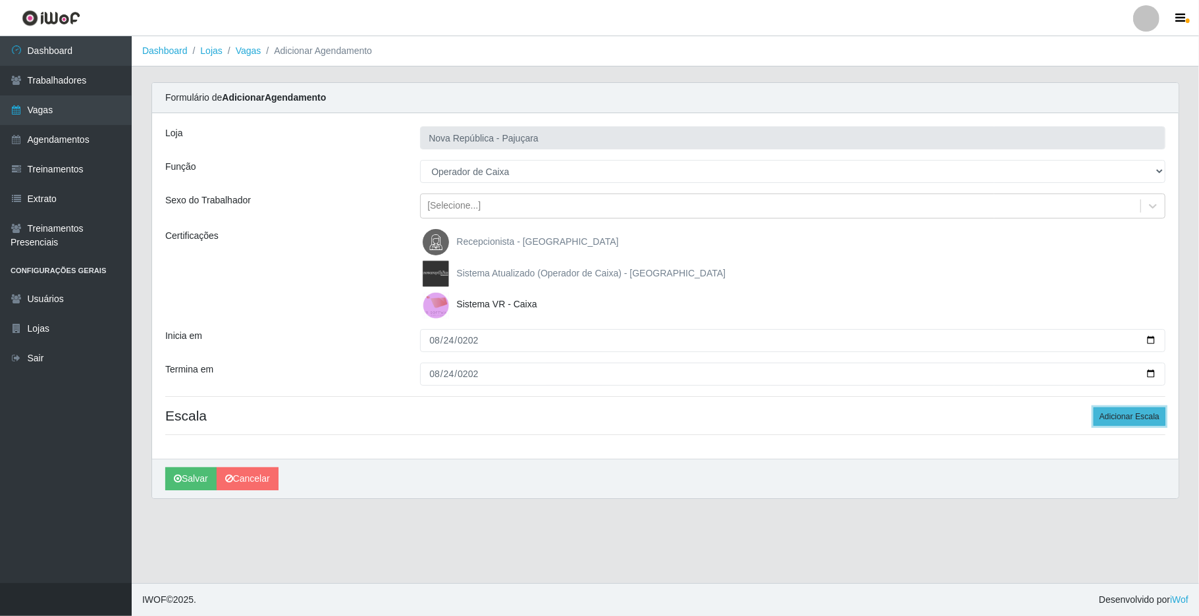
click at [907, 414] on button "Adicionar Escala" at bounding box center [1130, 417] width 72 height 18
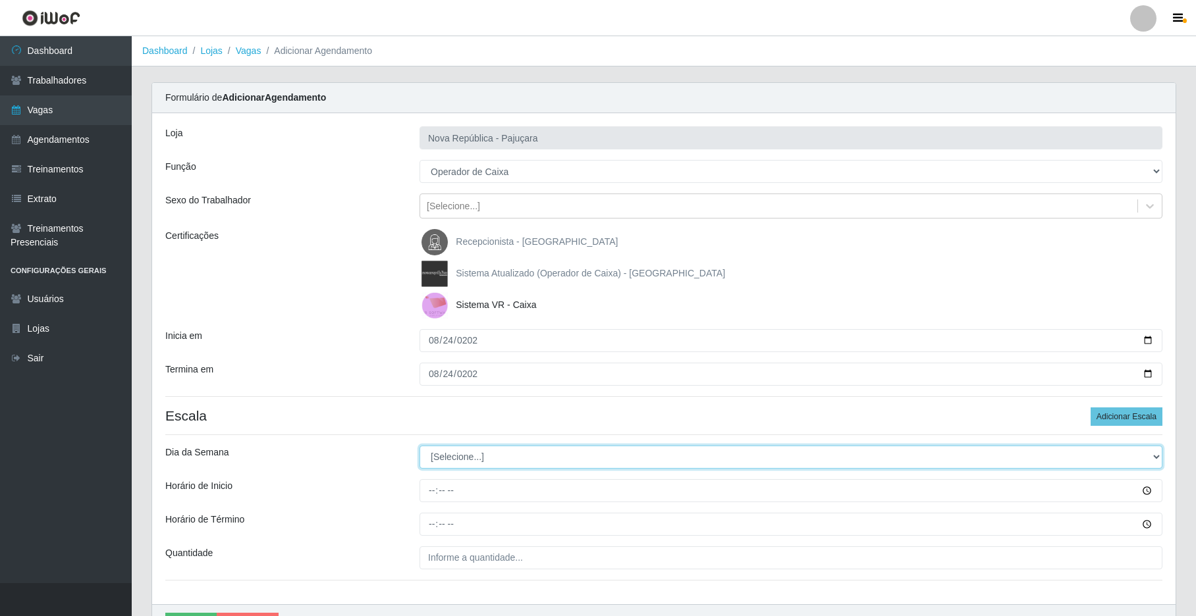
drag, startPoint x: 1152, startPoint y: 456, endPoint x: 1145, endPoint y: 449, distance: 10.2
click at [907, 453] on select "[Selecione...] Segunda Terça Quarta Quinta Sexta Sábado Domingo" at bounding box center [791, 457] width 743 height 23
select select "0"
click at [420, 447] on select "[Selecione...] Segunda Terça Quarta Quinta Sexta Sábado Domingo" at bounding box center [791, 457] width 743 height 23
drag, startPoint x: 431, startPoint y: 495, endPoint x: 412, endPoint y: 479, distance: 24.3
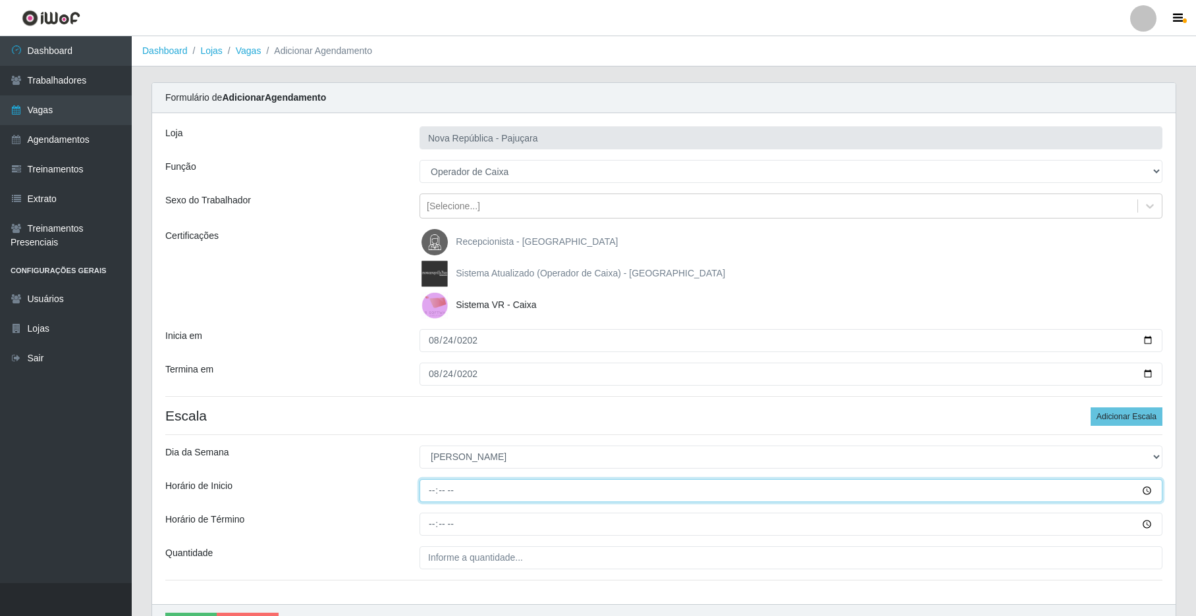
click at [431, 495] on input "Horário de Inicio" at bounding box center [791, 490] width 743 height 23
type input "07:00"
click at [427, 531] on input "Horário de Término" at bounding box center [791, 524] width 743 height 23
type input "13:00"
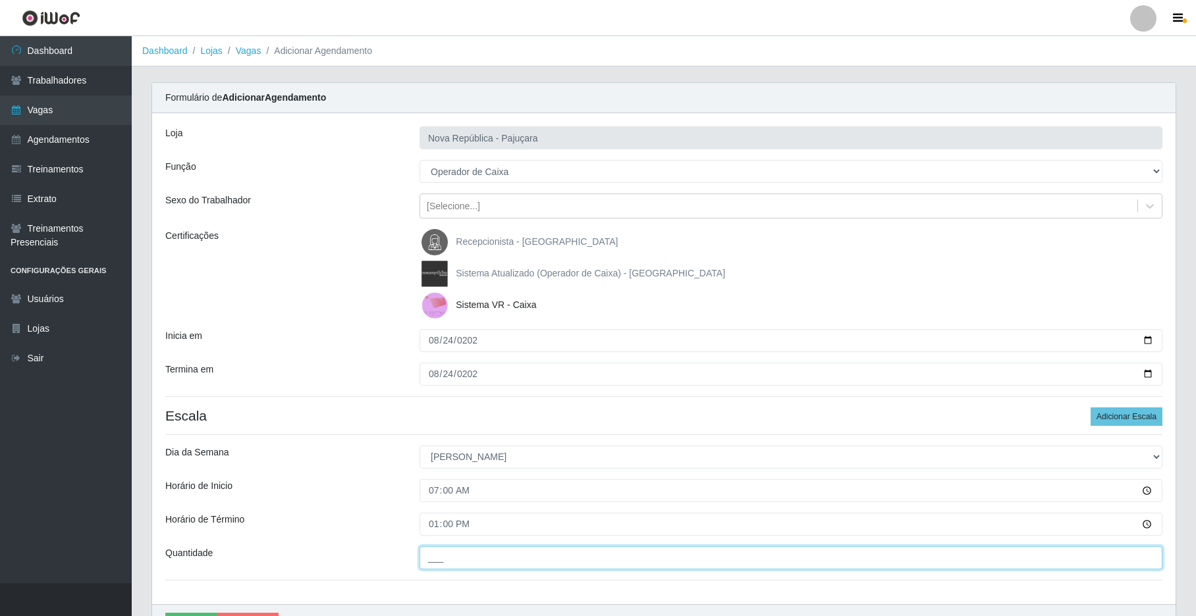
click at [427, 562] on input "___" at bounding box center [791, 558] width 743 height 23
type input "3__"
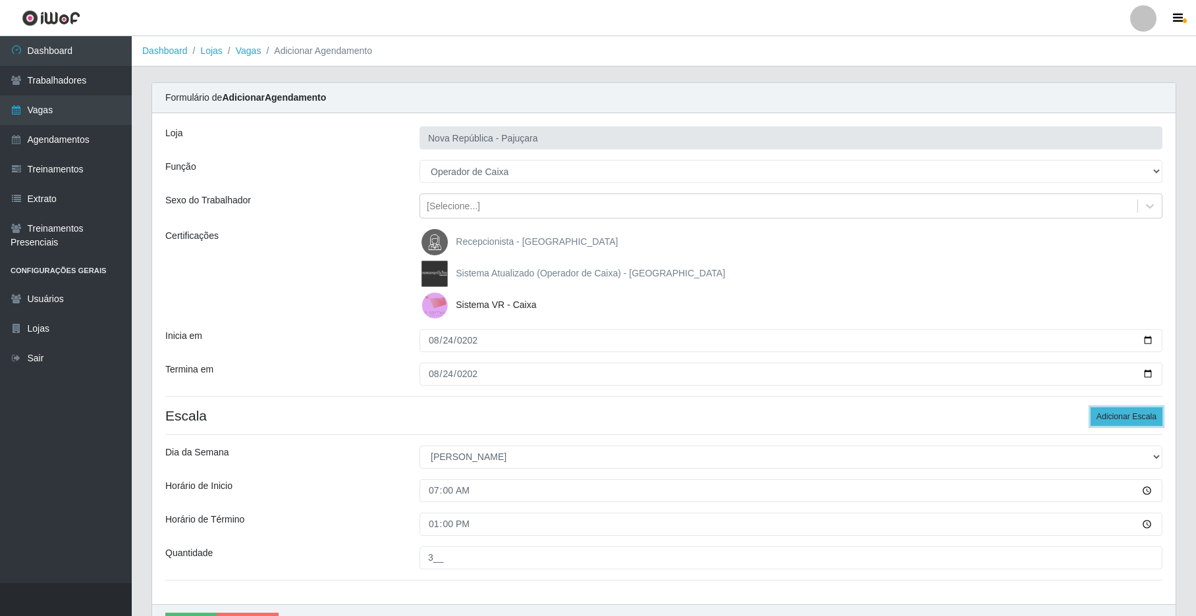
click at [907, 415] on button "Adicionar Escala" at bounding box center [1127, 417] width 72 height 18
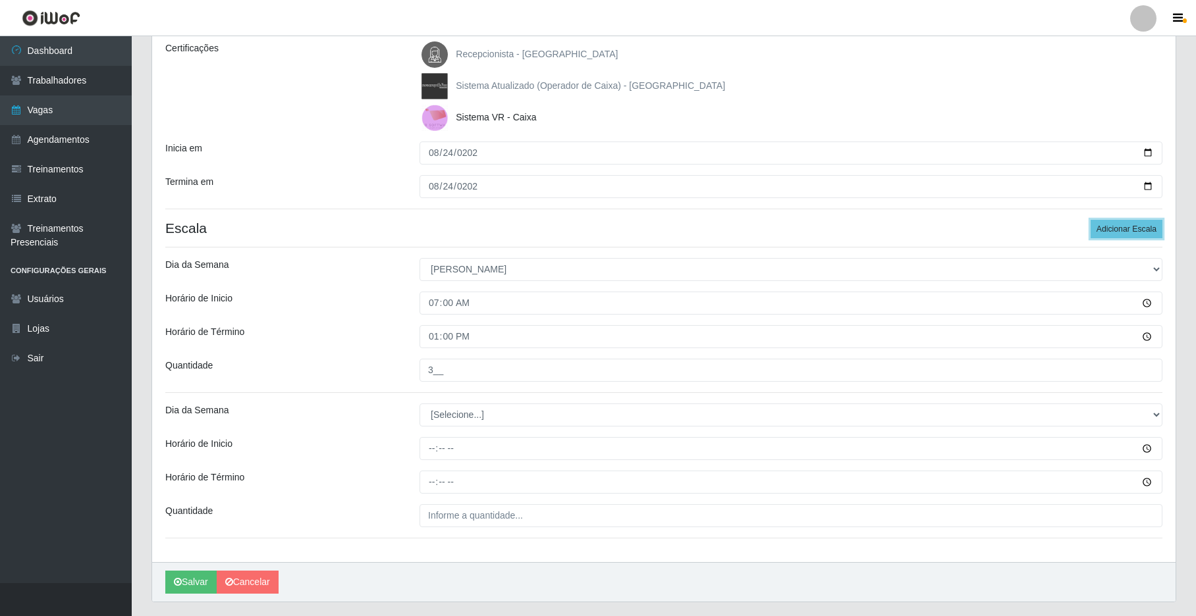
scroll to position [196, 0]
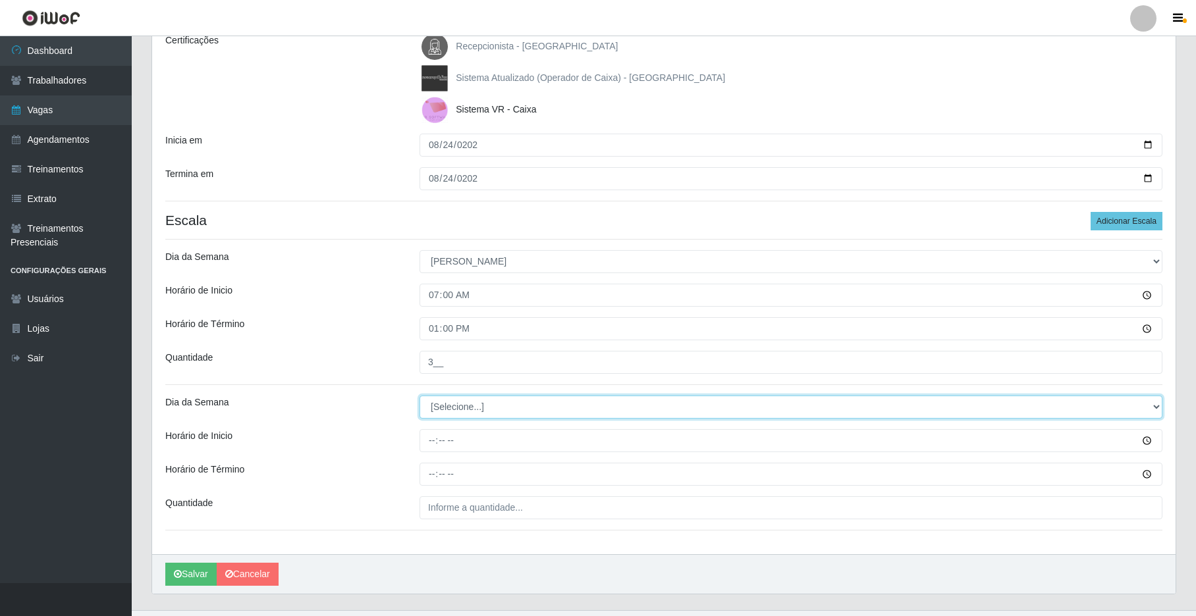
click at [907, 404] on select "[Selecione...] Segunda Terça Quarta Quinta Sexta Sábado Domingo" at bounding box center [791, 407] width 743 height 23
select select "0"
click at [420, 397] on select "[Selecione...] Segunda Terça Quarta Quinta Sexta Sábado Domingo" at bounding box center [791, 407] width 743 height 23
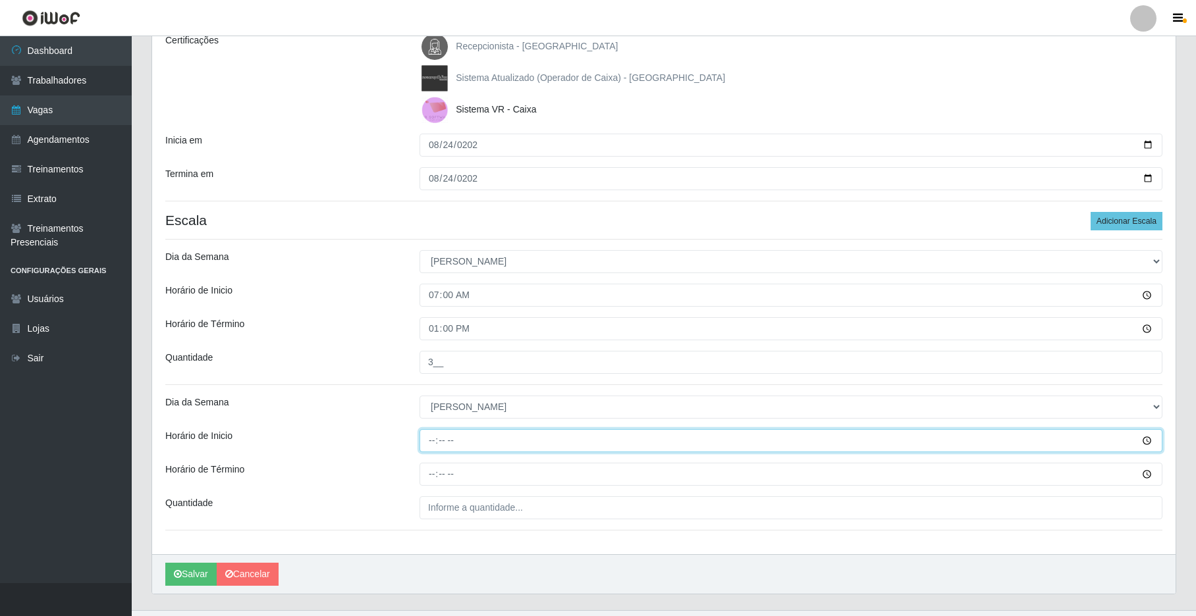
click at [433, 449] on input "Horário de Inicio" at bounding box center [791, 440] width 743 height 23
type input "07:20"
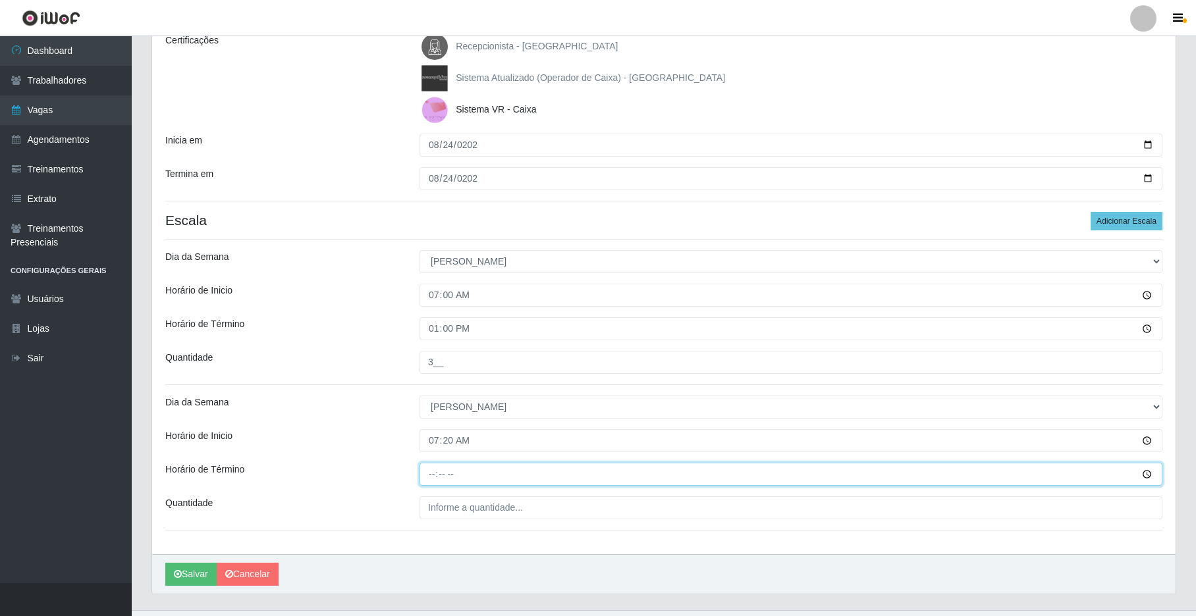
click at [427, 483] on input "Horário de Término" at bounding box center [791, 474] width 743 height 23
type input "13:20"
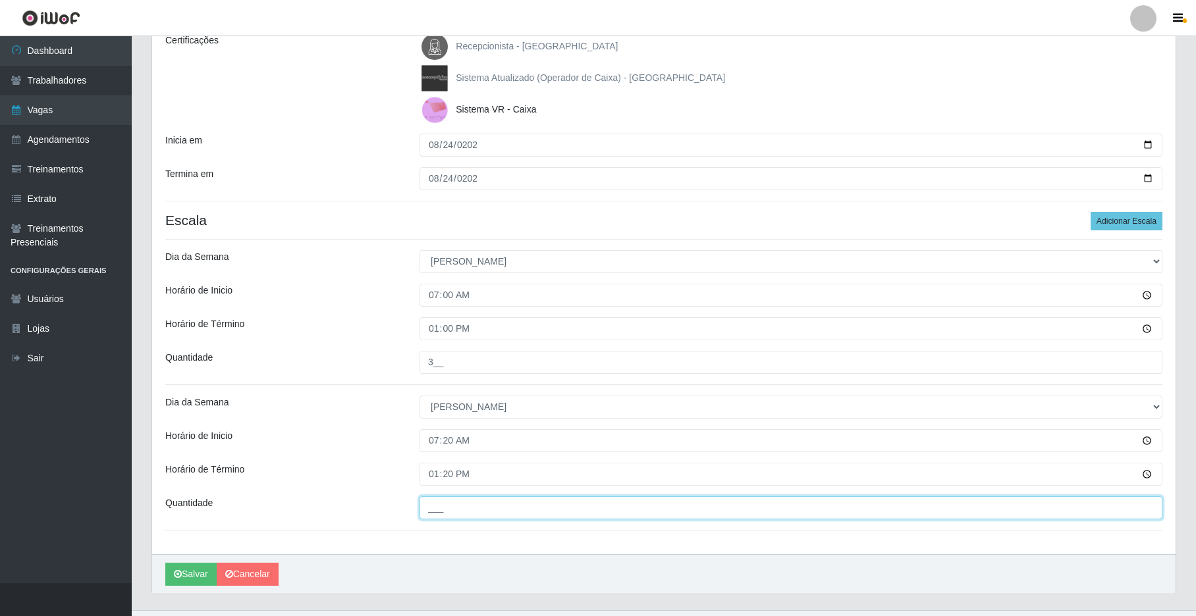
drag, startPoint x: 447, startPoint y: 504, endPoint x: 441, endPoint y: 512, distance: 9.5
click at [446, 507] on input "___" at bounding box center [791, 508] width 743 height 23
type input "2__"
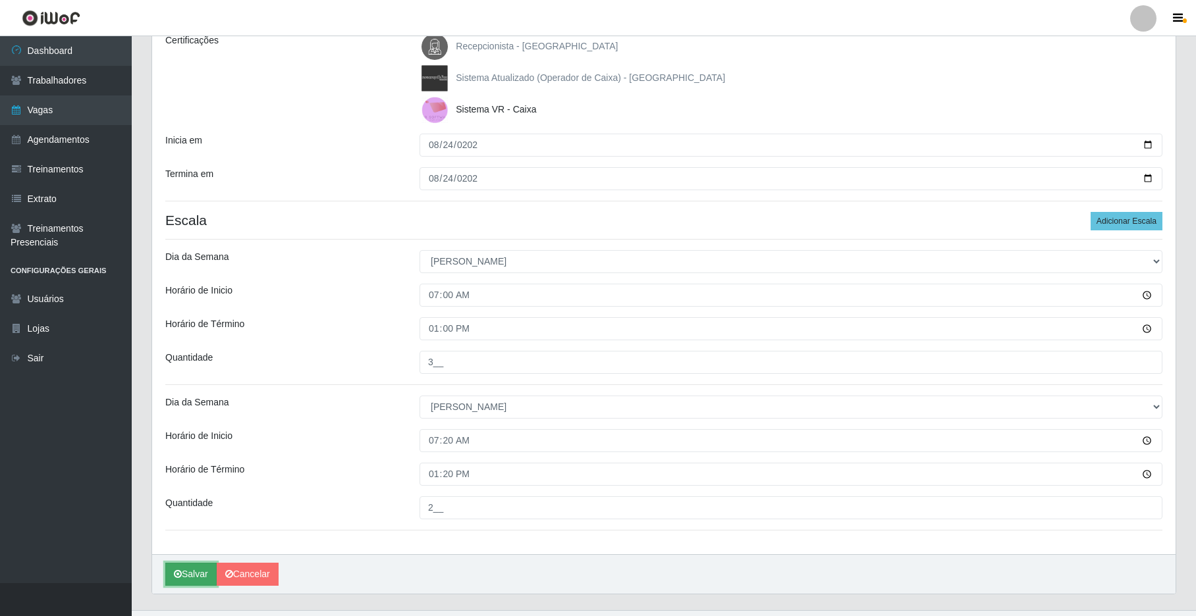
click at [180, 574] on icon "submit" at bounding box center [178, 574] width 8 height 9
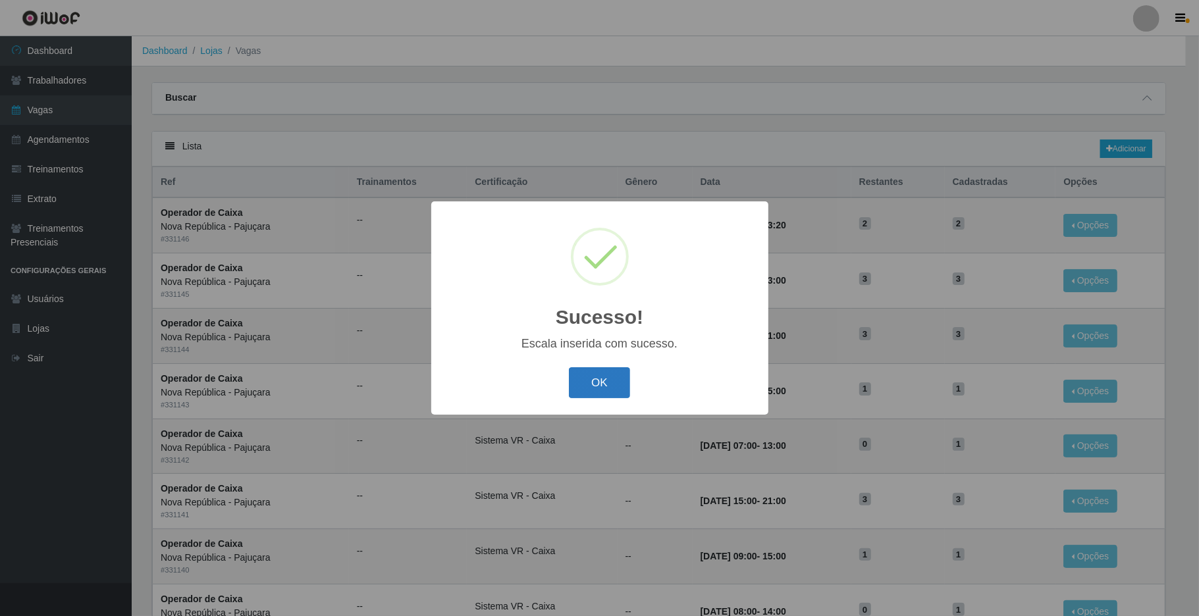
click at [585, 380] on button "OK" at bounding box center [599, 383] width 61 height 31
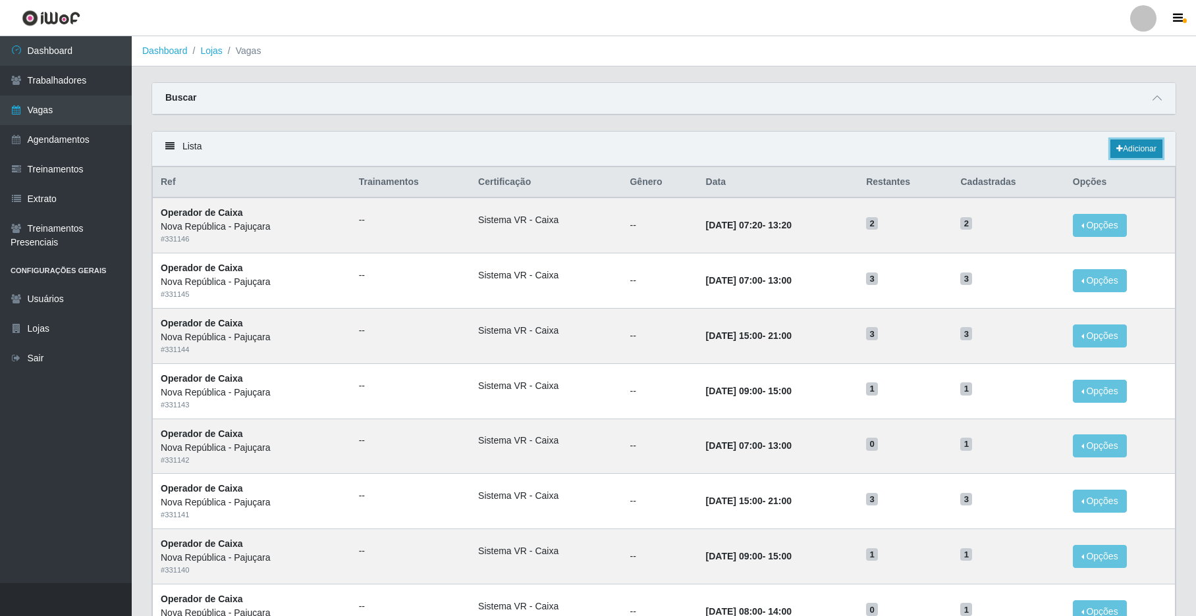
click at [907, 146] on link "Adicionar" at bounding box center [1136, 149] width 52 height 18
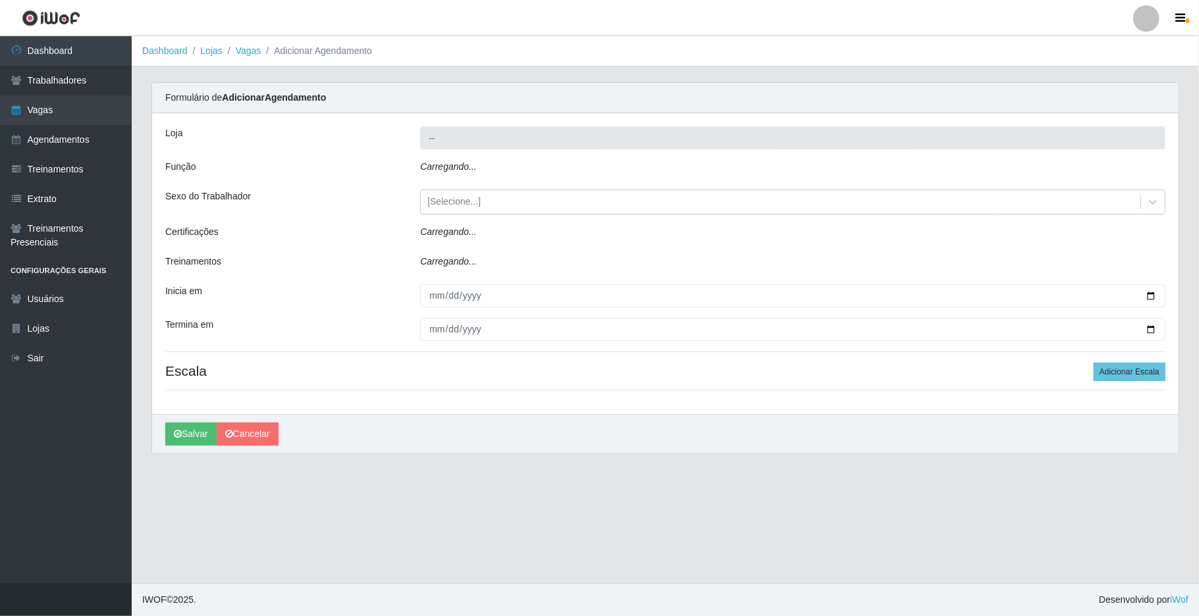
type input "Nova República - Pajuçara"
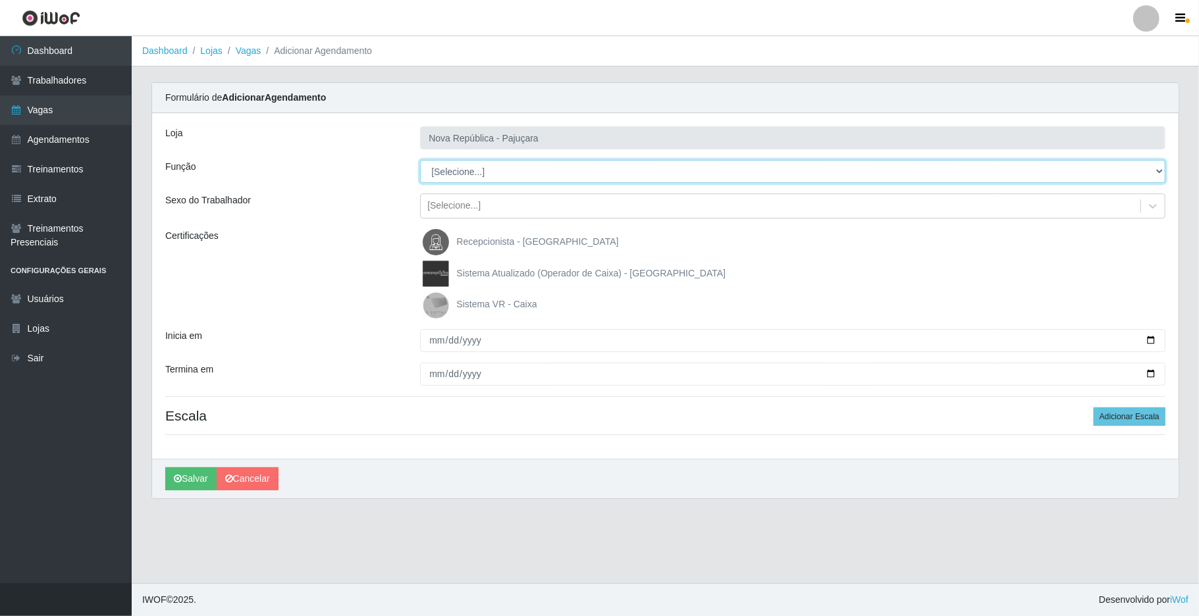
click at [907, 167] on select "[Selecione...] Balconista Operador de Caixa Repositor" at bounding box center [793, 171] width 746 height 23
select select "22"
click at [420, 161] on select "[Selecione...] Balconista Operador de Caixa Repositor" at bounding box center [793, 171] width 746 height 23
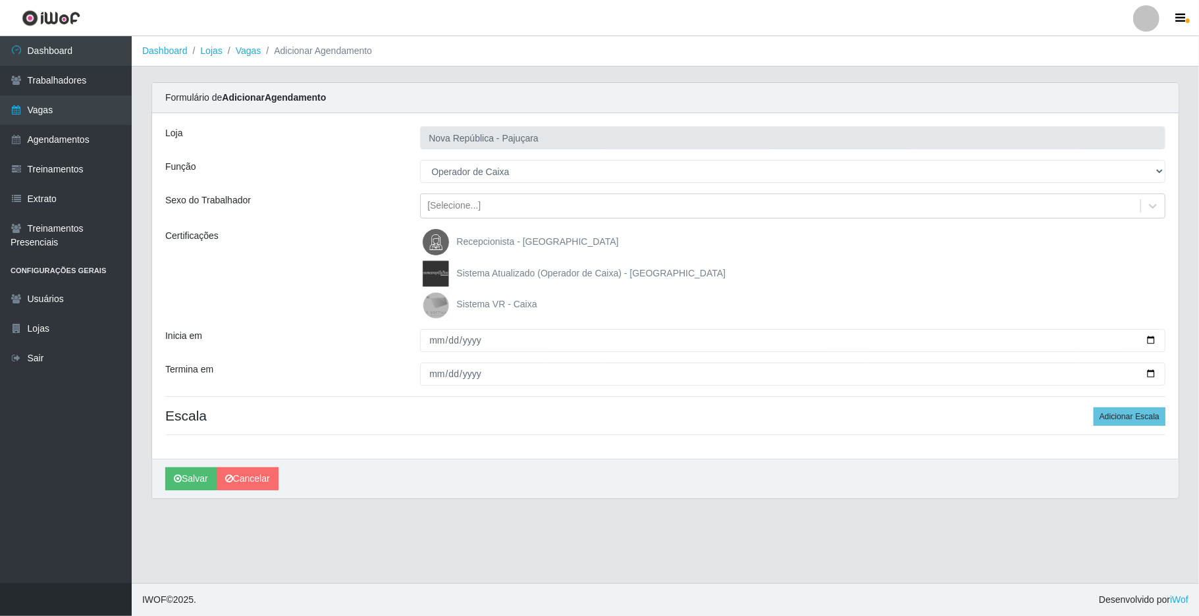
click at [436, 306] on img at bounding box center [439, 305] width 32 height 26
click at [0, 0] on input "Sistema VR - Caixa" at bounding box center [0, 0] width 0 height 0
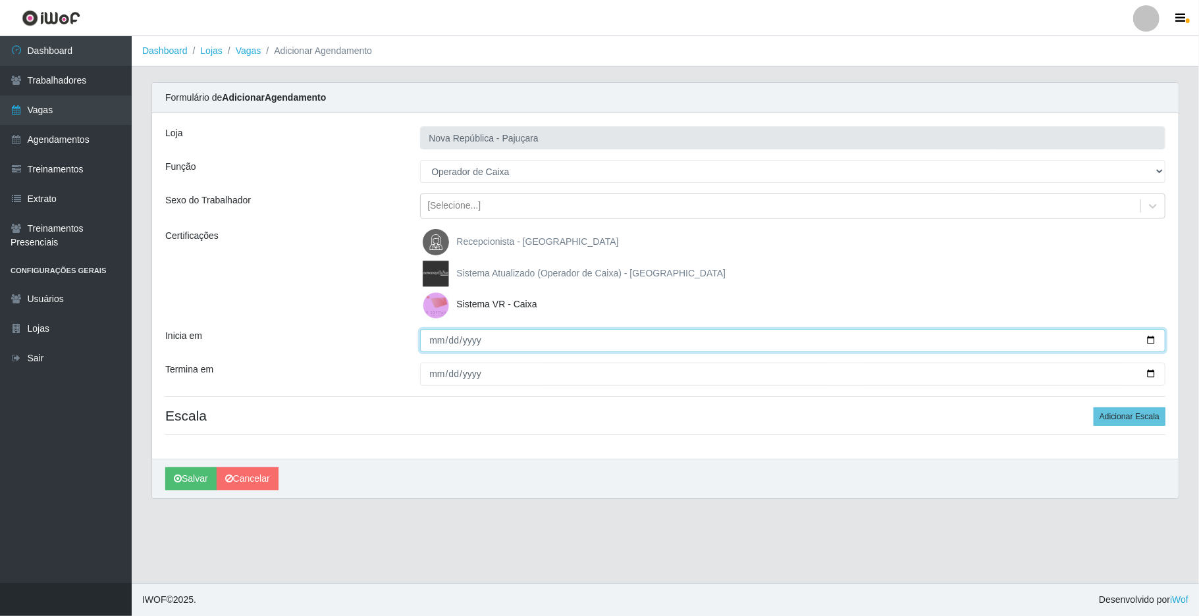
click at [425, 340] on input "Inicia em" at bounding box center [793, 340] width 746 height 23
type input "2025-08-25"
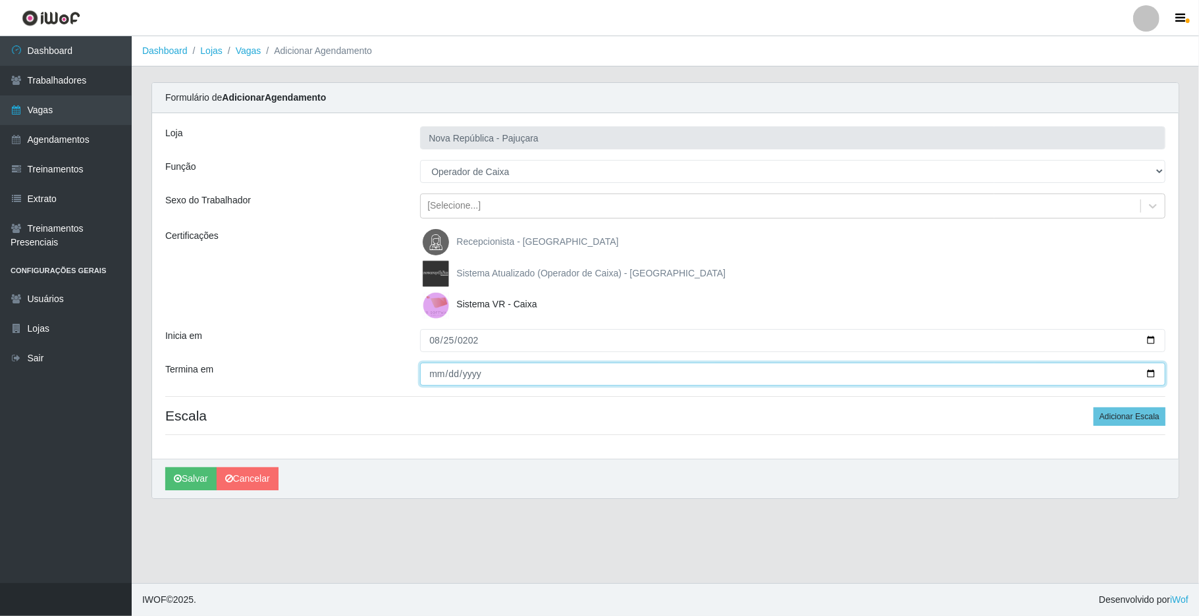
click at [437, 367] on input "Termina em" at bounding box center [793, 374] width 746 height 23
type input "2025-08-25"
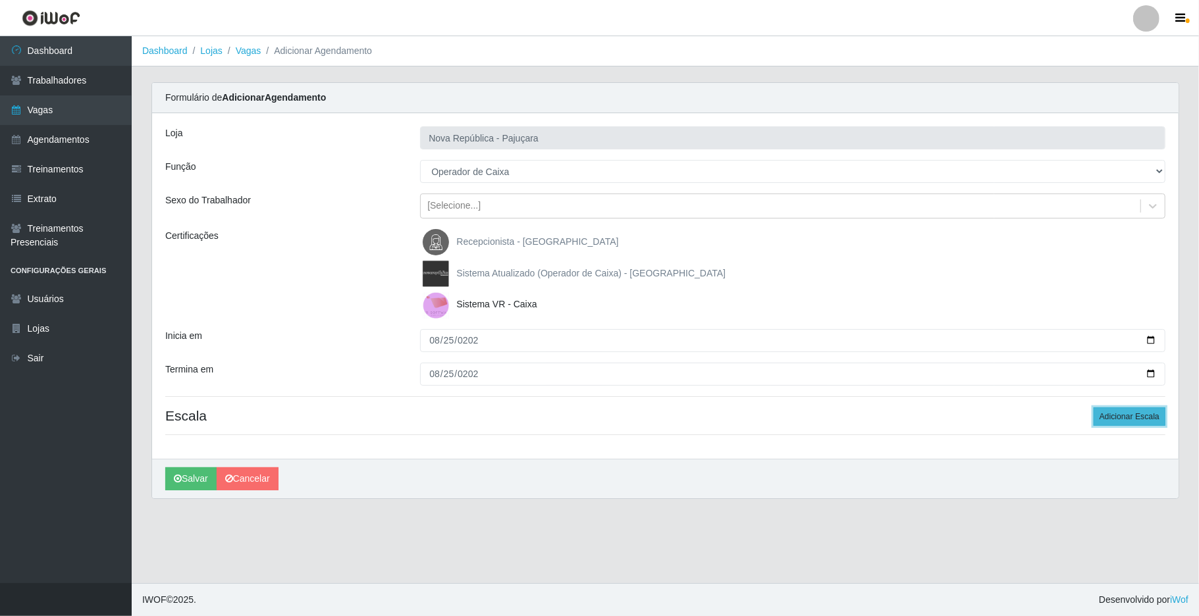
click at [907, 417] on button "Adicionar Escala" at bounding box center [1130, 417] width 72 height 18
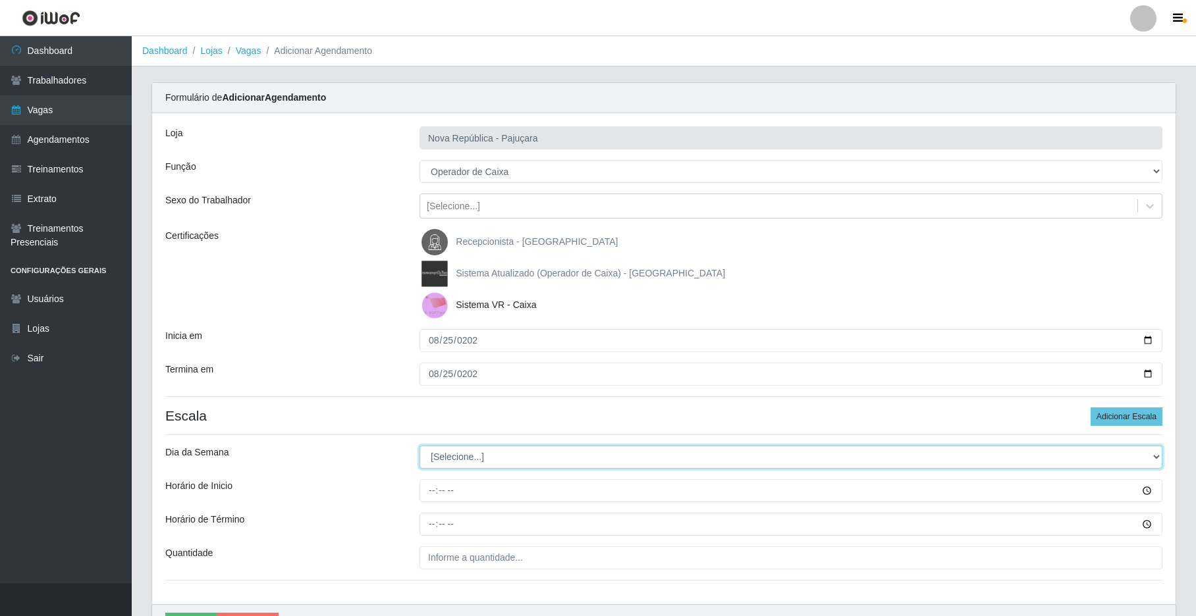
click at [907, 454] on select "[Selecione...] Segunda Terça Quarta Quinta Sexta Sábado Domingo" at bounding box center [791, 457] width 743 height 23
select select "1"
click at [420, 447] on select "[Selecione...] Segunda Terça Quarta Quinta Sexta Sábado Domingo" at bounding box center [791, 457] width 743 height 23
click at [427, 493] on input "Horário de Inicio" at bounding box center [791, 490] width 743 height 23
type input "07:00"
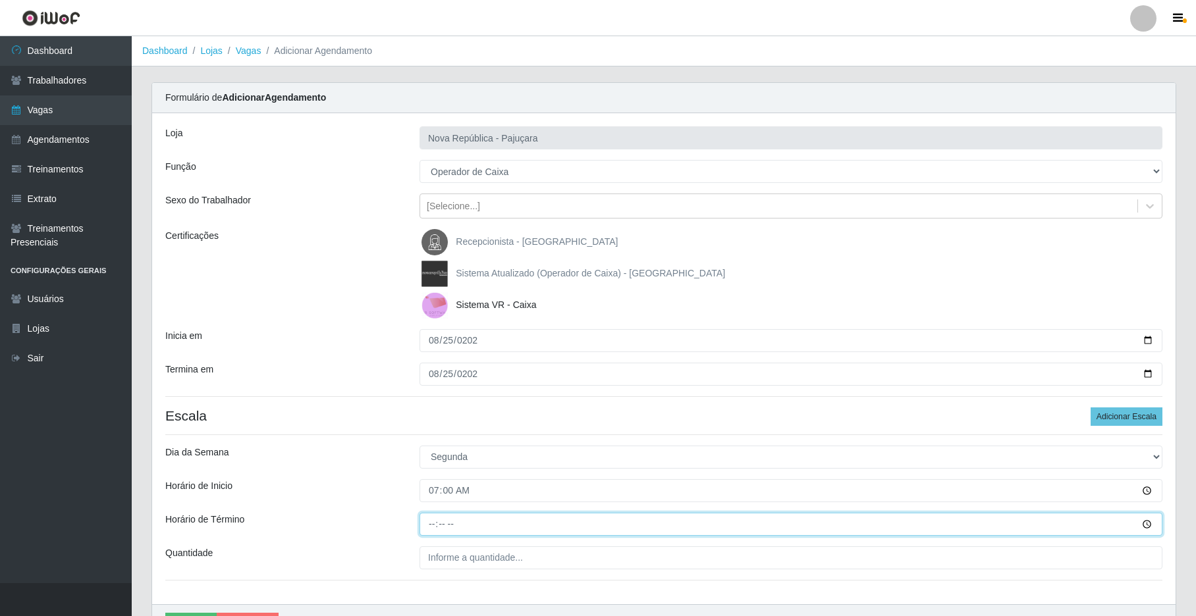
click at [425, 530] on input "Horário de Término" at bounding box center [791, 524] width 743 height 23
type input "13:00"
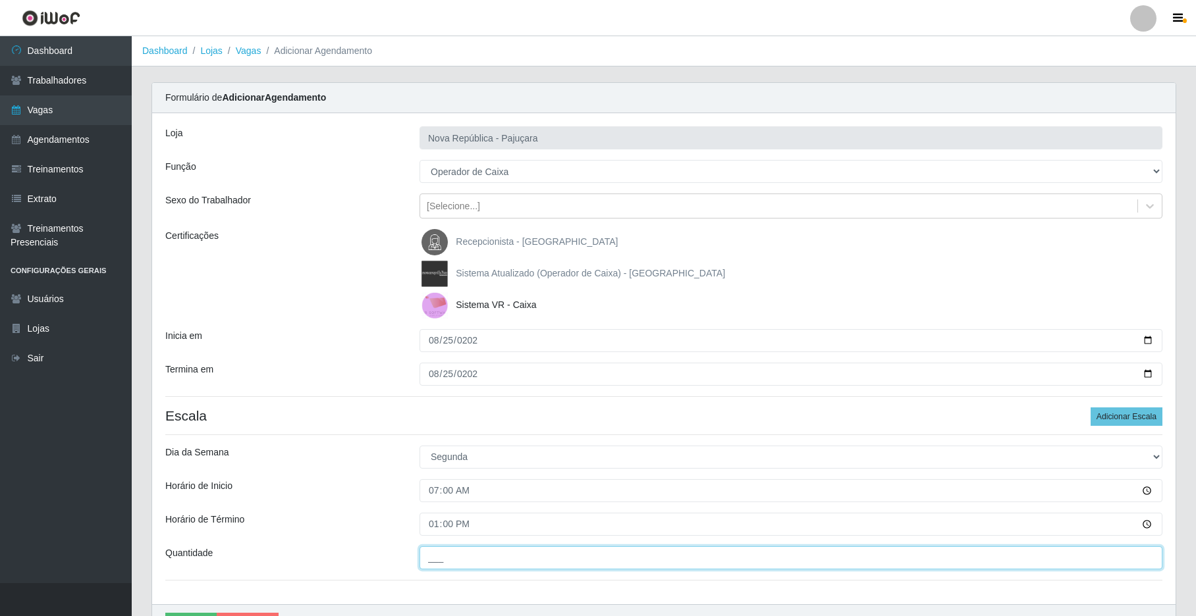
click at [456, 560] on input "___" at bounding box center [791, 558] width 743 height 23
type input "1__"
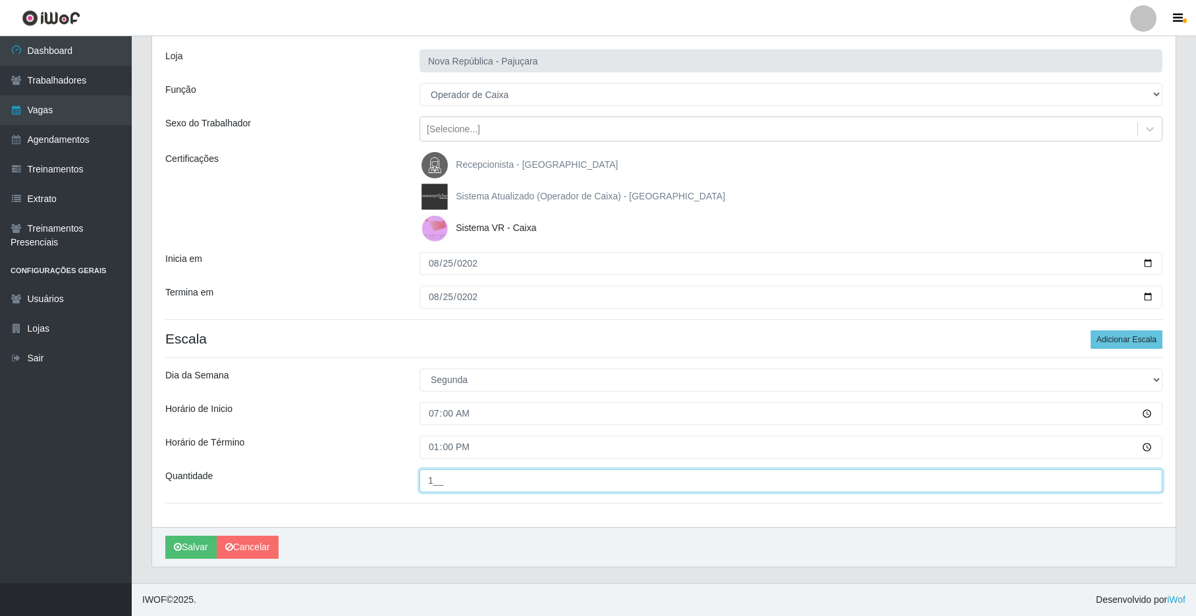
scroll to position [79, 0]
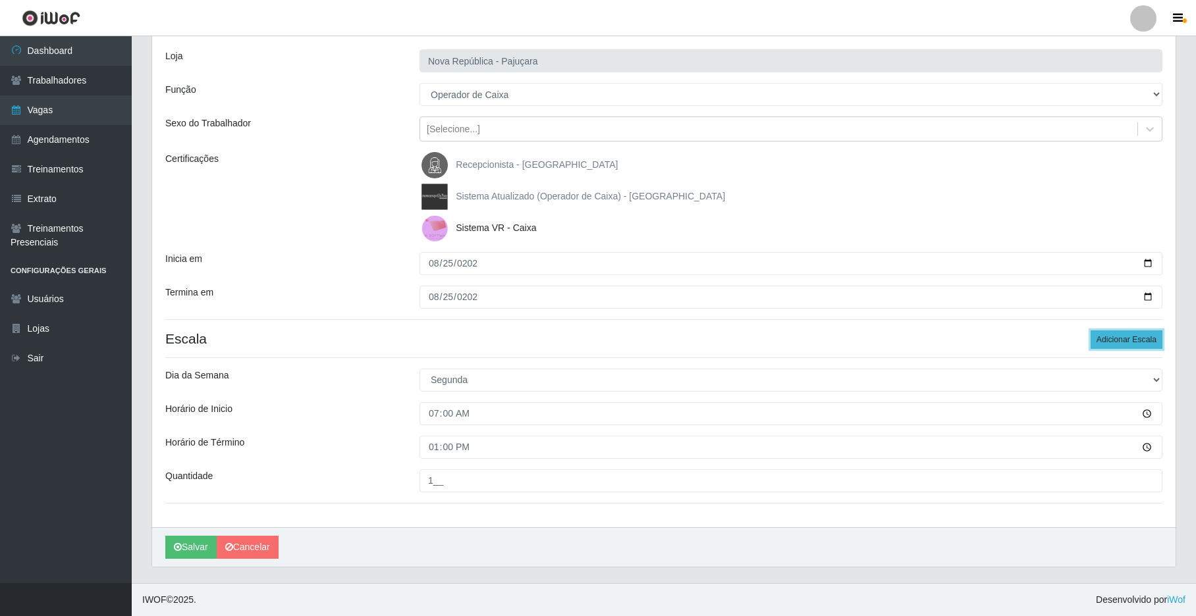
click at [907, 344] on button "Adicionar Escala" at bounding box center [1127, 340] width 72 height 18
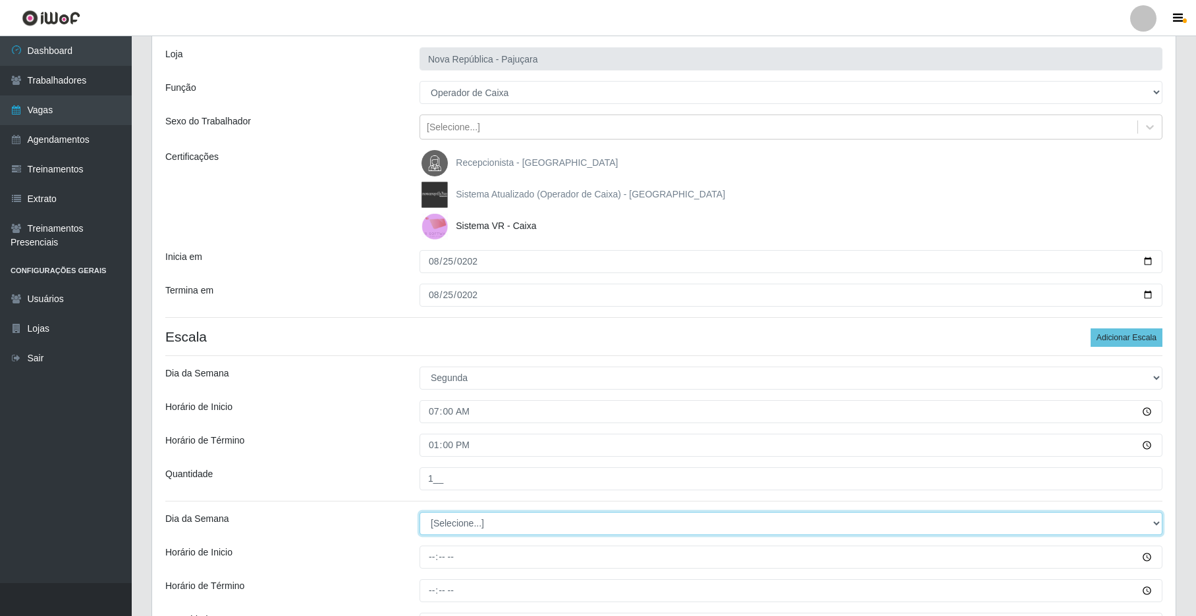
drag, startPoint x: 1157, startPoint y: 526, endPoint x: 1133, endPoint y: 518, distance: 25.0
click at [907, 524] on select "[Selecione...] Segunda Terça Quarta Quinta Sexta Sábado Domingo" at bounding box center [791, 523] width 743 height 23
select select "1"
click at [420, 514] on select "[Selecione...] Segunda Terça Quarta Quinta Sexta Sábado Domingo" at bounding box center [791, 523] width 743 height 23
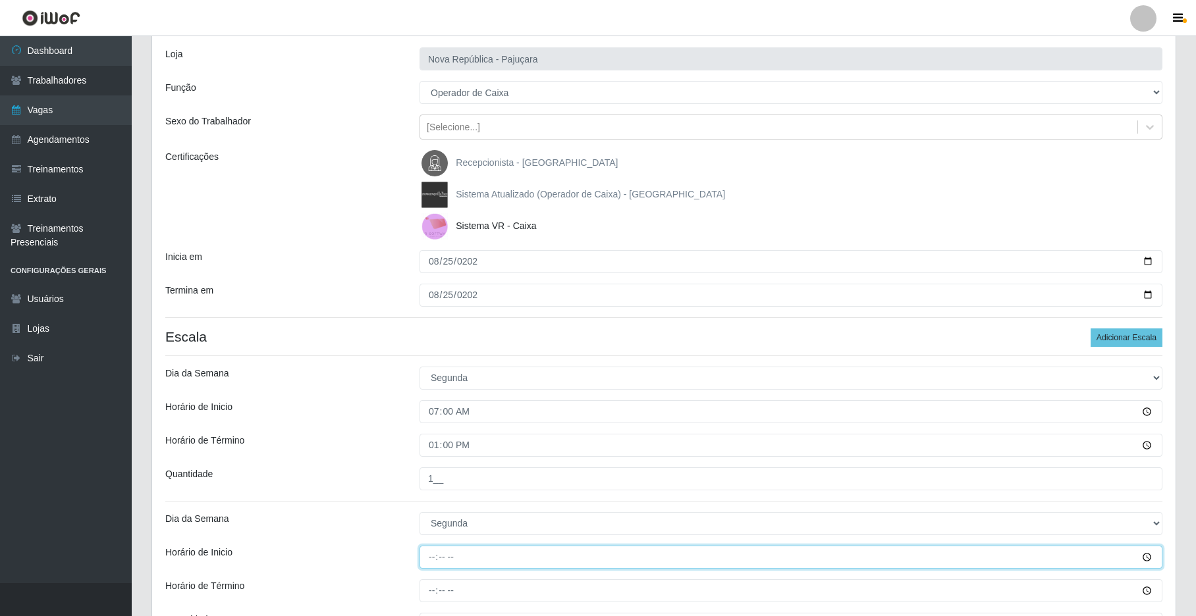
click at [425, 564] on input "Horário de Inicio" at bounding box center [791, 557] width 743 height 23
type input "08:00"
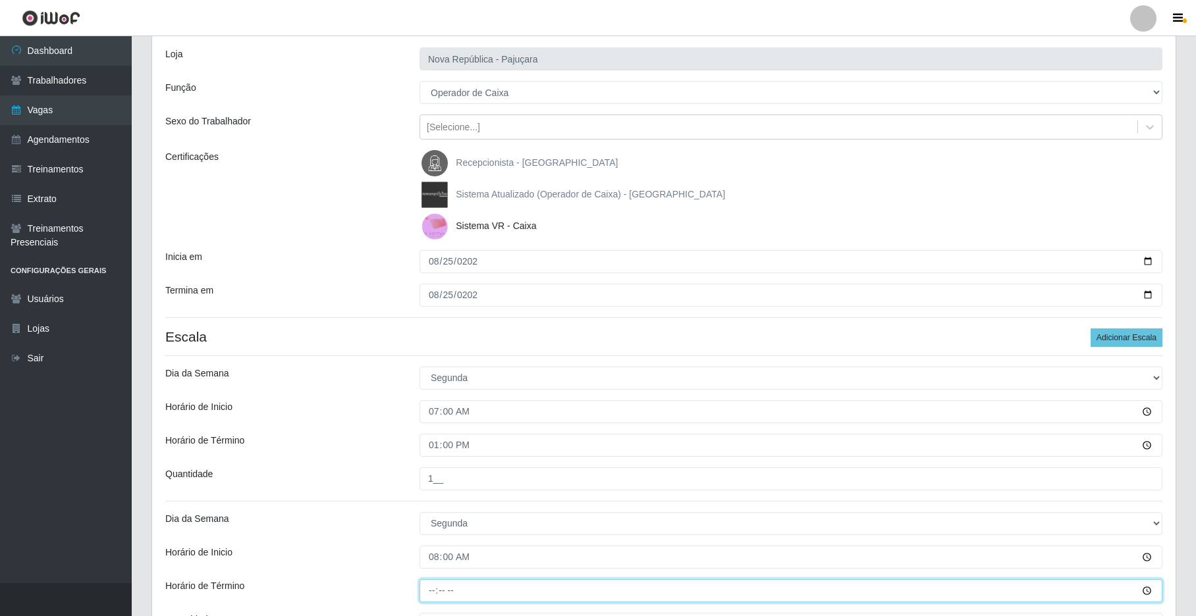
click at [435, 584] on input "Horário de Término" at bounding box center [791, 591] width 743 height 23
type input "14:00"
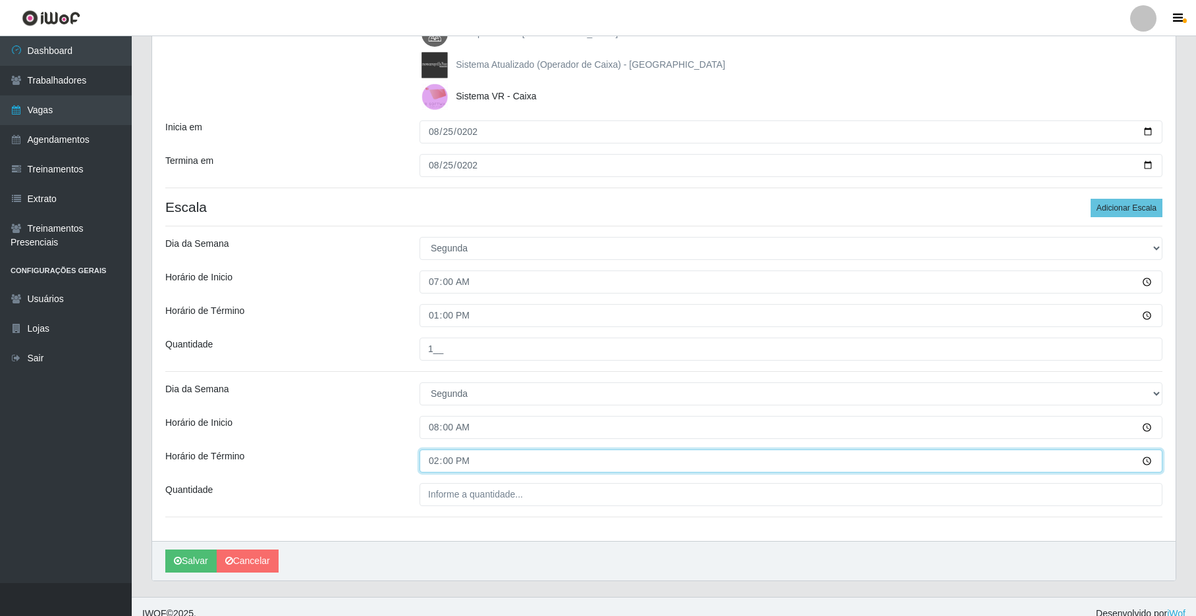
scroll to position [225, 0]
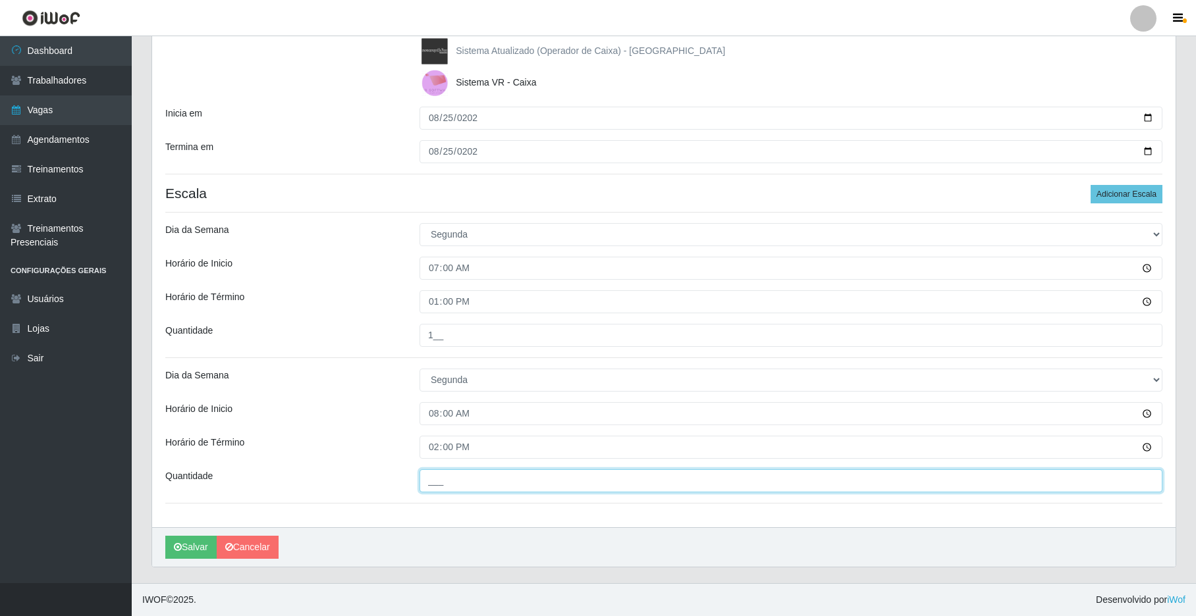
click at [452, 472] on input "___" at bounding box center [791, 481] width 743 height 23
type input "1__"
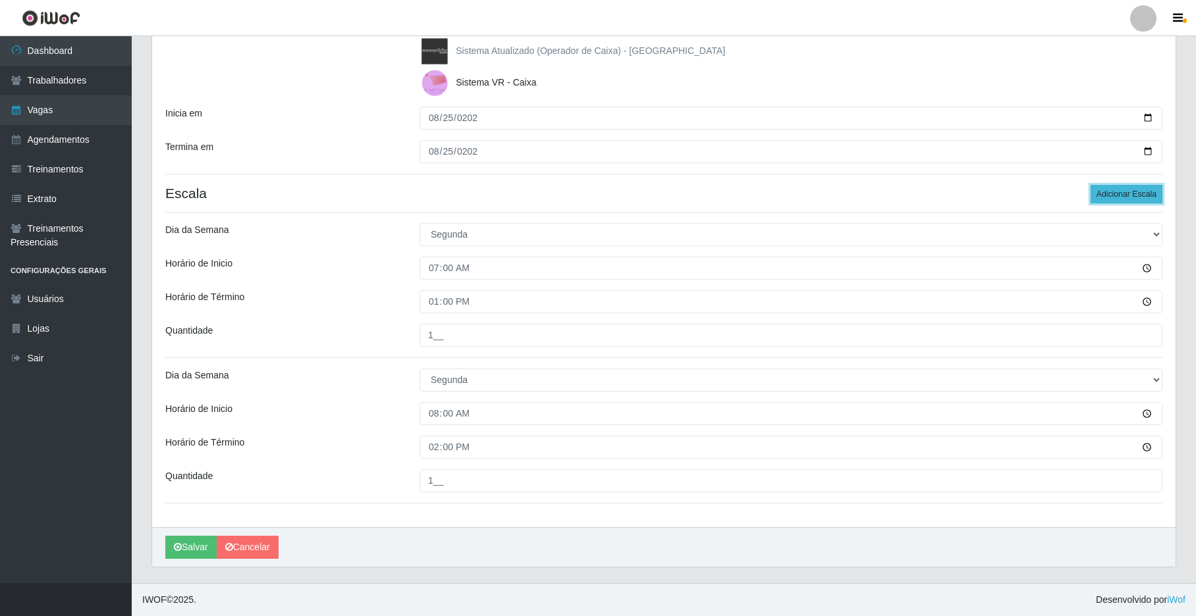
click at [907, 188] on button "Adicionar Escala" at bounding box center [1127, 194] width 72 height 18
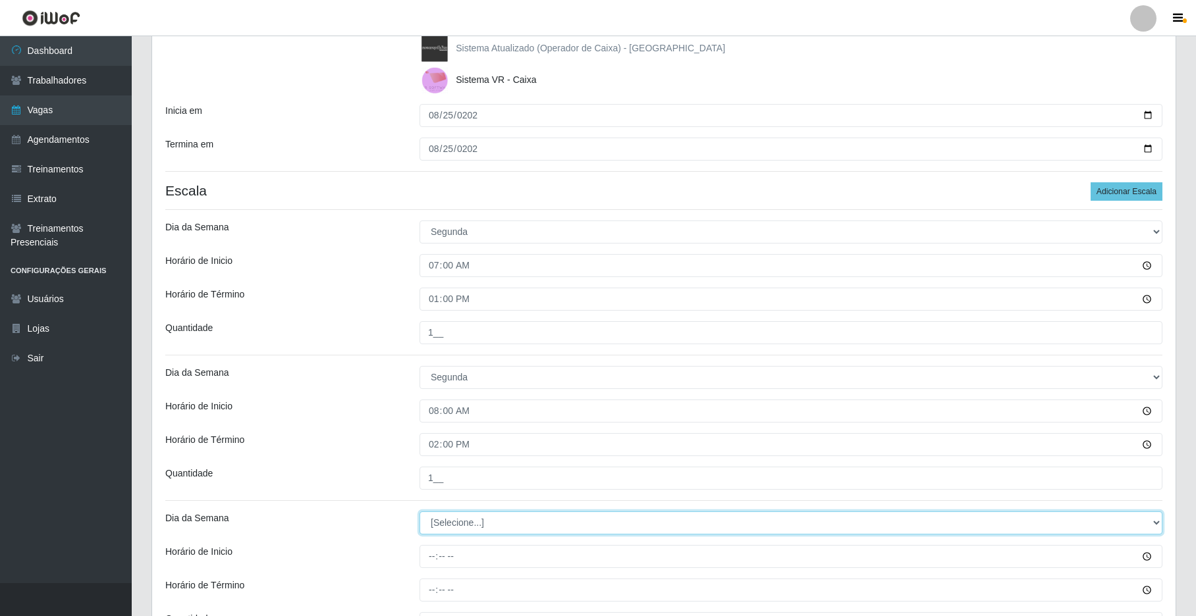
click at [907, 522] on select "[Selecione...] Segunda Terça Quarta Quinta Sexta Sábado Domingo" at bounding box center [791, 523] width 743 height 23
select select "1"
click at [420, 513] on select "[Selecione...] Segunda Terça Quarta Quinta Sexta Sábado Domingo" at bounding box center [791, 523] width 743 height 23
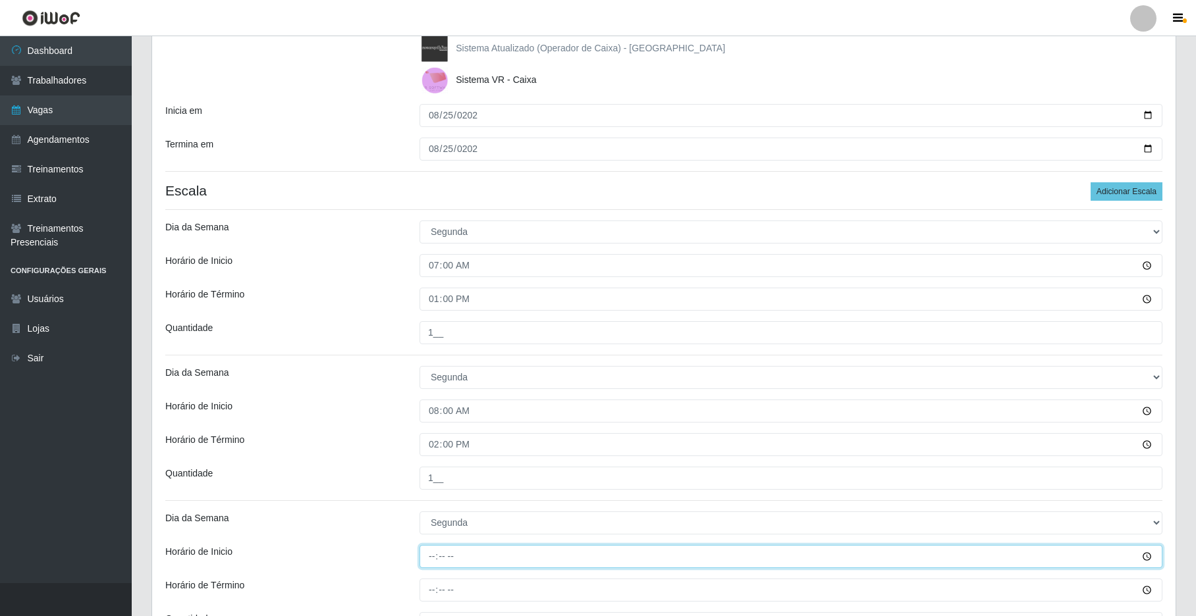
click at [427, 557] on input "Horário de Inicio" at bounding box center [791, 556] width 743 height 23
type input "15:00"
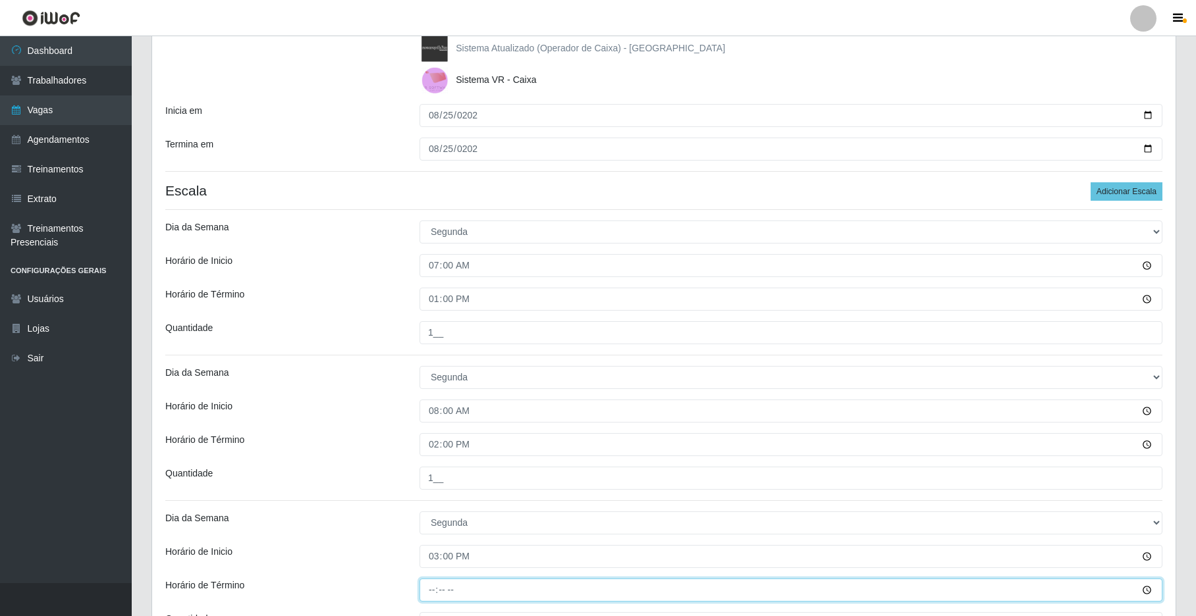
click at [424, 584] on input "Horário de Término" at bounding box center [791, 590] width 743 height 23
type input "21:00"
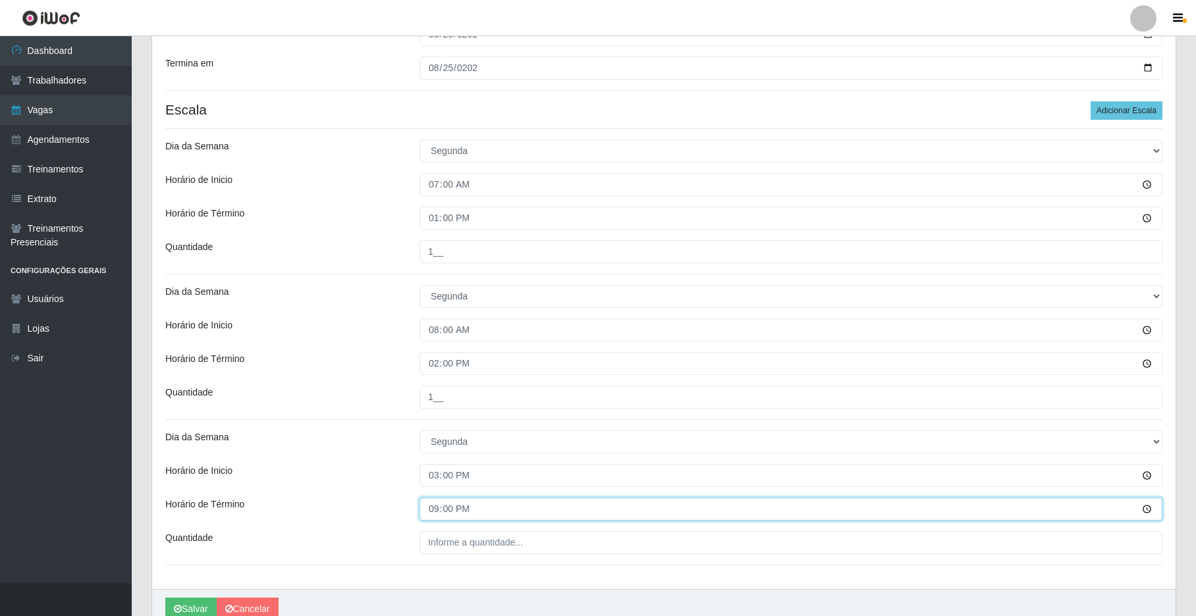
scroll to position [371, 0]
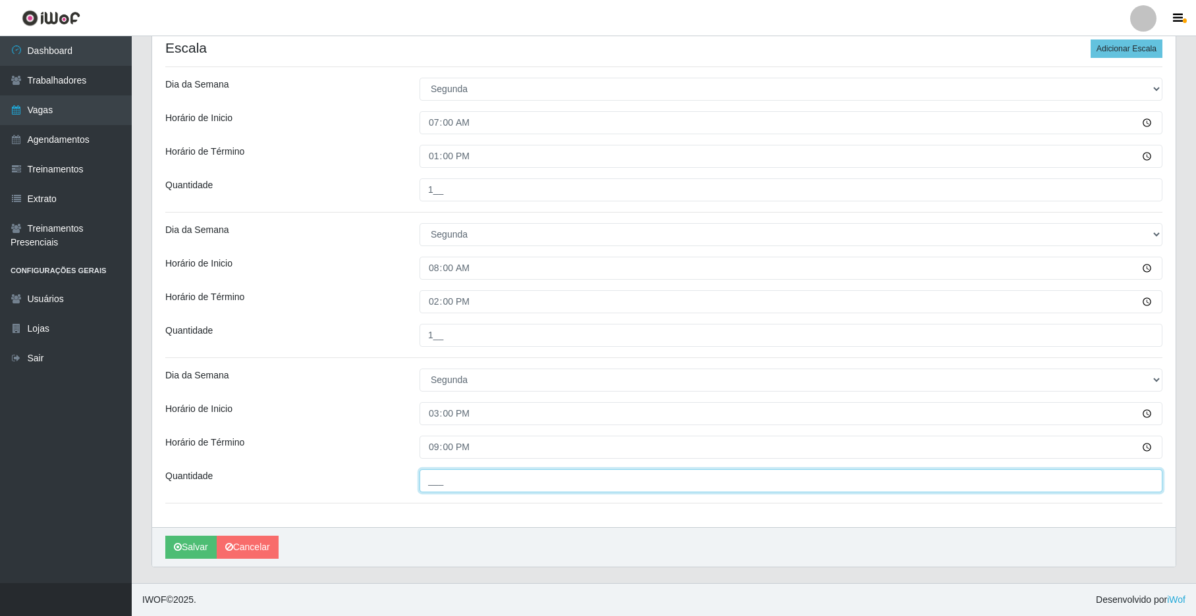
click at [435, 481] on input "___" at bounding box center [791, 481] width 743 height 23
type input "2__"
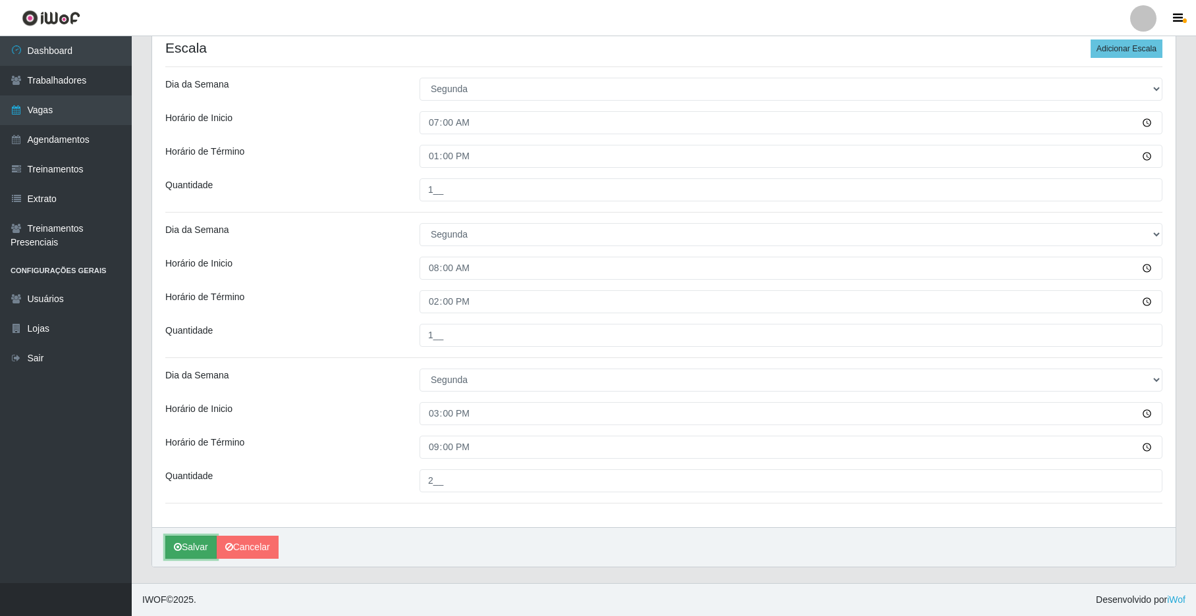
click at [192, 541] on button "Salvar" at bounding box center [190, 547] width 51 height 23
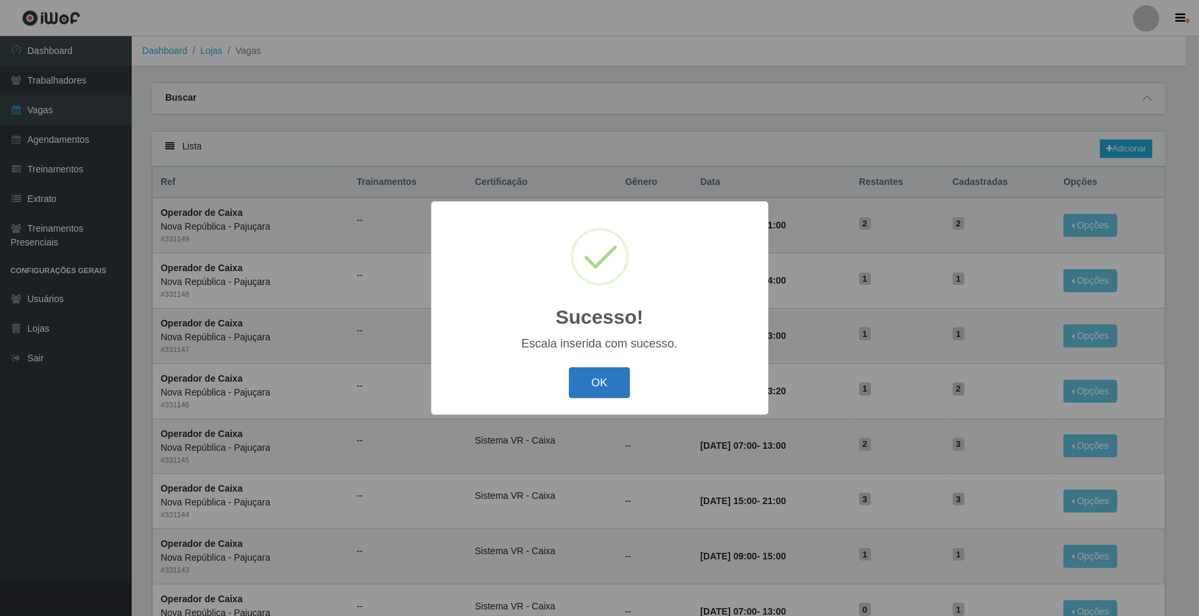
drag, startPoint x: 601, startPoint y: 380, endPoint x: 614, endPoint y: 345, distance: 37.1
click at [601, 380] on button "OK" at bounding box center [599, 383] width 61 height 31
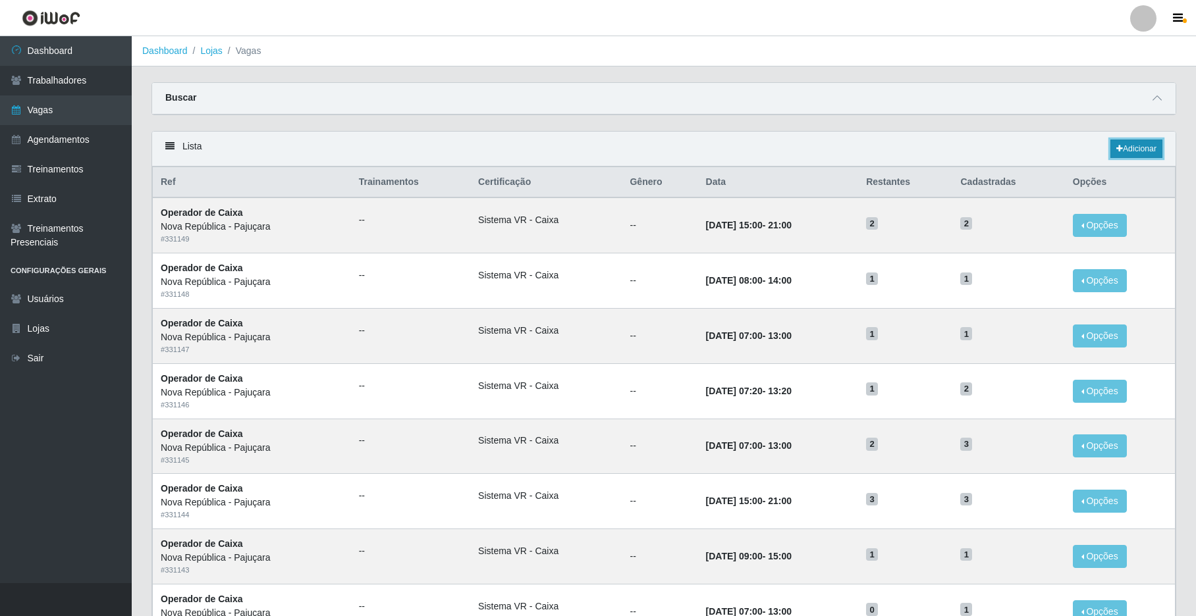
click at [907, 148] on icon at bounding box center [1119, 149] width 7 height 8
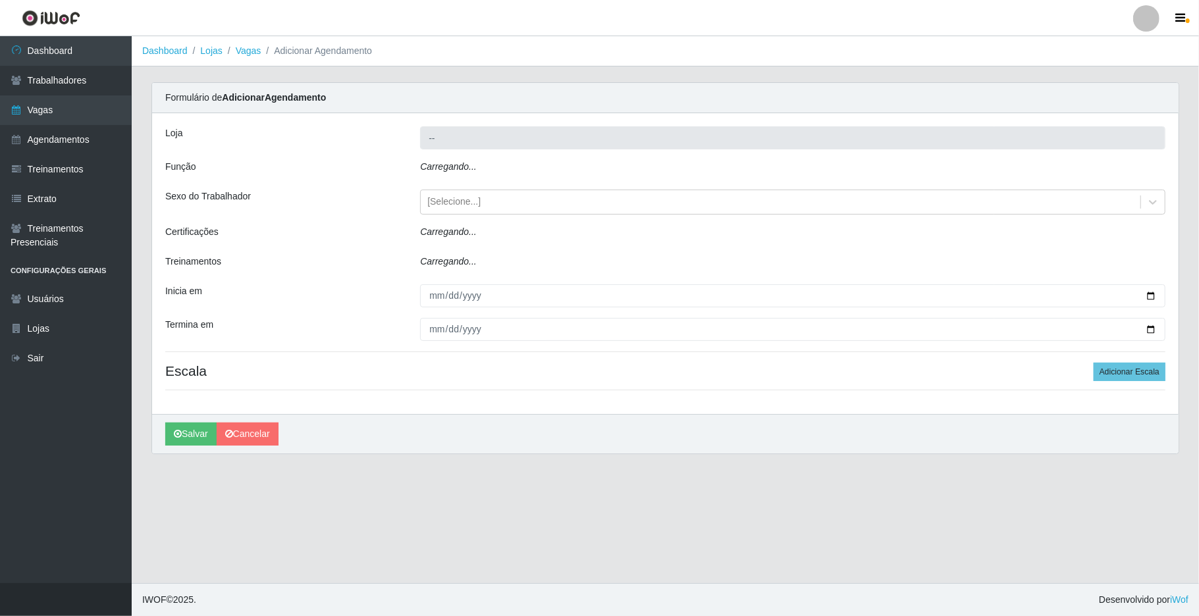
type input "Nova República - Pajuçara"
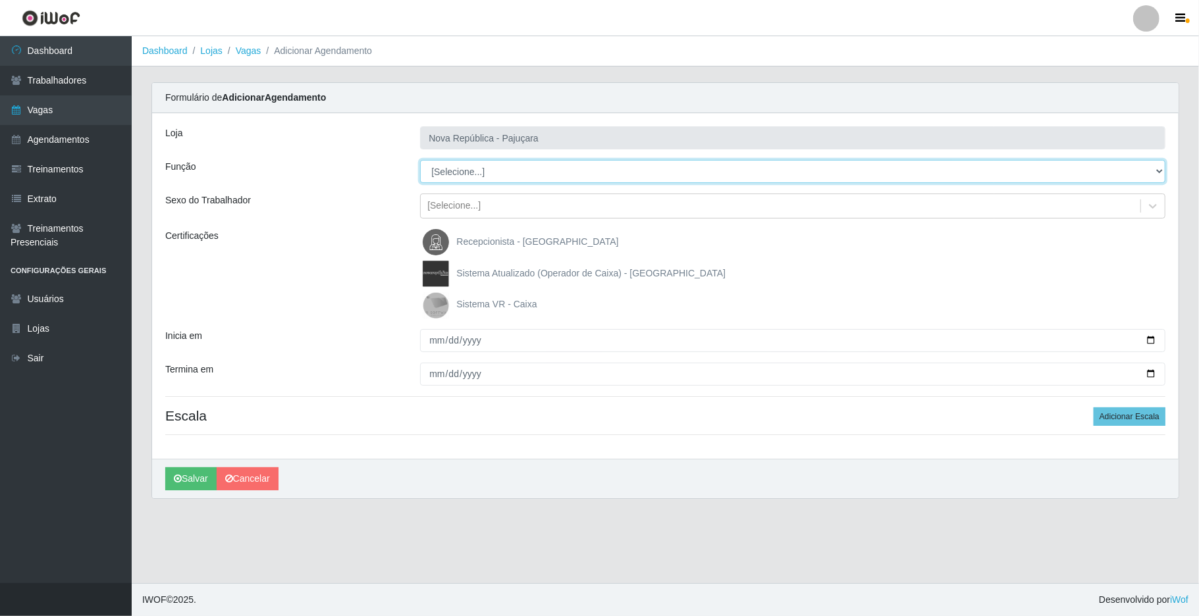
click at [907, 169] on select "[Selecione...] Balconista Operador de Caixa Repositor" at bounding box center [793, 171] width 746 height 23
select select "22"
click at [420, 161] on select "[Selecione...] Balconista Operador de Caixa Repositor" at bounding box center [793, 171] width 746 height 23
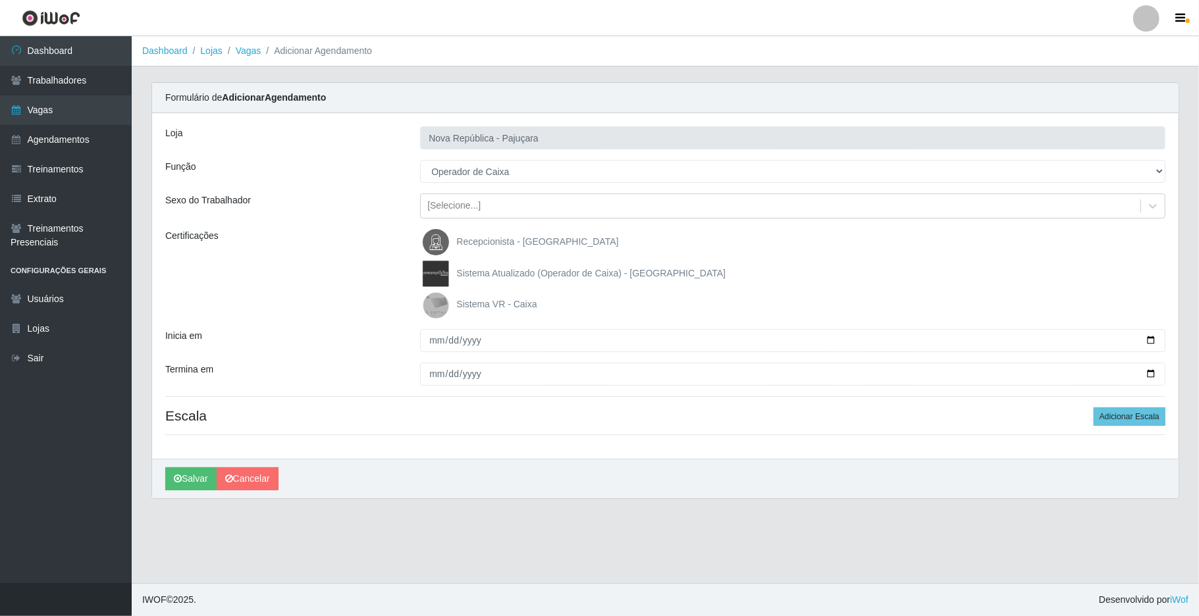
click at [438, 296] on img at bounding box center [439, 305] width 32 height 26
click at [0, 0] on input "Sistema VR - Caixa" at bounding box center [0, 0] width 0 height 0
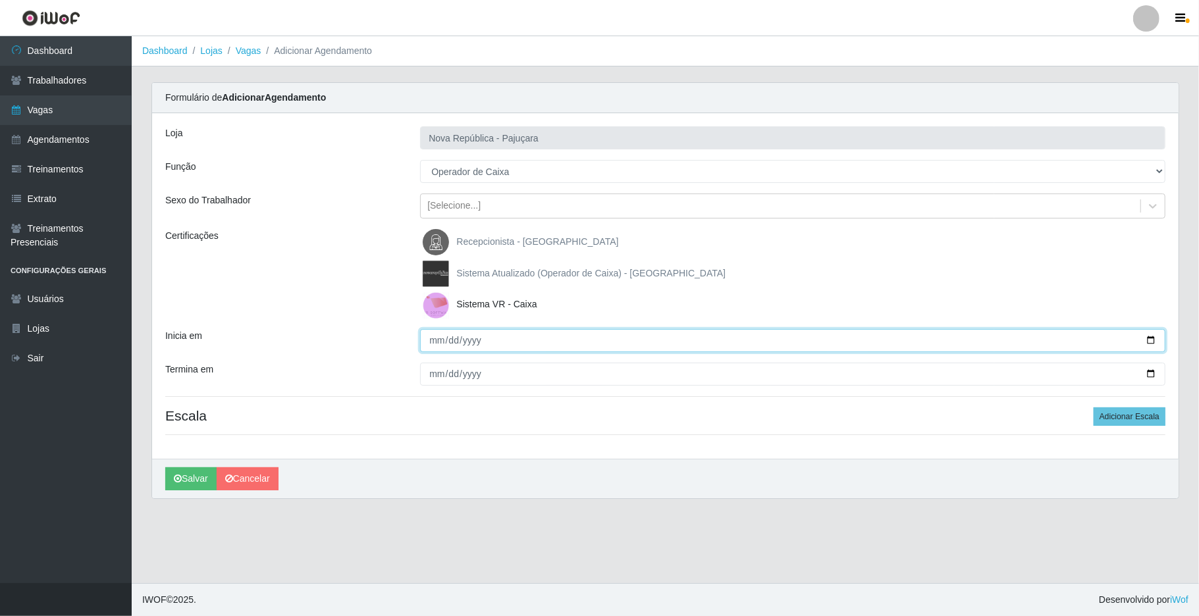
drag, startPoint x: 427, startPoint y: 333, endPoint x: 412, endPoint y: 435, distance: 103.1
click at [427, 335] on input "Inicia em" at bounding box center [793, 340] width 746 height 23
type input "2025-08-26"
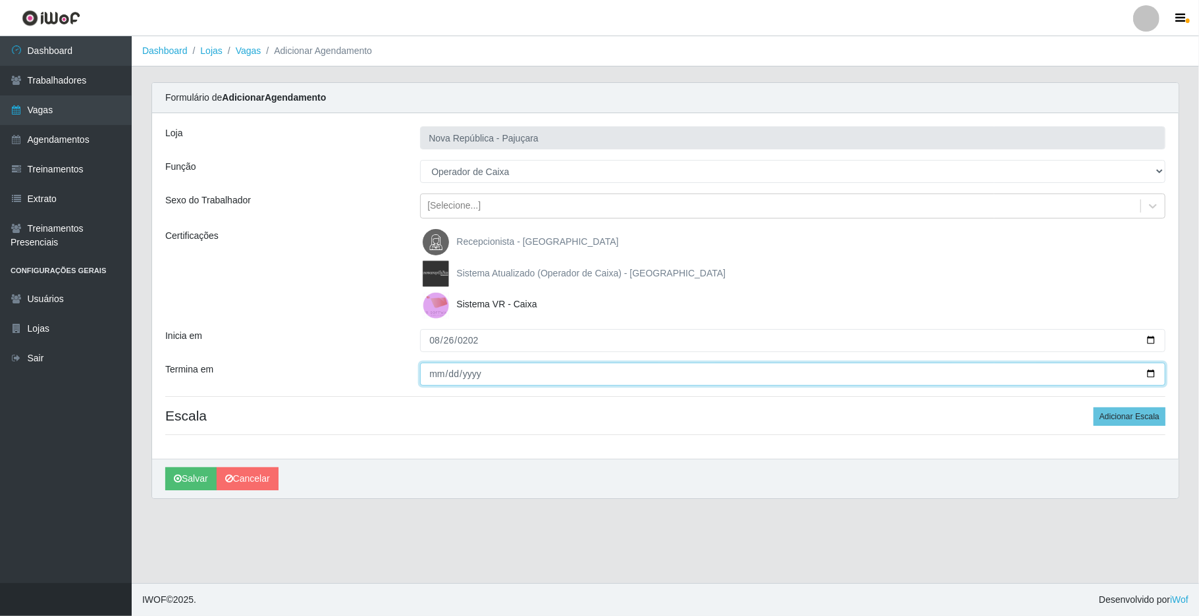
click at [439, 370] on input "Termina em" at bounding box center [793, 374] width 746 height 23
type input "20254-08-26"
type input "0205-08-26"
type input "2025-08-26"
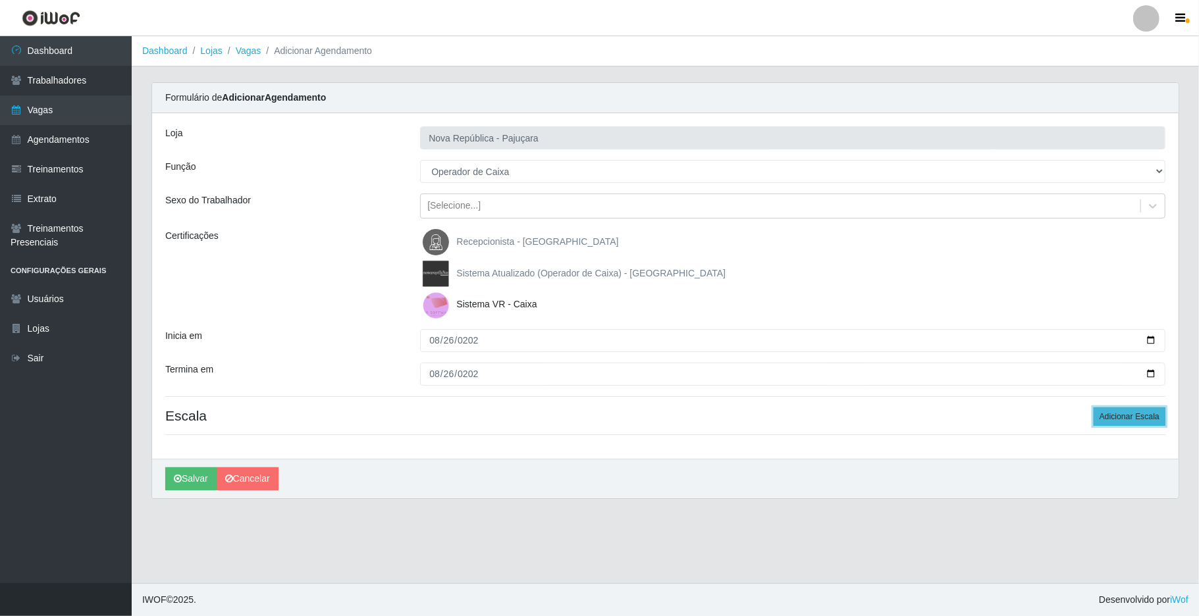
click at [907, 416] on button "Adicionar Escala" at bounding box center [1130, 417] width 72 height 18
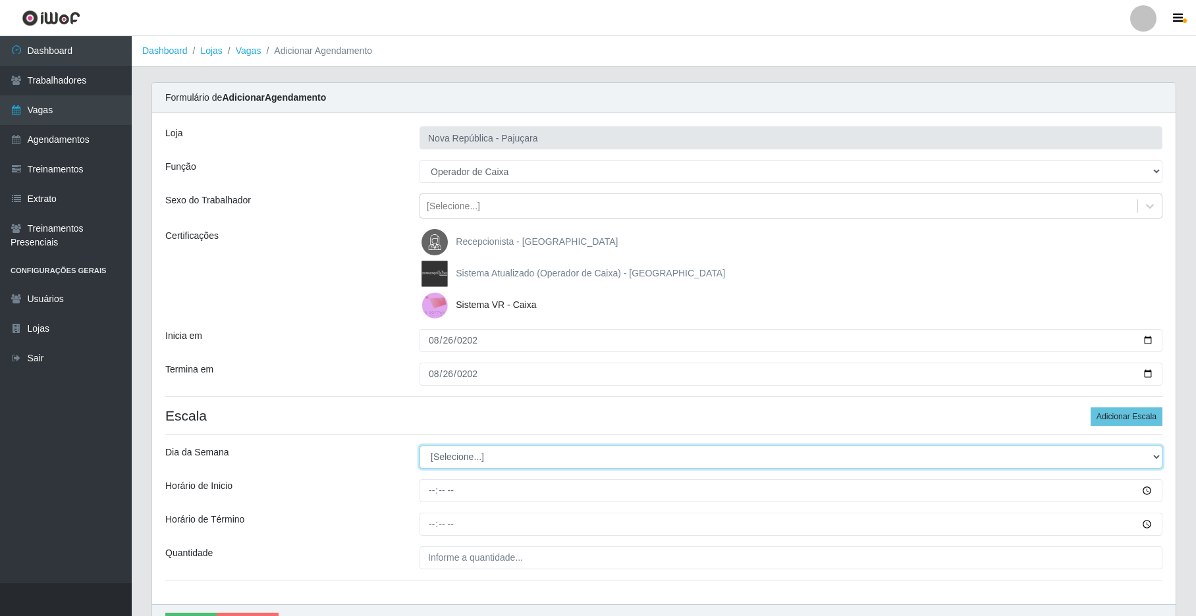
drag, startPoint x: 1151, startPoint y: 459, endPoint x: 1088, endPoint y: 458, distance: 63.2
click at [907, 459] on select "[Selecione...] Segunda Terça Quarta Quinta Sexta Sábado Domingo" at bounding box center [791, 457] width 743 height 23
select select "2"
click at [420, 447] on select "[Selecione...] Segunda Terça Quarta Quinta Sexta Sábado Domingo" at bounding box center [791, 457] width 743 height 23
click at [430, 493] on input "Horário de Inicio" at bounding box center [791, 490] width 743 height 23
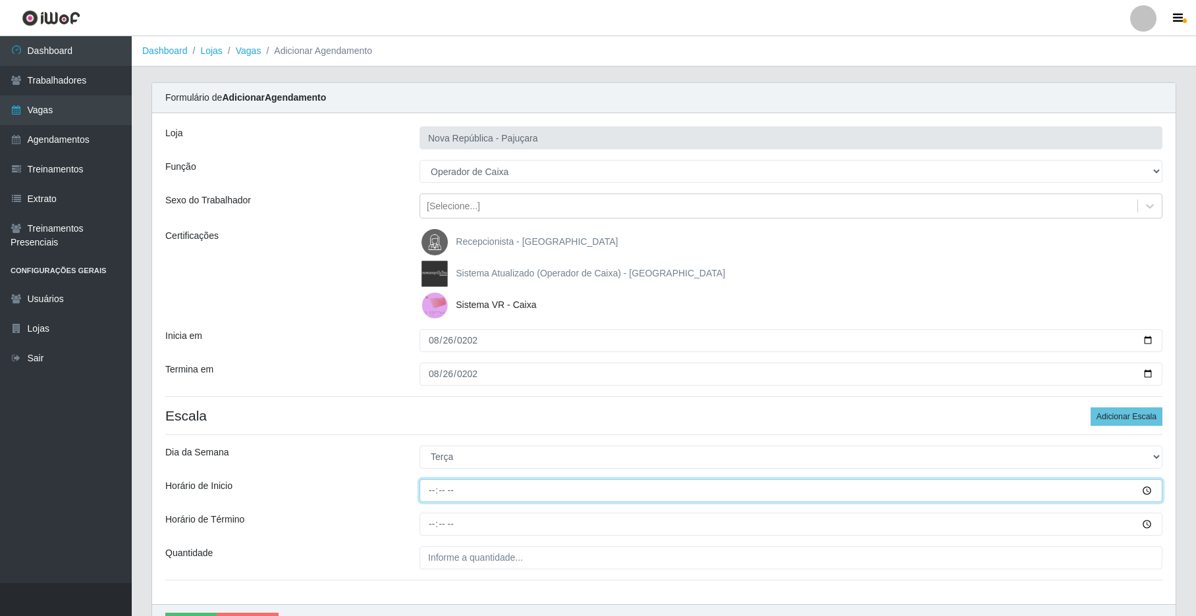
type input "07:00"
click at [425, 527] on input "Horário de Término" at bounding box center [791, 524] width 743 height 23
type input "13:00"
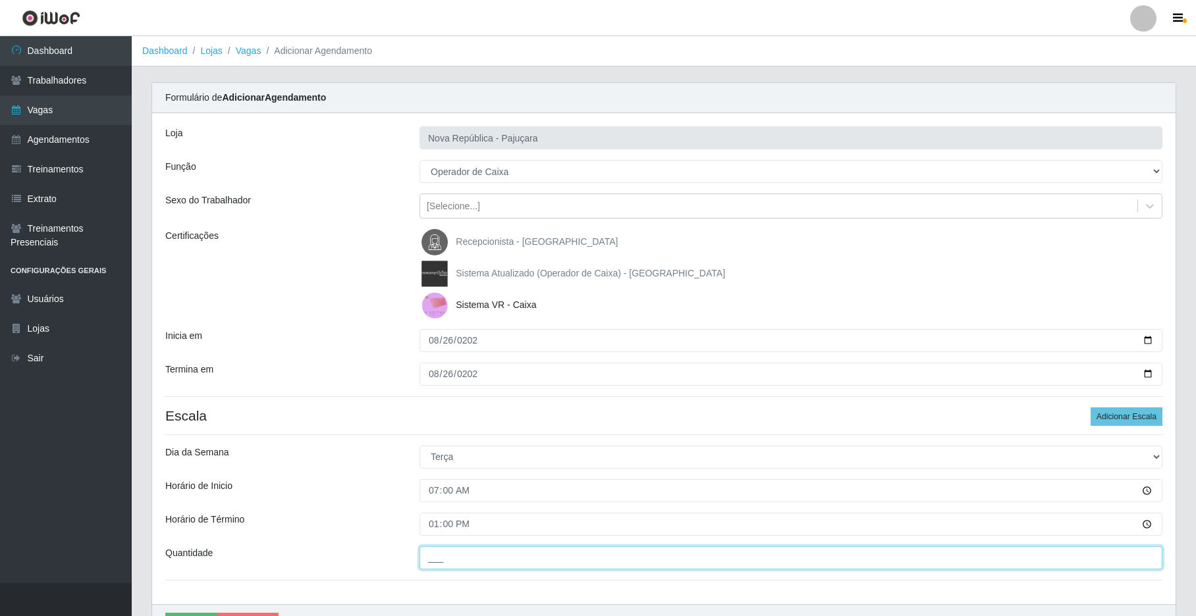
click at [454, 559] on input "___" at bounding box center [791, 558] width 743 height 23
type input "1__"
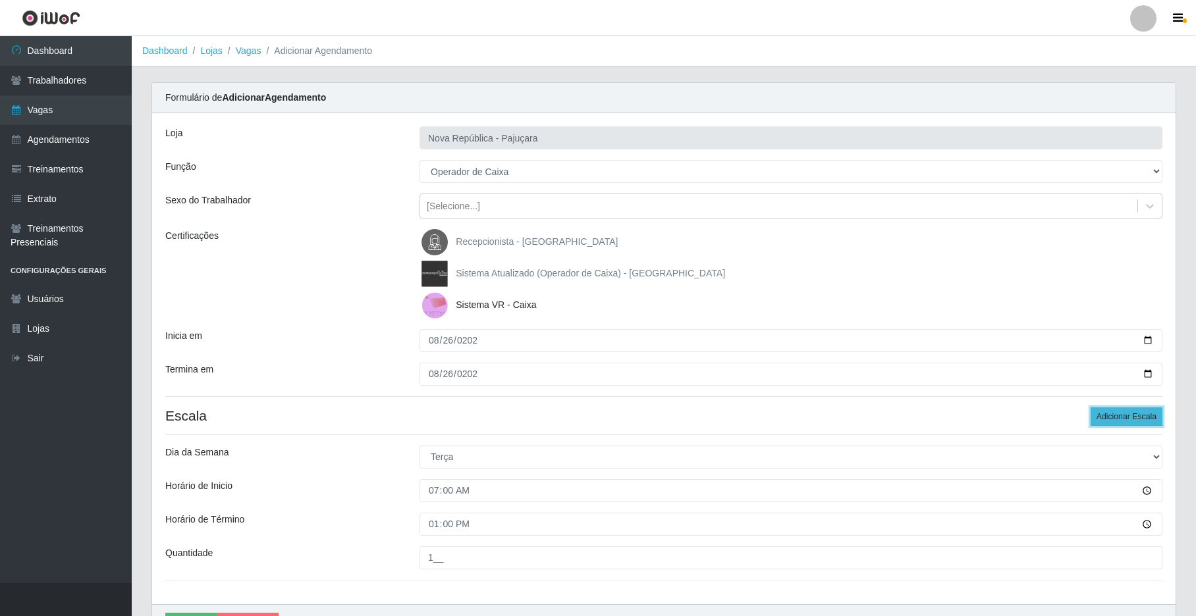
click at [907, 418] on button "Adicionar Escala" at bounding box center [1127, 417] width 72 height 18
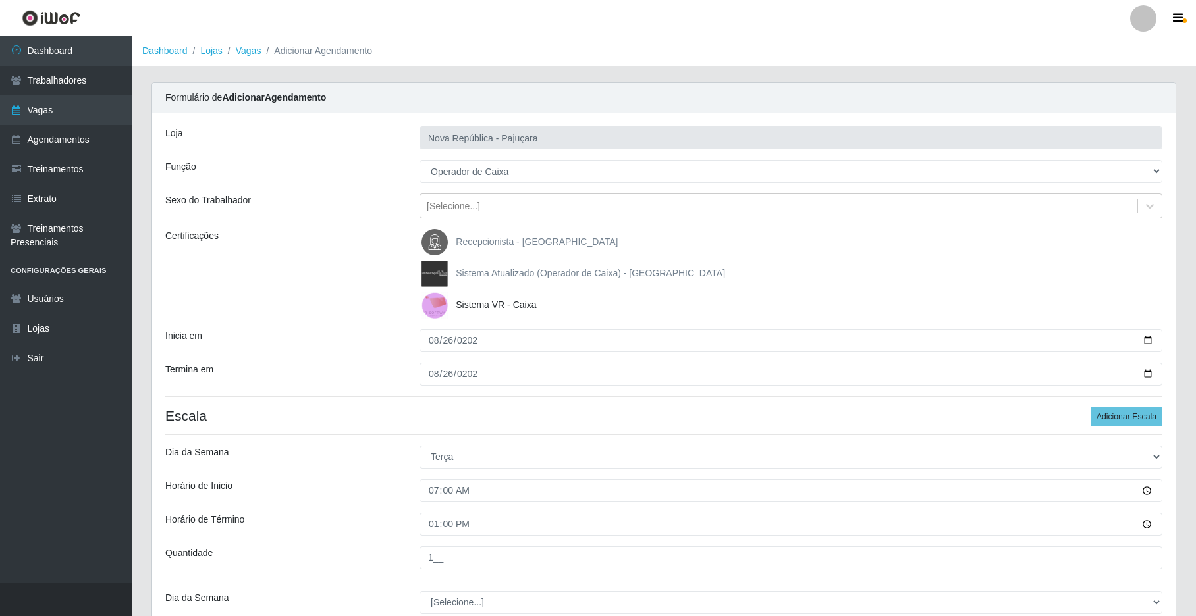
scroll to position [61, 0]
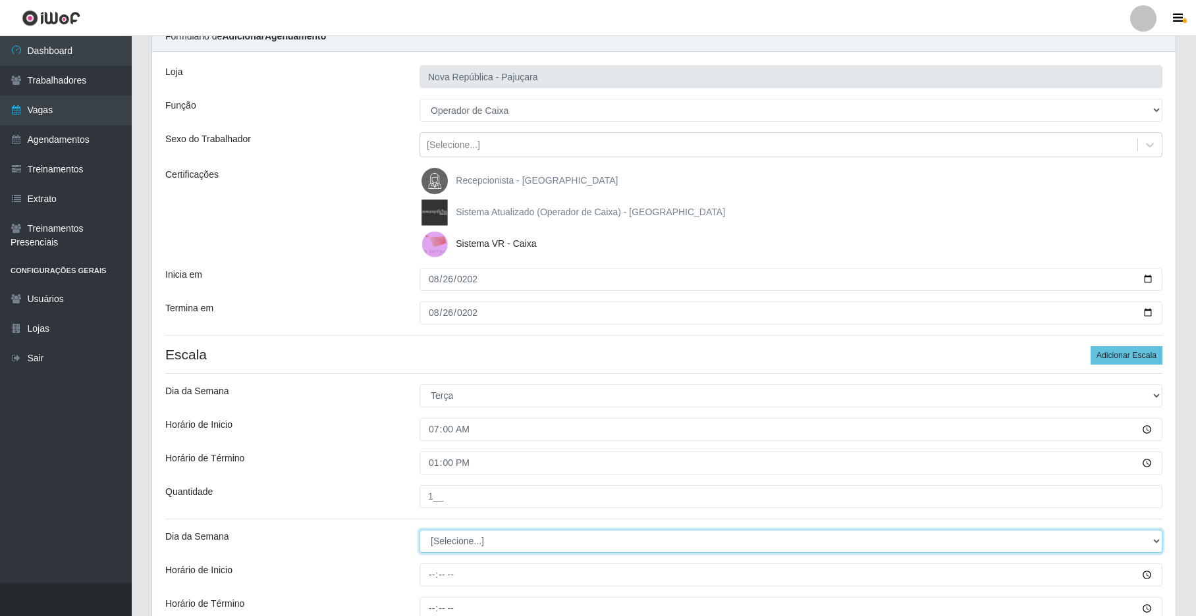
drag, startPoint x: 1149, startPoint y: 538, endPoint x: 1141, endPoint y: 538, distance: 8.6
click at [907, 538] on select "[Selecione...] Segunda Terça Quarta Quinta Sexta Sábado Domingo" at bounding box center [791, 541] width 743 height 23
select select "2"
click at [420, 531] on select "[Selecione...] Segunda Terça Quarta Quinta Sexta Sábado Domingo" at bounding box center [791, 541] width 743 height 23
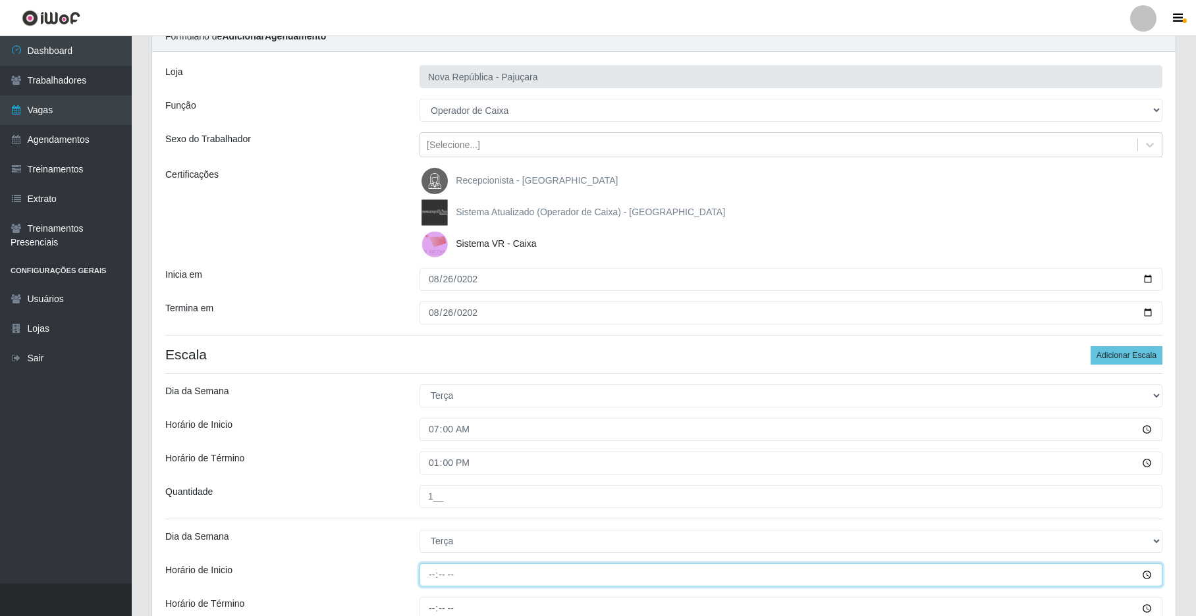
drag, startPoint x: 437, startPoint y: 576, endPoint x: 428, endPoint y: 581, distance: 10.6
click at [436, 576] on input "Horário de Inicio" at bounding box center [791, 575] width 743 height 23
type input "08:00"
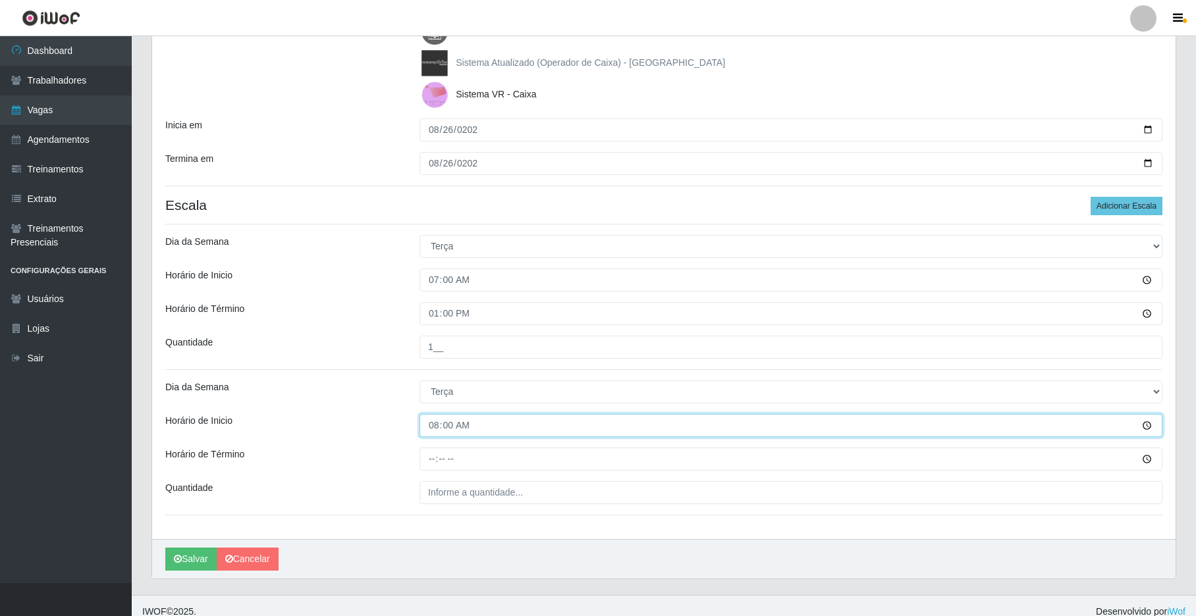
scroll to position [225, 0]
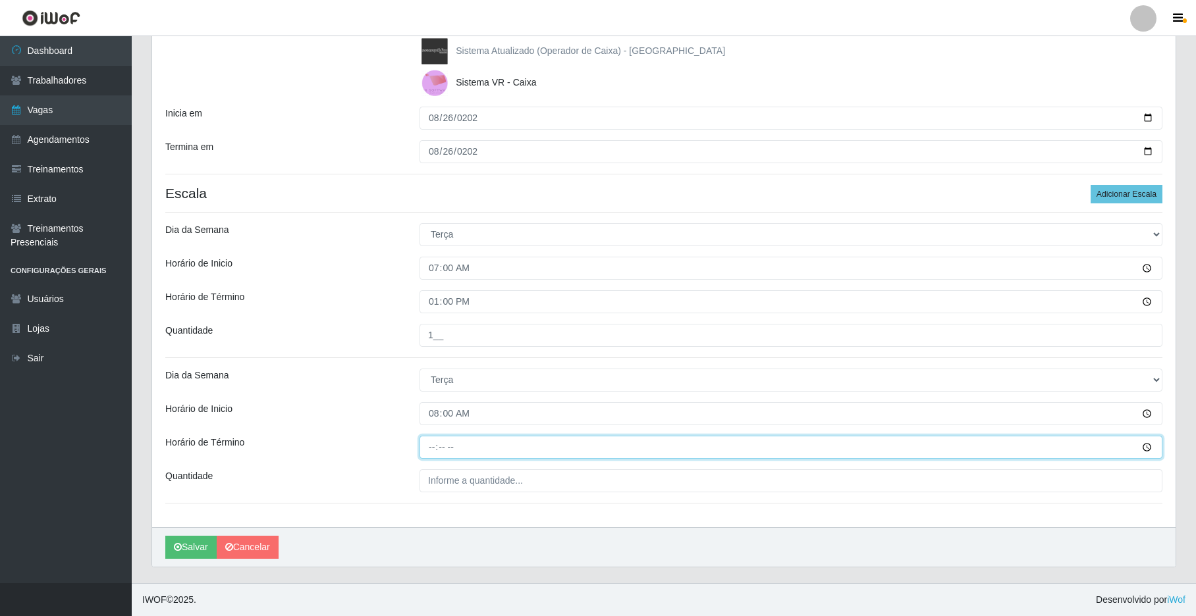
click at [427, 441] on input "Horário de Término" at bounding box center [791, 447] width 743 height 23
type input "14:00"
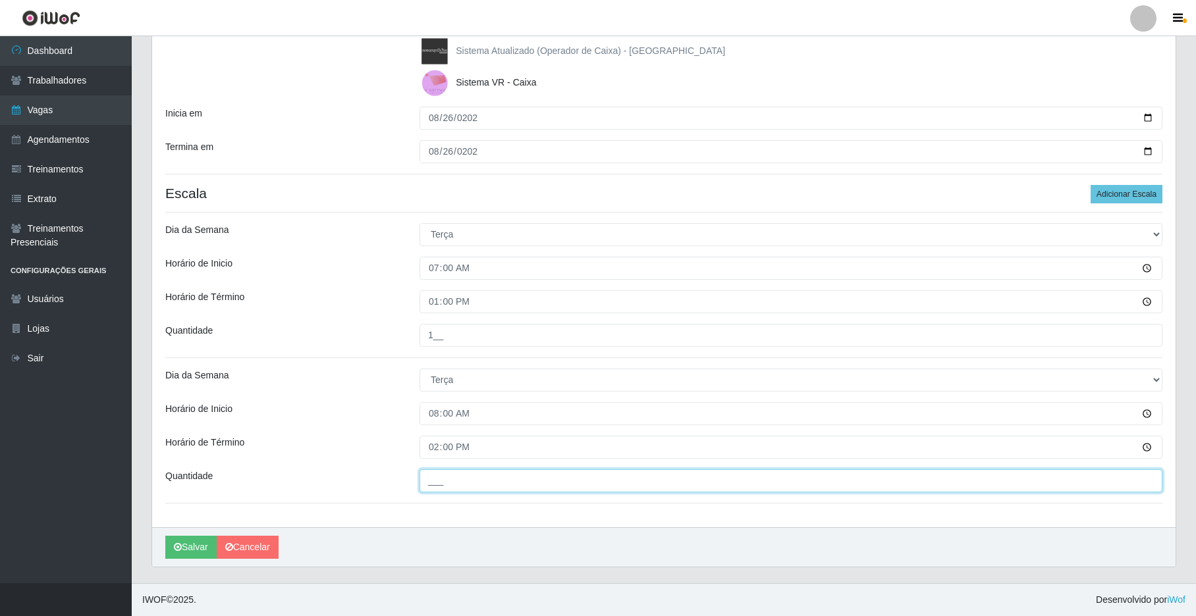
click at [432, 477] on input "___" at bounding box center [791, 481] width 743 height 23
type input "1__"
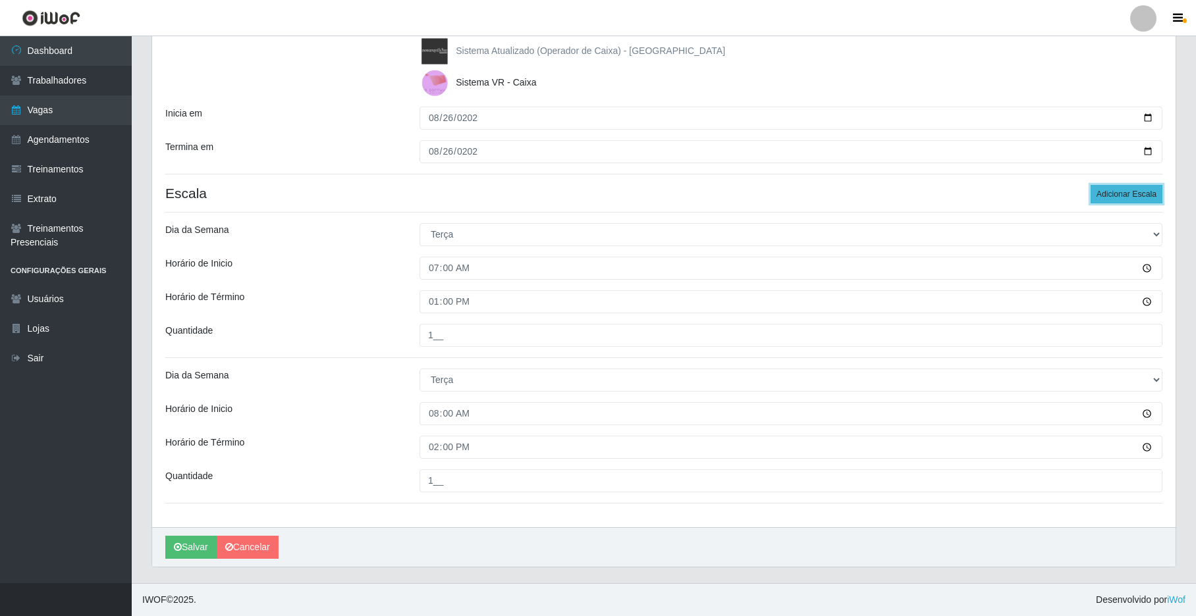
click at [907, 195] on button "Adicionar Escala" at bounding box center [1127, 194] width 72 height 18
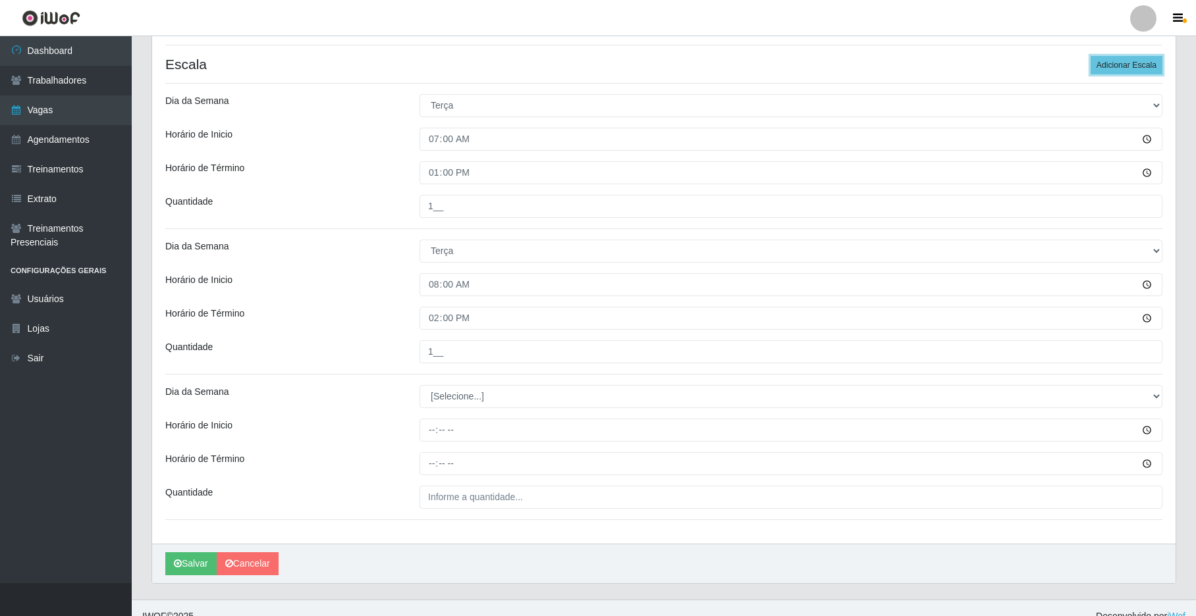
scroll to position [371, 0]
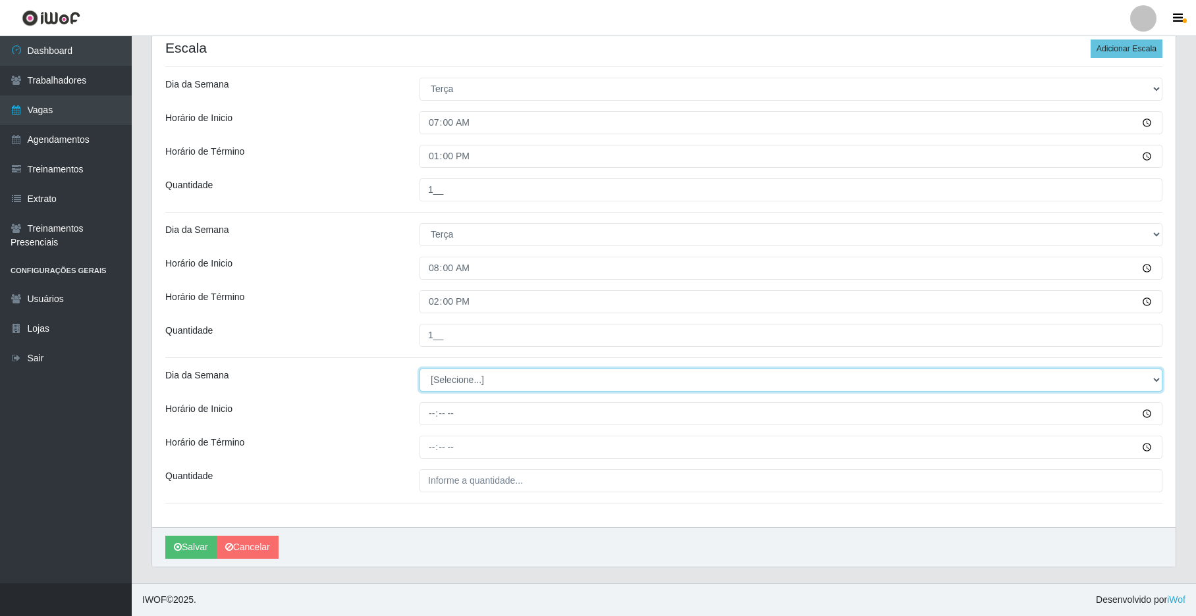
click at [907, 371] on select "[Selecione...] Segunda Terça Quarta Quinta Sexta Sábado Domingo" at bounding box center [791, 380] width 743 height 23
select select "2"
click at [420, 369] on select "[Selecione...] Segunda Terça Quarta Quinta Sexta Sábado Domingo" at bounding box center [791, 380] width 743 height 23
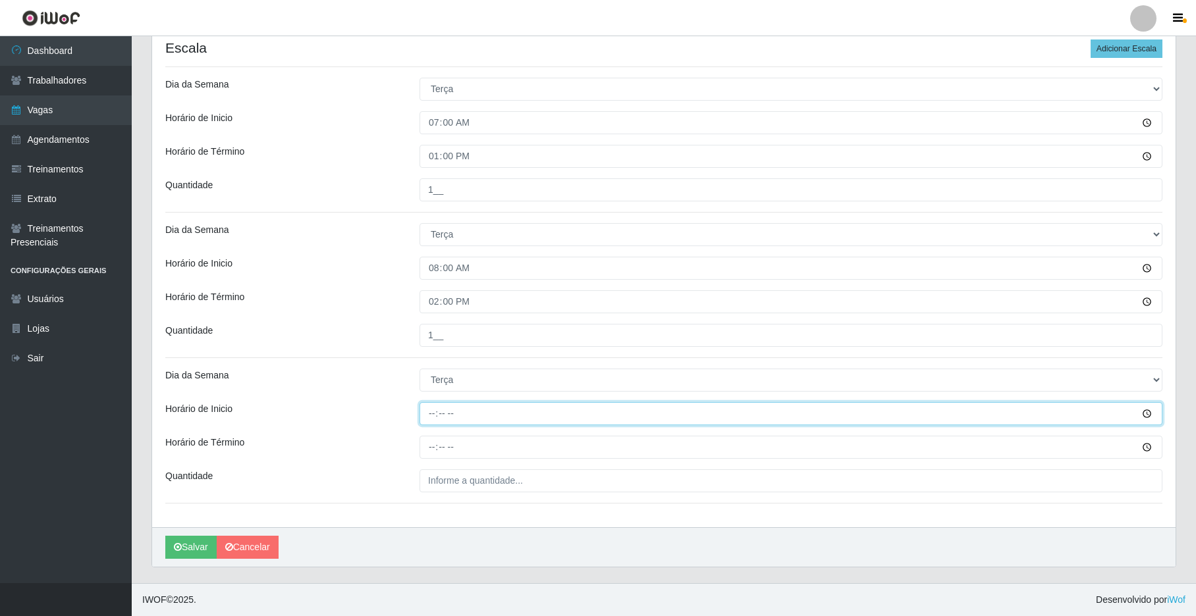
click at [433, 414] on input "Horário de Inicio" at bounding box center [791, 413] width 743 height 23
type input "15:00"
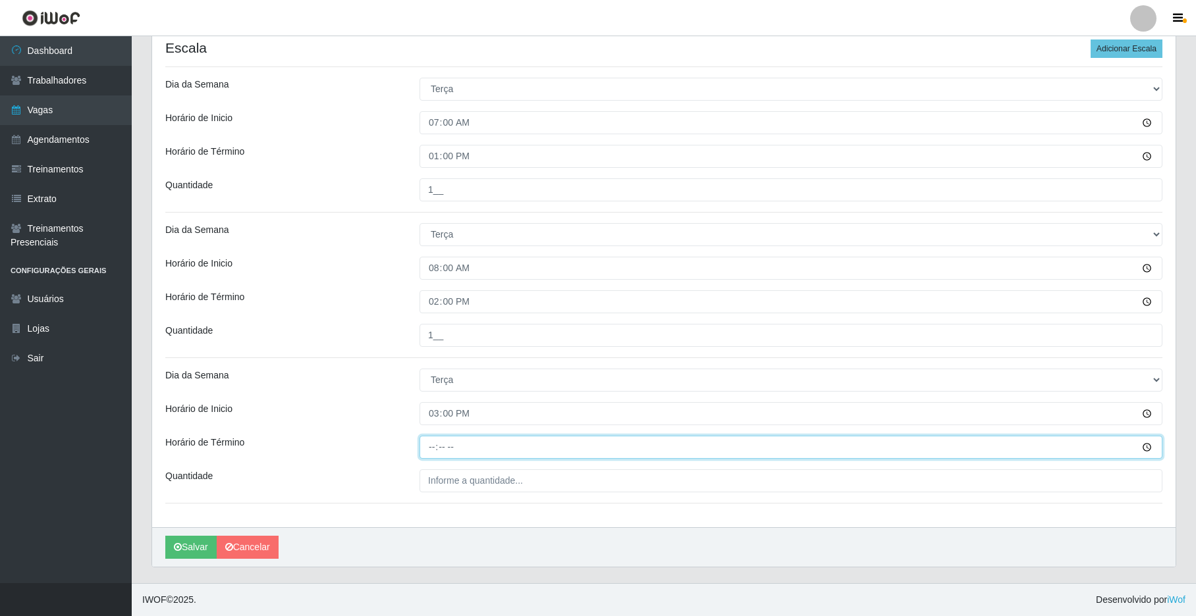
click at [433, 448] on input "Horário de Término" at bounding box center [791, 447] width 743 height 23
type input "21:00"
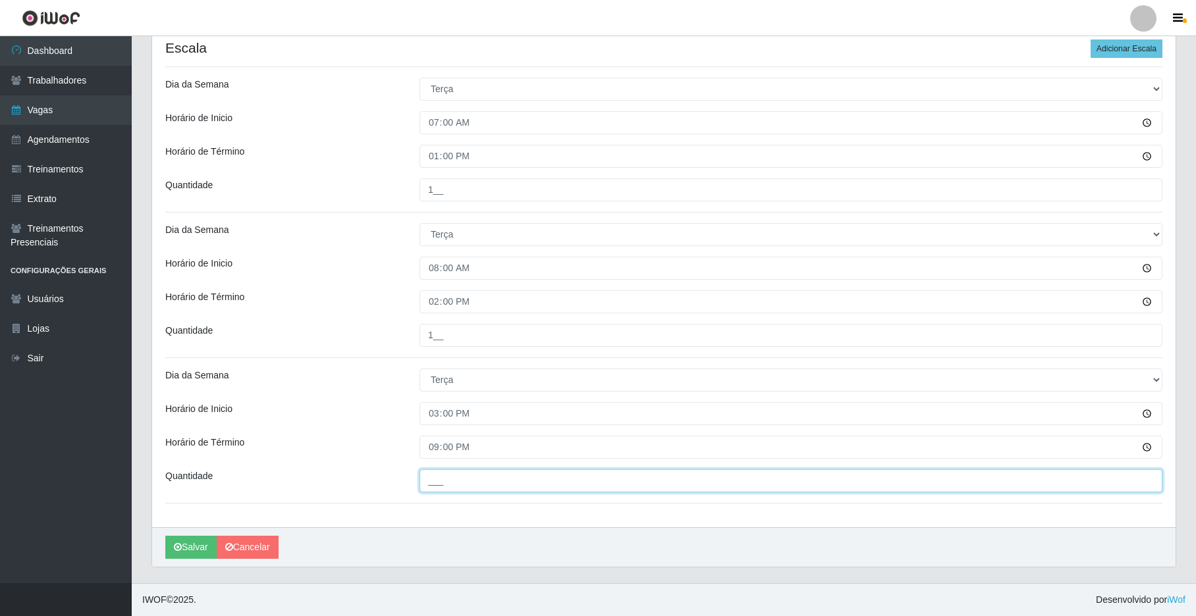
click at [449, 483] on input "___" at bounding box center [791, 481] width 743 height 23
type input "1__"
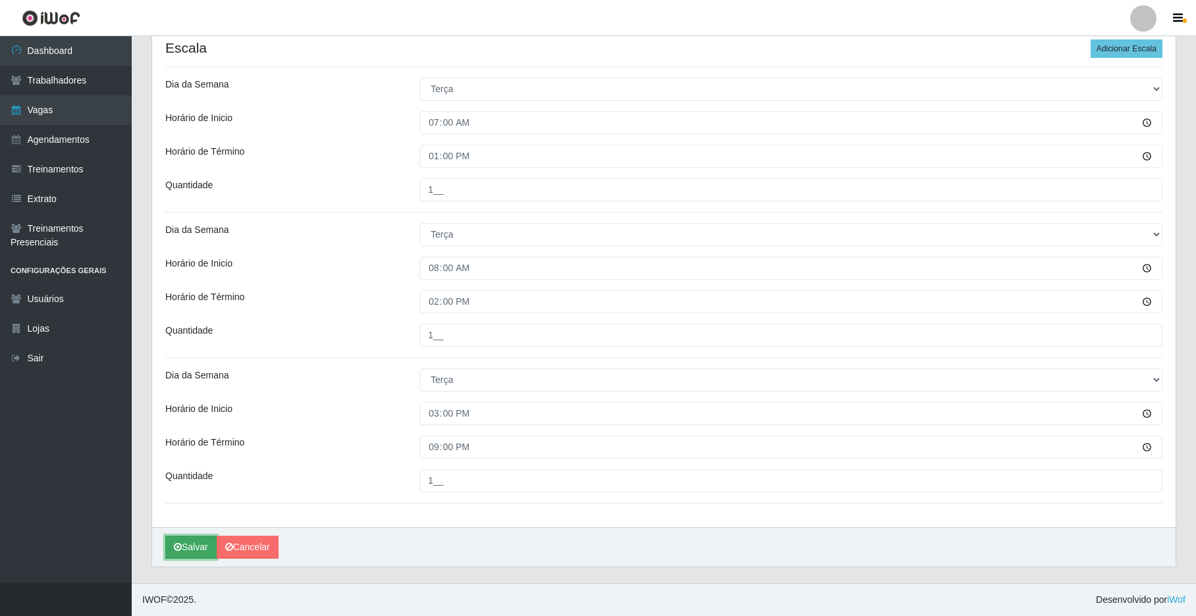
click at [201, 548] on button "Salvar" at bounding box center [190, 547] width 51 height 23
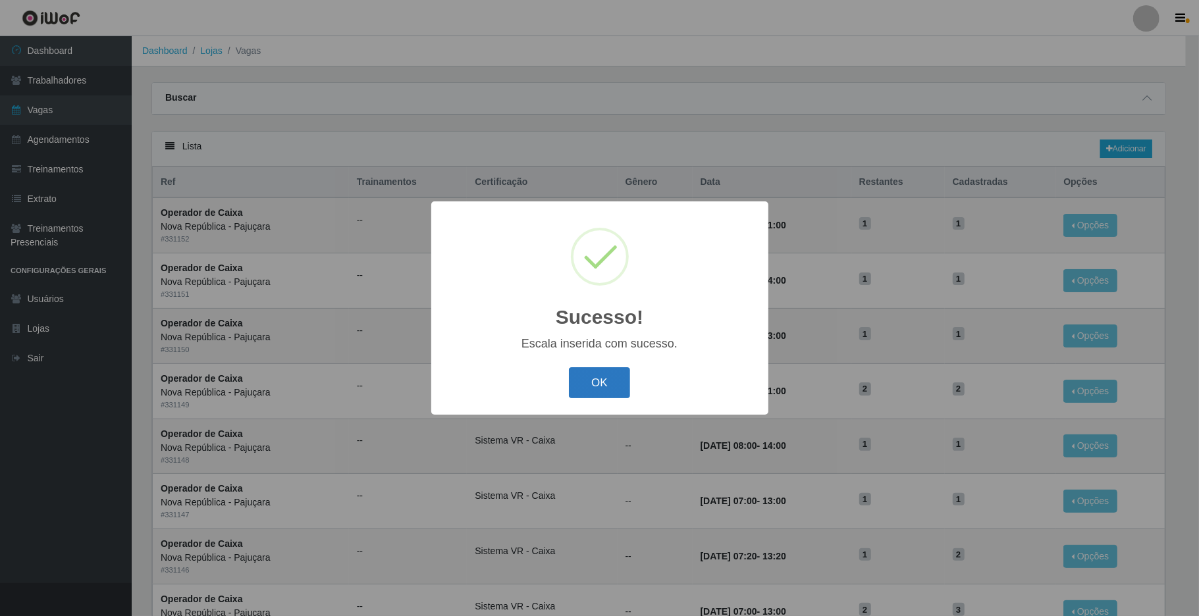
click at [601, 386] on button "OK" at bounding box center [599, 383] width 61 height 31
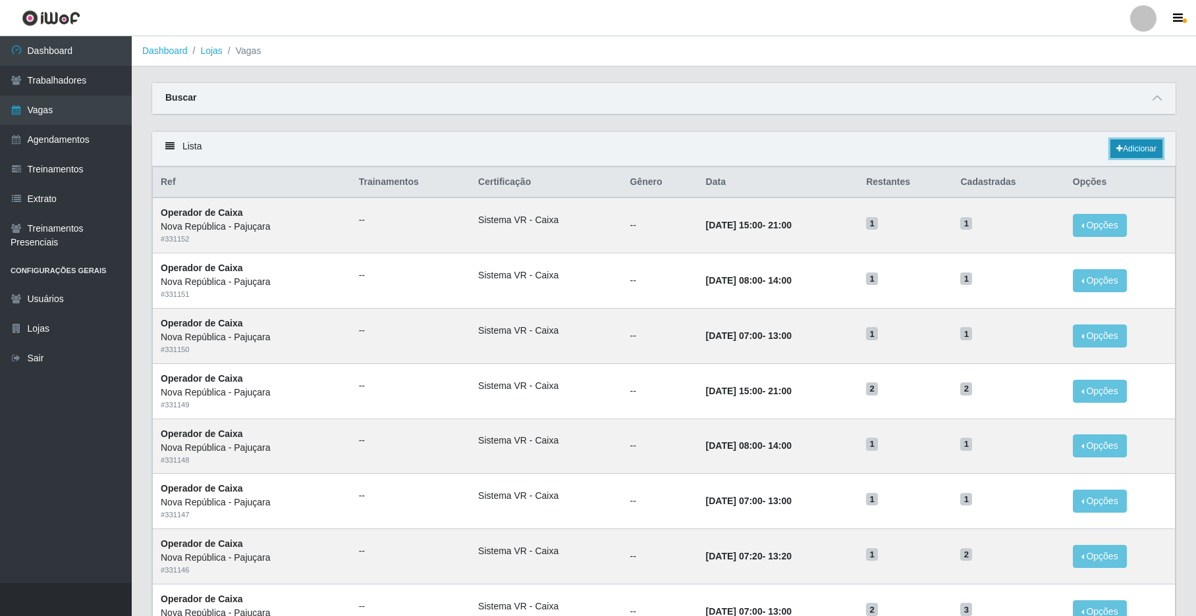
click at [907, 150] on link "Adicionar" at bounding box center [1136, 149] width 52 height 18
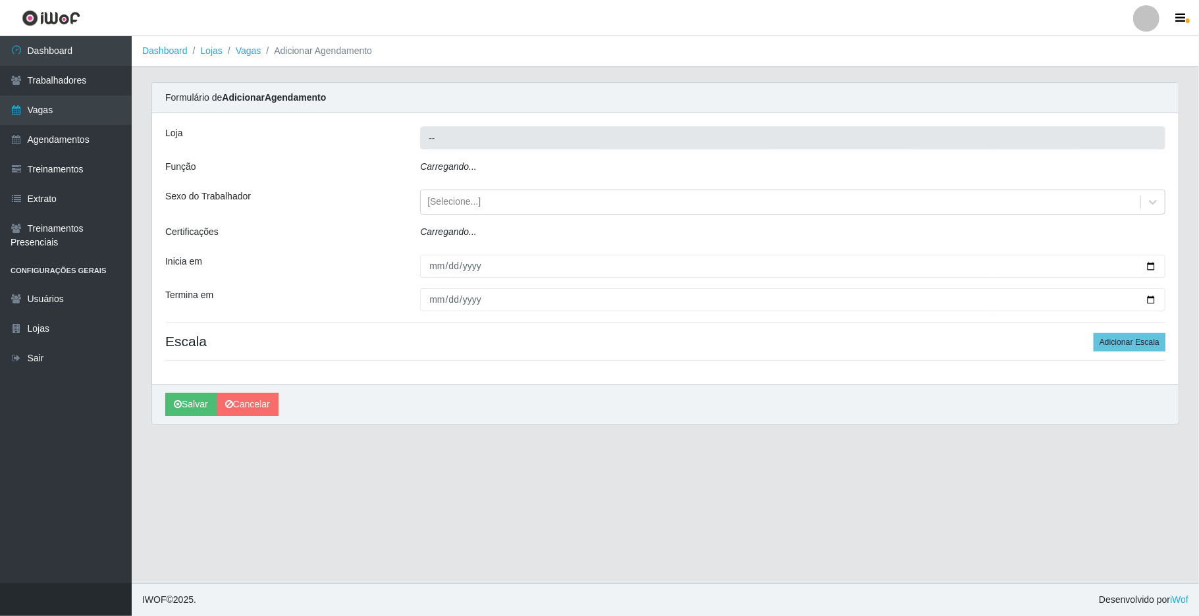
type input "Nova República - Pajuçara"
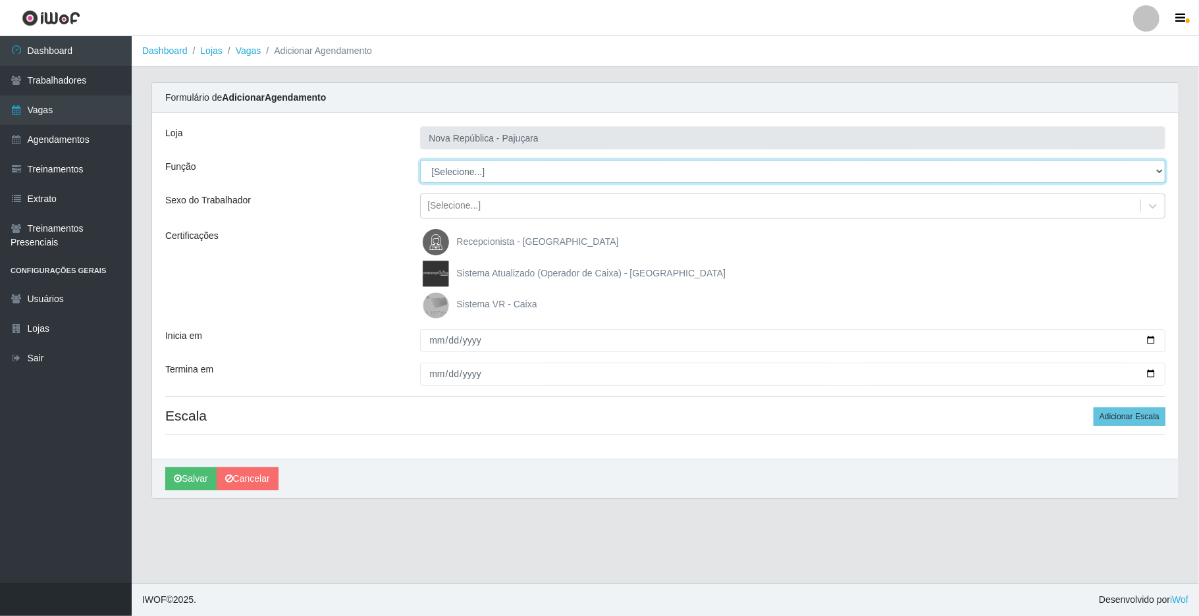
click at [907, 166] on select "[Selecione...] Balconista Operador de Caixa Repositor" at bounding box center [793, 171] width 746 height 23
select select "22"
click at [420, 161] on select "[Selecione...] Balconista Operador de Caixa Repositor" at bounding box center [793, 171] width 746 height 23
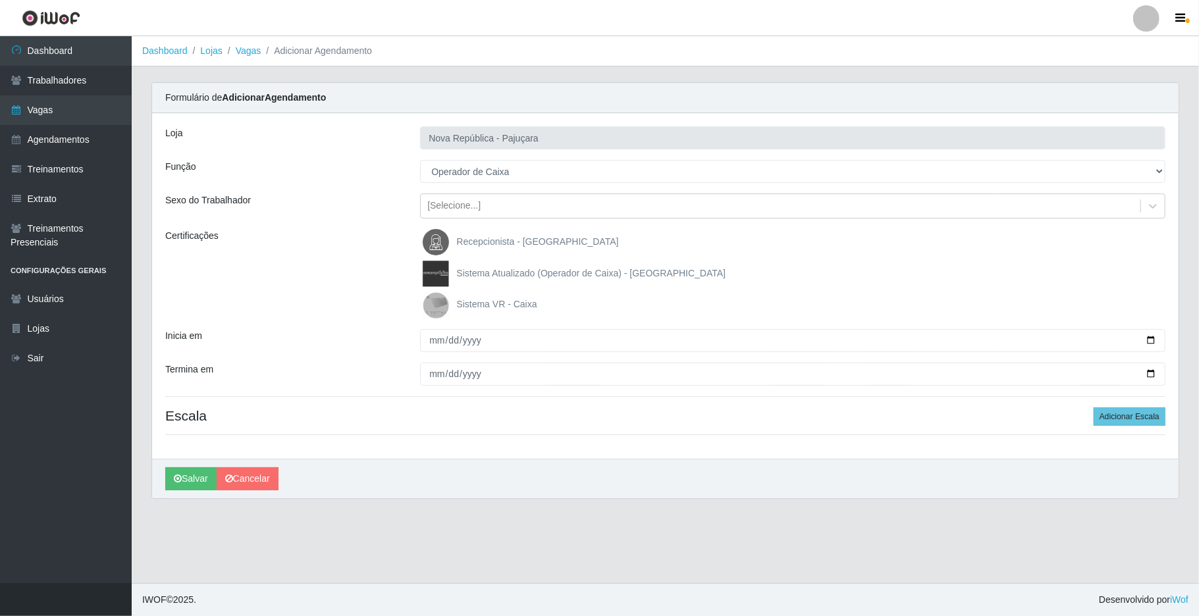
click at [440, 301] on img at bounding box center [439, 305] width 32 height 26
click at [0, 0] on input "Sistema VR - Caixa" at bounding box center [0, 0] width 0 height 0
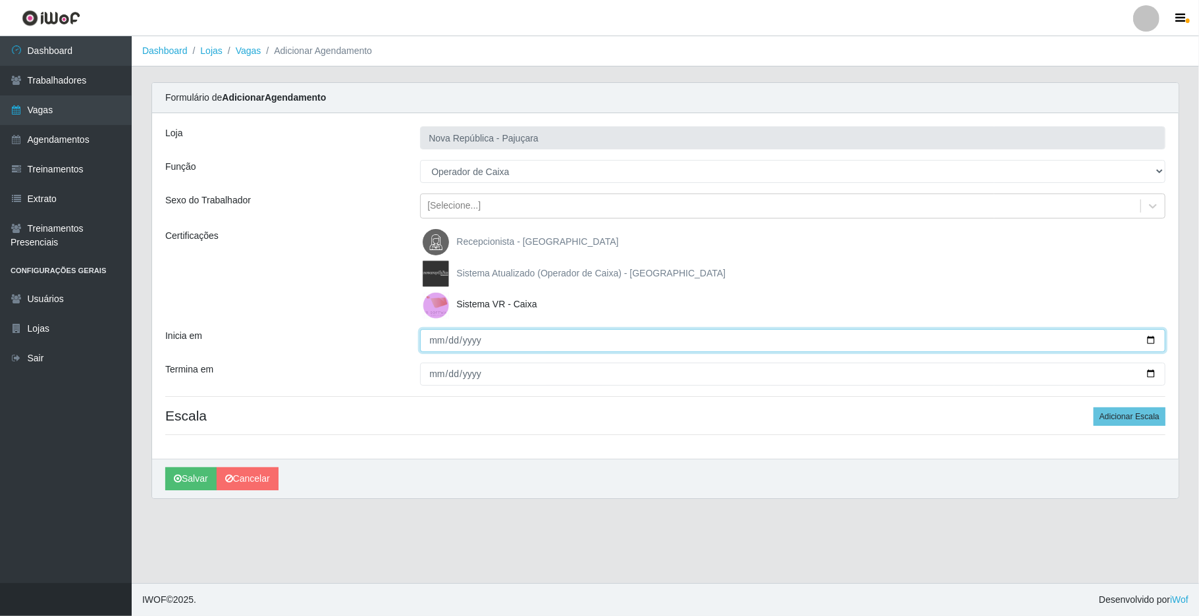
click at [423, 336] on input "Inicia em" at bounding box center [793, 340] width 746 height 23
type input "2025-08-27"
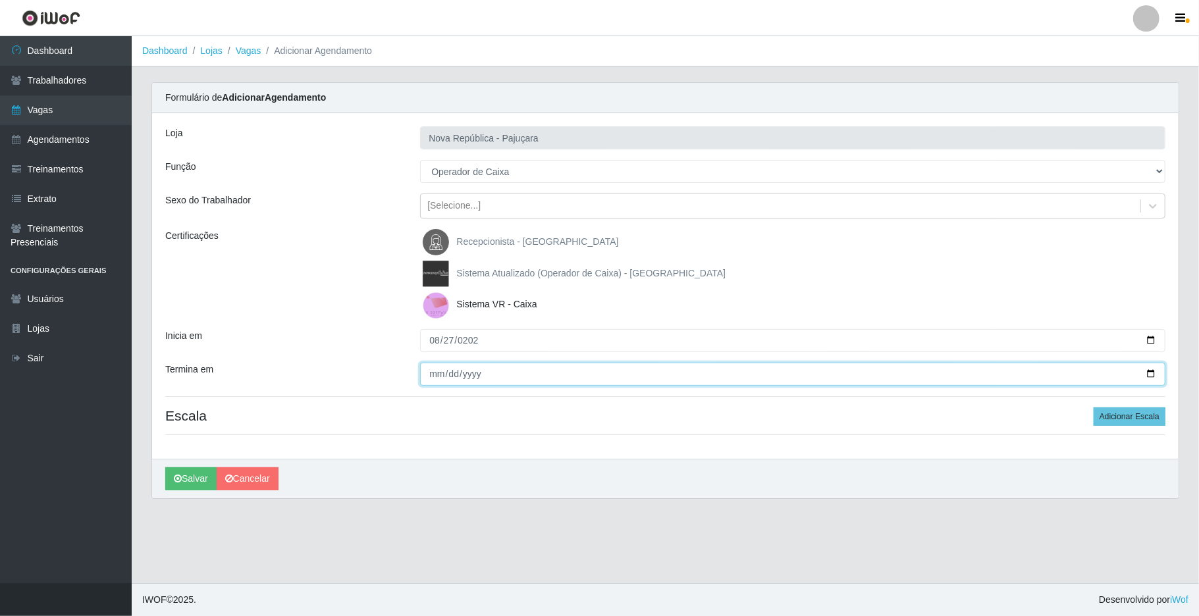
click at [423, 383] on input "Termina em" at bounding box center [793, 374] width 746 height 23
type input "2025-08-27"
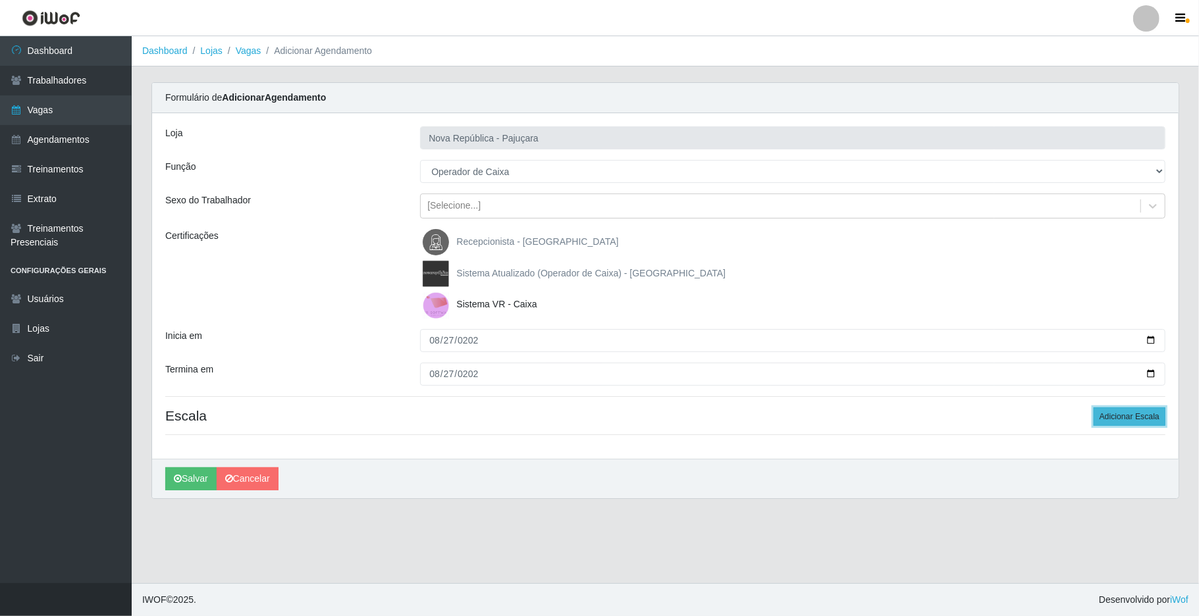
click at [907, 414] on button "Adicionar Escala" at bounding box center [1130, 417] width 72 height 18
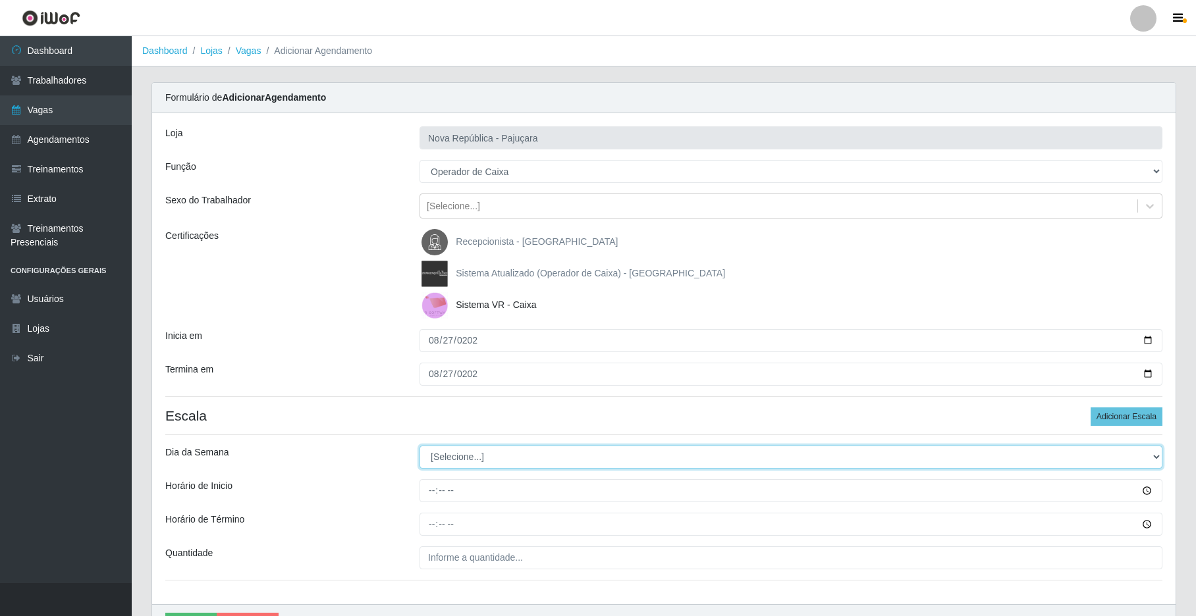
click at [907, 450] on select "[Selecione...] Segunda Terça Quarta Quinta Sexta Sábado Domingo" at bounding box center [791, 457] width 743 height 23
select select "3"
click at [420, 447] on select "[Selecione...] Segunda Terça Quarta Quinta Sexta Sábado Domingo" at bounding box center [791, 457] width 743 height 23
click at [428, 498] on input "Horário de Inicio" at bounding box center [791, 490] width 743 height 23
type input "07:00"
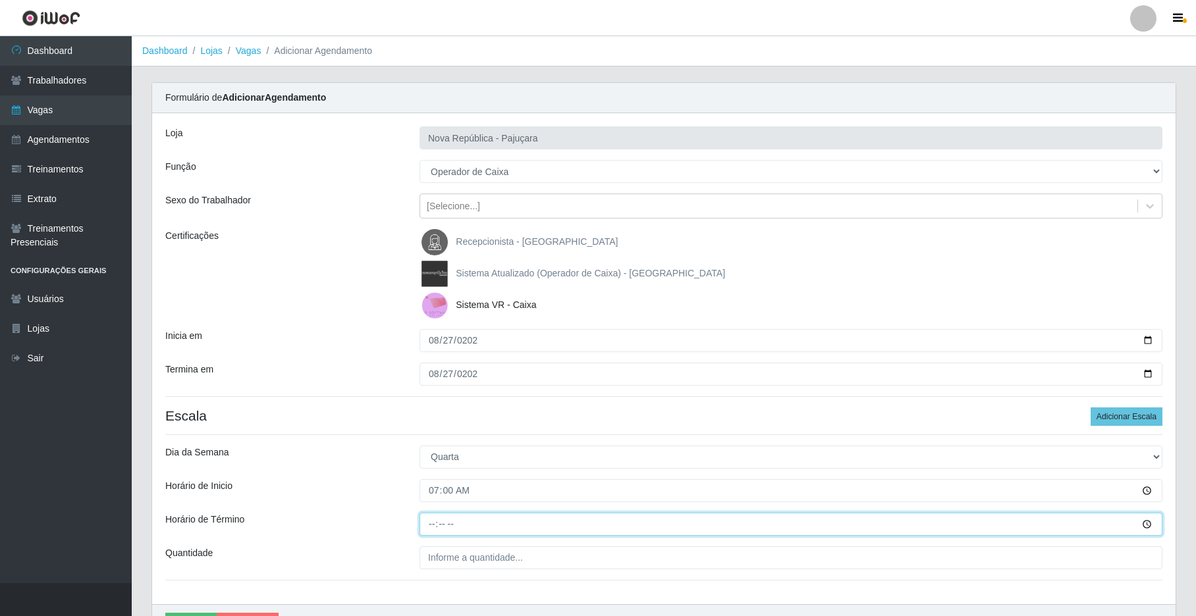
click at [432, 522] on input "Horário de Término" at bounding box center [791, 524] width 743 height 23
type input "13:00"
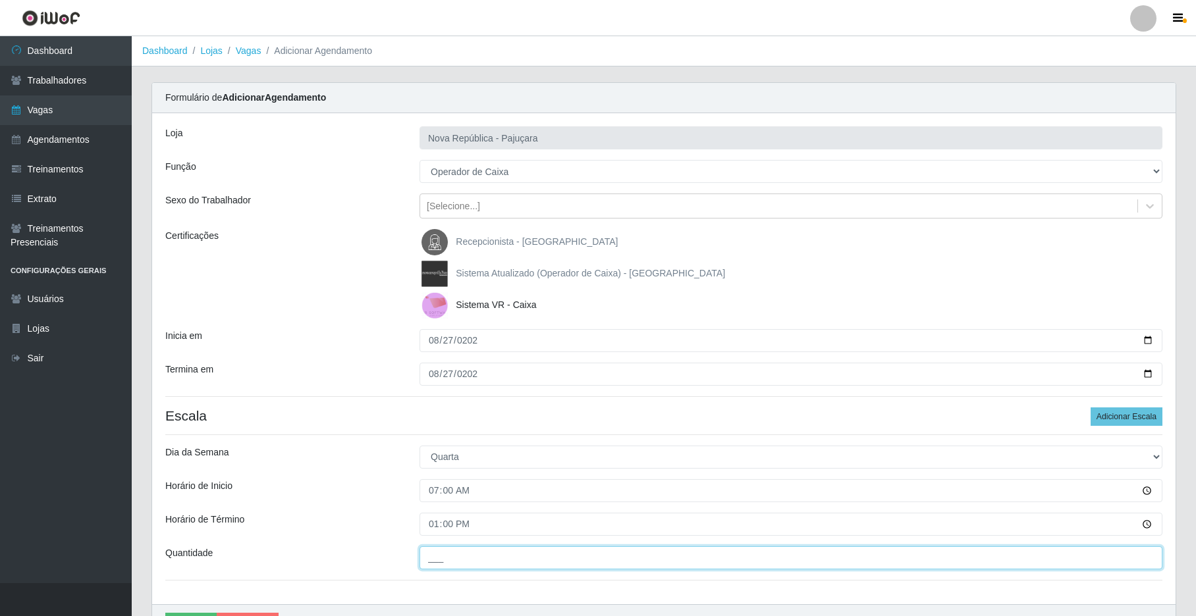
click at [454, 565] on input "___" at bounding box center [791, 558] width 743 height 23
type input "1__"
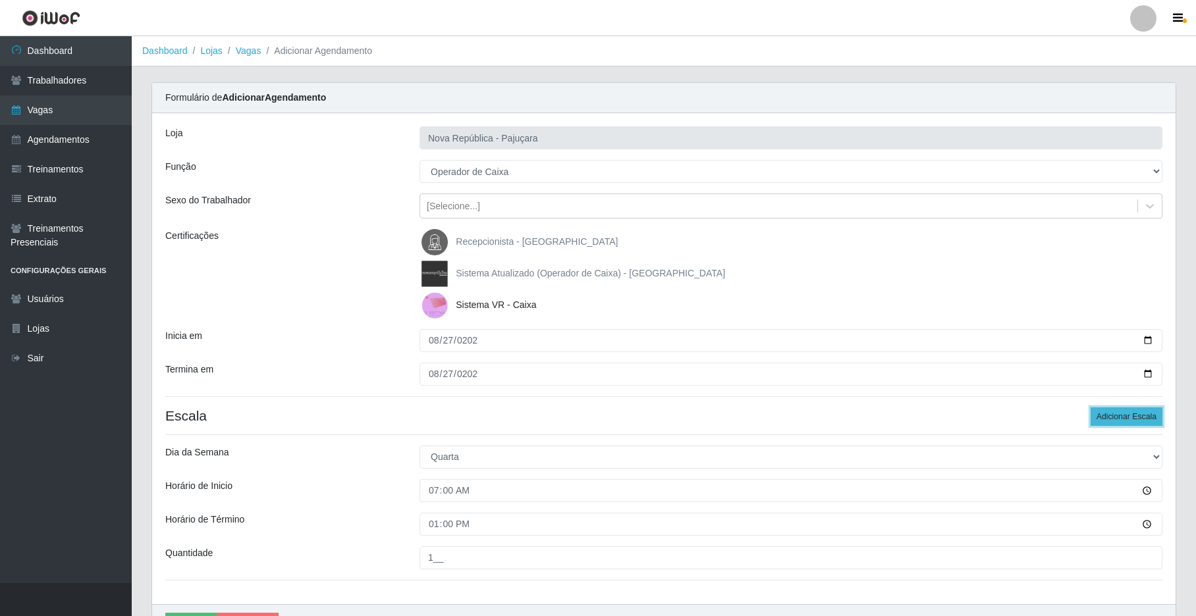
click at [907, 415] on button "Adicionar Escala" at bounding box center [1127, 417] width 72 height 18
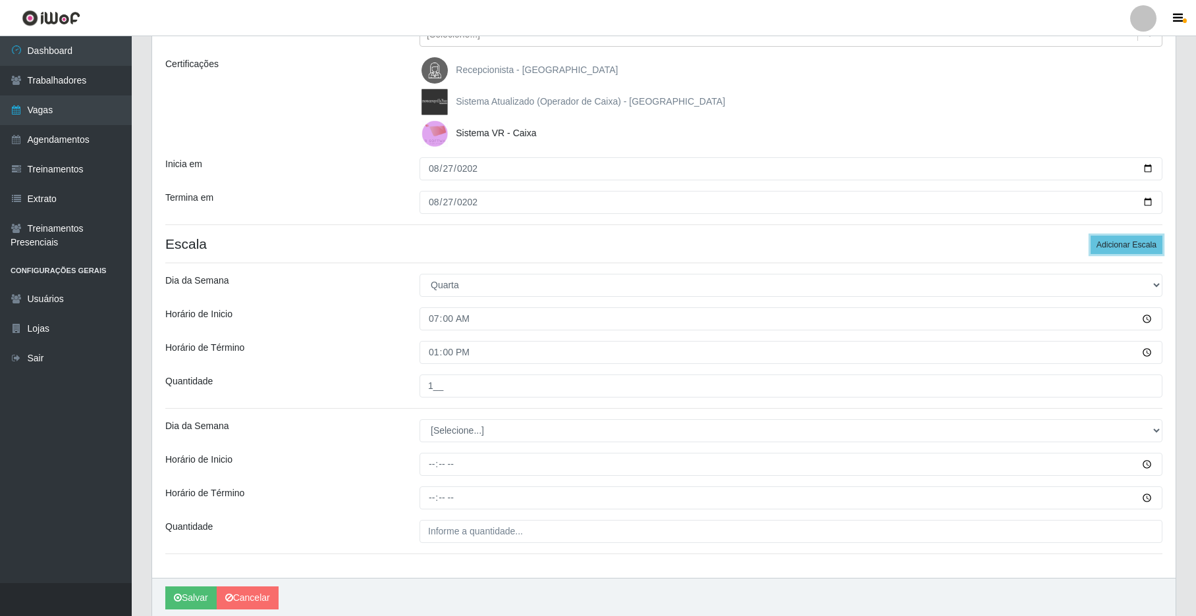
scroll to position [225, 0]
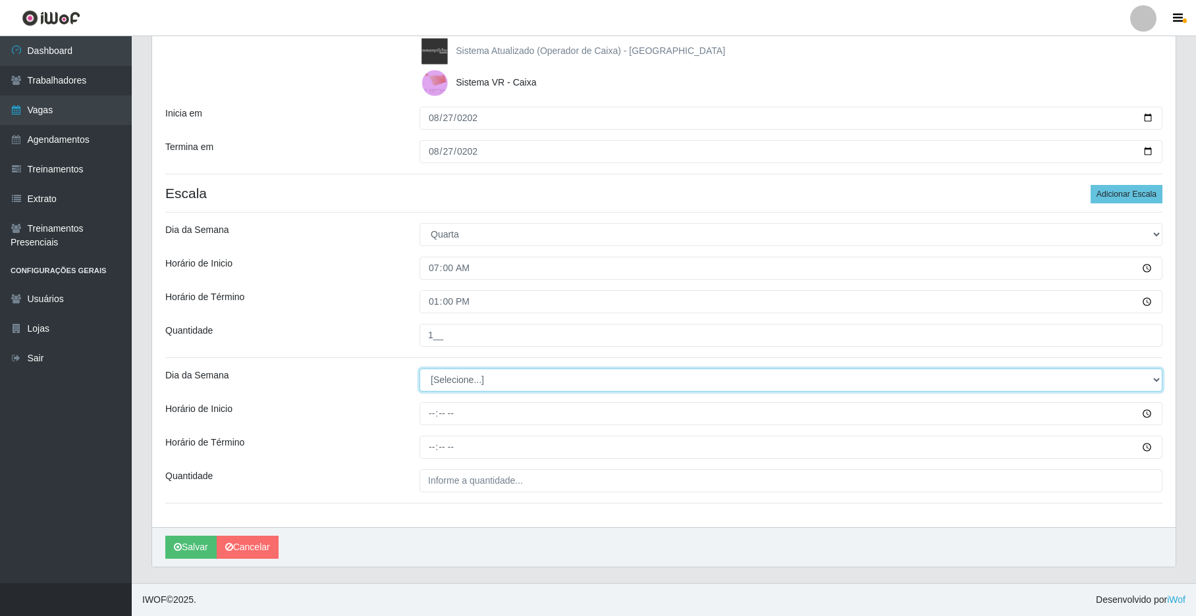
drag, startPoint x: 1153, startPoint y: 374, endPoint x: 1130, endPoint y: 374, distance: 22.4
click at [907, 374] on select "[Selecione...] Segunda Terça Quarta Quinta Sexta Sábado Domingo" at bounding box center [791, 380] width 743 height 23
select select "3"
click at [420, 369] on select "[Selecione...] Segunda Terça Quarta Quinta Sexta Sábado Domingo" at bounding box center [791, 380] width 743 height 23
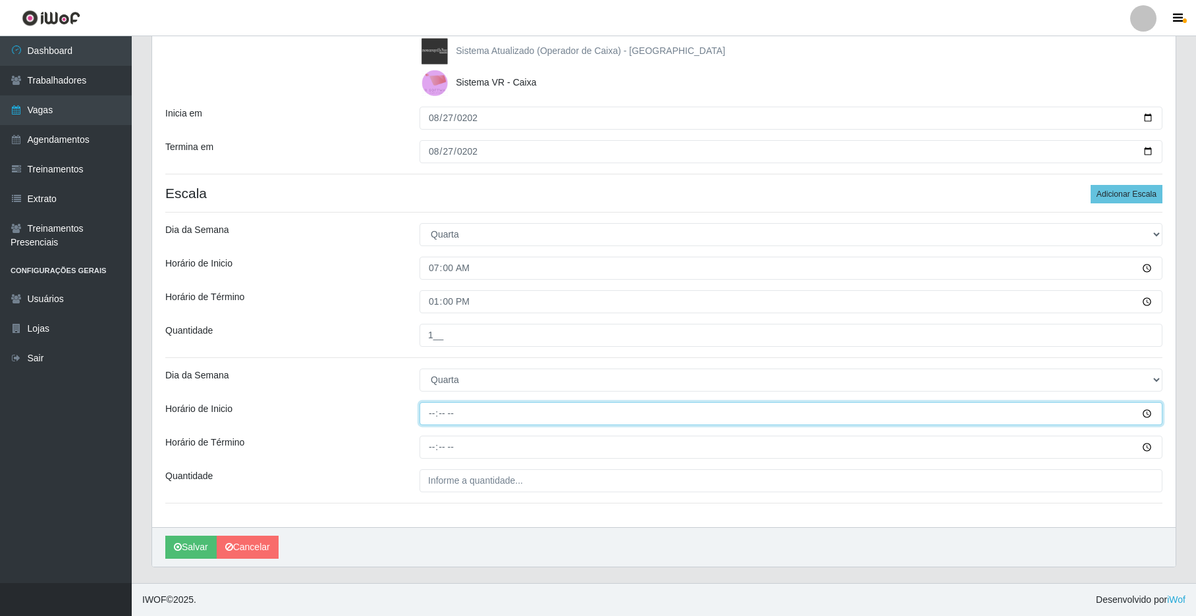
click at [433, 412] on input "Horário de Inicio" at bounding box center [791, 413] width 743 height 23
type input "08:00"
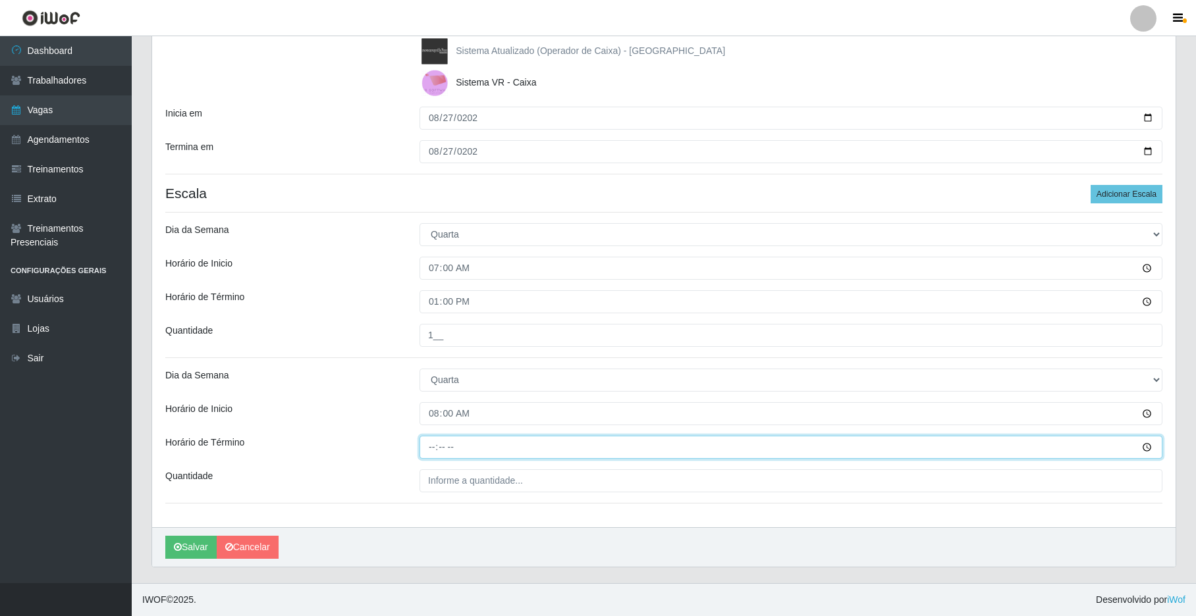
click at [435, 446] on input "Horário de Término" at bounding box center [791, 447] width 743 height 23
type input "14:00"
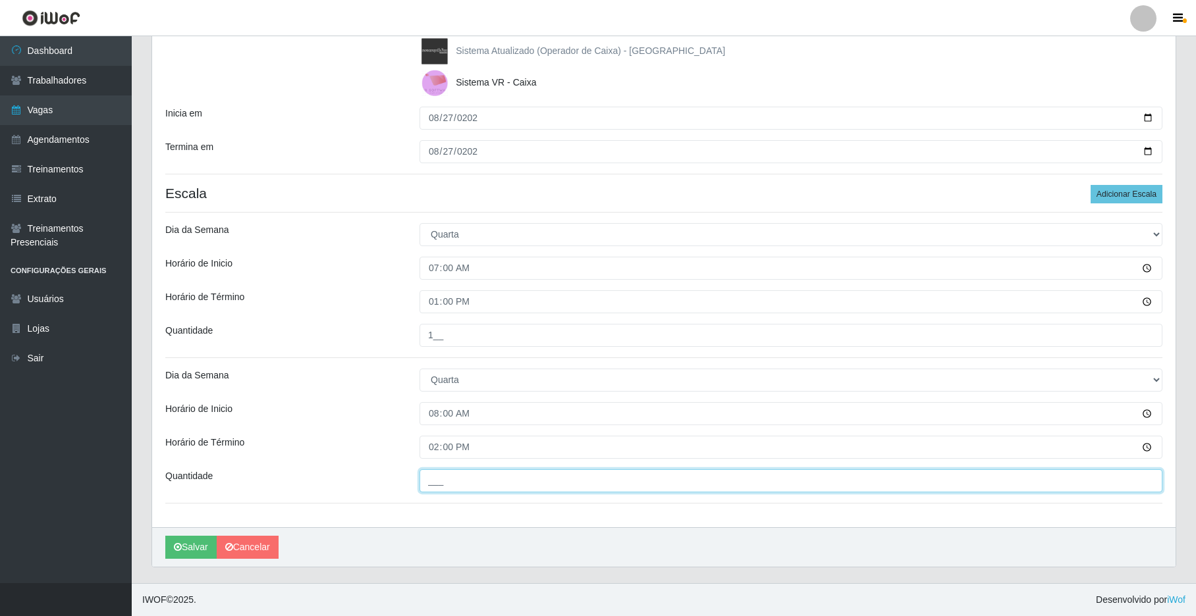
click at [430, 483] on input "___" at bounding box center [791, 481] width 743 height 23
type input "1__"
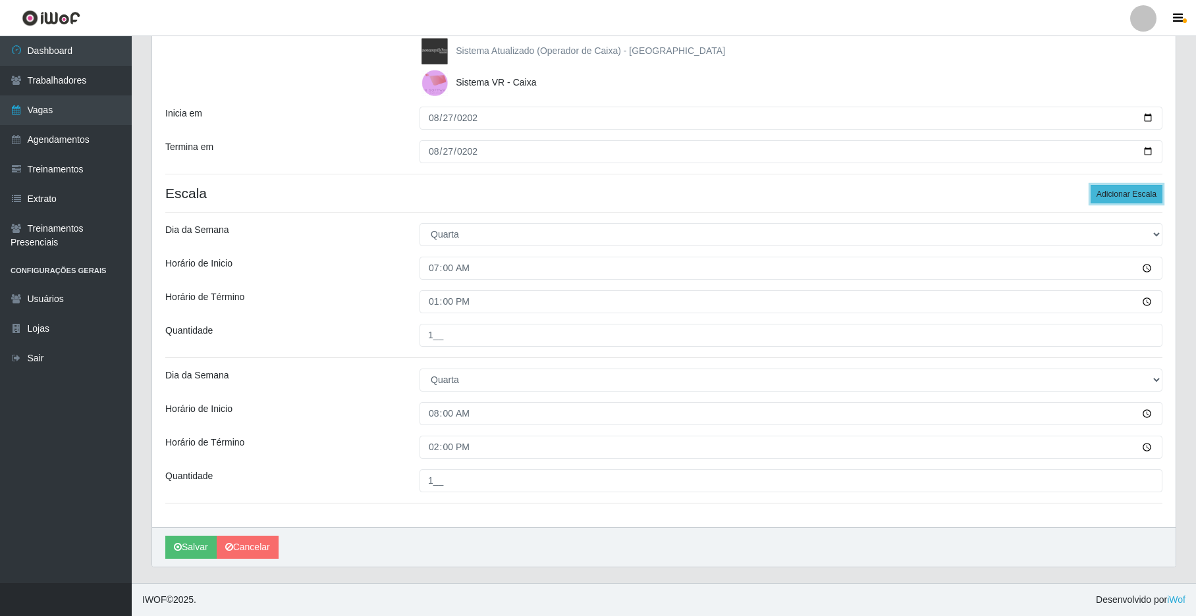
click at [907, 190] on button "Adicionar Escala" at bounding box center [1127, 194] width 72 height 18
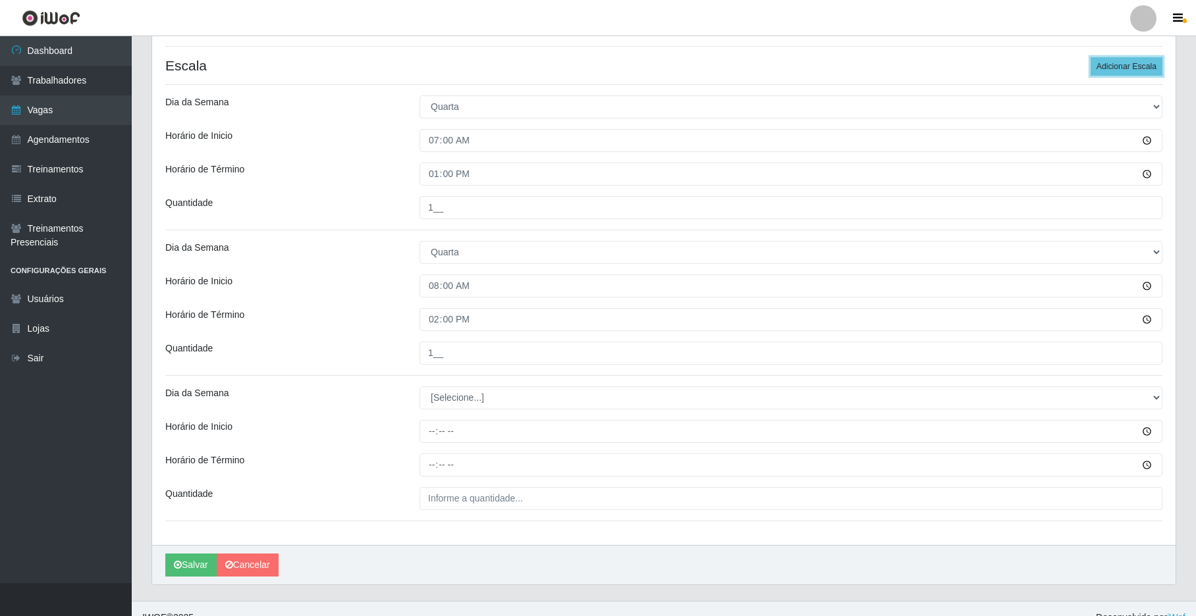
scroll to position [371, 0]
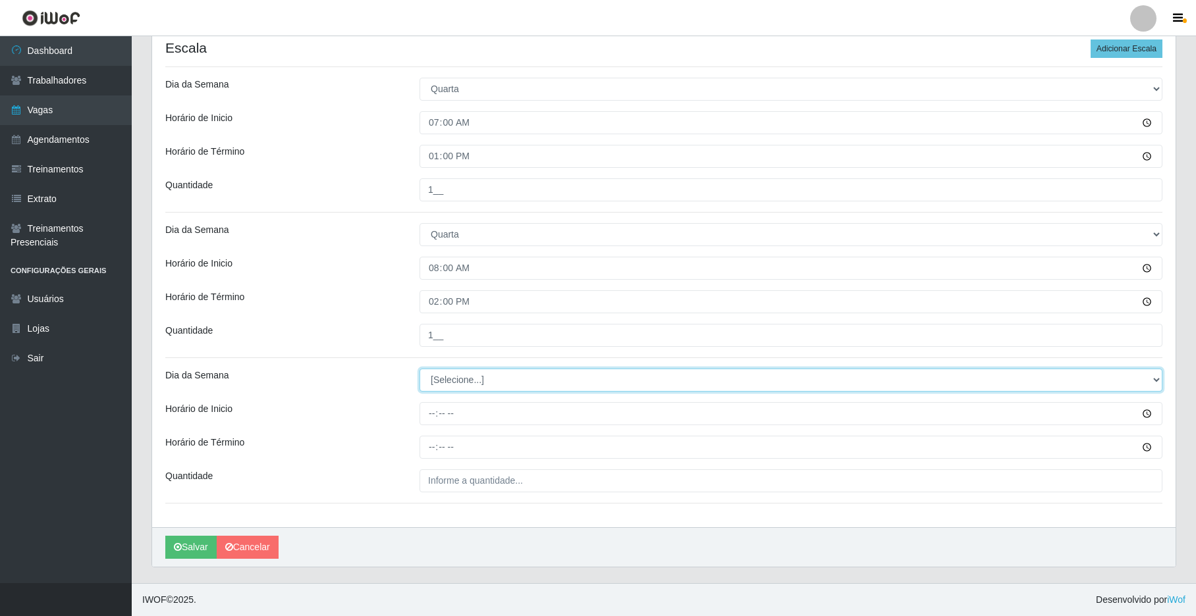
drag, startPoint x: 1150, startPoint y: 375, endPoint x: 1126, endPoint y: 373, distance: 23.9
click at [907, 375] on select "[Selecione...] Segunda Terça Quarta Quinta Sexta Sábado Domingo" at bounding box center [791, 380] width 743 height 23
select select "3"
click at [420, 369] on select "[Selecione...] Segunda Terça Quarta Quinta Sexta Sábado Domingo" at bounding box center [791, 380] width 743 height 23
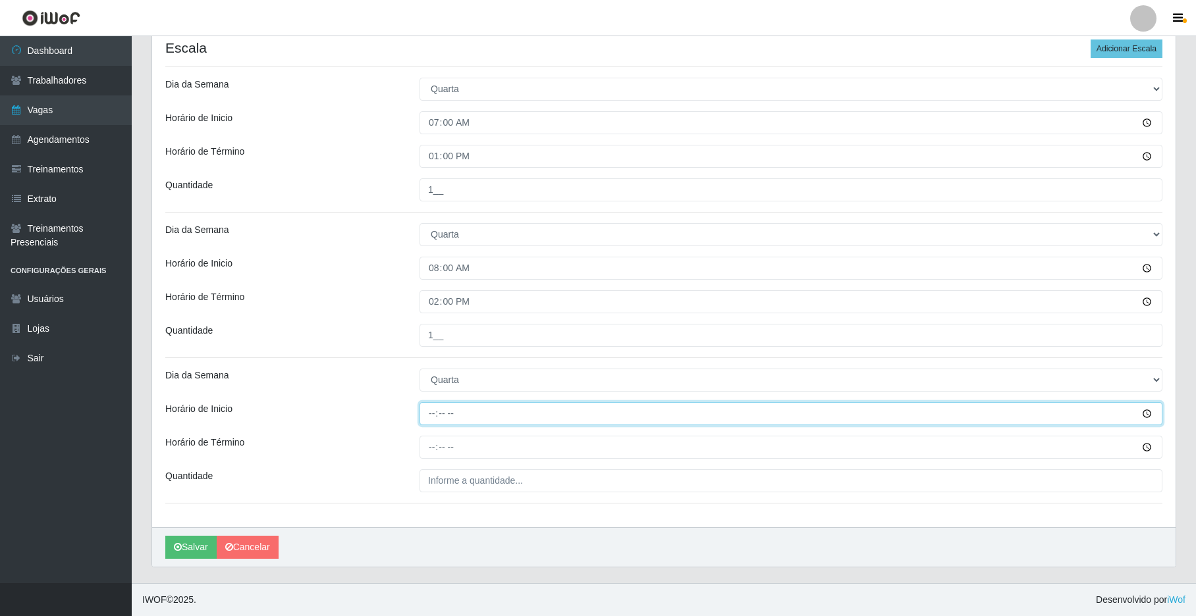
click at [433, 420] on input "Horário de Inicio" at bounding box center [791, 413] width 743 height 23
type input "15:00"
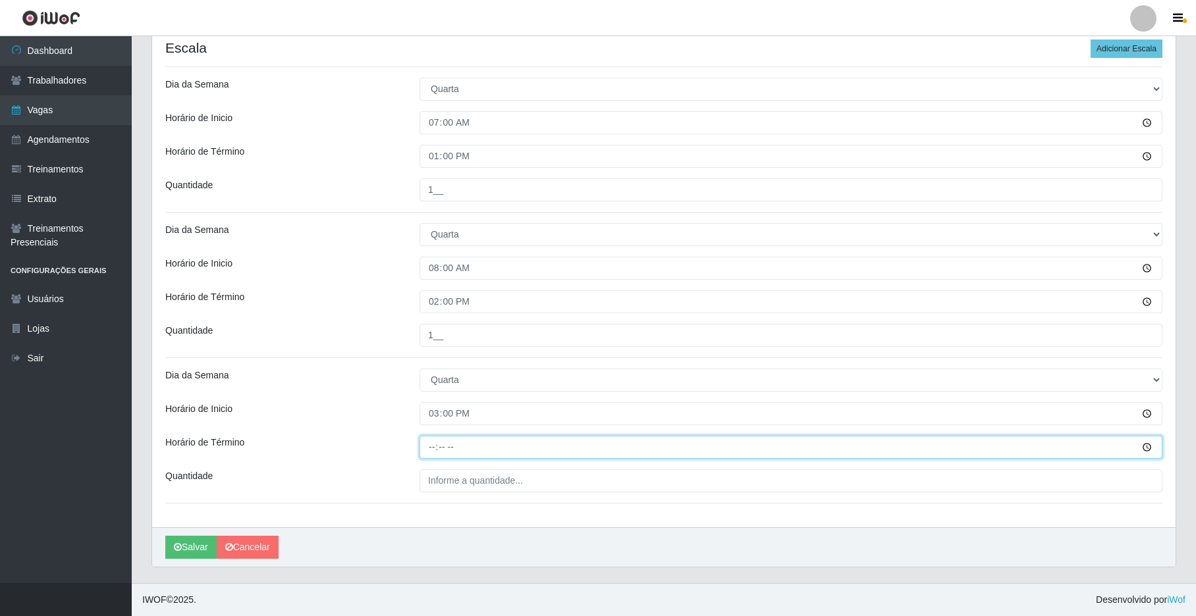
drag, startPoint x: 427, startPoint y: 448, endPoint x: 425, endPoint y: 438, distance: 10.1
click at [427, 448] on input "Horário de Término" at bounding box center [791, 447] width 743 height 23
type input "21:00"
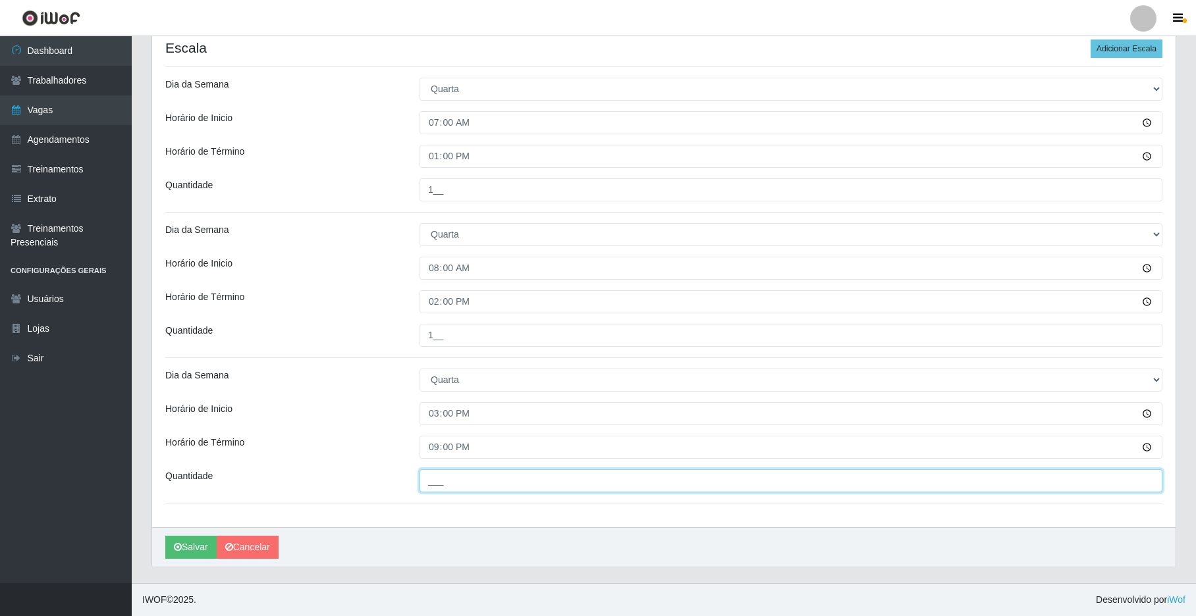
drag, startPoint x: 431, startPoint y: 475, endPoint x: 431, endPoint y: 482, distance: 7.2
click at [431, 476] on input "___" at bounding box center [791, 481] width 743 height 23
type input "2__"
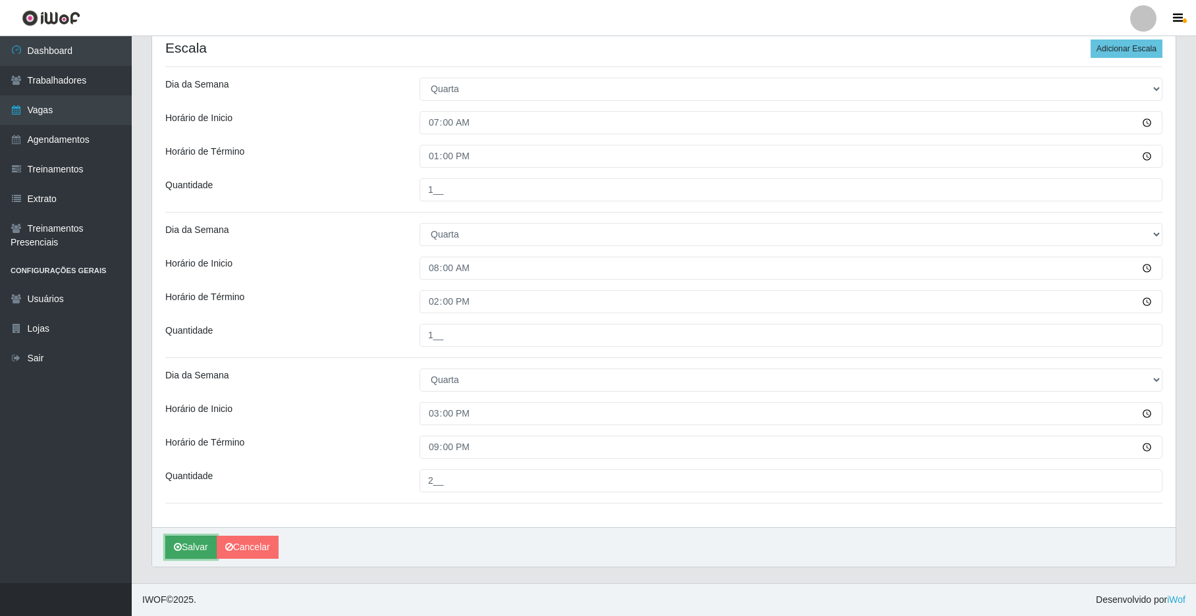
click at [205, 544] on button "Salvar" at bounding box center [190, 547] width 51 height 23
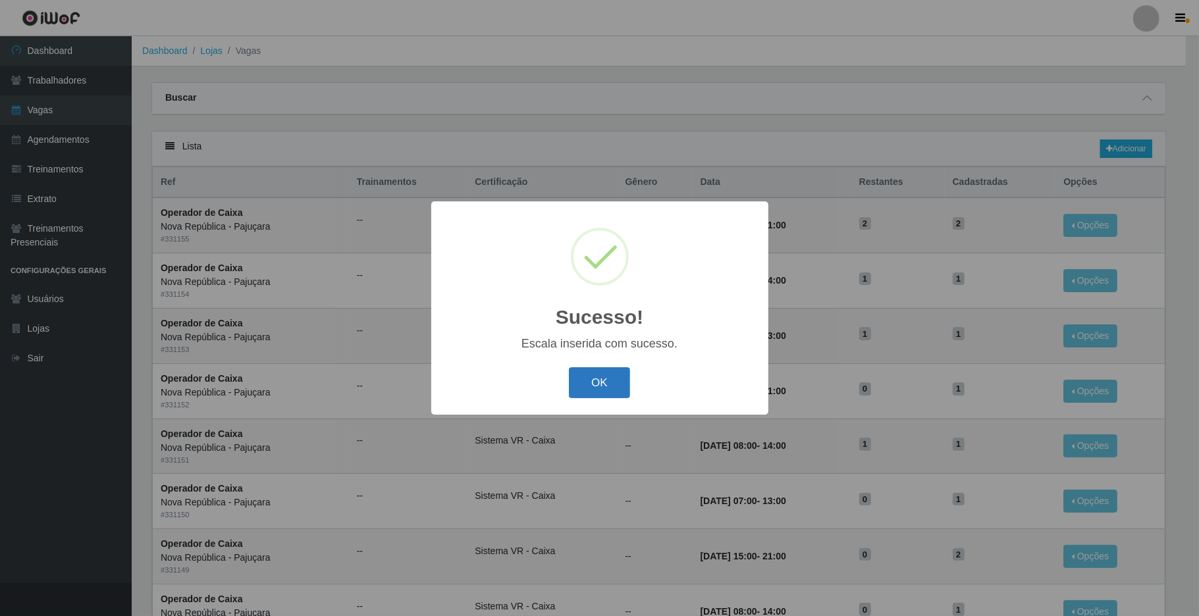
click at [601, 377] on button "OK" at bounding box center [599, 383] width 61 height 31
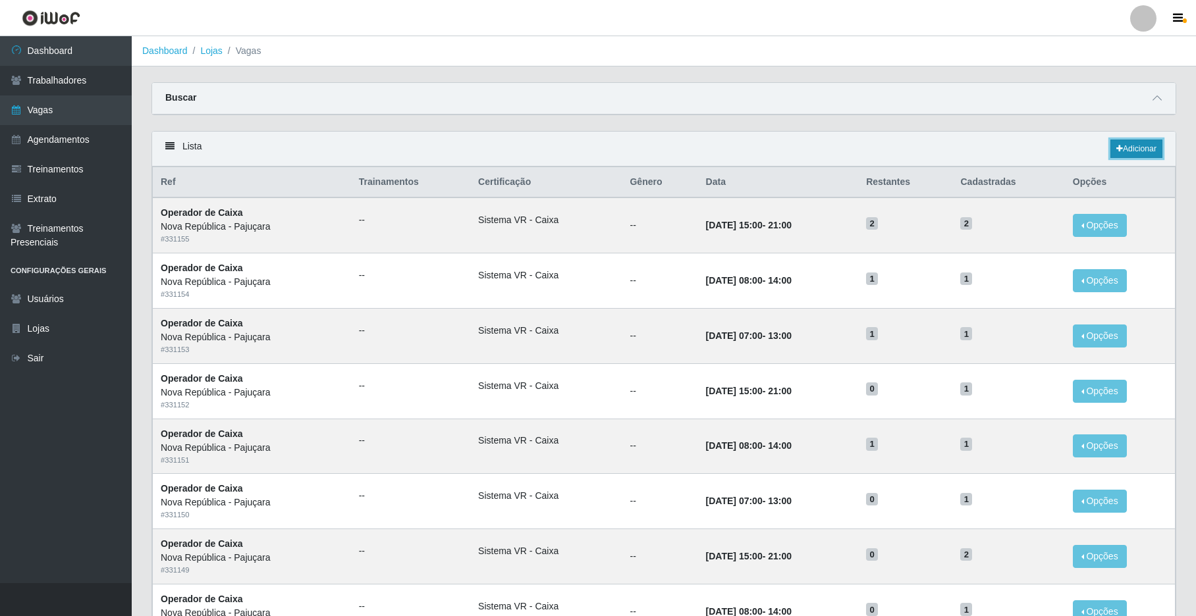
click at [907, 153] on link "Adicionar" at bounding box center [1136, 149] width 52 height 18
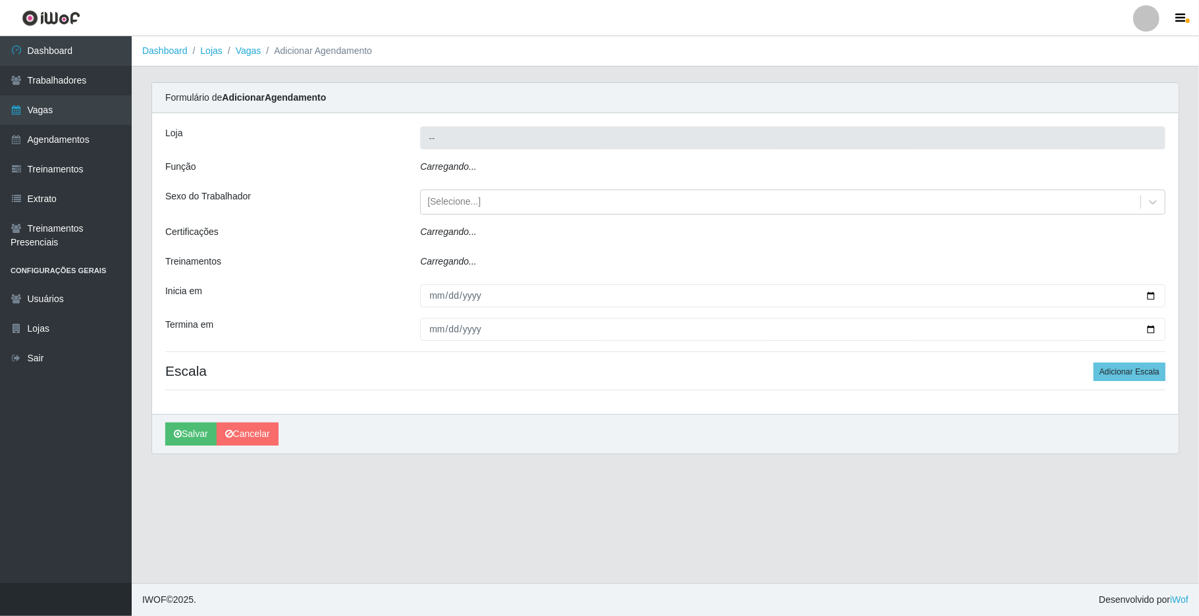
type input "Nova República - Pajuçara"
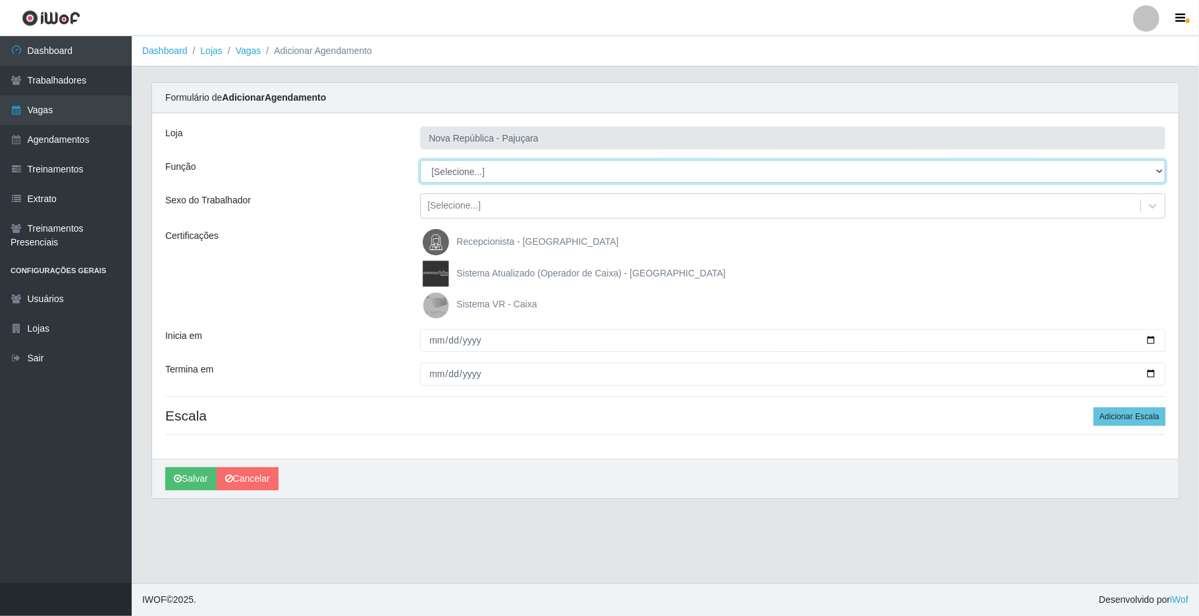
click at [907, 161] on select "[Selecione...] Balconista Operador de Caixa Repositor" at bounding box center [793, 171] width 746 height 23
select select "22"
click at [420, 161] on select "[Selecione...] Balconista Operador de Caixa Repositor" at bounding box center [793, 171] width 746 height 23
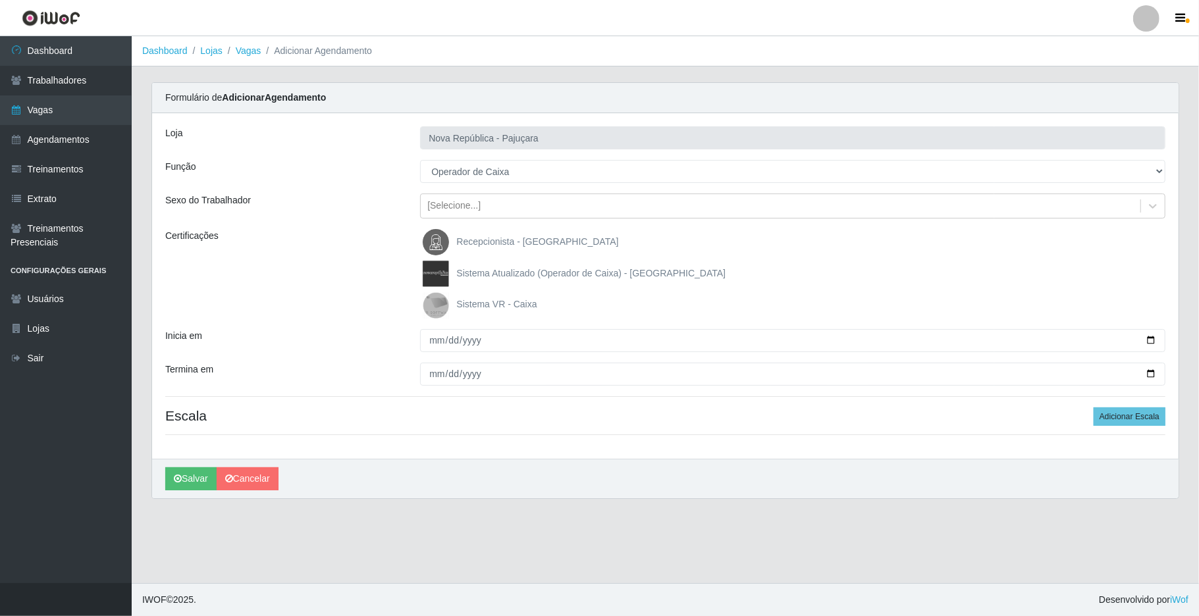
click at [427, 304] on img at bounding box center [439, 305] width 32 height 26
click at [0, 0] on input "Sistema VR - Caixa" at bounding box center [0, 0] width 0 height 0
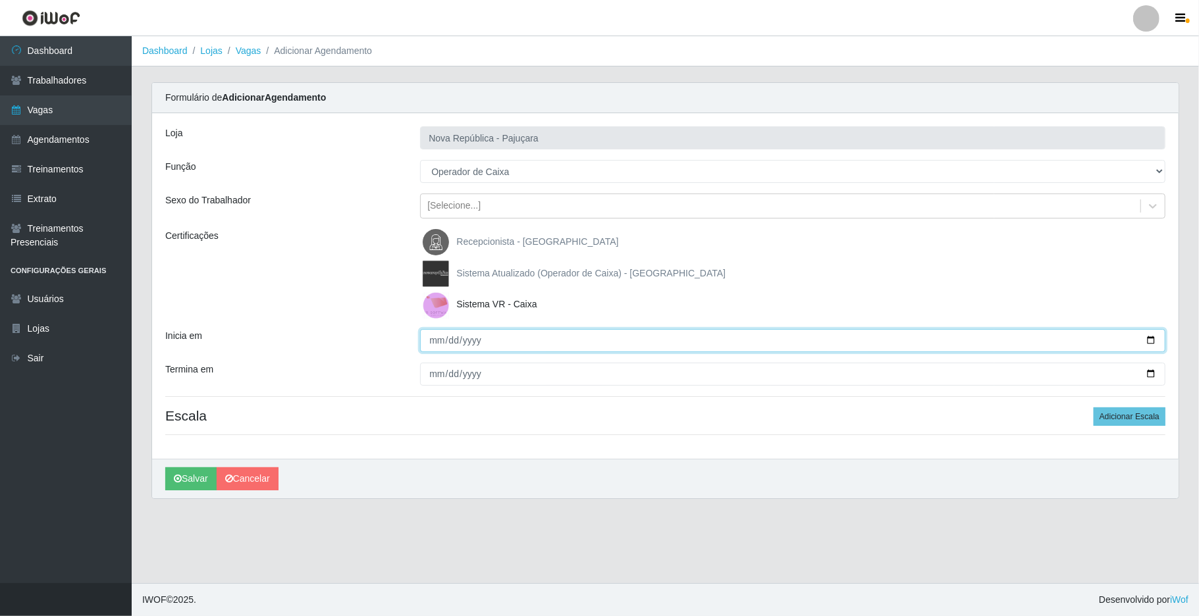
click at [428, 333] on input "Inicia em" at bounding box center [793, 340] width 746 height 23
type input "2025-08-28"
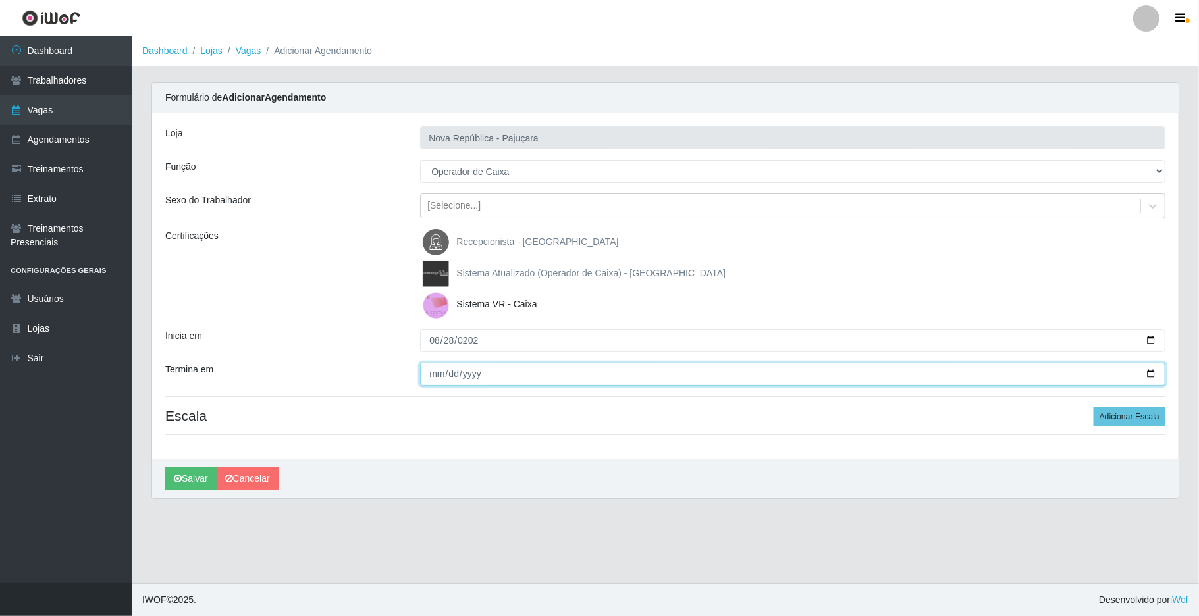
click at [428, 372] on input "Termina em" at bounding box center [793, 374] width 746 height 23
type input "2025-08-28"
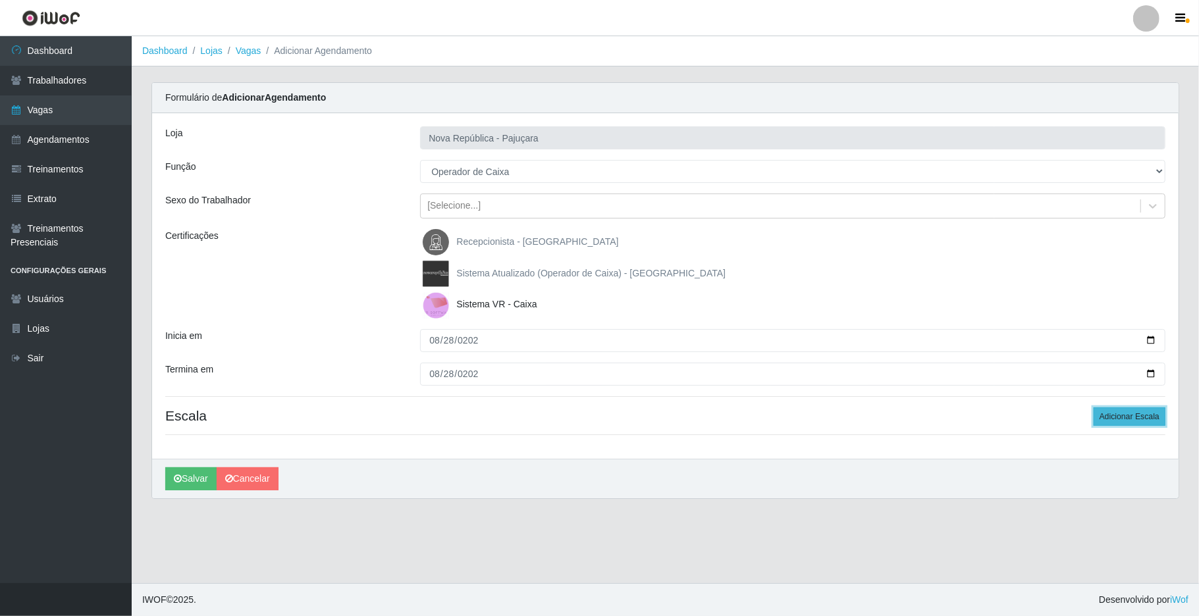
drag, startPoint x: 1115, startPoint y: 414, endPoint x: 1033, endPoint y: 388, distance: 86.4
click at [907, 414] on button "Adicionar Escala" at bounding box center [1130, 417] width 72 height 18
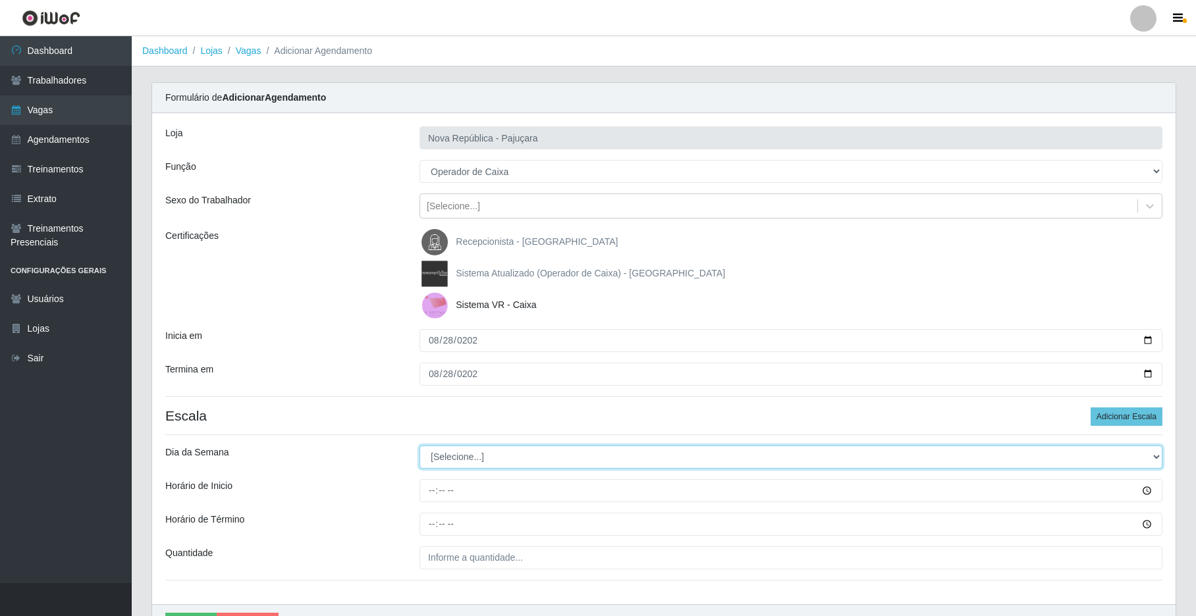
click at [907, 454] on select "[Selecione...] Segunda Terça Quarta Quinta Sexta Sábado Domingo" at bounding box center [791, 457] width 743 height 23
select select "4"
click at [420, 447] on select "[Selecione...] Segunda Terça Quarta Quinta Sexta Sábado Domingo" at bounding box center [791, 457] width 743 height 23
click at [427, 496] on input "Horário de Inicio" at bounding box center [791, 490] width 743 height 23
type input "07:00"
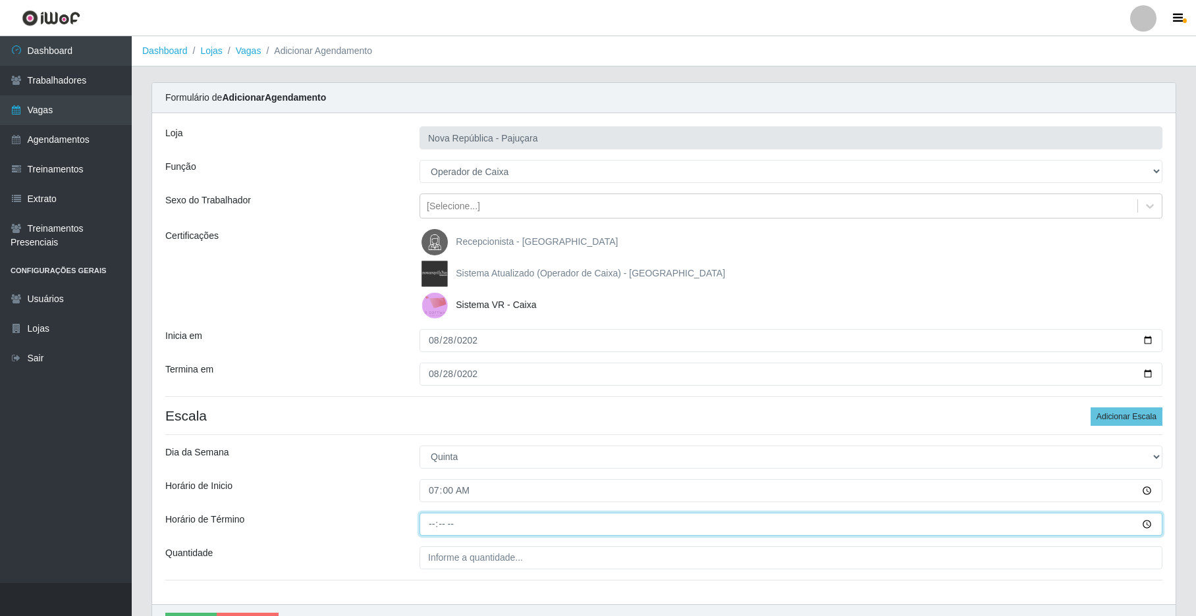
click at [427, 532] on input "Horário de Término" at bounding box center [791, 524] width 743 height 23
type input "13:00"
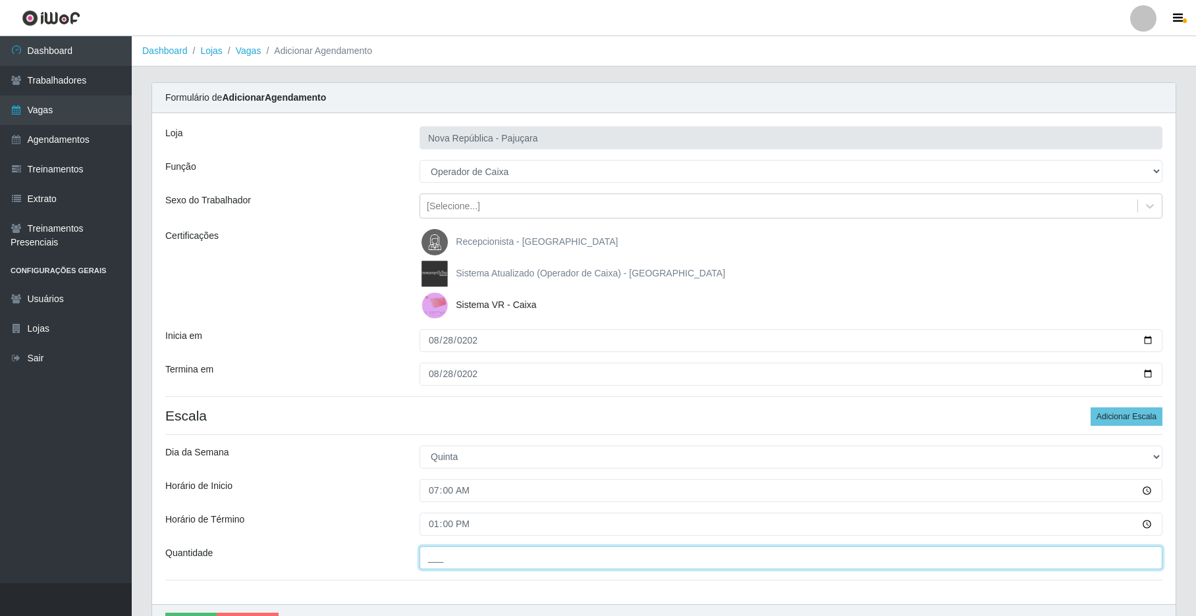
click at [464, 556] on input "___" at bounding box center [791, 558] width 743 height 23
type input "2__"
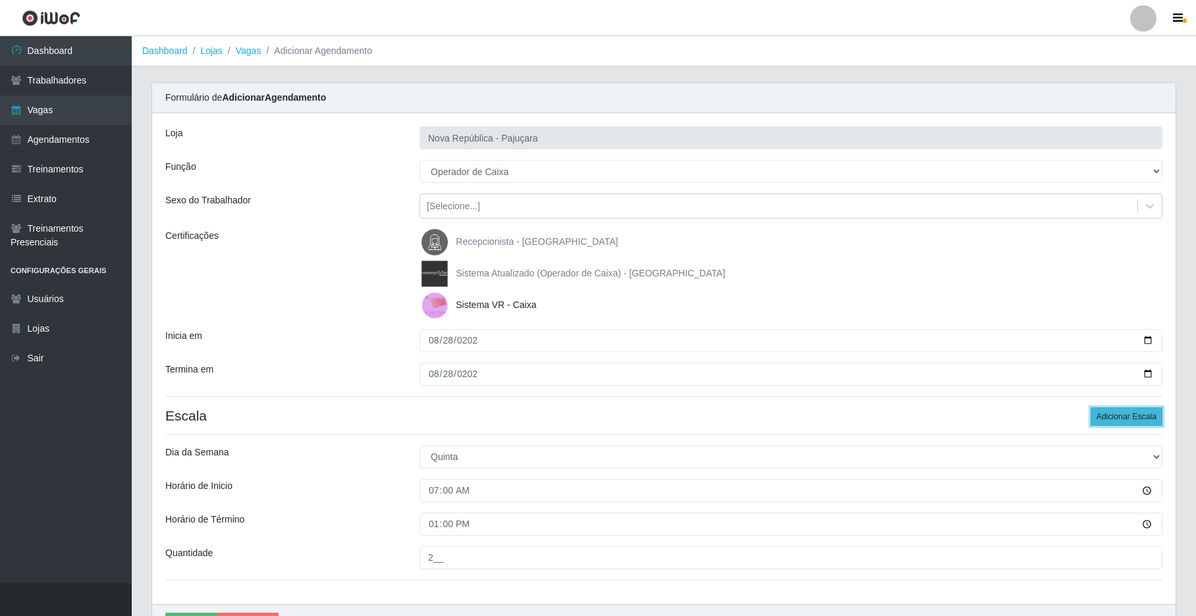
click at [907, 420] on button "Adicionar Escala" at bounding box center [1127, 417] width 72 height 18
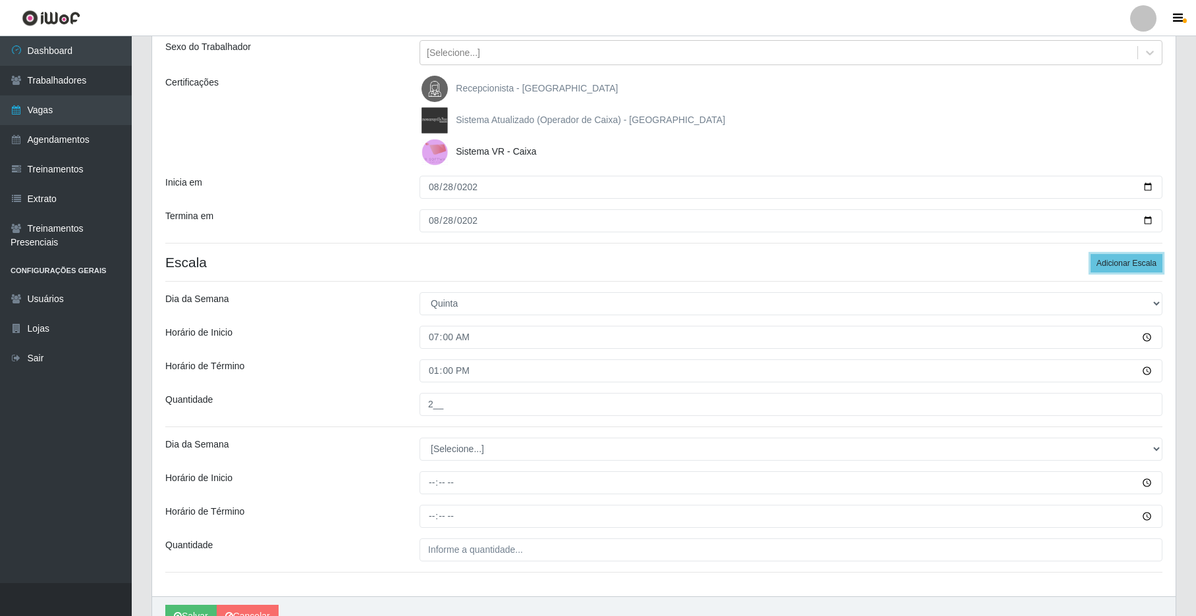
scroll to position [225, 0]
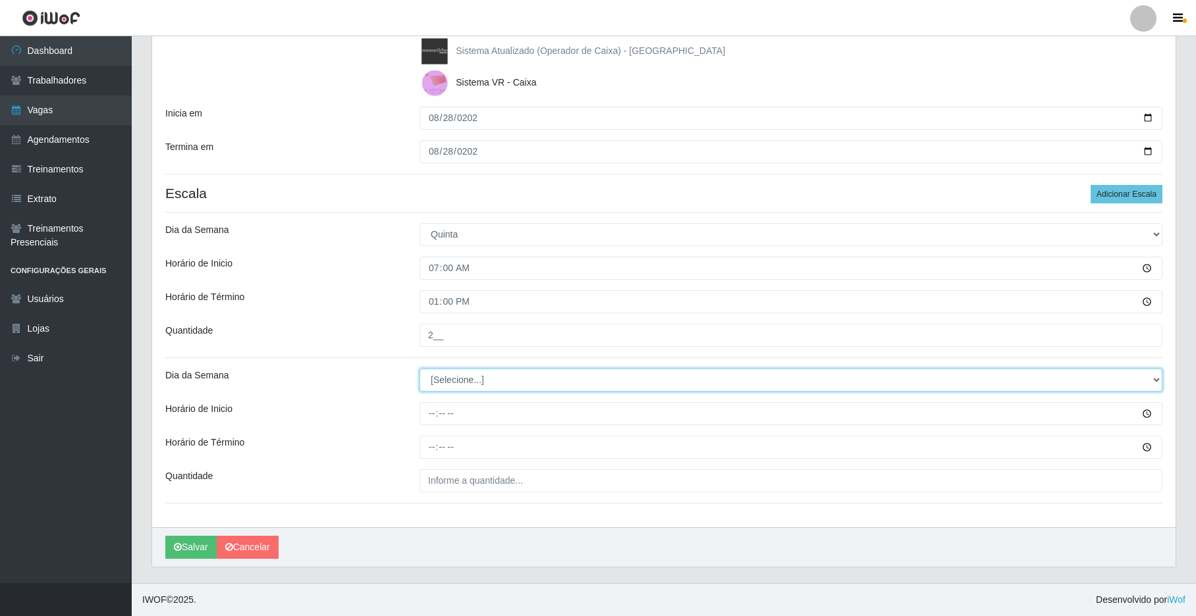
drag, startPoint x: 1153, startPoint y: 373, endPoint x: 1142, endPoint y: 372, distance: 10.6
click at [907, 372] on select "[Selecione...] Segunda Terça Quarta Quinta Sexta Sábado Domingo" at bounding box center [791, 380] width 743 height 23
select select "4"
click at [420, 369] on select "[Selecione...] Segunda Terça Quarta Quinta Sexta Sábado Domingo" at bounding box center [791, 380] width 743 height 23
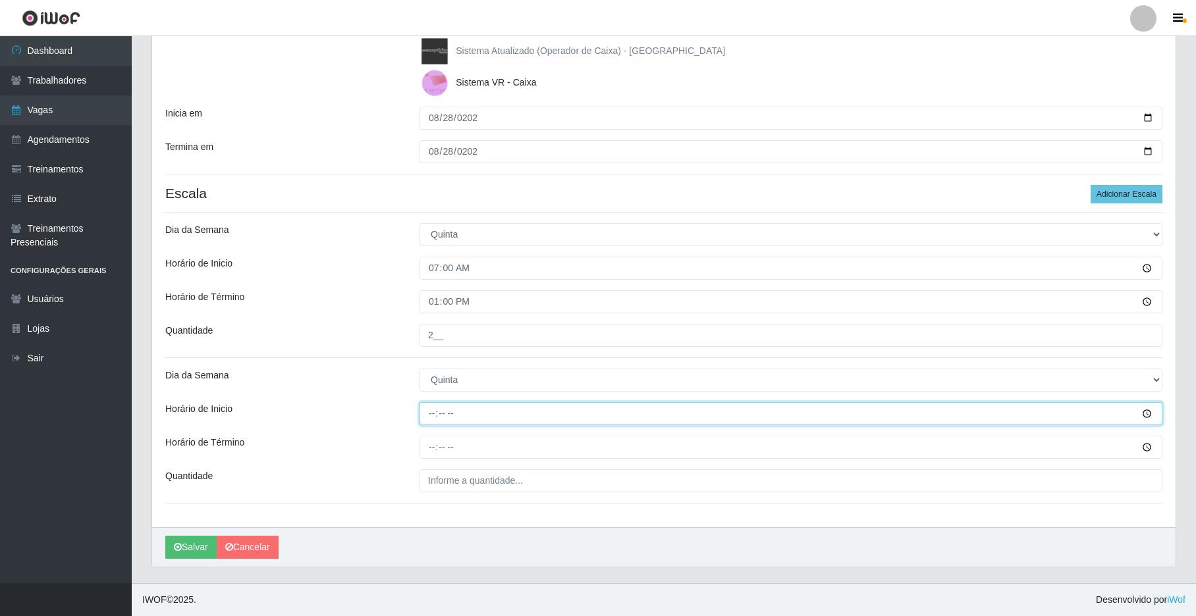
click at [424, 418] on input "Horário de Inicio" at bounding box center [791, 413] width 743 height 23
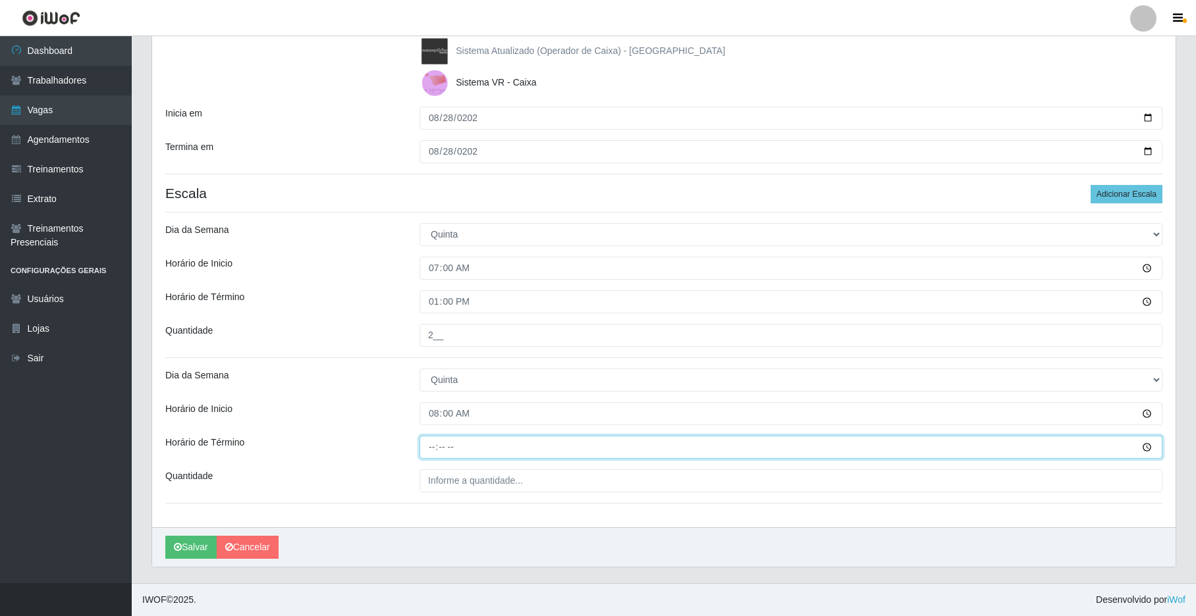
click at [425, 447] on input "Horário de Término" at bounding box center [791, 447] width 743 height 23
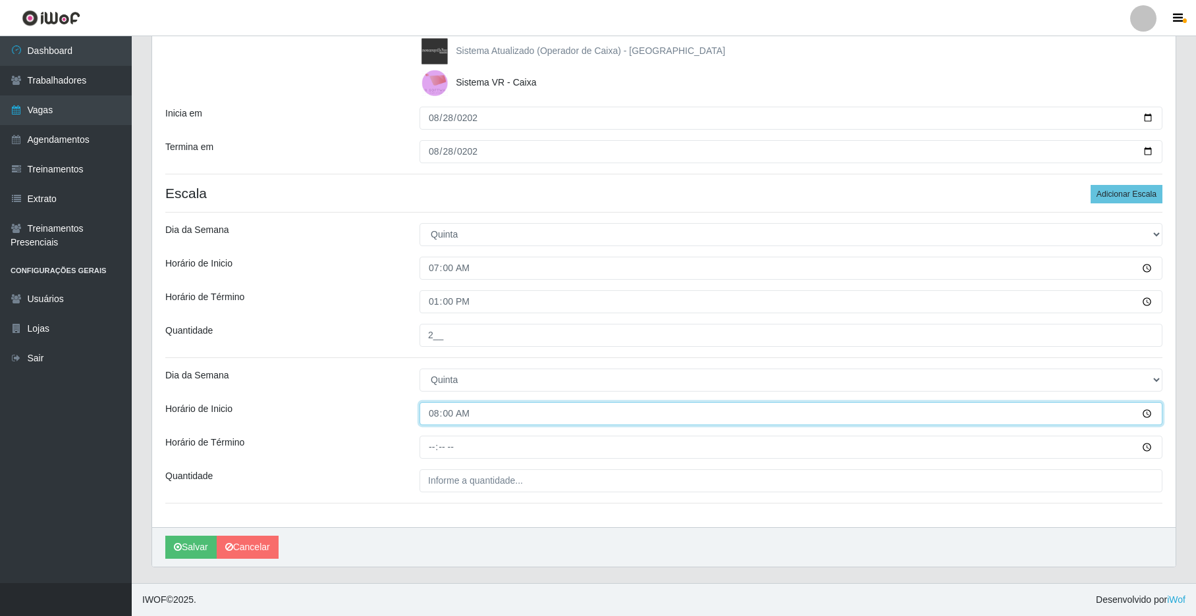
click at [435, 412] on input "08:00" at bounding box center [791, 413] width 743 height 23
type input "09:00"
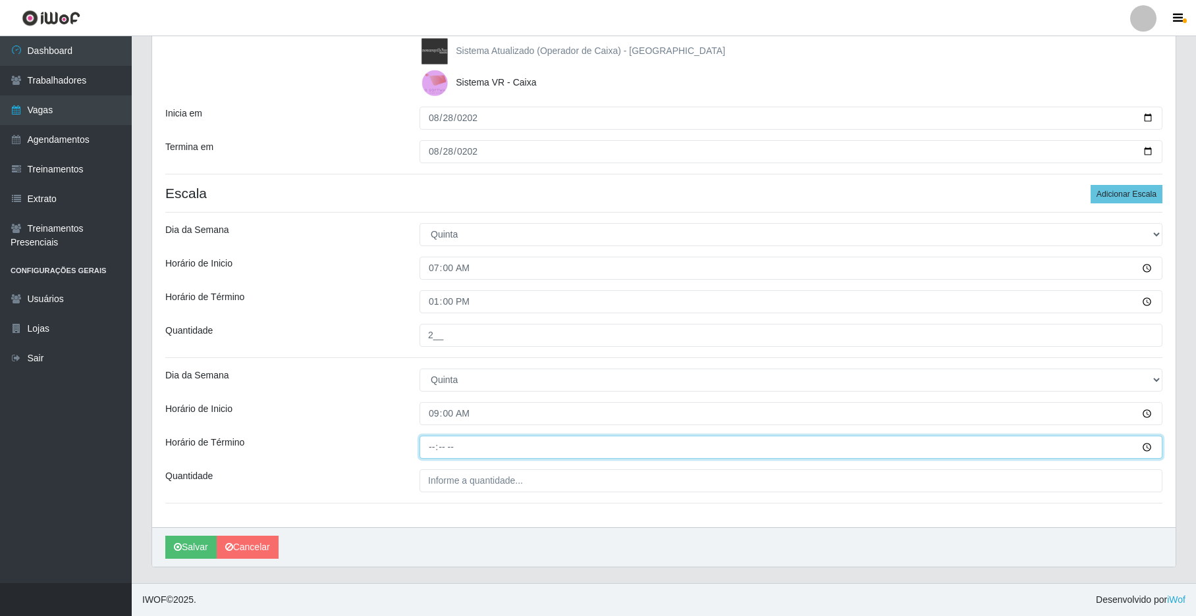
click at [424, 443] on input "Horário de Término" at bounding box center [791, 447] width 743 height 23
type input "15:00"
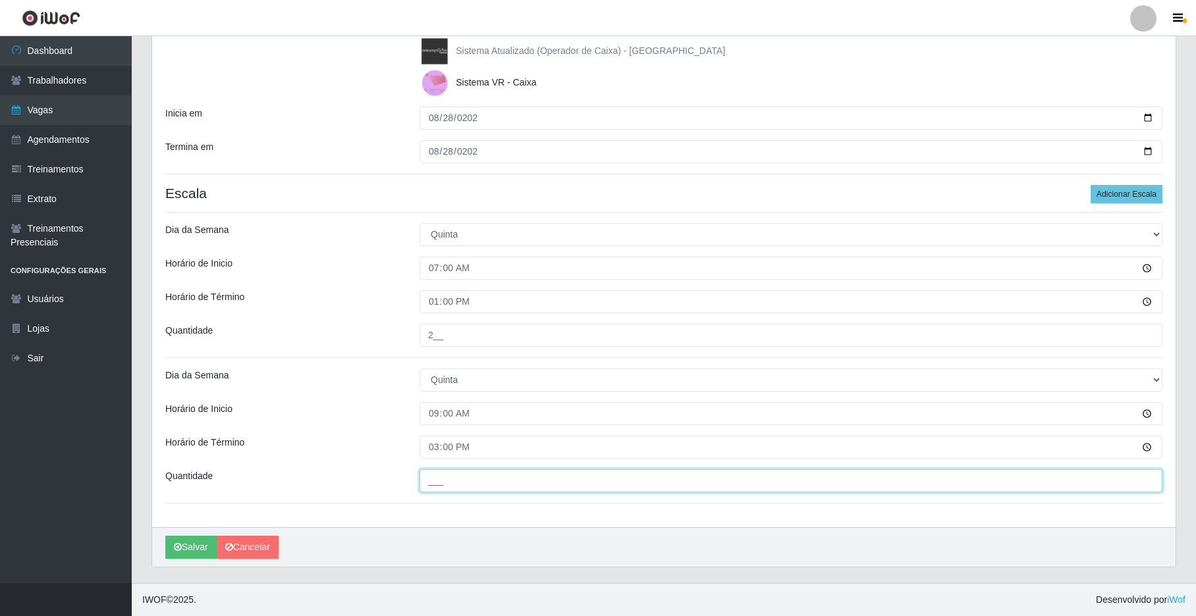
drag, startPoint x: 432, startPoint y: 485, endPoint x: 445, endPoint y: 486, distance: 13.2
click at [433, 485] on input "___" at bounding box center [791, 481] width 743 height 23
type input "1__"
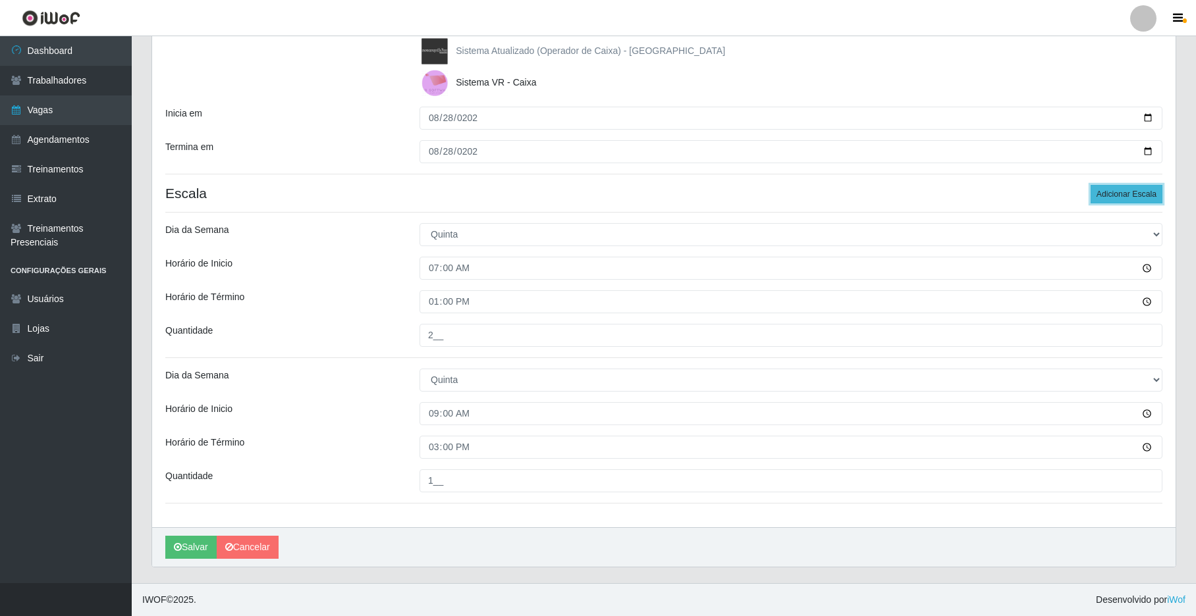
click at [907, 186] on button "Adicionar Escala" at bounding box center [1127, 194] width 72 height 18
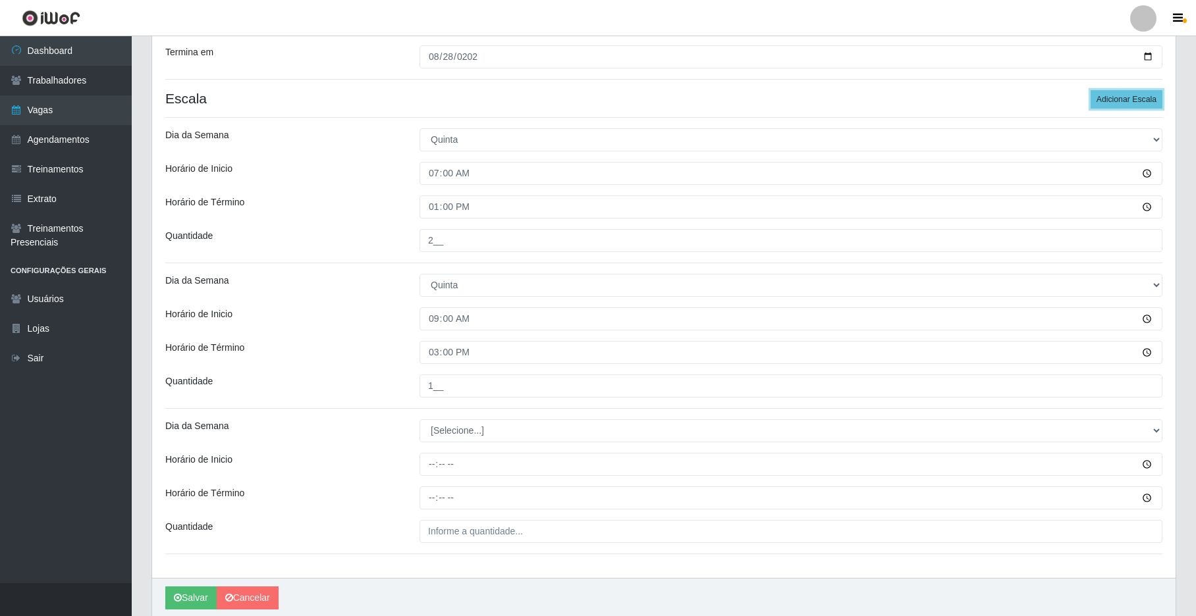
scroll to position [325, 0]
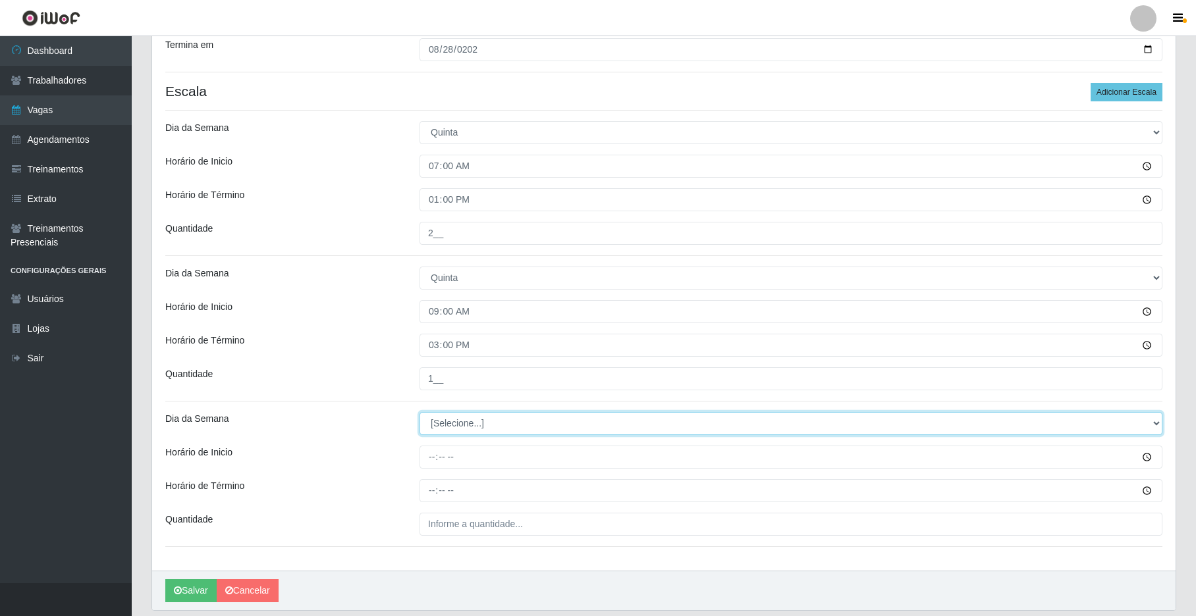
drag, startPoint x: 1154, startPoint y: 422, endPoint x: 1062, endPoint y: 393, distance: 96.7
click at [907, 422] on select "[Selecione...] Segunda Terça Quarta Quinta Sexta Sábado Domingo" at bounding box center [791, 423] width 743 height 23
select select "4"
click at [420, 414] on select "[Selecione...] Segunda Terça Quarta Quinta Sexta Sábado Domingo" at bounding box center [791, 423] width 743 height 23
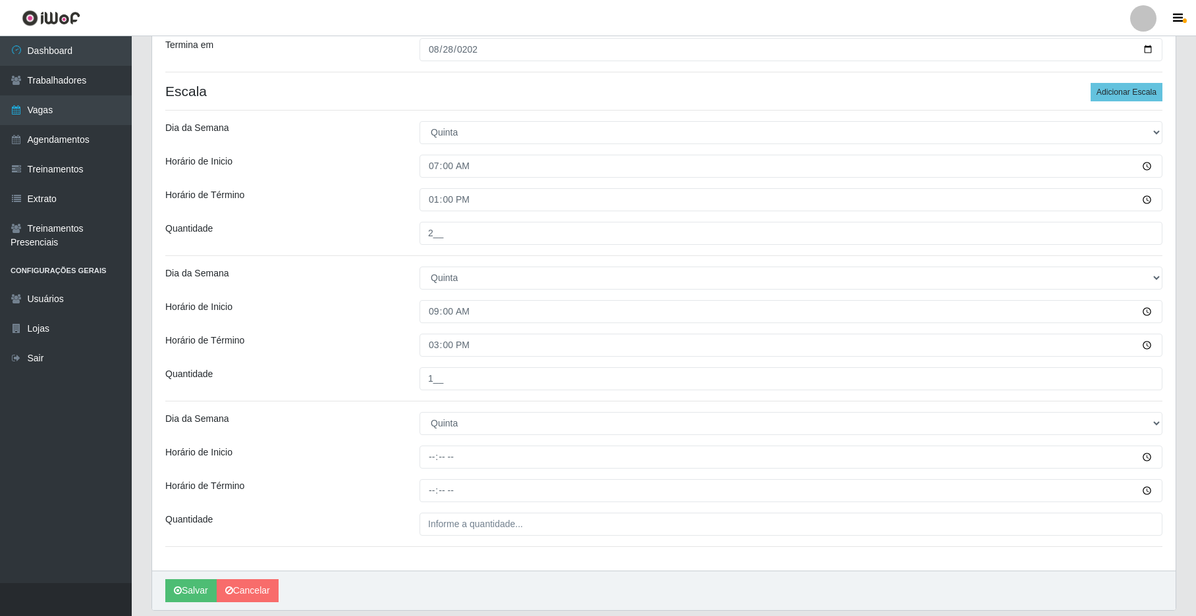
click at [433, 472] on div "Loja Nova República - Pajuçara Função [Selecione...] Balconista Operador de Cai…" at bounding box center [663, 180] width 1023 height 782
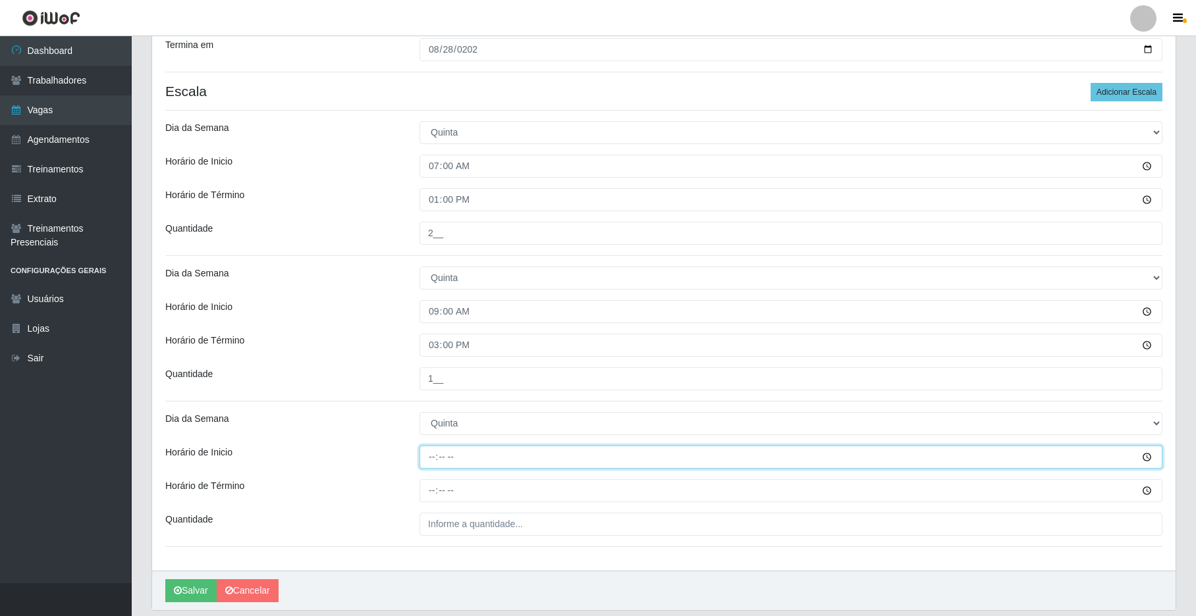
click at [436, 464] on input "Horário de Inicio" at bounding box center [791, 457] width 743 height 23
type input "15:00"
click at [430, 493] on input "Horário de Término" at bounding box center [791, 490] width 743 height 23
type input "21:00"
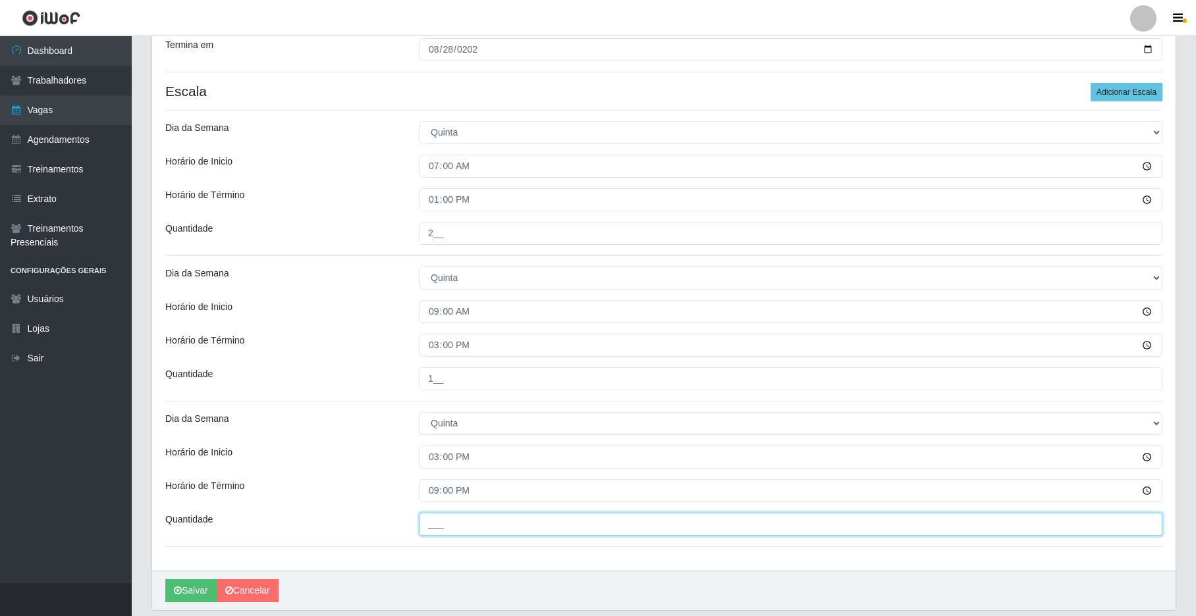
click at [460, 528] on input "___" at bounding box center [791, 524] width 743 height 23
type input "2__"
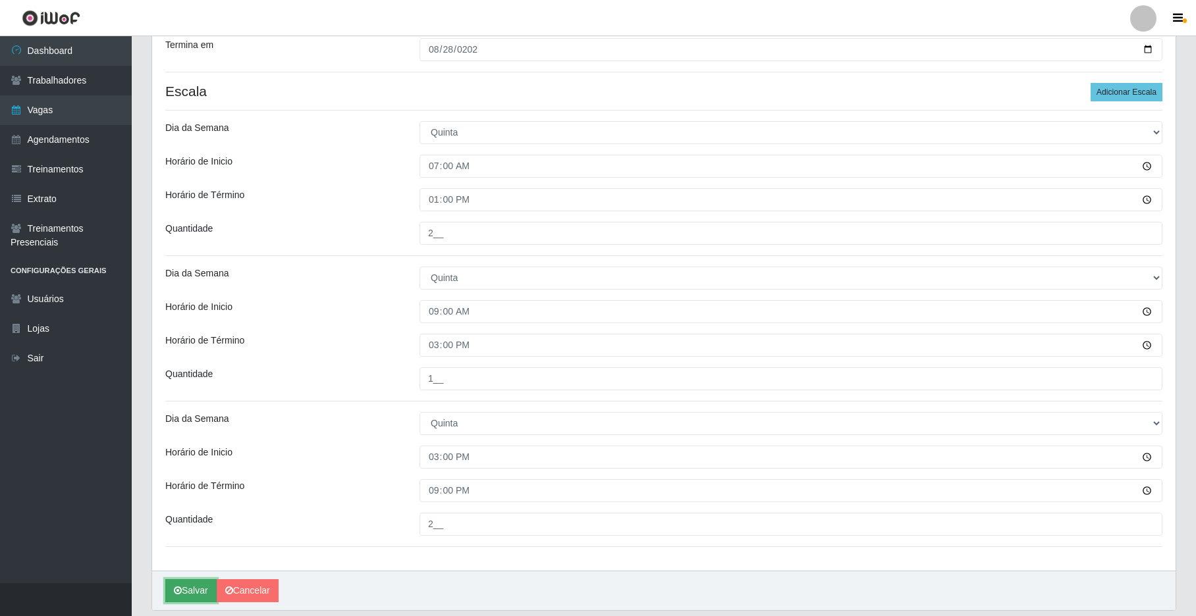
click at [182, 584] on button "Salvar" at bounding box center [190, 591] width 51 height 23
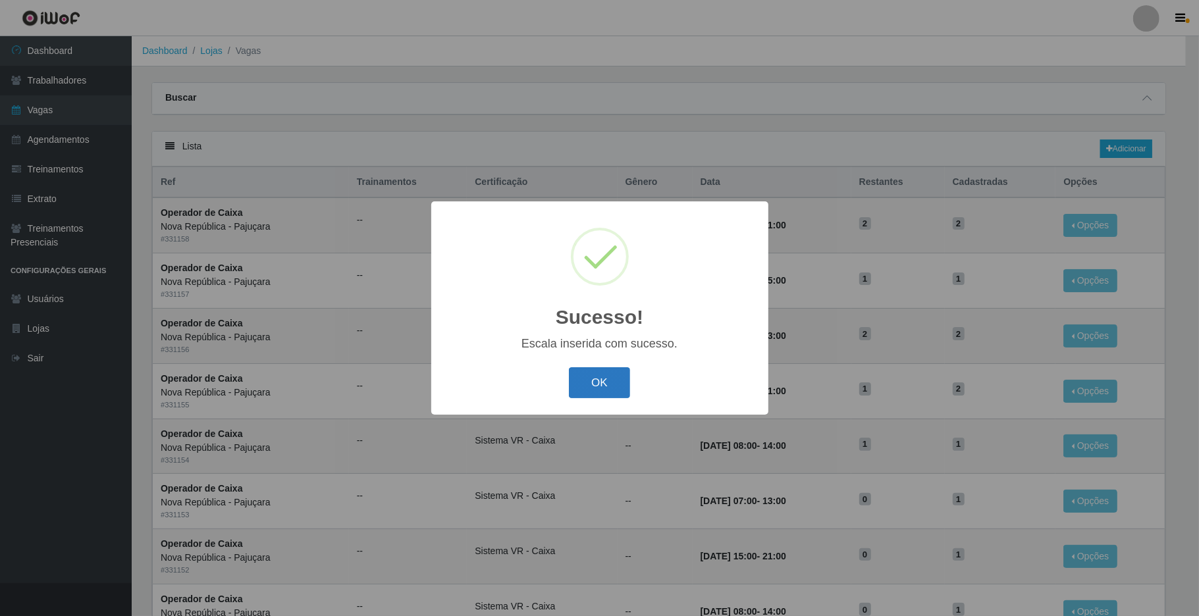
click at [595, 383] on button "OK" at bounding box center [599, 383] width 61 height 31
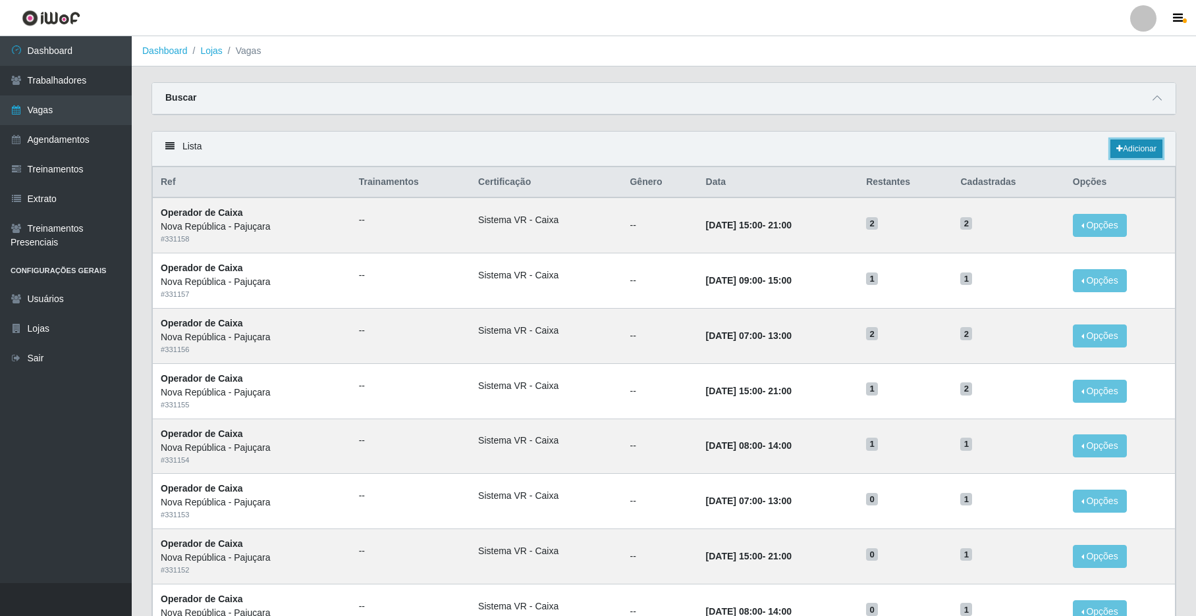
click at [907, 143] on link "Adicionar" at bounding box center [1136, 149] width 52 height 18
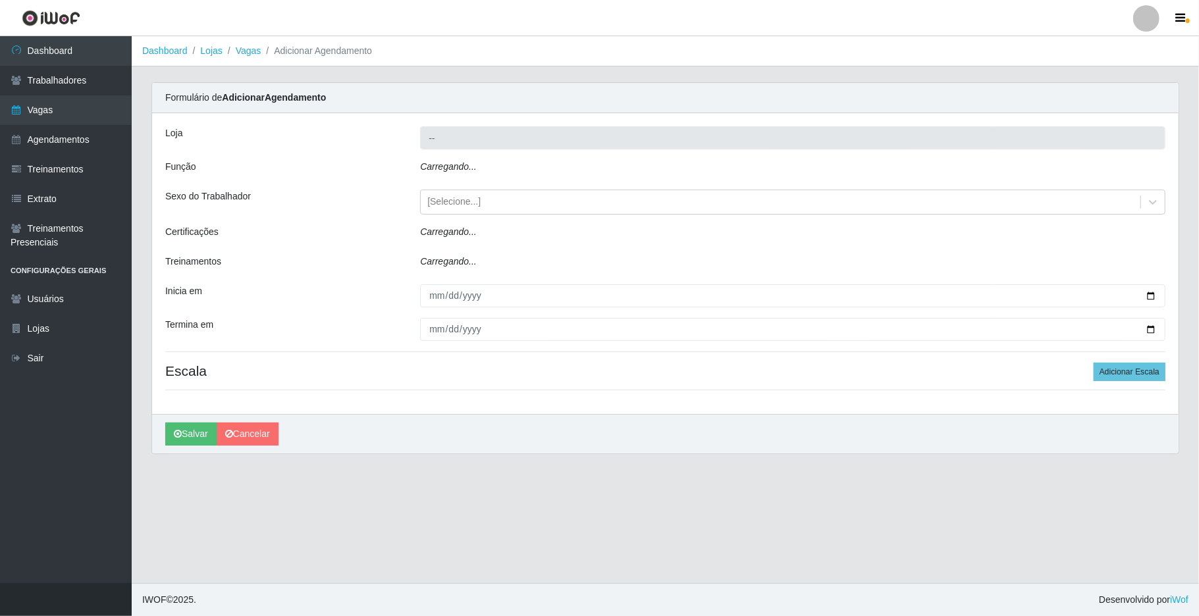
type input "Nova República - Pajuçara"
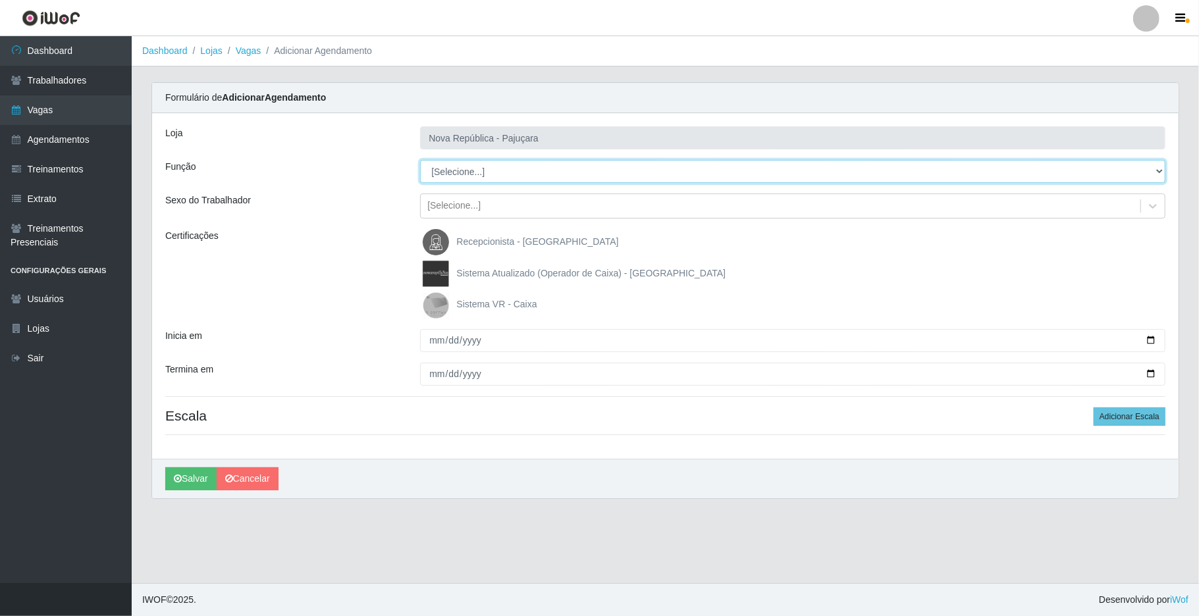
drag, startPoint x: 1162, startPoint y: 170, endPoint x: 1145, endPoint y: 161, distance: 19.1
click at [907, 169] on select "[Selecione...] Balconista Operador de Caixa Repositor" at bounding box center [793, 171] width 746 height 23
select select "22"
click at [420, 161] on select "[Selecione...] Balconista Operador de Caixa Repositor" at bounding box center [793, 171] width 746 height 23
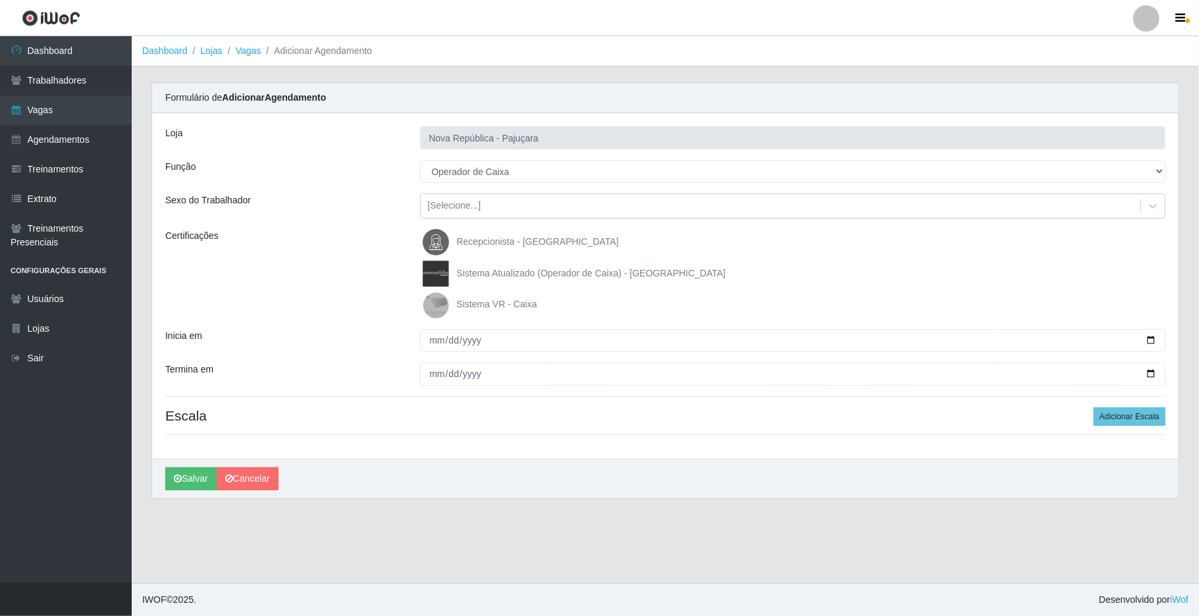
click at [424, 304] on img at bounding box center [439, 305] width 32 height 26
click at [0, 0] on input "Sistema VR - Caixa" at bounding box center [0, 0] width 0 height 0
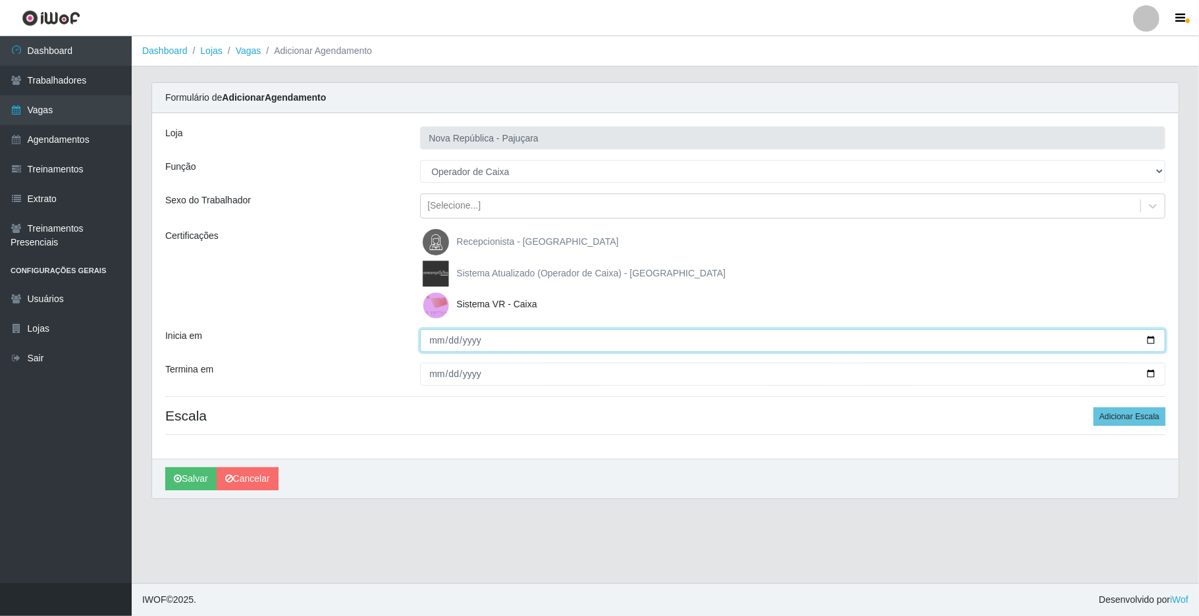
drag, startPoint x: 425, startPoint y: 338, endPoint x: 417, endPoint y: 366, distance: 29.4
click at [424, 341] on input "Inicia em" at bounding box center [793, 340] width 746 height 23
type input "2025-08-29"
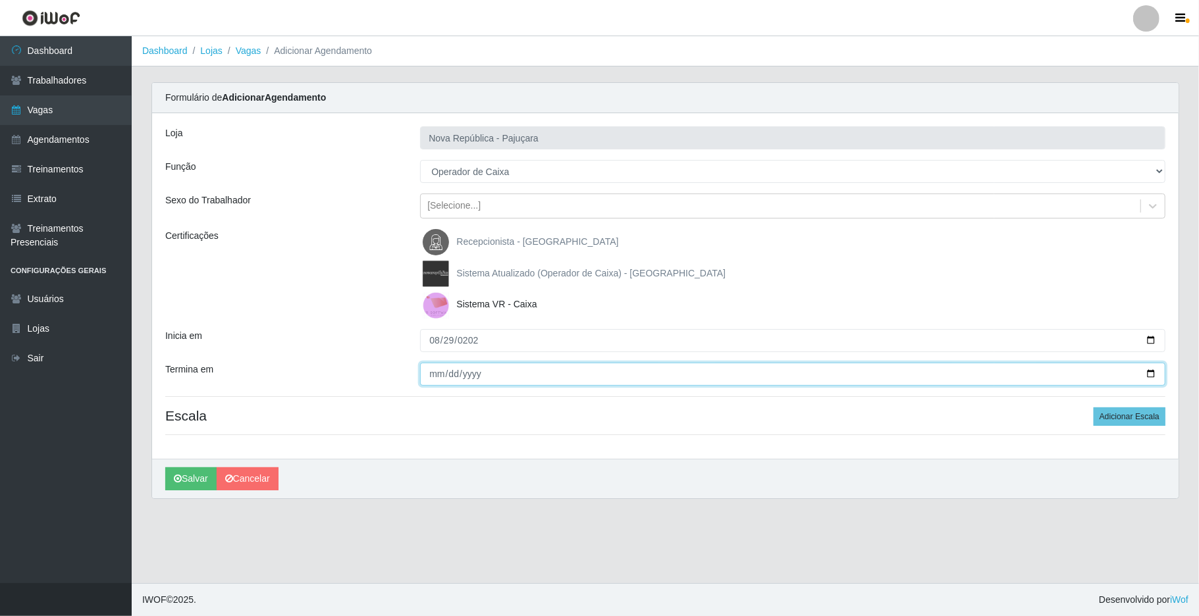
click at [433, 370] on input "Termina em" at bounding box center [793, 374] width 746 height 23
type input "2025-08-29"
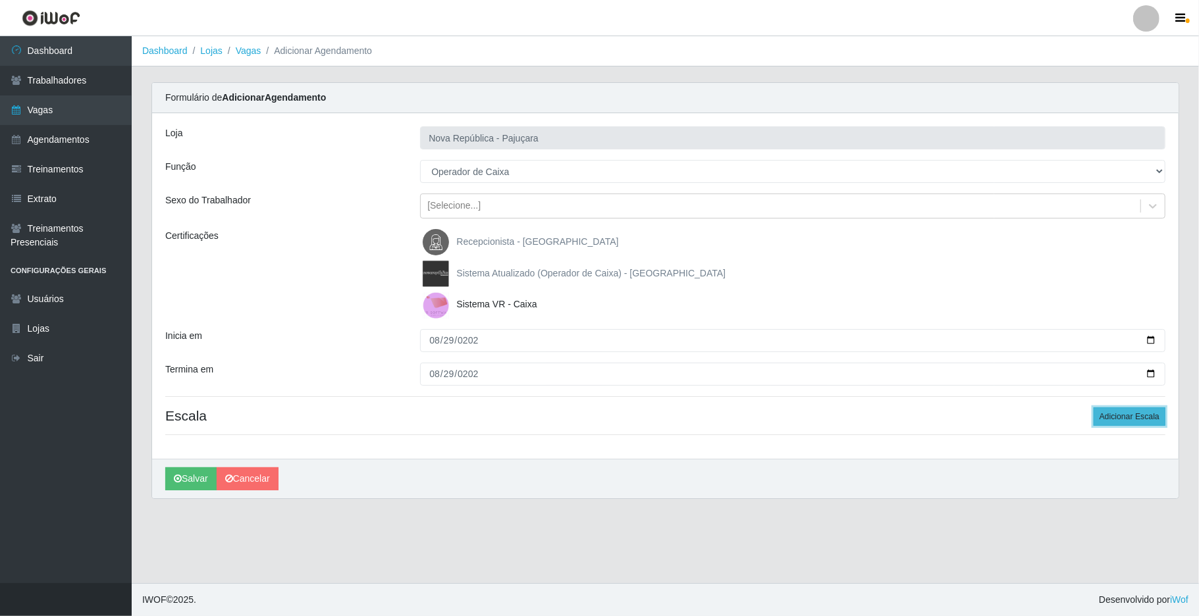
click at [907, 419] on button "Adicionar Escala" at bounding box center [1130, 417] width 72 height 18
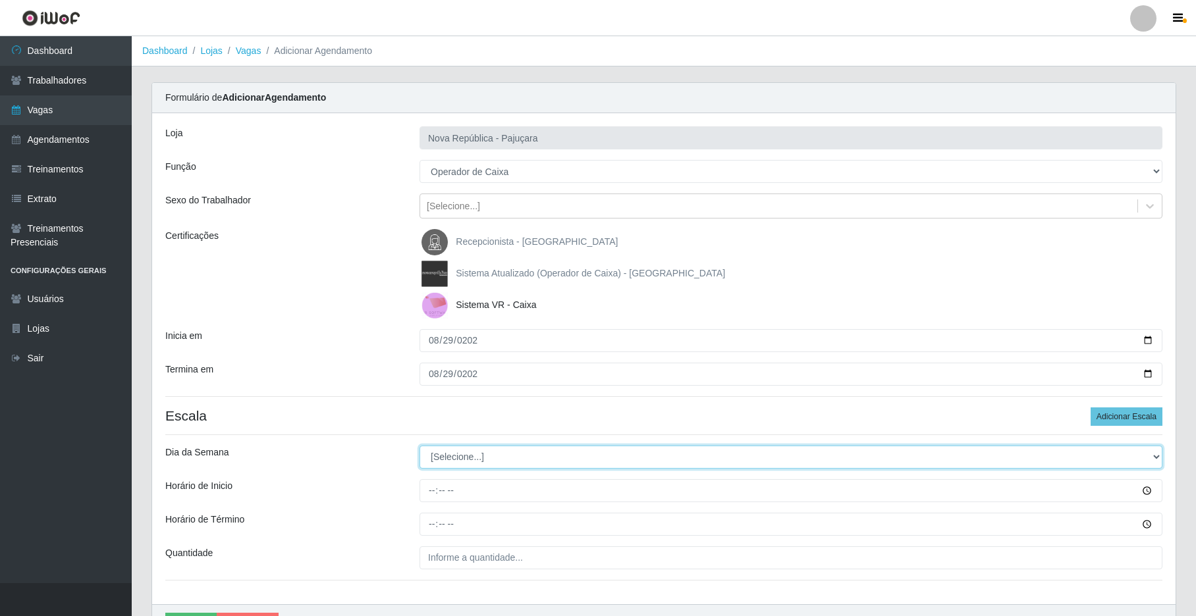
drag, startPoint x: 1150, startPoint y: 453, endPoint x: 981, endPoint y: 462, distance: 169.5
click at [907, 453] on select "[Selecione...] Segunda Terça Quarta Quinta Sexta Sábado Domingo" at bounding box center [791, 457] width 743 height 23
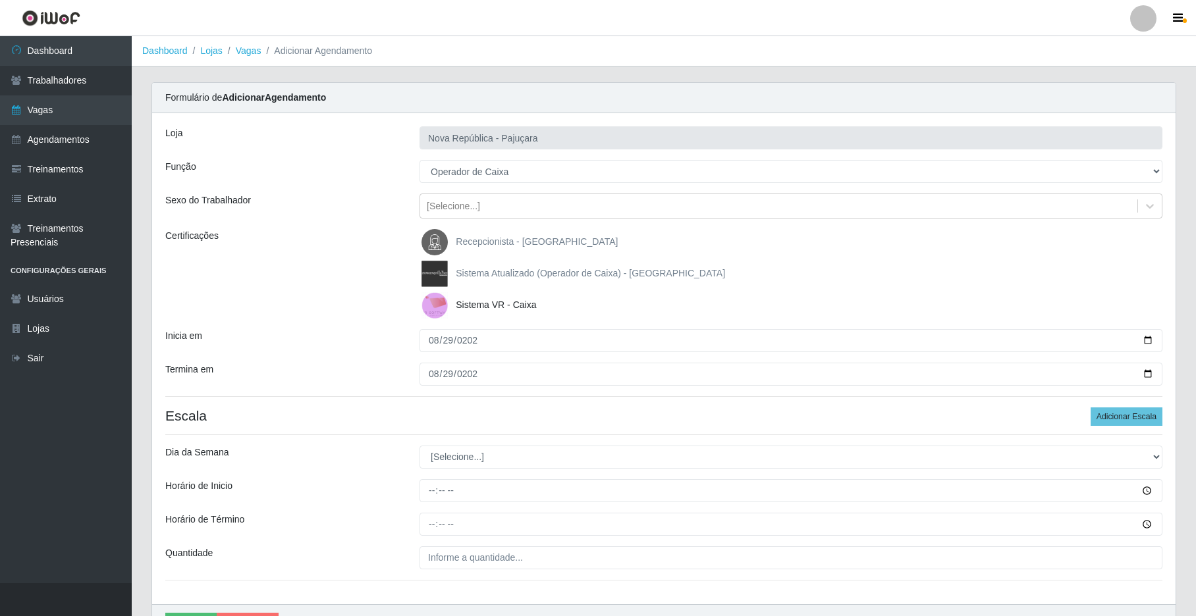
click at [340, 304] on div "Certificações" at bounding box center [282, 274] width 254 height 90
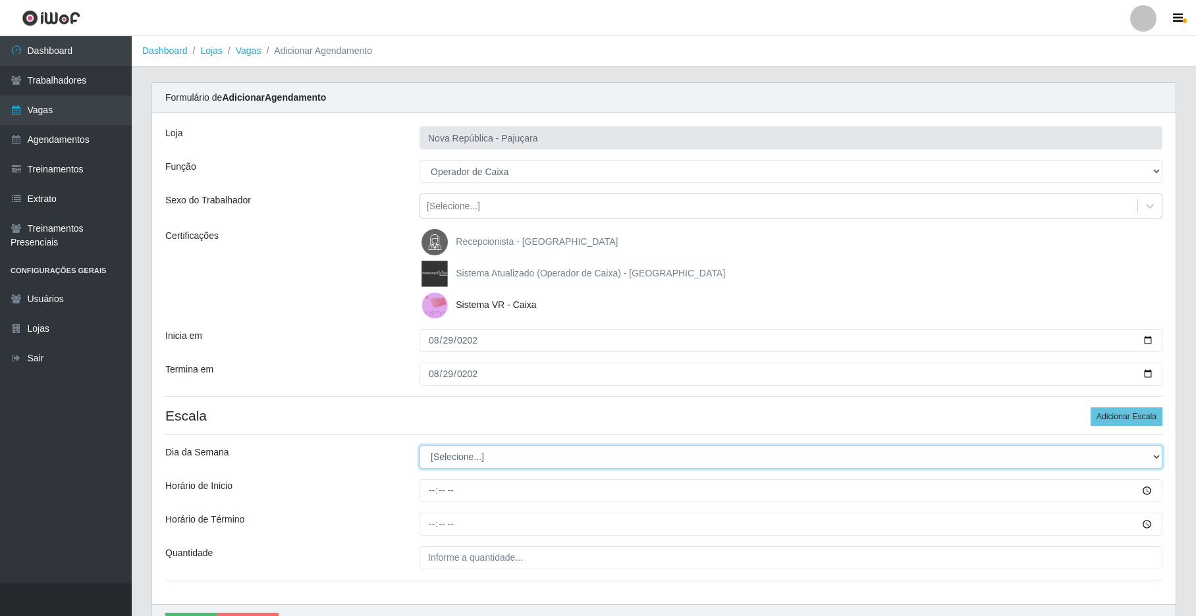
drag, startPoint x: 1152, startPoint y: 454, endPoint x: 1042, endPoint y: 448, distance: 110.1
click at [907, 454] on select "[Selecione...] Segunda Terça Quarta Quinta Sexta Sábado Domingo" at bounding box center [791, 457] width 743 height 23
select select "5"
click at [420, 447] on select "[Selecione...] Segunda Terça Quarta Quinta Sexta Sábado Domingo" at bounding box center [791, 457] width 743 height 23
click at [427, 485] on input "Horário de Inicio" at bounding box center [791, 490] width 743 height 23
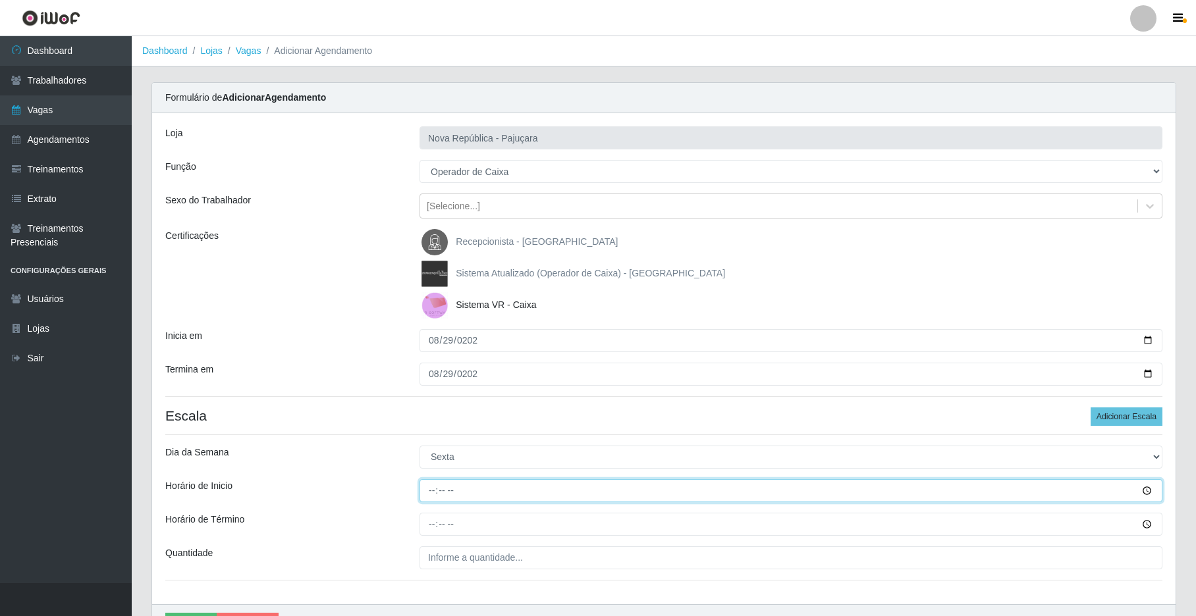
type input "07:00"
click at [432, 532] on input "Horário de Término" at bounding box center [791, 524] width 743 height 23
type input "13:00"
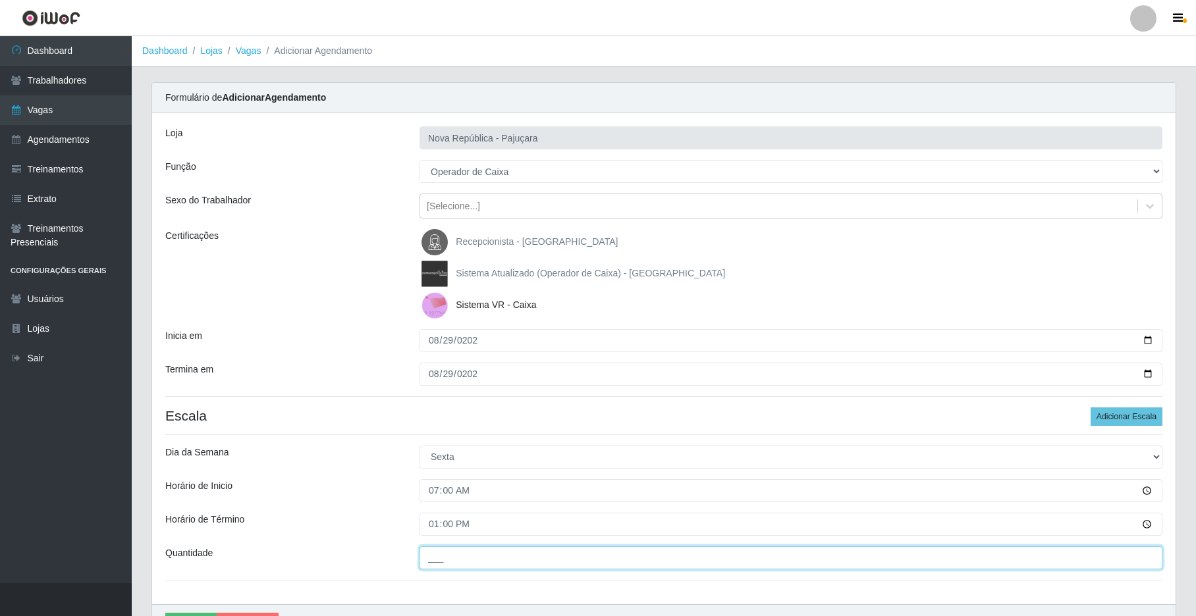
click at [431, 554] on input "___" at bounding box center [791, 558] width 743 height 23
type input "2__"
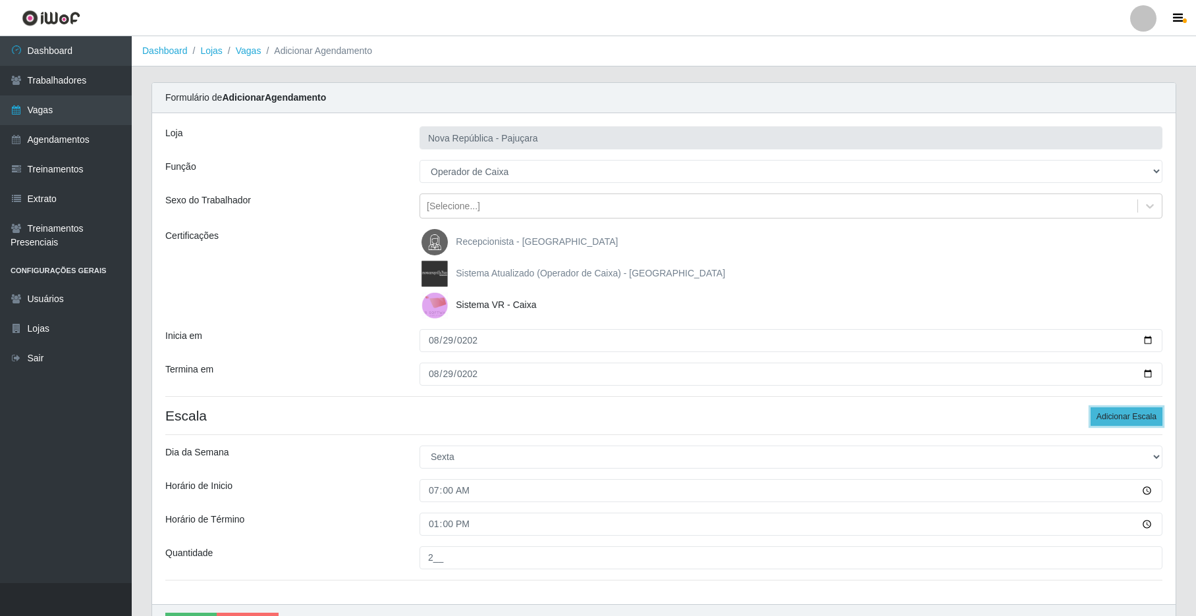
click at [907, 417] on button "Adicionar Escala" at bounding box center [1127, 417] width 72 height 18
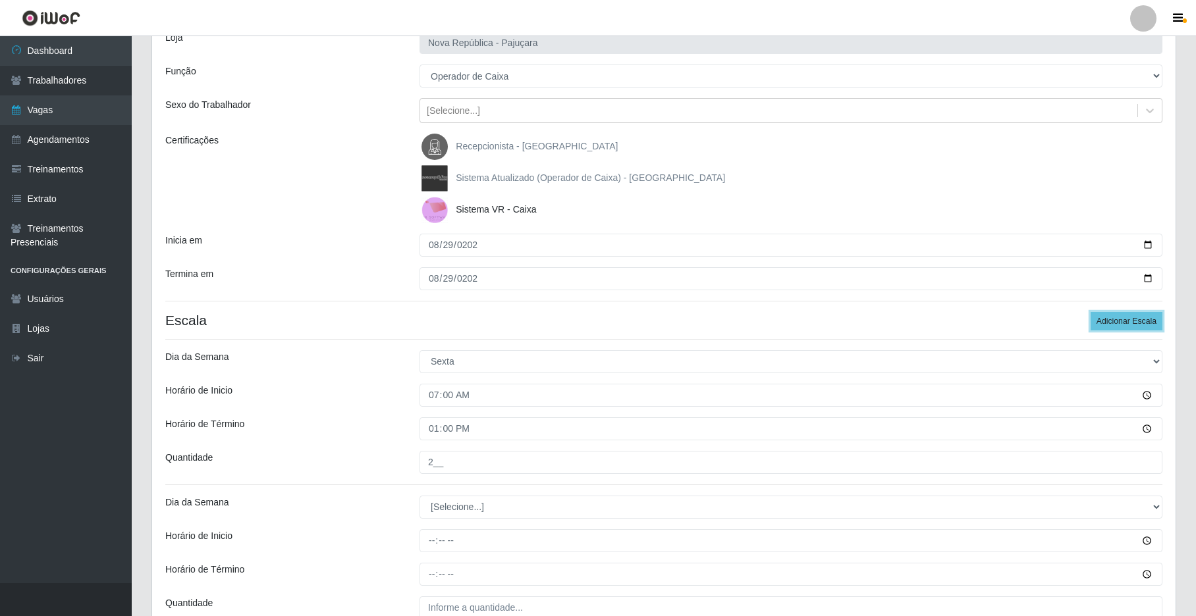
scroll to position [177, 0]
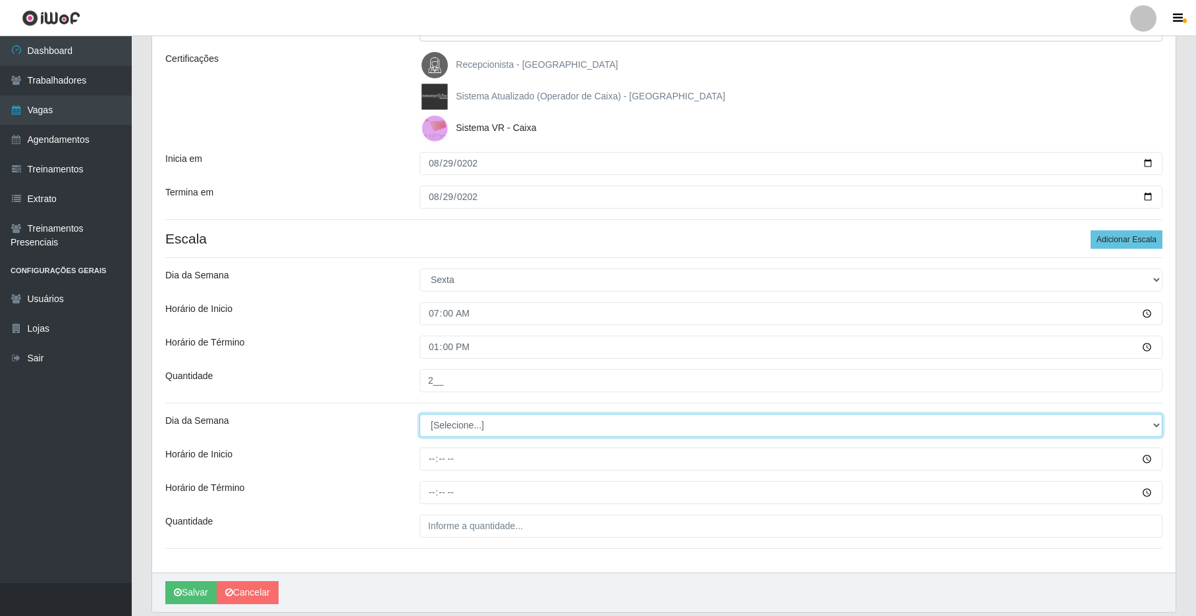
click at [907, 423] on select "[Selecione...] Segunda Terça Quarta Quinta Sexta Sábado Domingo" at bounding box center [791, 425] width 743 height 23
select select "5"
click at [420, 416] on select "[Selecione...] Segunda Terça Quarta Quinta Sexta Sábado Domingo" at bounding box center [791, 425] width 743 height 23
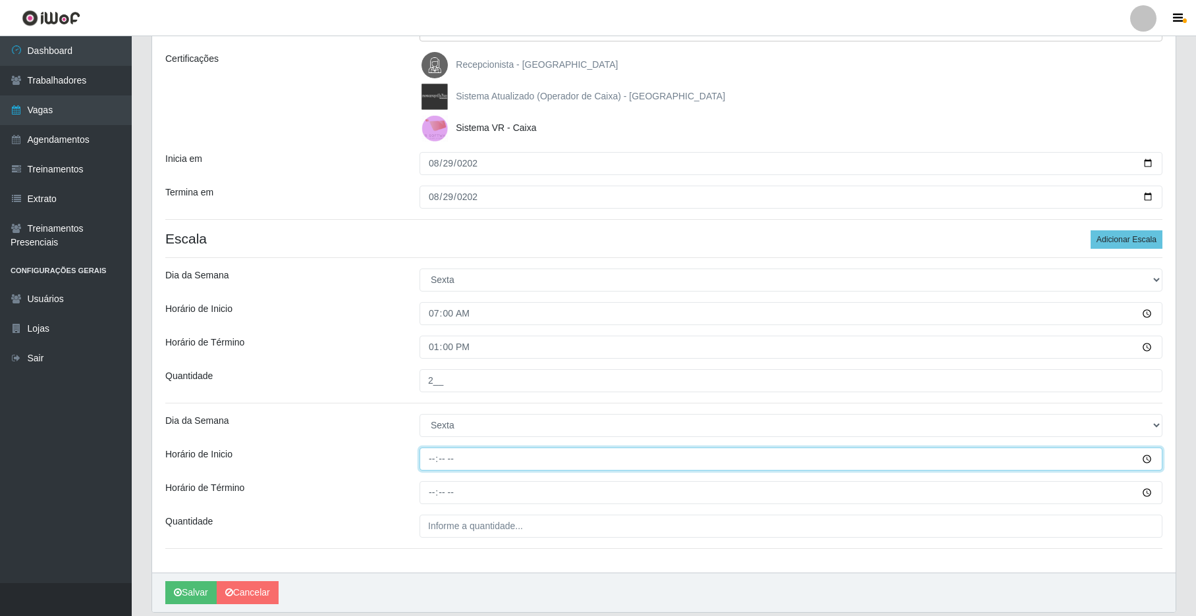
click at [423, 464] on input "Horário de Inicio" at bounding box center [791, 459] width 743 height 23
type input "08:00"
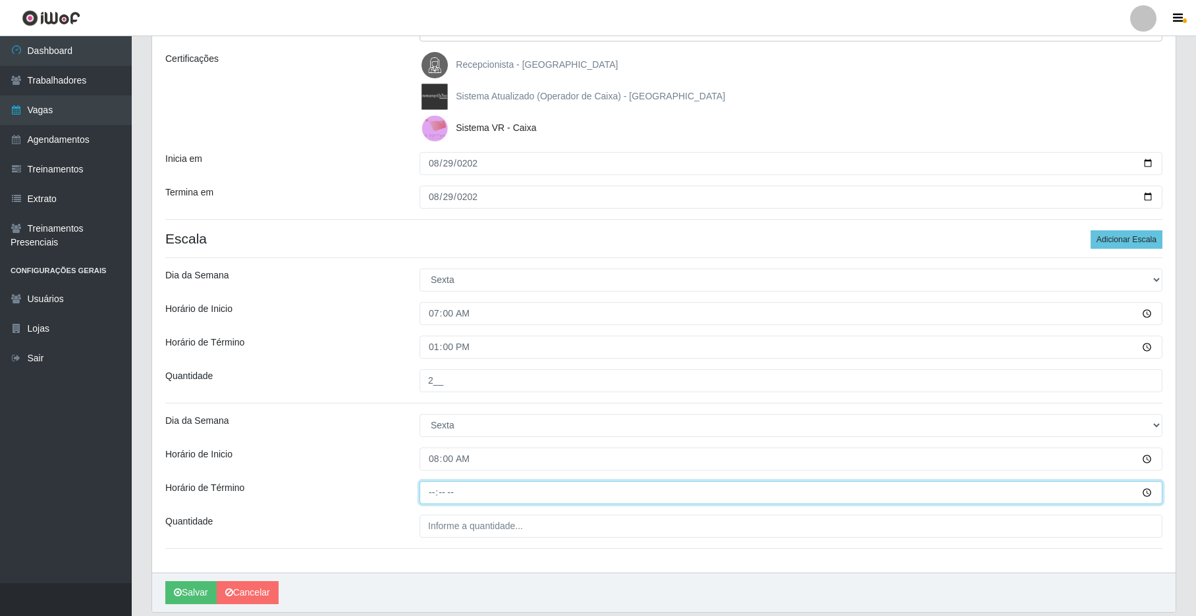
click at [427, 499] on input "Horário de Término" at bounding box center [791, 492] width 743 height 23
type input "14:00"
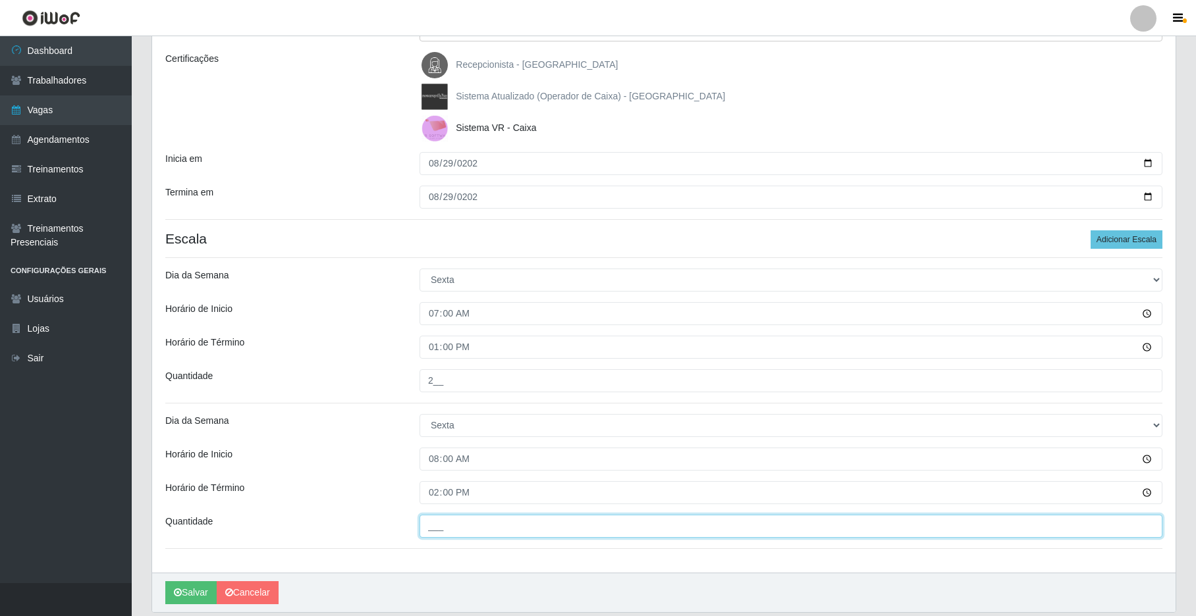
click at [453, 517] on input "___" at bounding box center [791, 526] width 743 height 23
type input "1__"
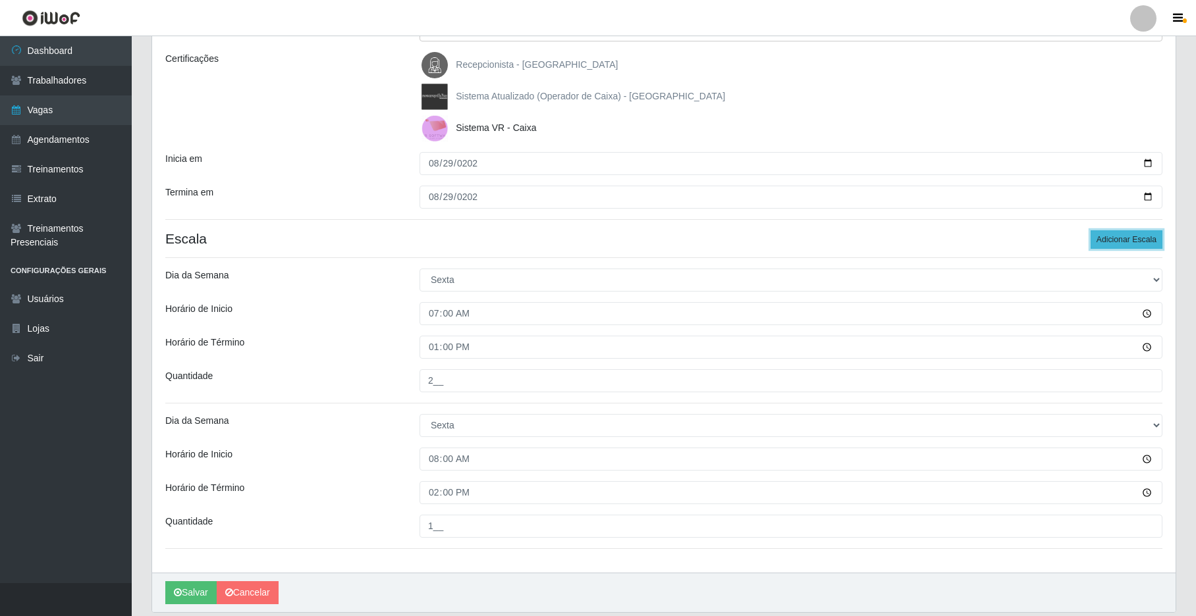
click at [907, 241] on button "Adicionar Escala" at bounding box center [1127, 240] width 72 height 18
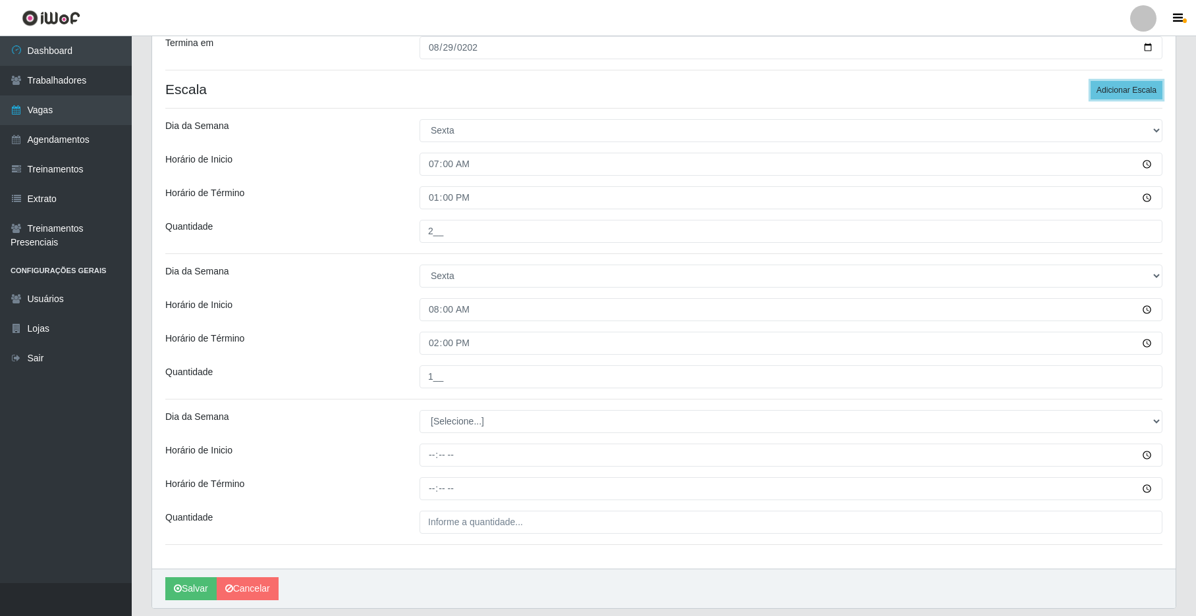
scroll to position [348, 0]
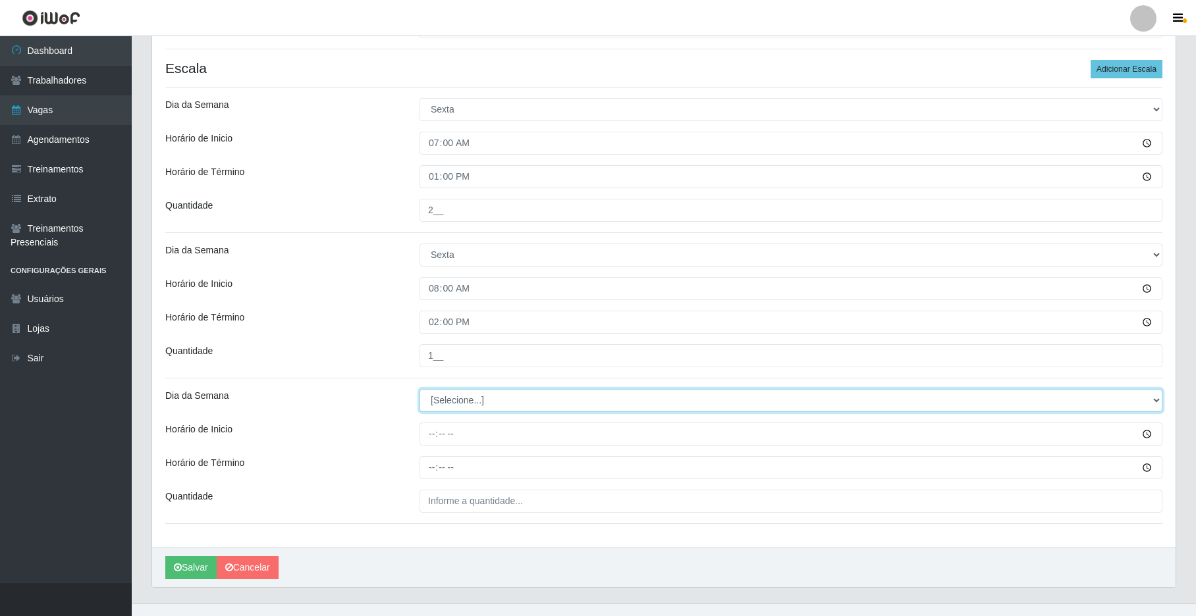
drag, startPoint x: 1154, startPoint y: 393, endPoint x: 1126, endPoint y: 399, distance: 28.9
click at [907, 395] on select "[Selecione...] Segunda Terça Quarta Quinta Sexta Sábado Domingo" at bounding box center [791, 400] width 743 height 23
select select "5"
click at [420, 391] on select "[Selecione...] Segunda Terça Quarta Quinta Sexta Sábado Domingo" at bounding box center [791, 400] width 743 height 23
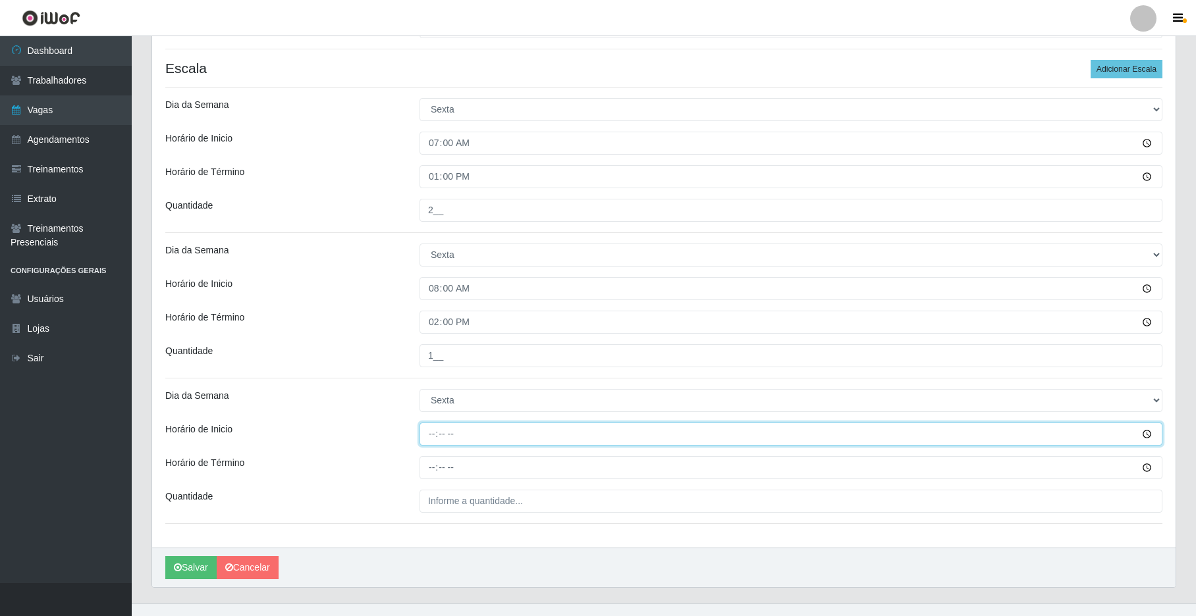
click at [433, 440] on input "Horário de Inicio" at bounding box center [791, 434] width 743 height 23
type input "09:00"
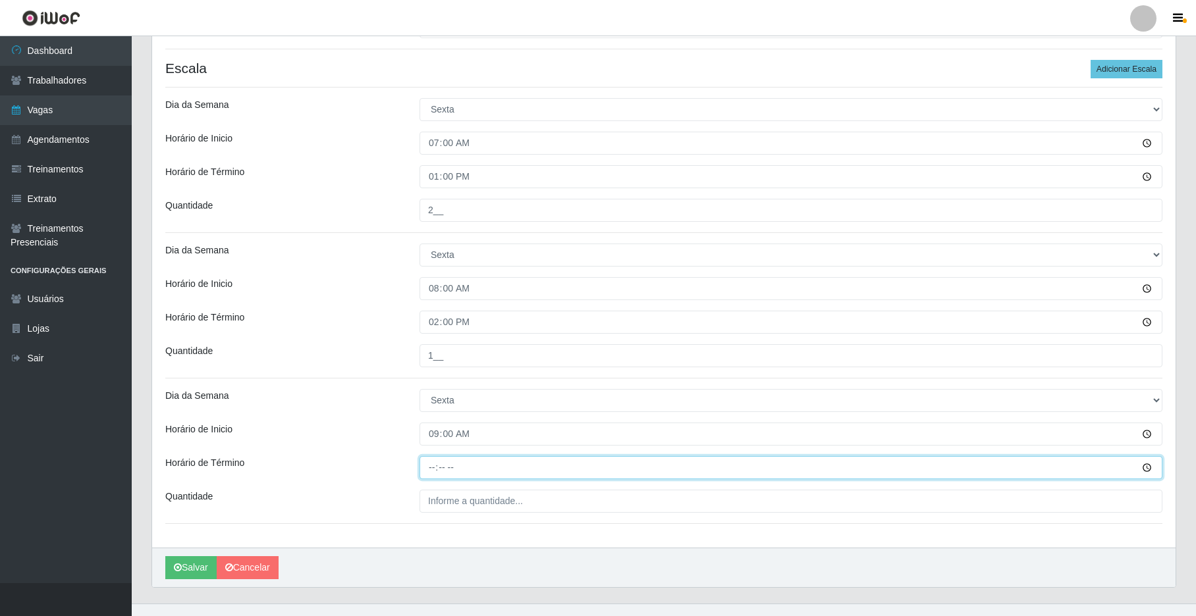
click at [435, 475] on input "Horário de Término" at bounding box center [791, 467] width 743 height 23
type input "15:00"
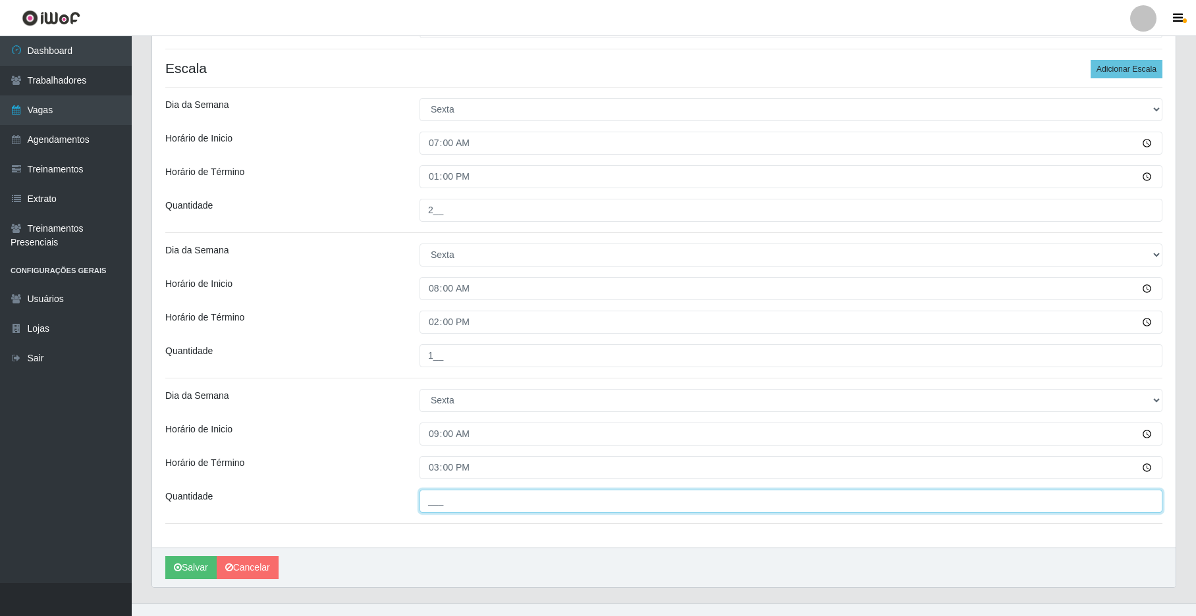
click at [433, 501] on input "___" at bounding box center [791, 501] width 743 height 23
type input "1__"
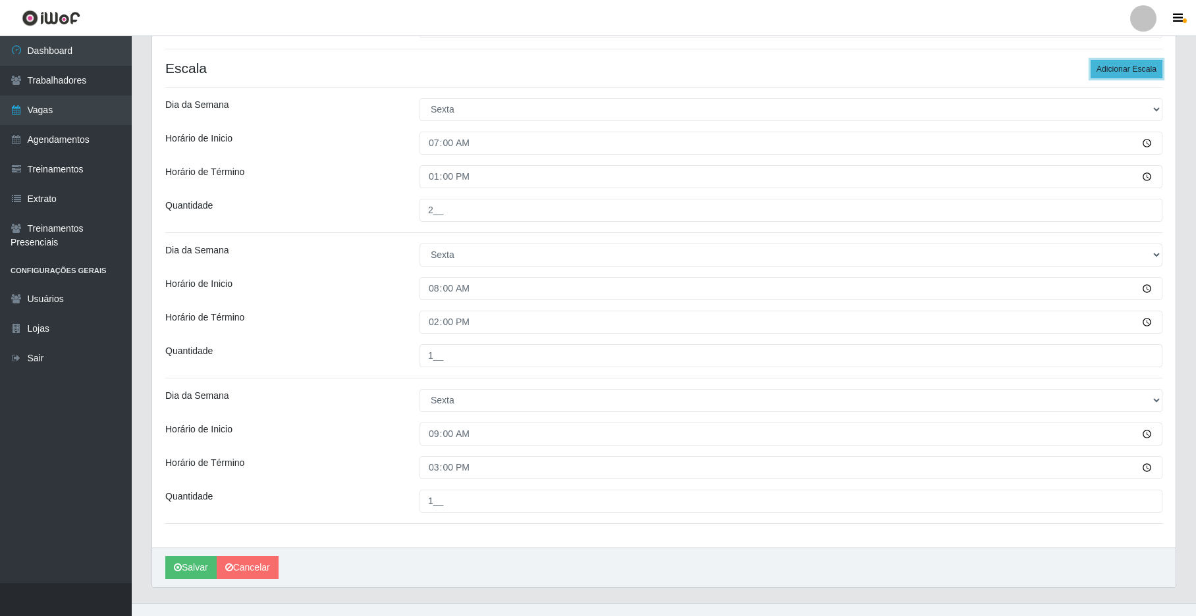
click at [907, 67] on button "Adicionar Escala" at bounding box center [1127, 69] width 72 height 18
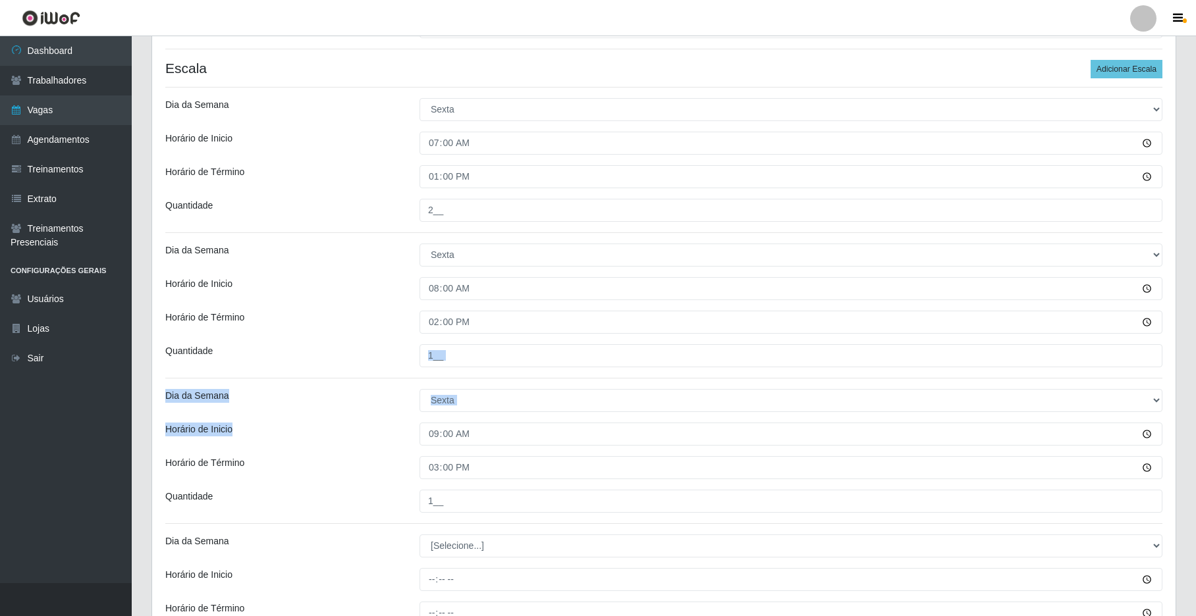
drag, startPoint x: 1195, startPoint y: 358, endPoint x: 1189, endPoint y: 435, distance: 77.2
click at [907, 435] on div "Carregando... Formulário de Adicionar Agendamento Loja Nova República - Pajuçar…" at bounding box center [664, 242] width 1064 height 1015
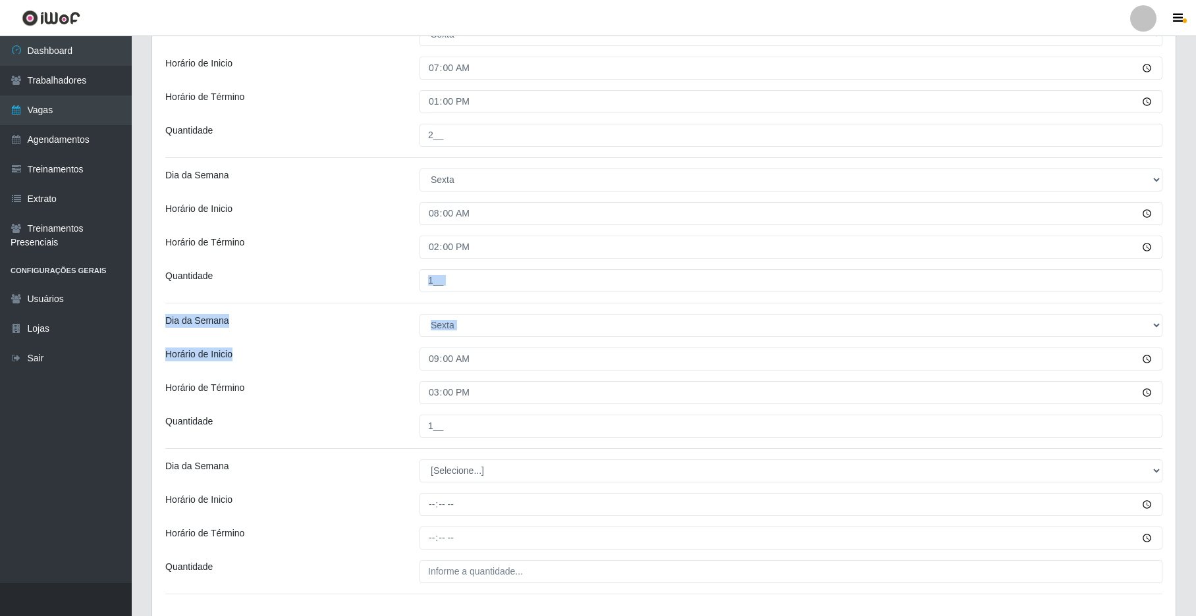
scroll to position [454, 0]
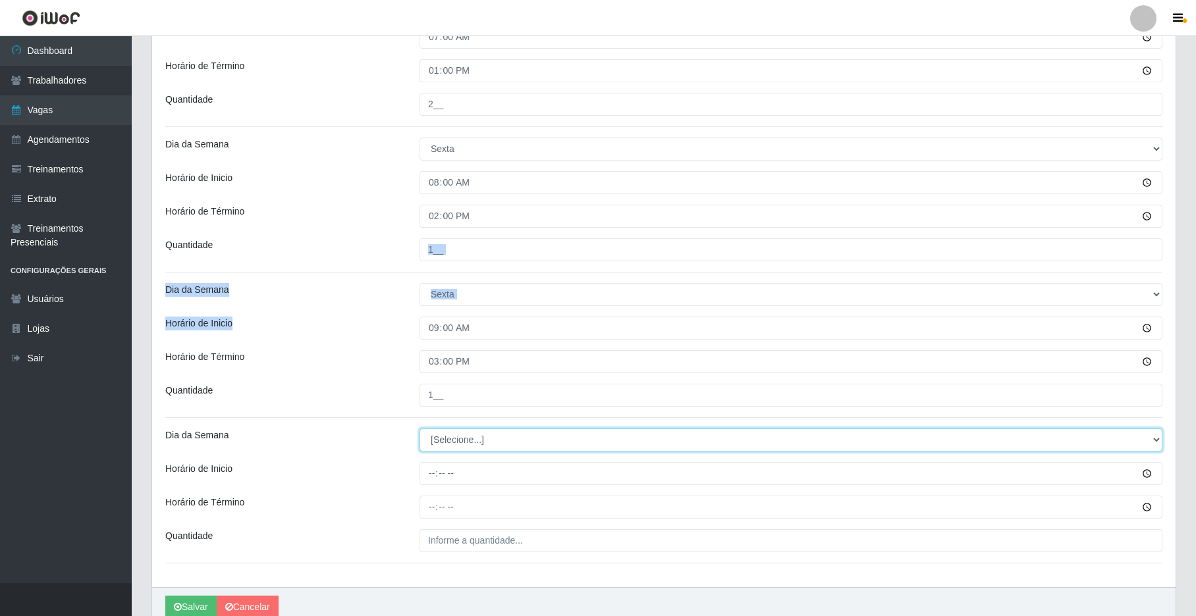
drag, startPoint x: 1158, startPoint y: 444, endPoint x: 1144, endPoint y: 435, distance: 16.6
click at [907, 443] on select "[Selecione...] Segunda Terça Quarta Quinta Sexta Sábado Domingo" at bounding box center [791, 440] width 743 height 23
select select "5"
click at [420, 430] on select "[Selecione...] Segunda Terça Quarta Quinta Sexta Sábado Domingo" at bounding box center [791, 440] width 743 height 23
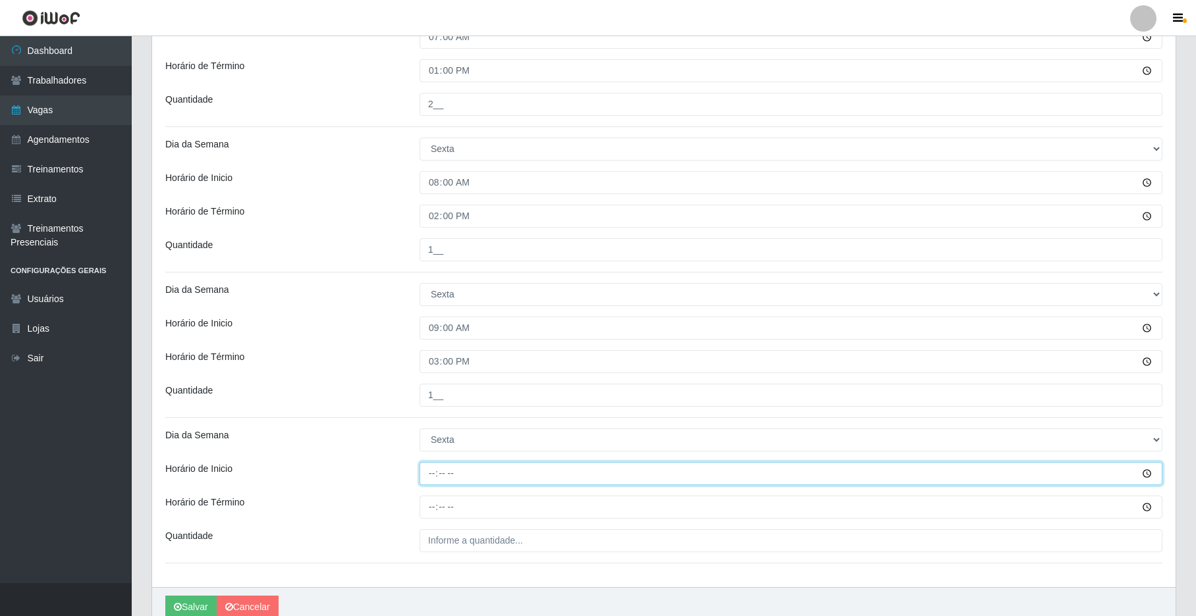
click at [430, 470] on input "Horário de Inicio" at bounding box center [791, 473] width 743 height 23
type input "15:00"
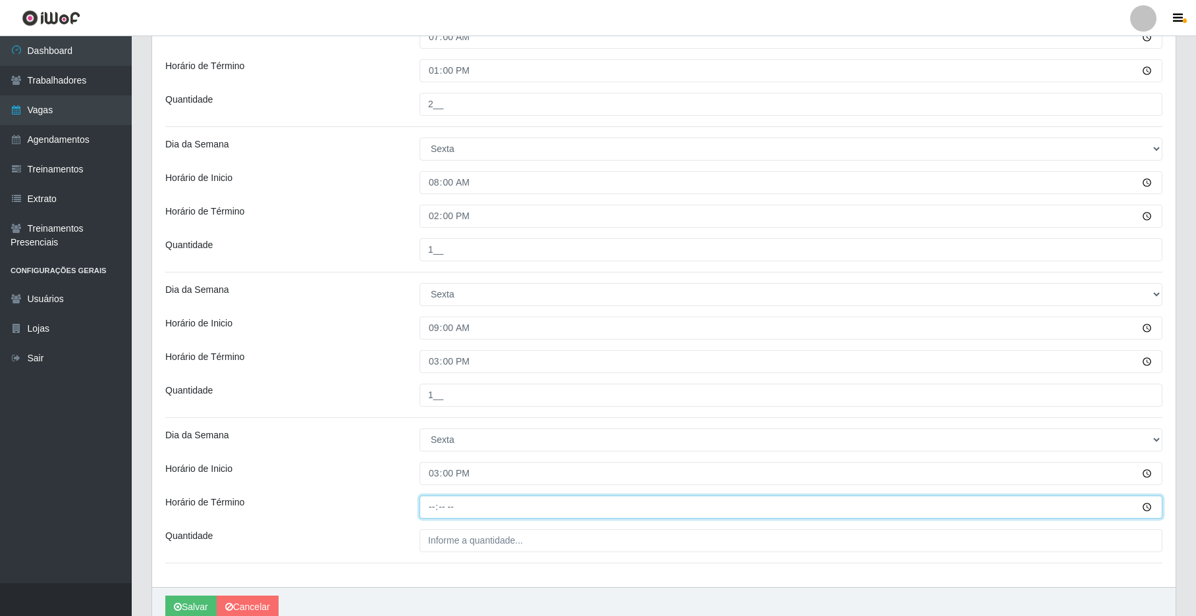
click at [429, 504] on input "Horário de Término" at bounding box center [791, 507] width 743 height 23
type input "21:00"
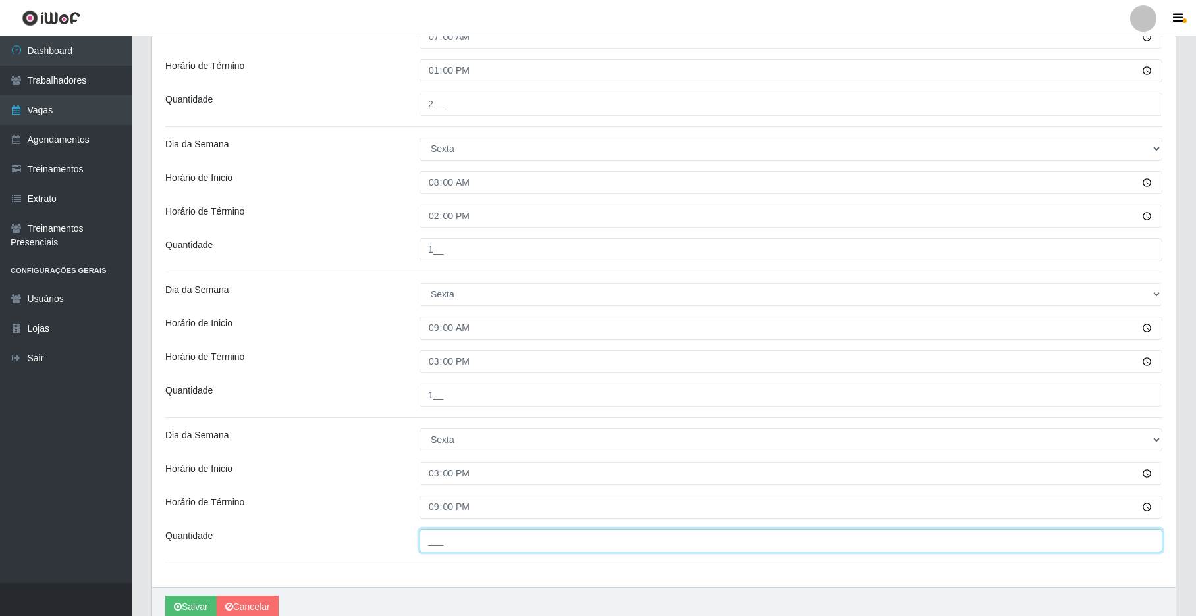
click at [453, 551] on input "___" at bounding box center [791, 541] width 743 height 23
type input "3__"
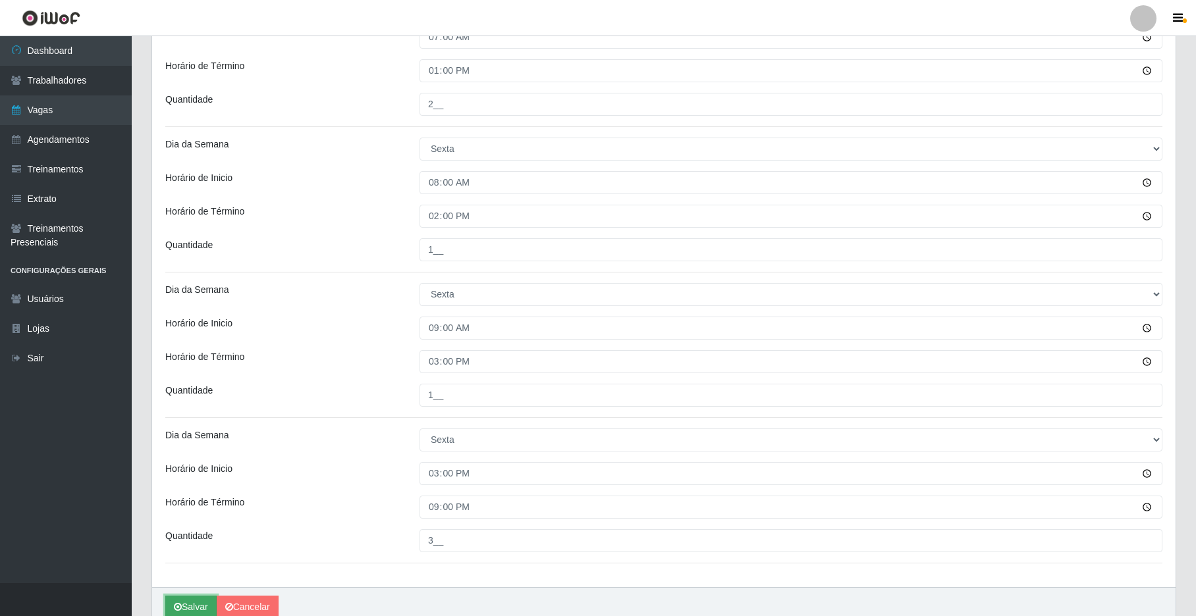
click at [193, 584] on button "Salvar" at bounding box center [190, 607] width 51 height 23
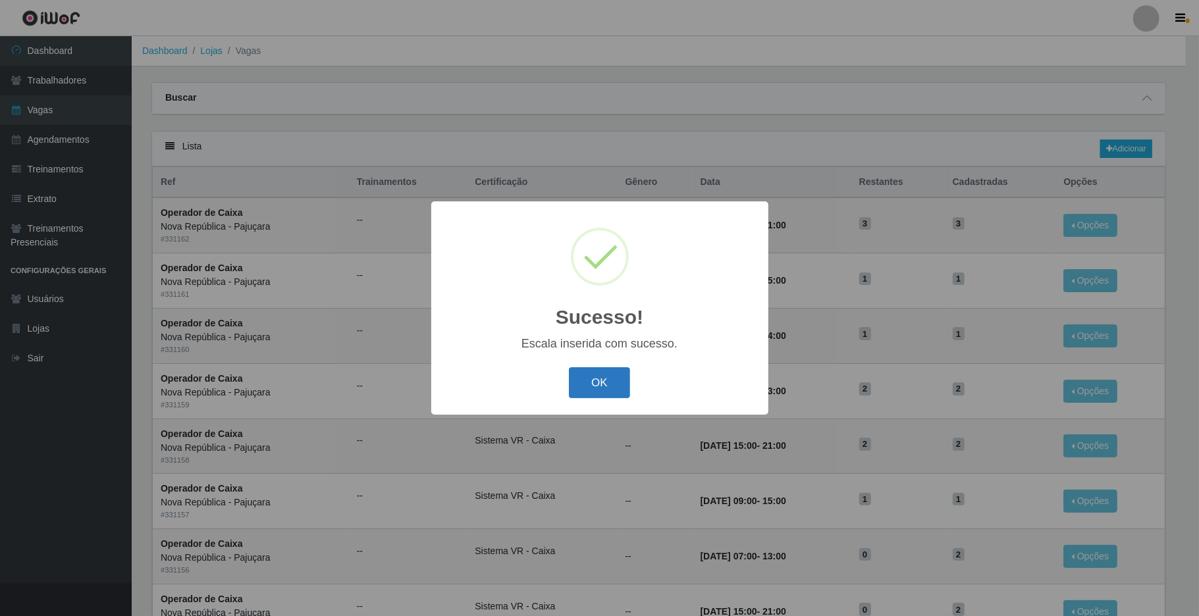
click at [581, 379] on button "OK" at bounding box center [599, 383] width 61 height 31
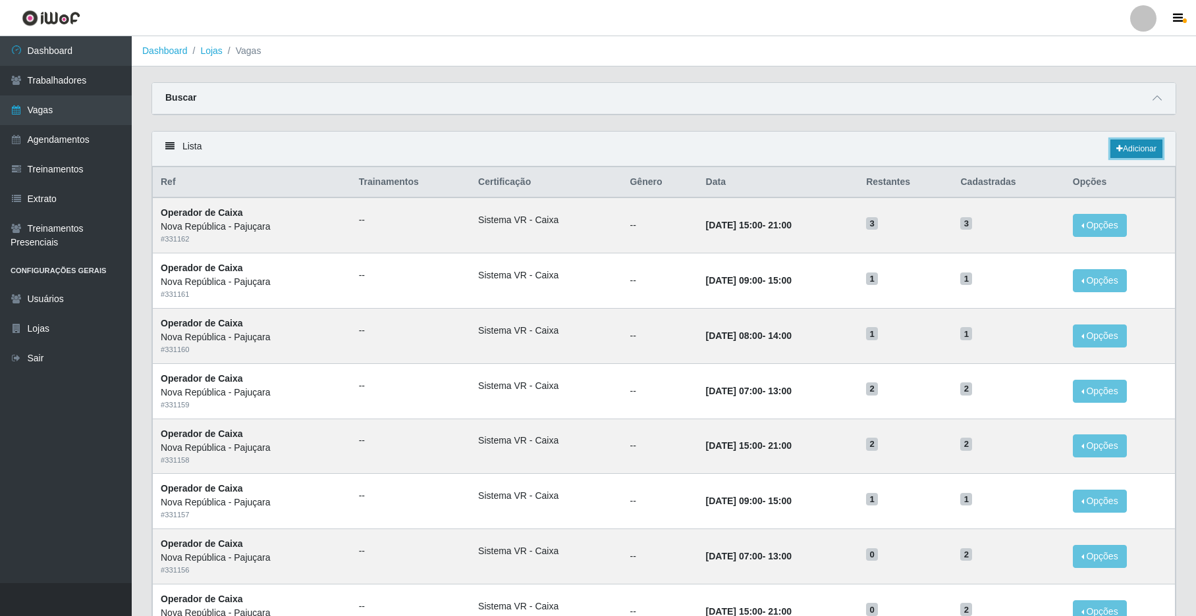
click at [907, 144] on link "Adicionar" at bounding box center [1136, 149] width 52 height 18
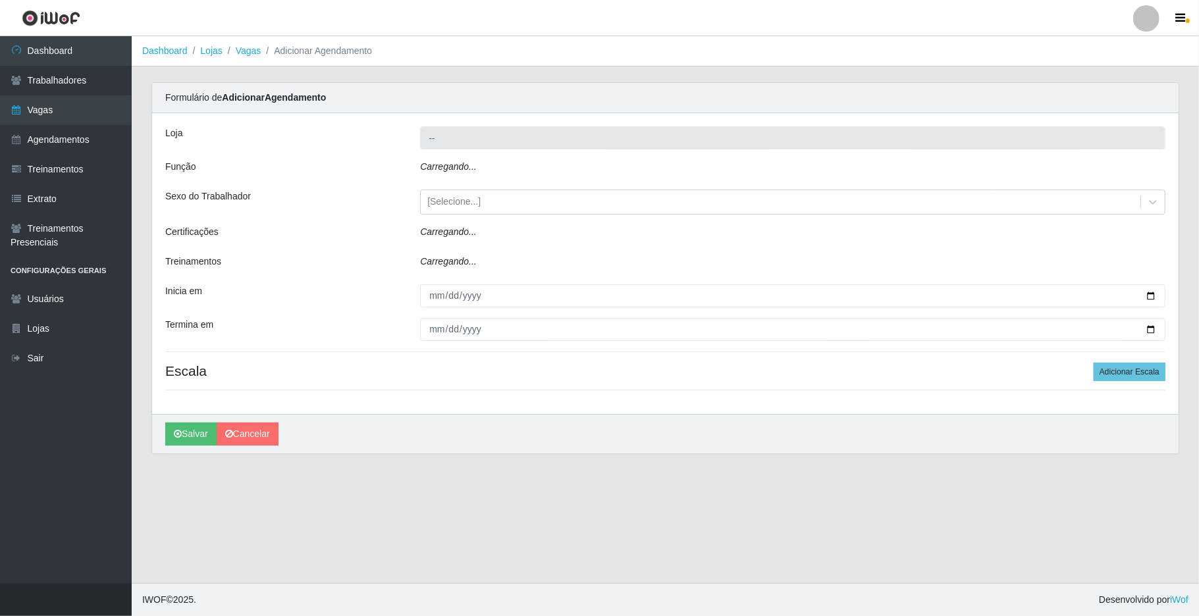
type input "Nova República - Pajuçara"
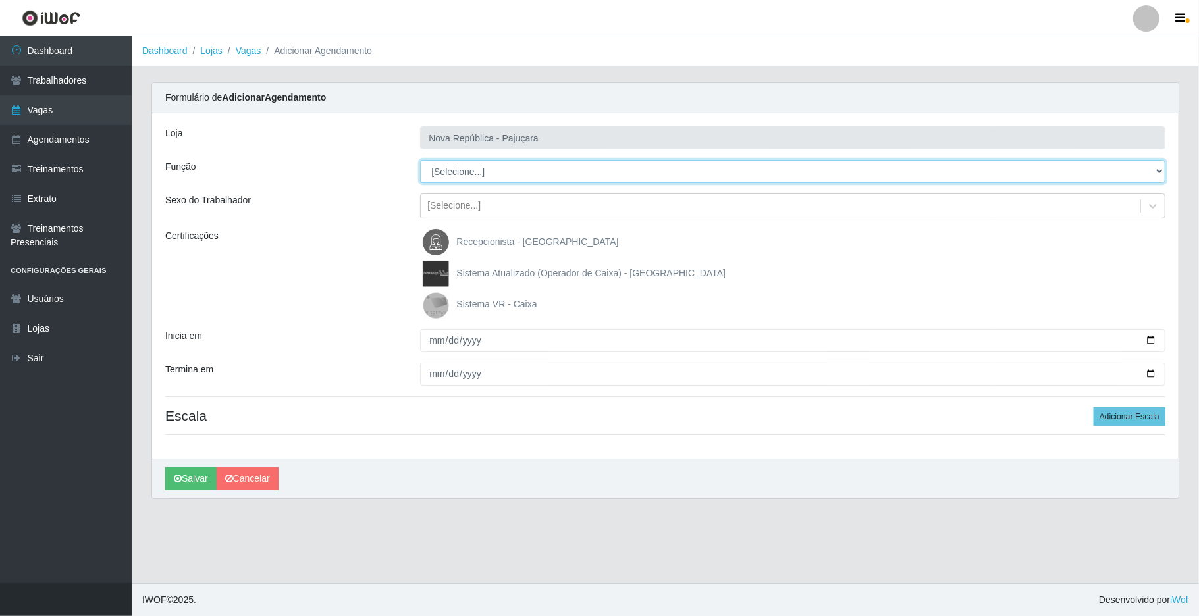
click at [907, 171] on select "[Selecione...] Balconista Operador de Caixa Repositor" at bounding box center [793, 171] width 746 height 23
select select "22"
click at [420, 161] on select "[Selecione...] Balconista Operador de Caixa Repositor" at bounding box center [793, 171] width 746 height 23
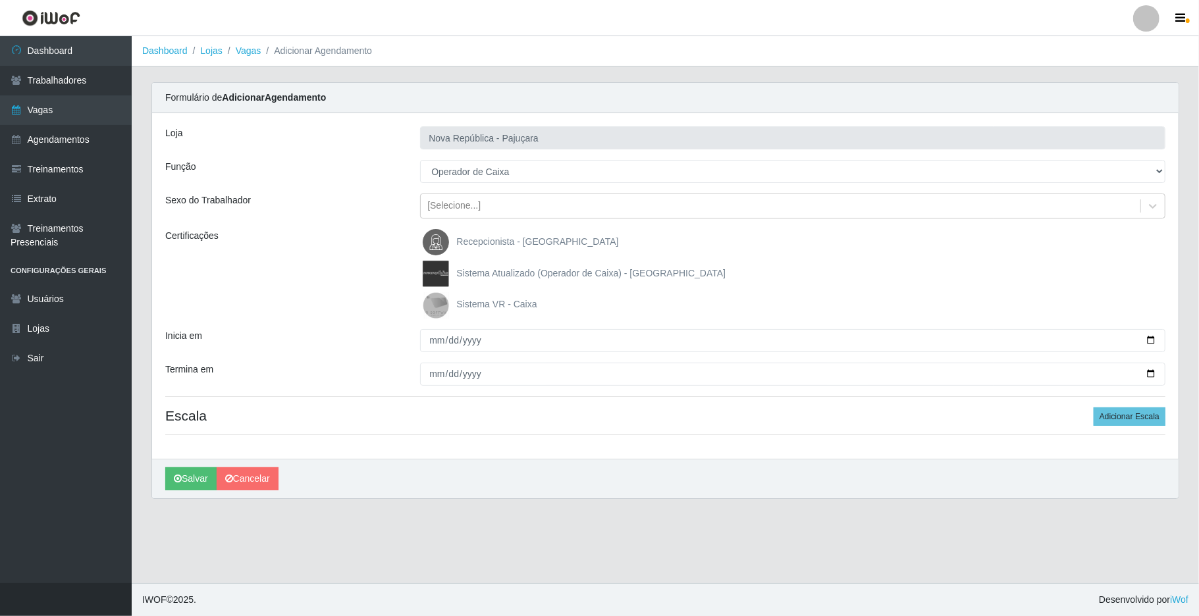
click at [435, 298] on img at bounding box center [439, 305] width 32 height 26
click at [0, 0] on input "Sistema VR - Caixa" at bounding box center [0, 0] width 0 height 0
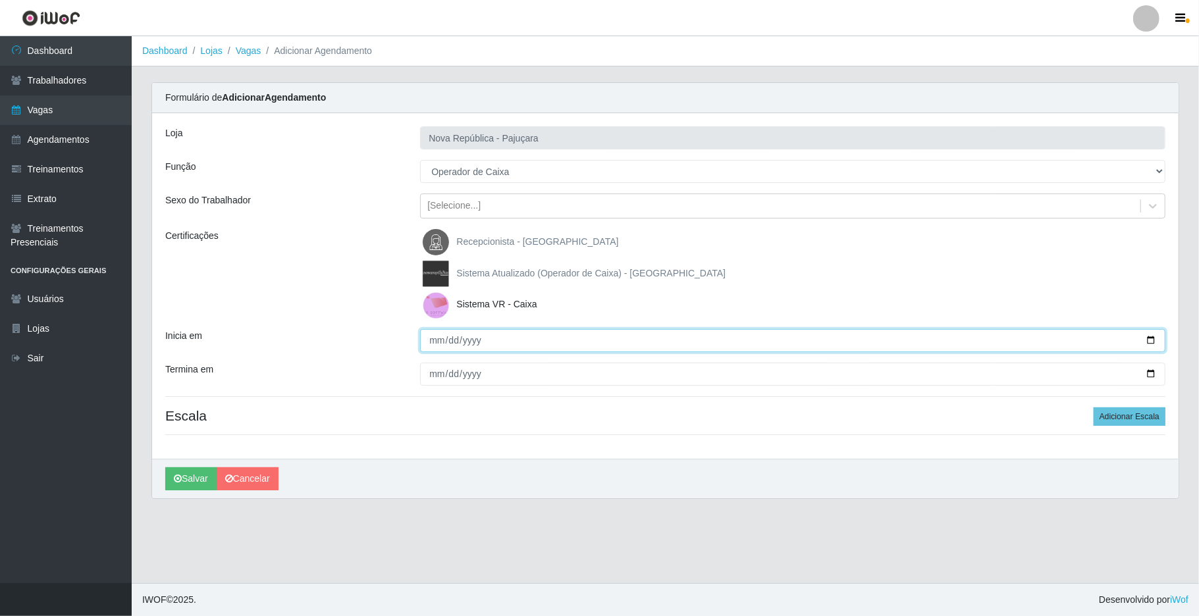
click at [430, 338] on input "Inicia em" at bounding box center [793, 340] width 746 height 23
type input "2025-08-30"
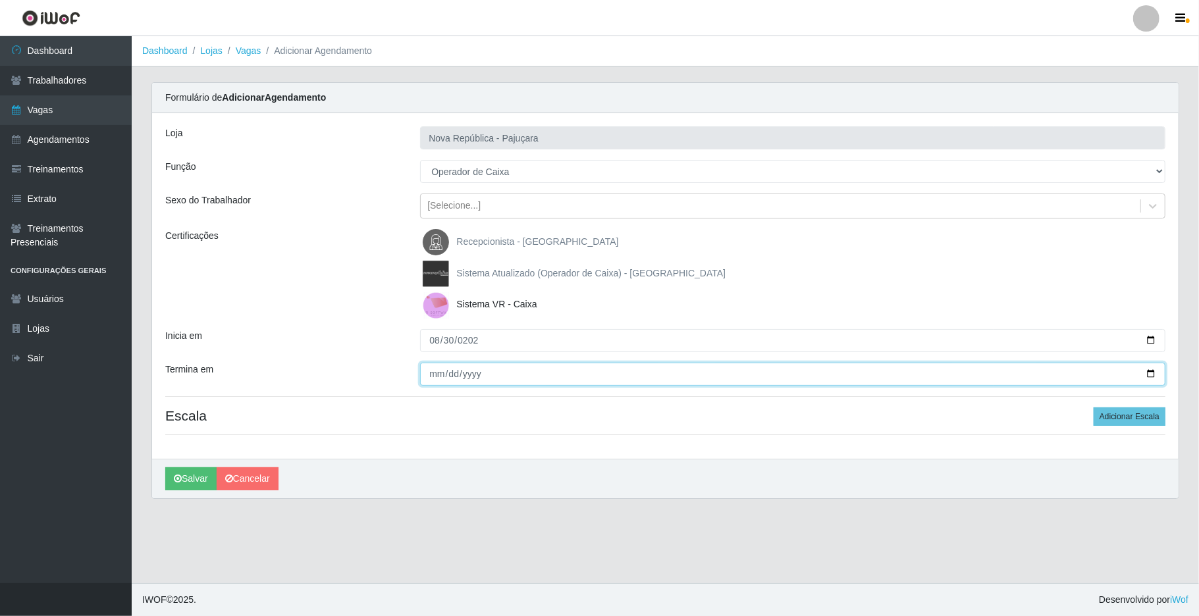
click at [429, 366] on input "Termina em" at bounding box center [793, 374] width 746 height 23
type input "2025-08-30"
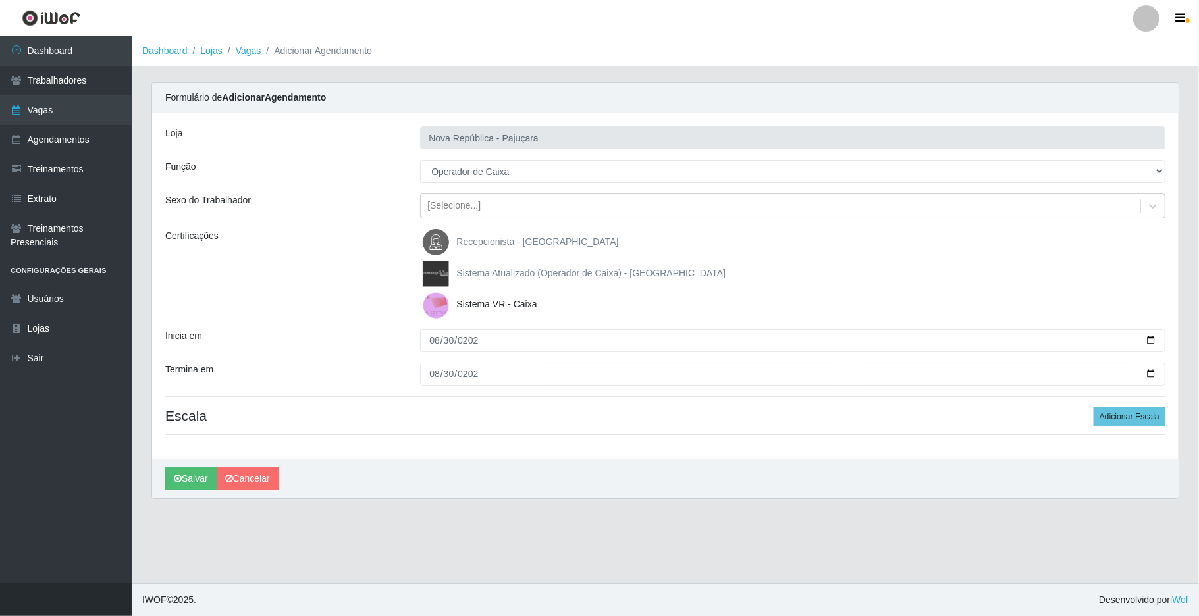
click at [907, 407] on div "Loja Nova República - Pajuçara Função [Selecione...] Balconista Operador de Cai…" at bounding box center [665, 286] width 1027 height 346
click at [907, 410] on button "Adicionar Escala" at bounding box center [1130, 417] width 72 height 18
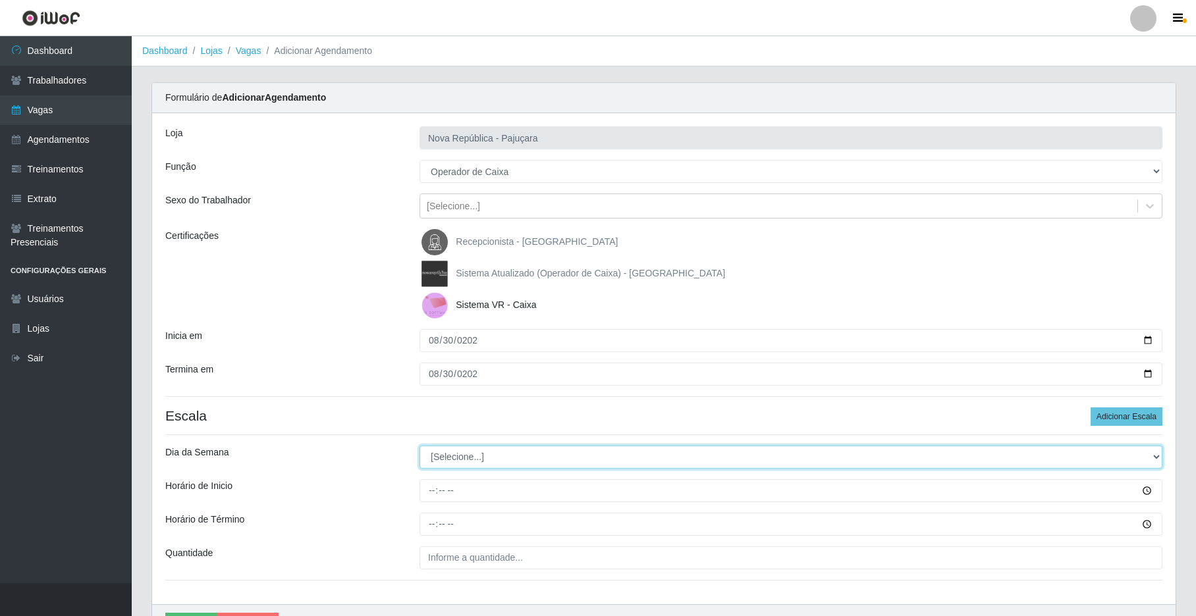
drag, startPoint x: 1149, startPoint y: 456, endPoint x: 1095, endPoint y: 450, distance: 54.9
click at [907, 453] on select "[Selecione...] Segunda Terça Quarta Quinta Sexta Sábado Domingo" at bounding box center [791, 457] width 743 height 23
select select "6"
click at [420, 447] on select "[Selecione...] Segunda Terça Quarta Quinta Sexta Sábado Domingo" at bounding box center [791, 457] width 743 height 23
click at [433, 495] on input "Horário de Inicio" at bounding box center [791, 490] width 743 height 23
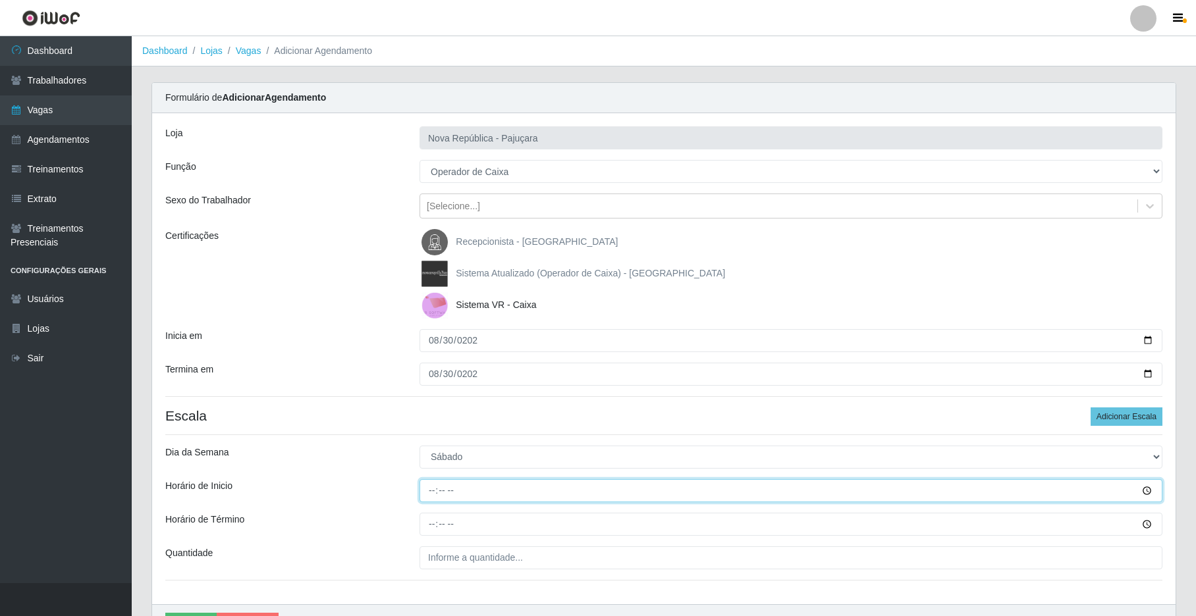
type input "07:00"
click at [439, 526] on input "Horário de Término" at bounding box center [791, 524] width 743 height 23
click at [430, 528] on input "Horário de Término" at bounding box center [791, 524] width 743 height 23
type input "13:00"
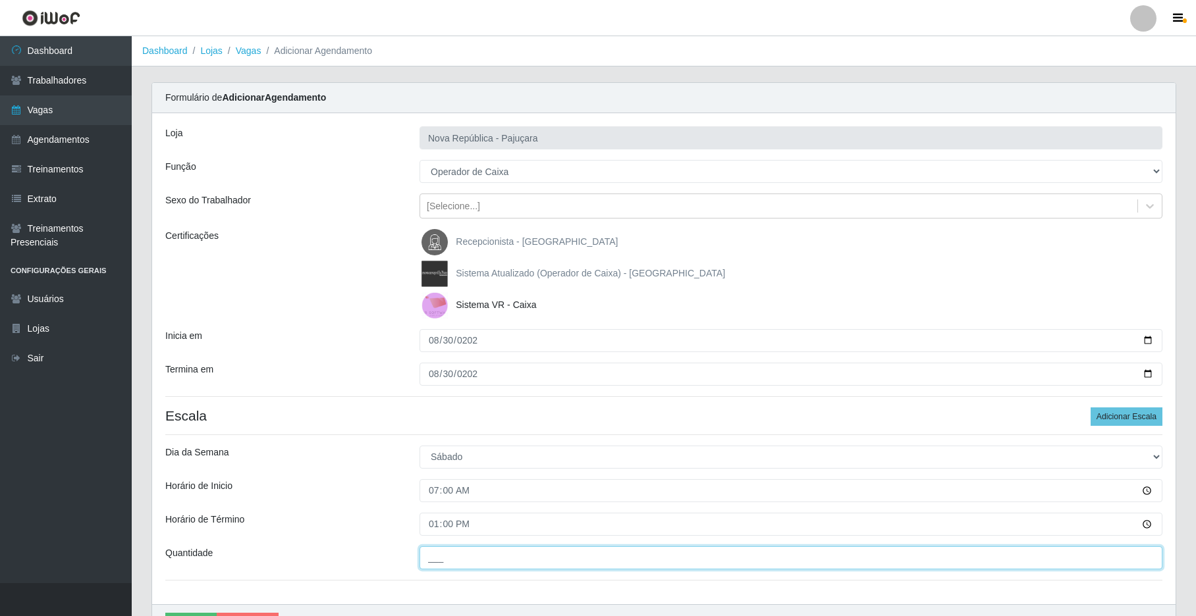
click at [453, 557] on input "___" at bounding box center [791, 558] width 743 height 23
type input "1__"
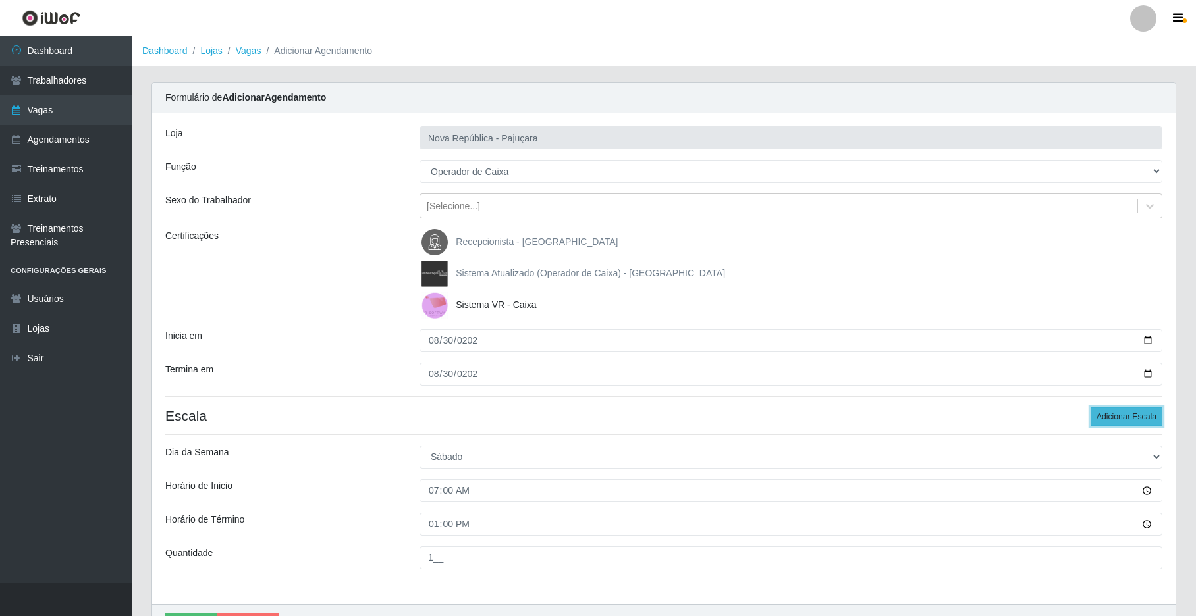
click at [907, 412] on button "Adicionar Escala" at bounding box center [1127, 417] width 72 height 18
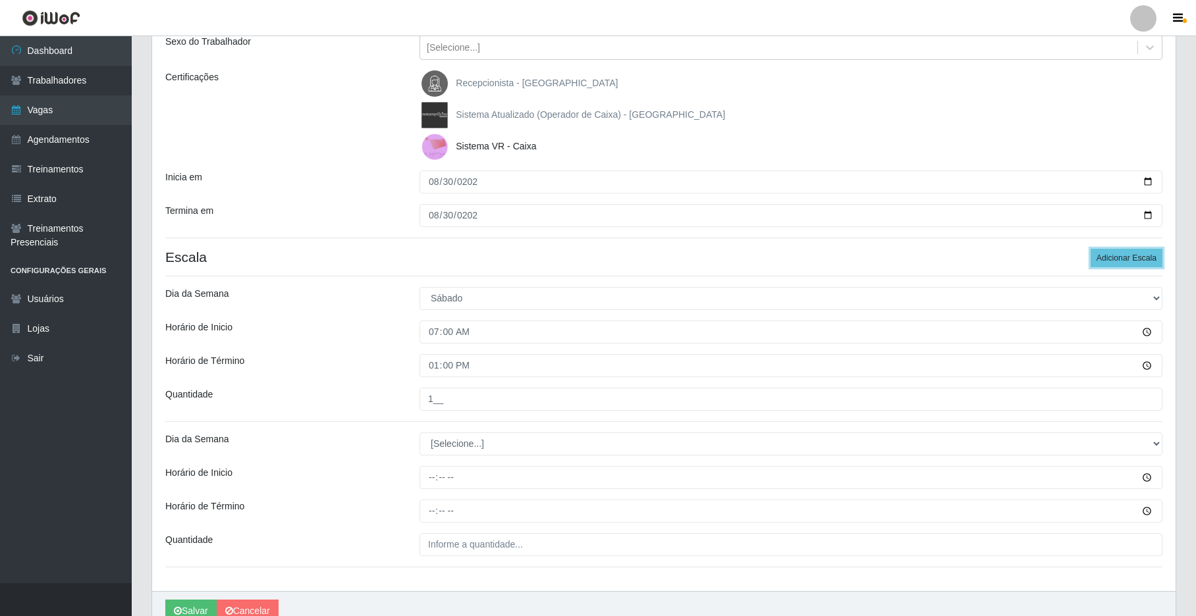
scroll to position [177, 0]
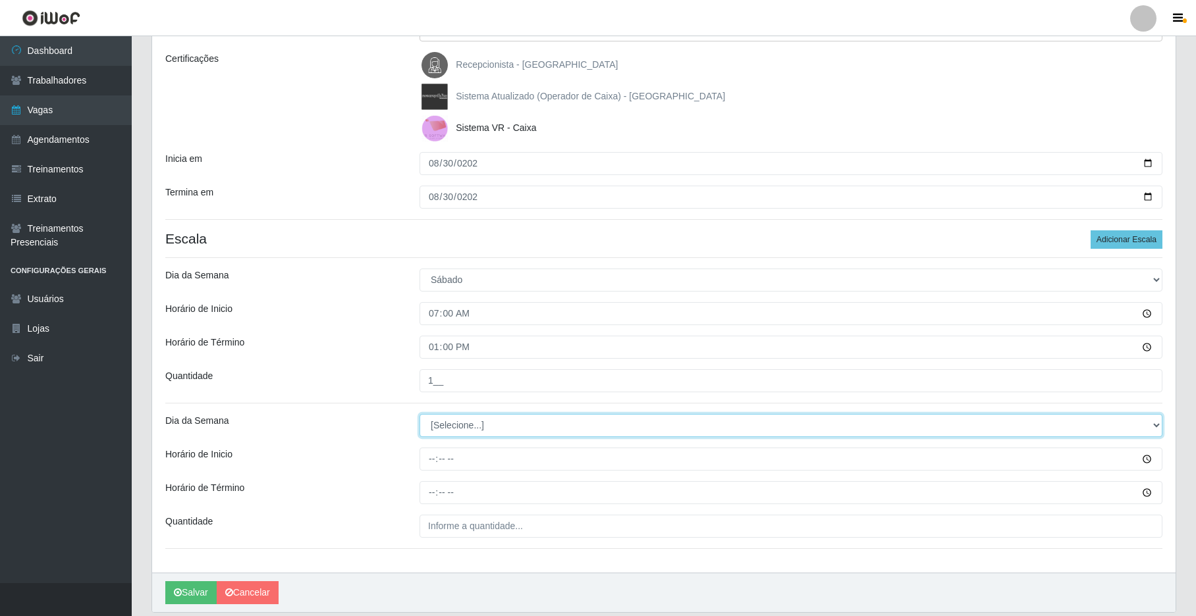
drag, startPoint x: 1155, startPoint y: 427, endPoint x: 1133, endPoint y: 422, distance: 22.4
click at [907, 425] on select "[Selecione...] Segunda Terça Quarta Quinta Sexta Sábado Domingo" at bounding box center [791, 425] width 743 height 23
select select "6"
click at [420, 416] on select "[Selecione...] Segunda Terça Quarta Quinta Sexta Sábado Domingo" at bounding box center [791, 425] width 743 height 23
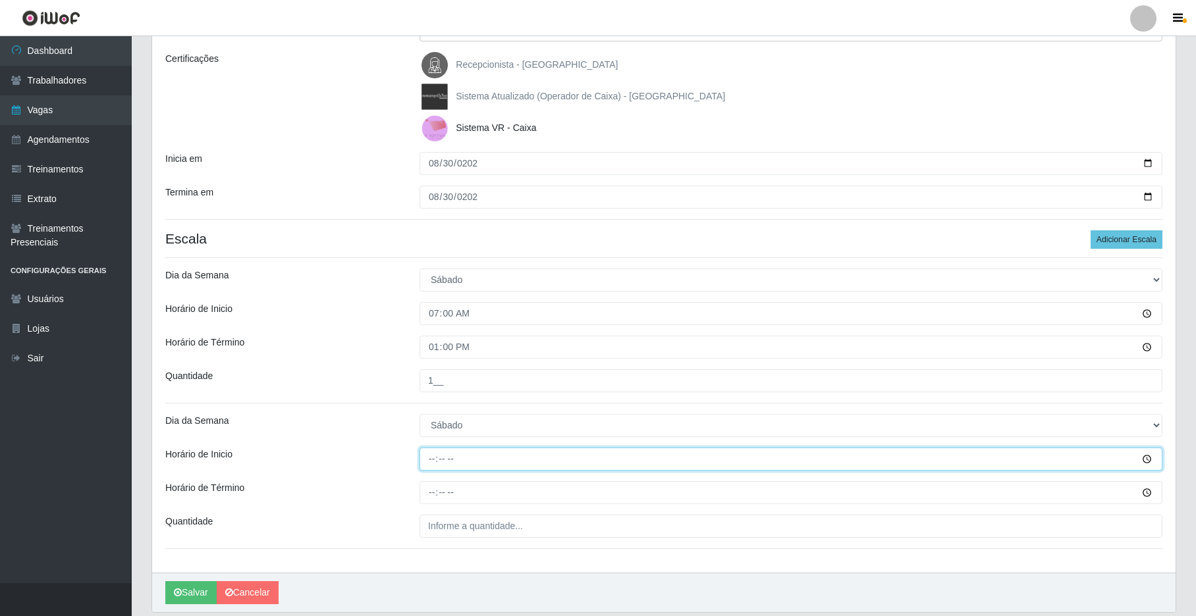
click at [430, 462] on input "Horário de Inicio" at bounding box center [791, 459] width 743 height 23
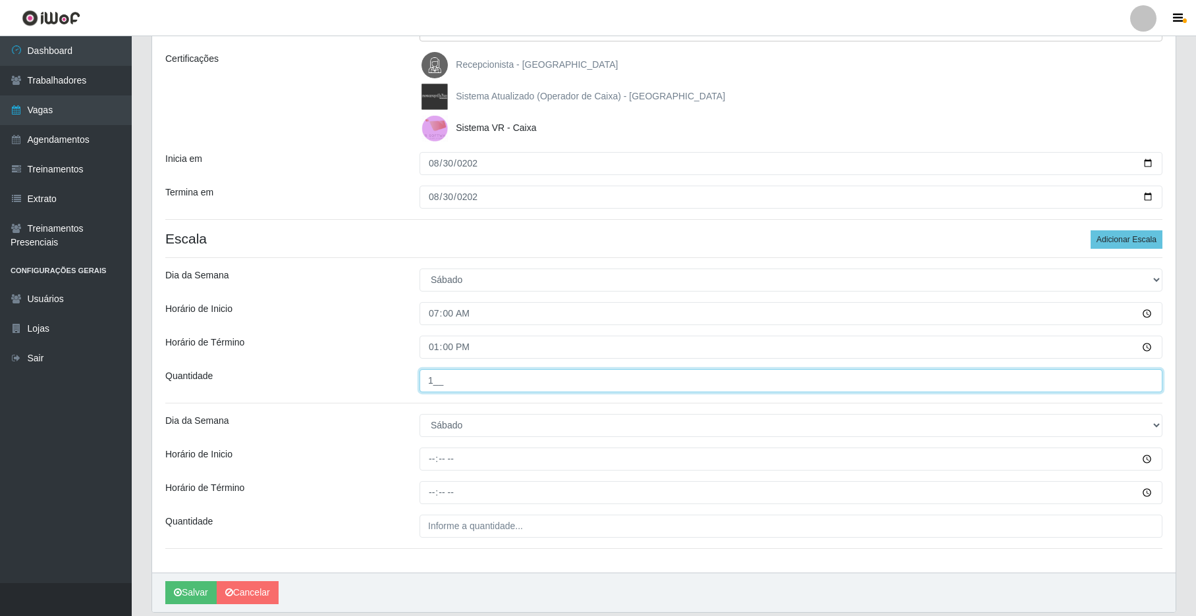
click at [435, 383] on input "1__" at bounding box center [791, 380] width 743 height 23
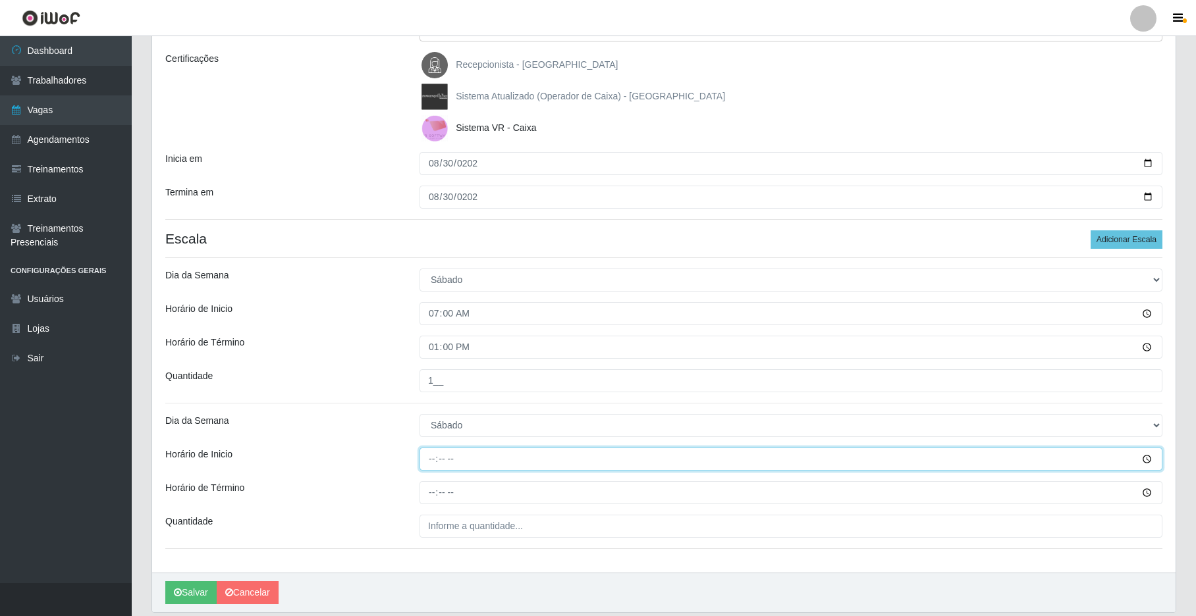
click at [430, 465] on input "Horário de Inicio" at bounding box center [791, 459] width 743 height 23
type input "09:00"
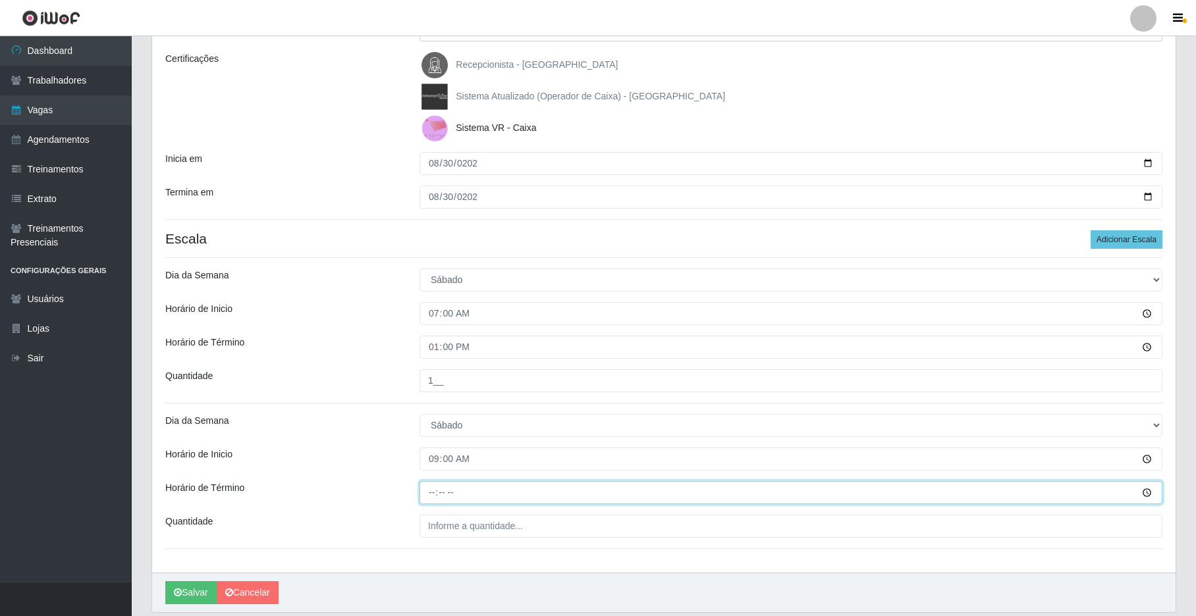
click at [428, 491] on input "Horário de Término" at bounding box center [791, 492] width 743 height 23
type input "15:00"
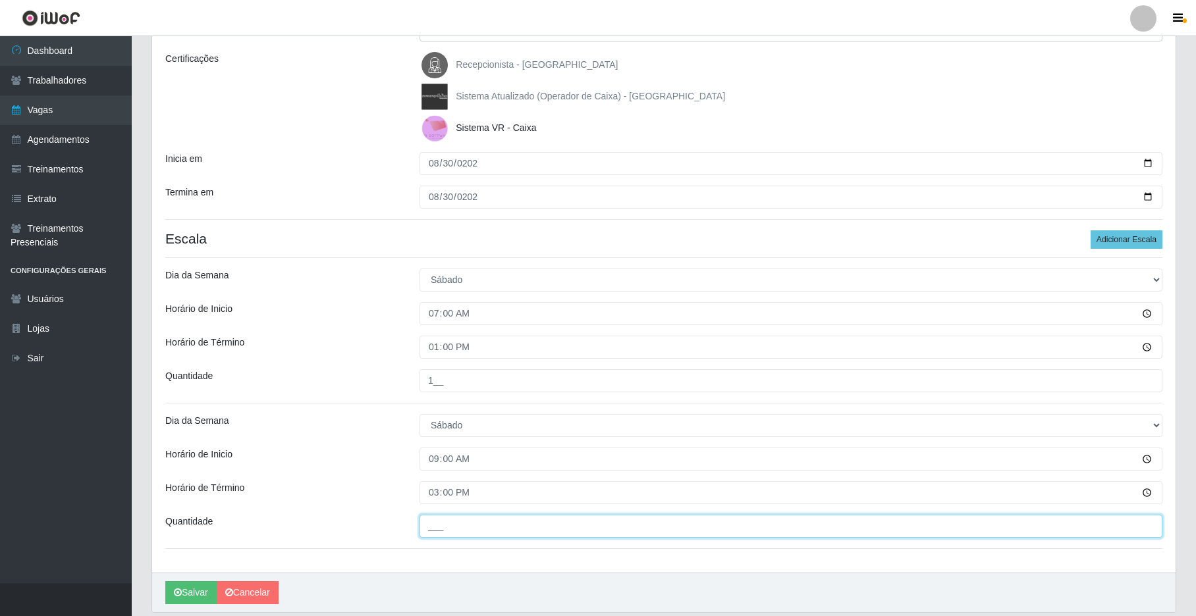
click at [443, 531] on input "___" at bounding box center [791, 526] width 743 height 23
type input "1__"
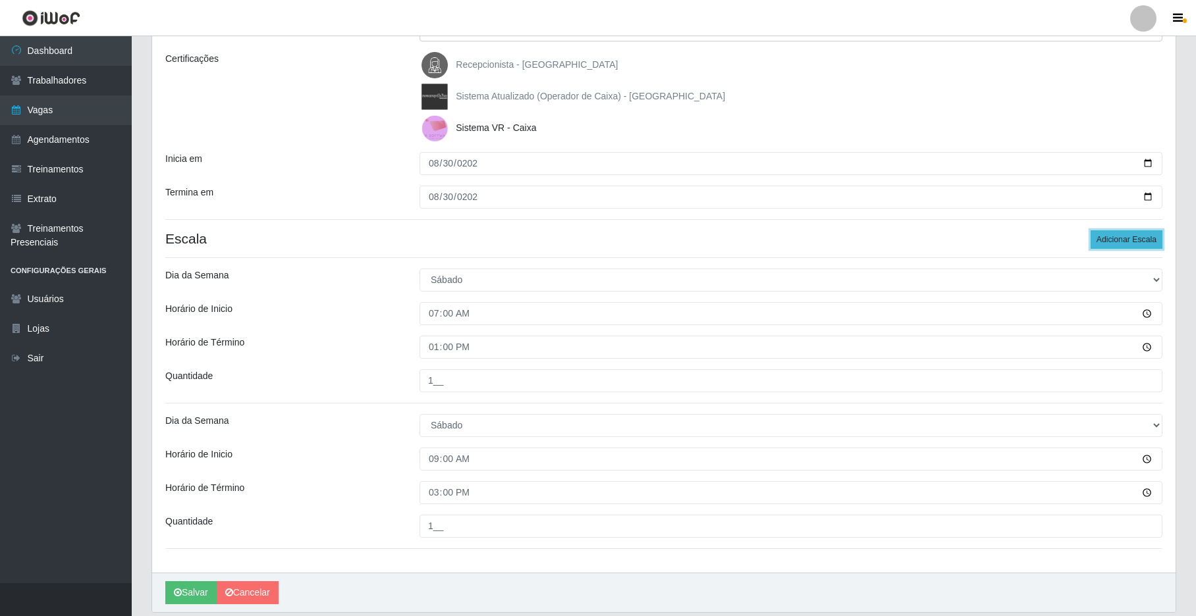
click at [907, 237] on button "Adicionar Escala" at bounding box center [1127, 240] width 72 height 18
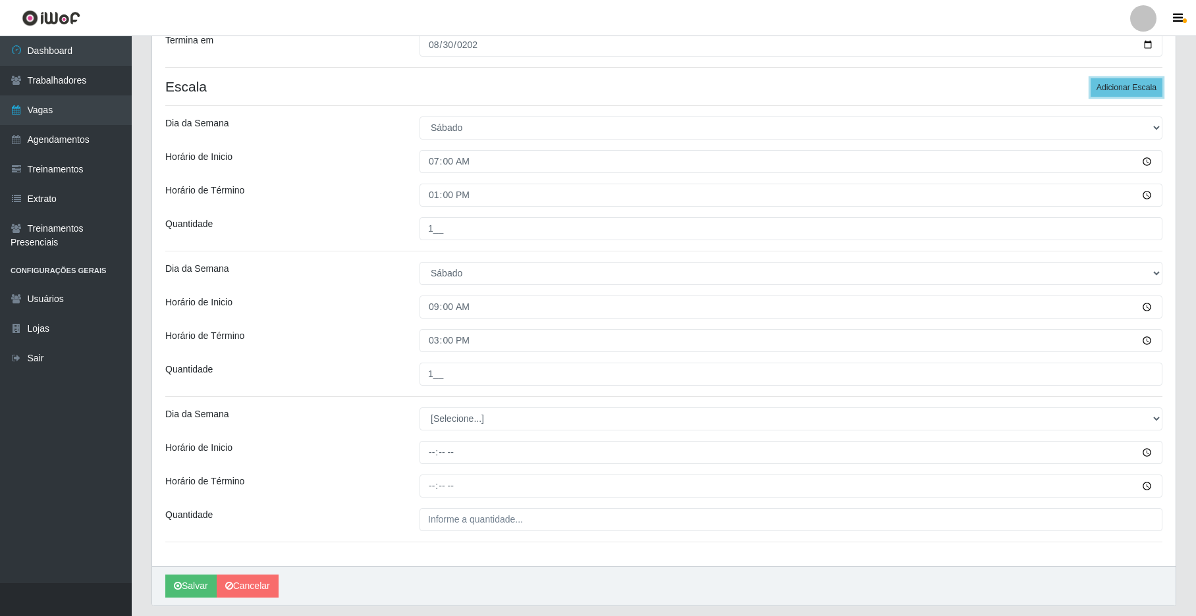
scroll to position [335, 0]
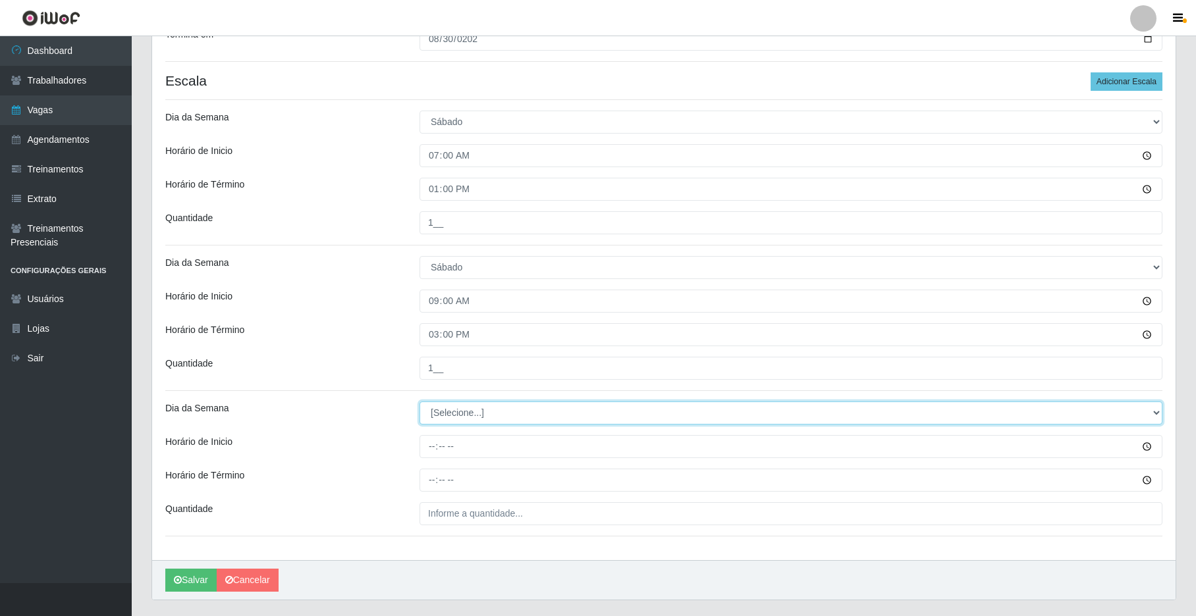
click at [907, 409] on select "[Selecione...] Segunda Terça Quarta Quinta Sexta Sábado Domingo" at bounding box center [791, 413] width 743 height 23
select select "6"
click at [420, 403] on select "[Selecione...] Segunda Terça Quarta Quinta Sexta Sábado Domingo" at bounding box center [791, 413] width 743 height 23
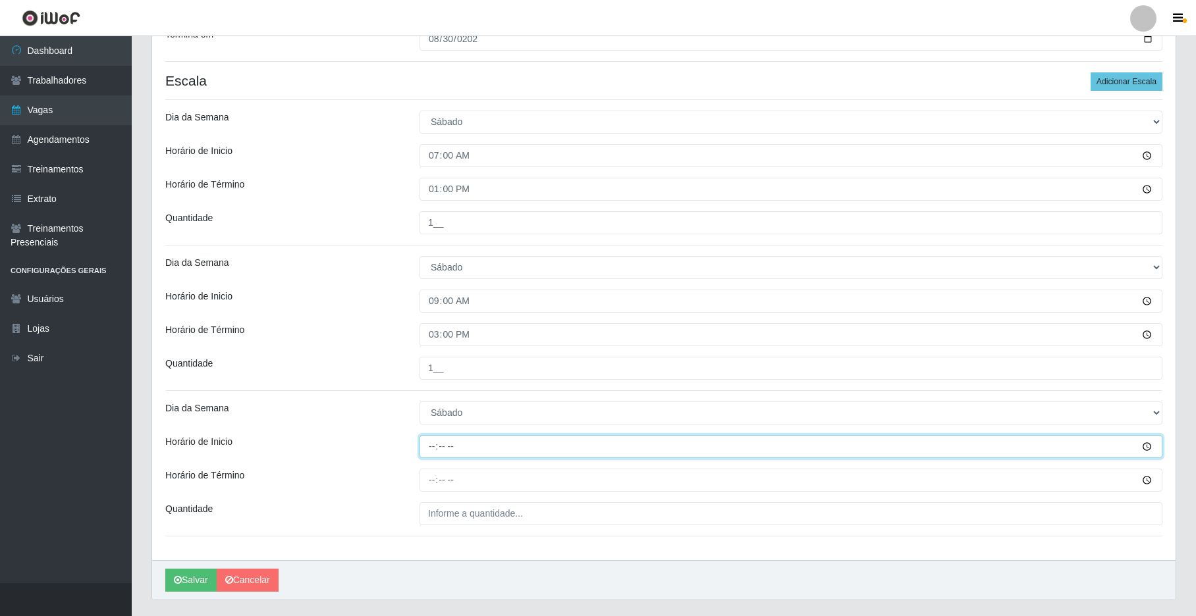
click at [425, 446] on input "Horário de Inicio" at bounding box center [791, 446] width 743 height 23
type input "15:00"
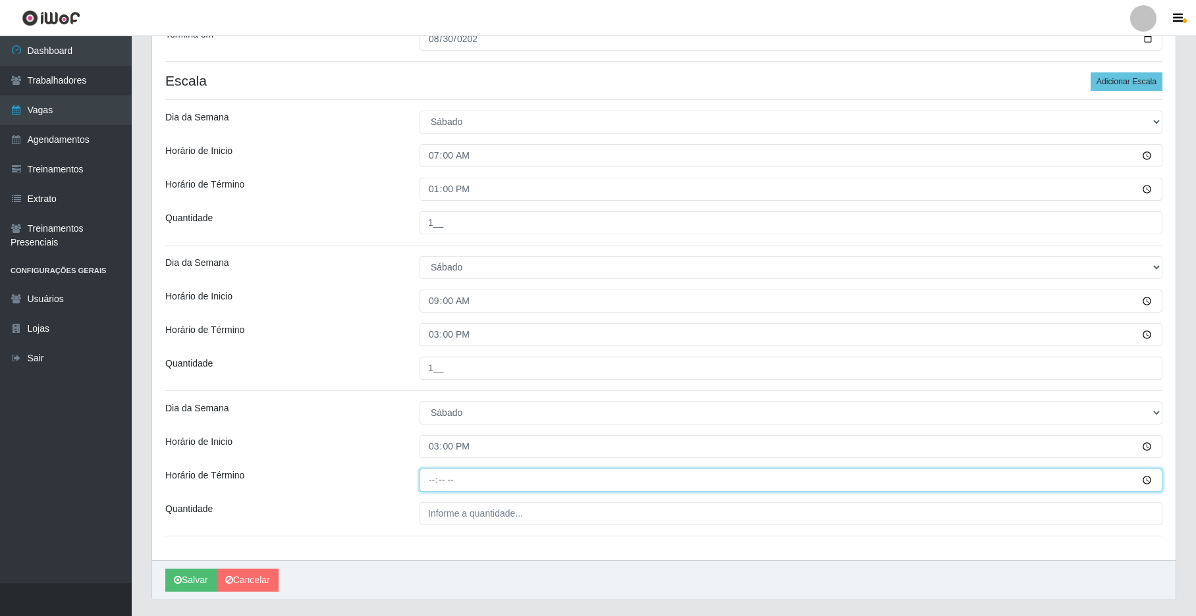
drag, startPoint x: 425, startPoint y: 483, endPoint x: 435, endPoint y: 432, distance: 52.3
click at [427, 485] on input "Horário de Término" at bounding box center [791, 480] width 743 height 23
type input "21:00"
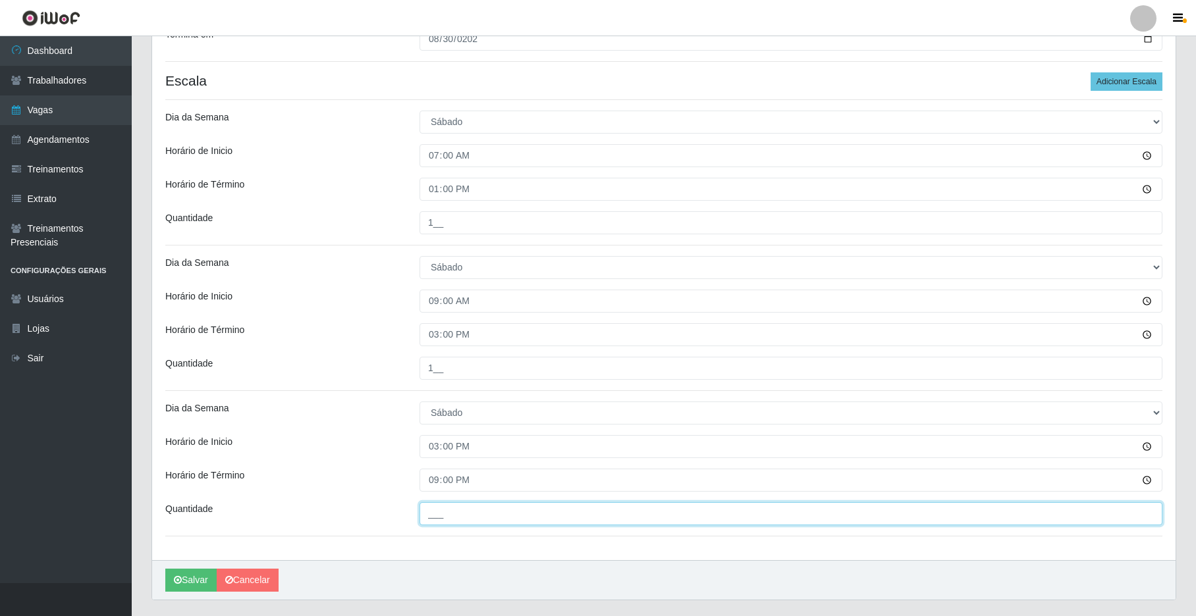
click at [450, 518] on input "___" at bounding box center [791, 514] width 743 height 23
type input "3__"
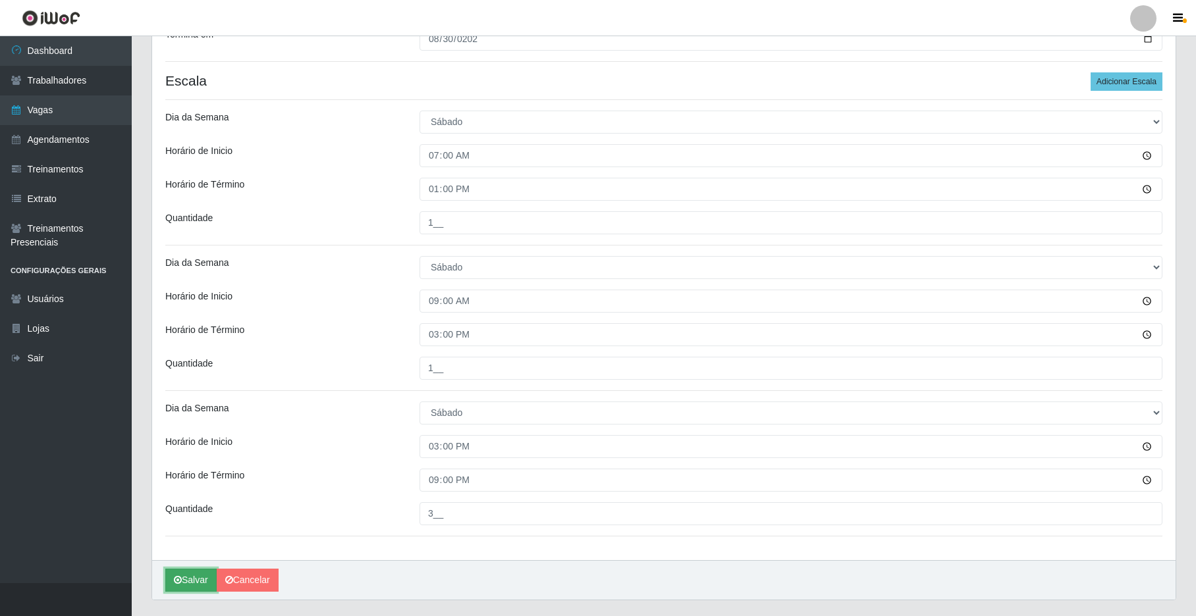
click at [198, 580] on button "Salvar" at bounding box center [190, 580] width 51 height 23
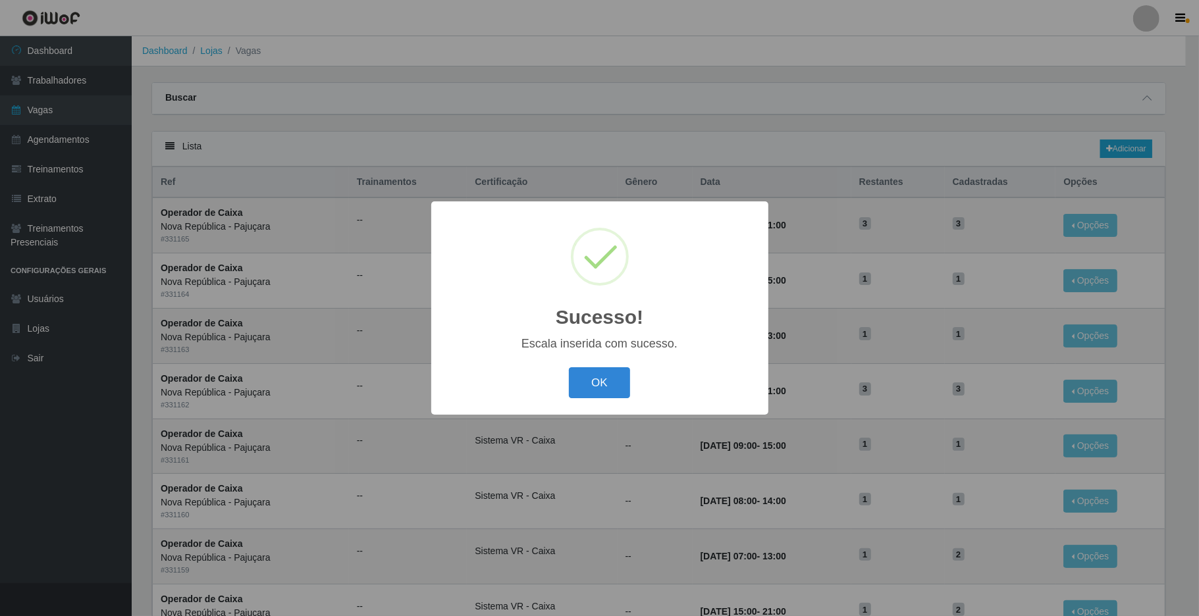
drag, startPoint x: 614, startPoint y: 390, endPoint x: 694, endPoint y: 259, distance: 152.8
click at [614, 386] on button "OK" at bounding box center [599, 383] width 61 height 31
